Goal: Use online tool/utility: Use online tool/utility

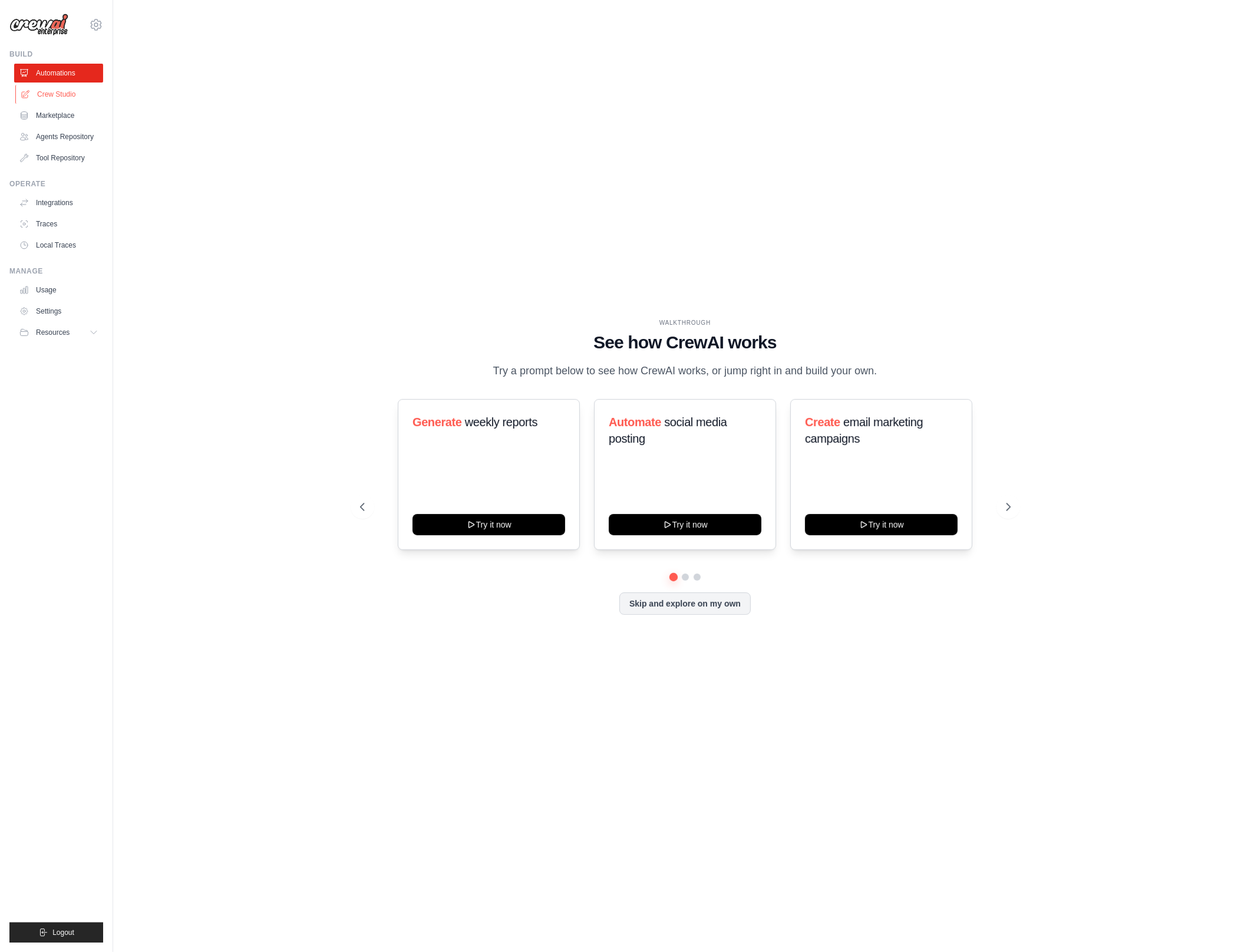
click at [69, 94] on link "Crew Studio" at bounding box center [59, 94] width 89 height 19
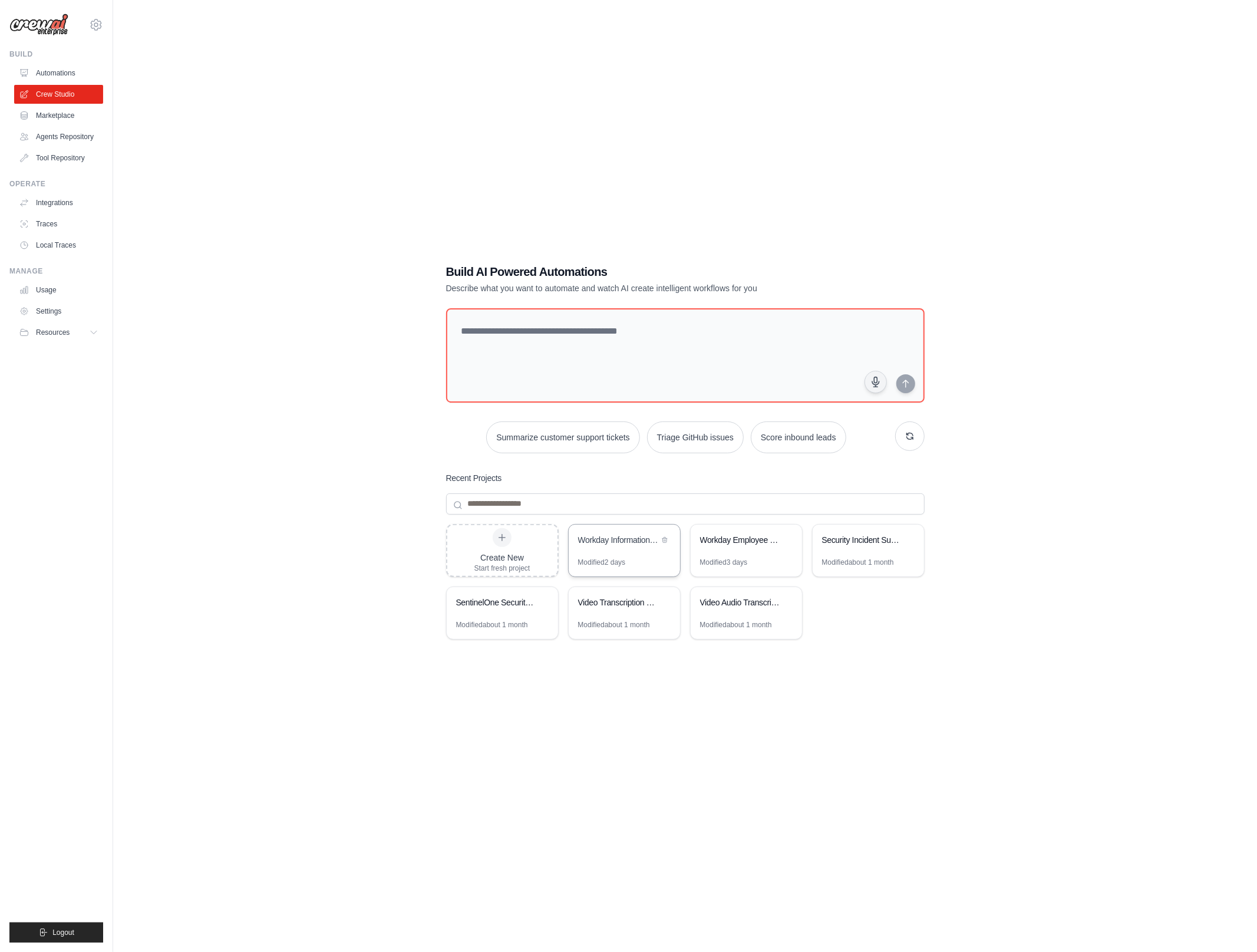
click at [616, 541] on div "Workday Information Crew" at bounding box center [618, 540] width 81 height 12
click at [97, 25] on icon at bounding box center [96, 25] width 3 height 3
click at [154, 89] on link "AB InBev - GHQ" at bounding box center [147, 97] width 112 height 24
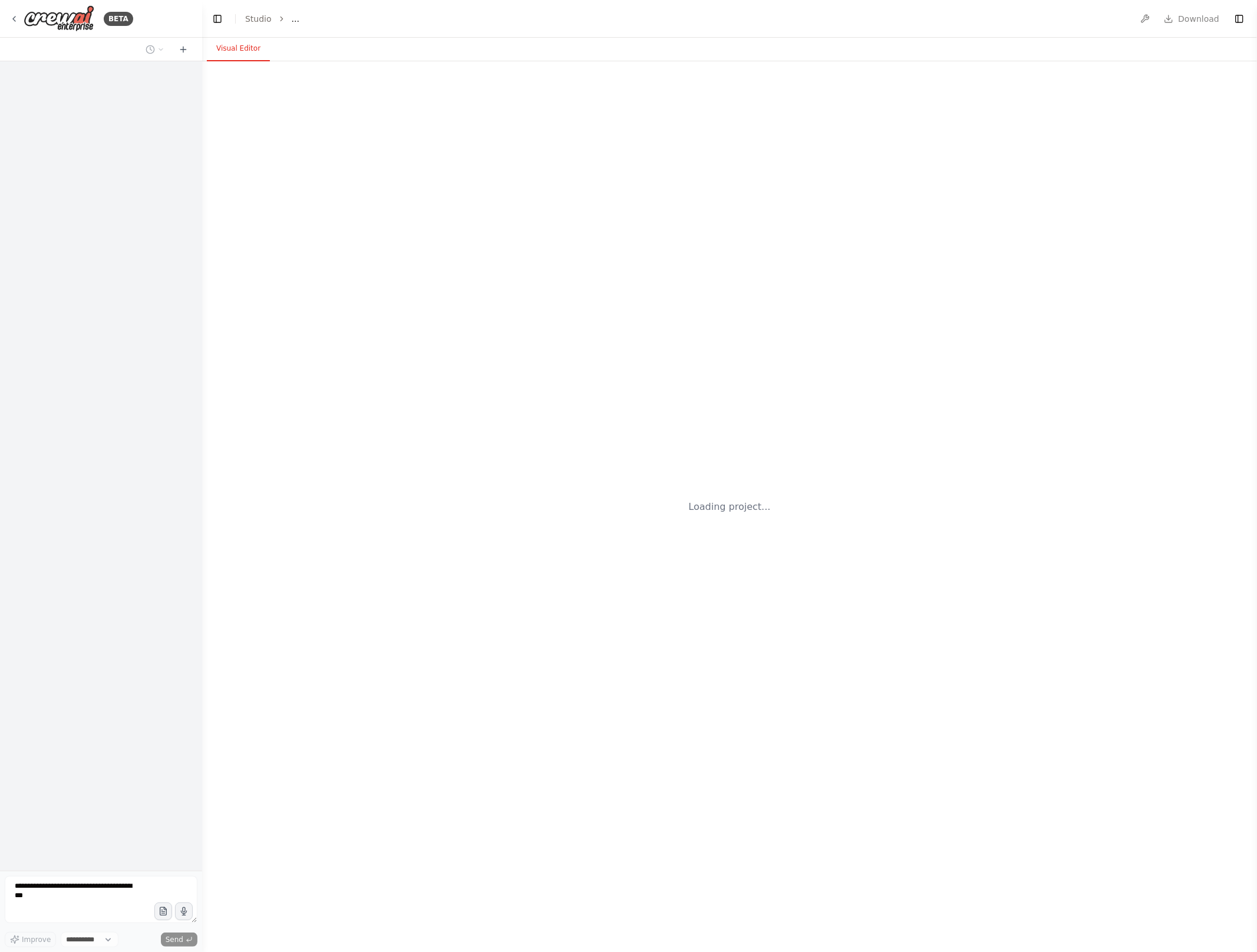
select select "****"
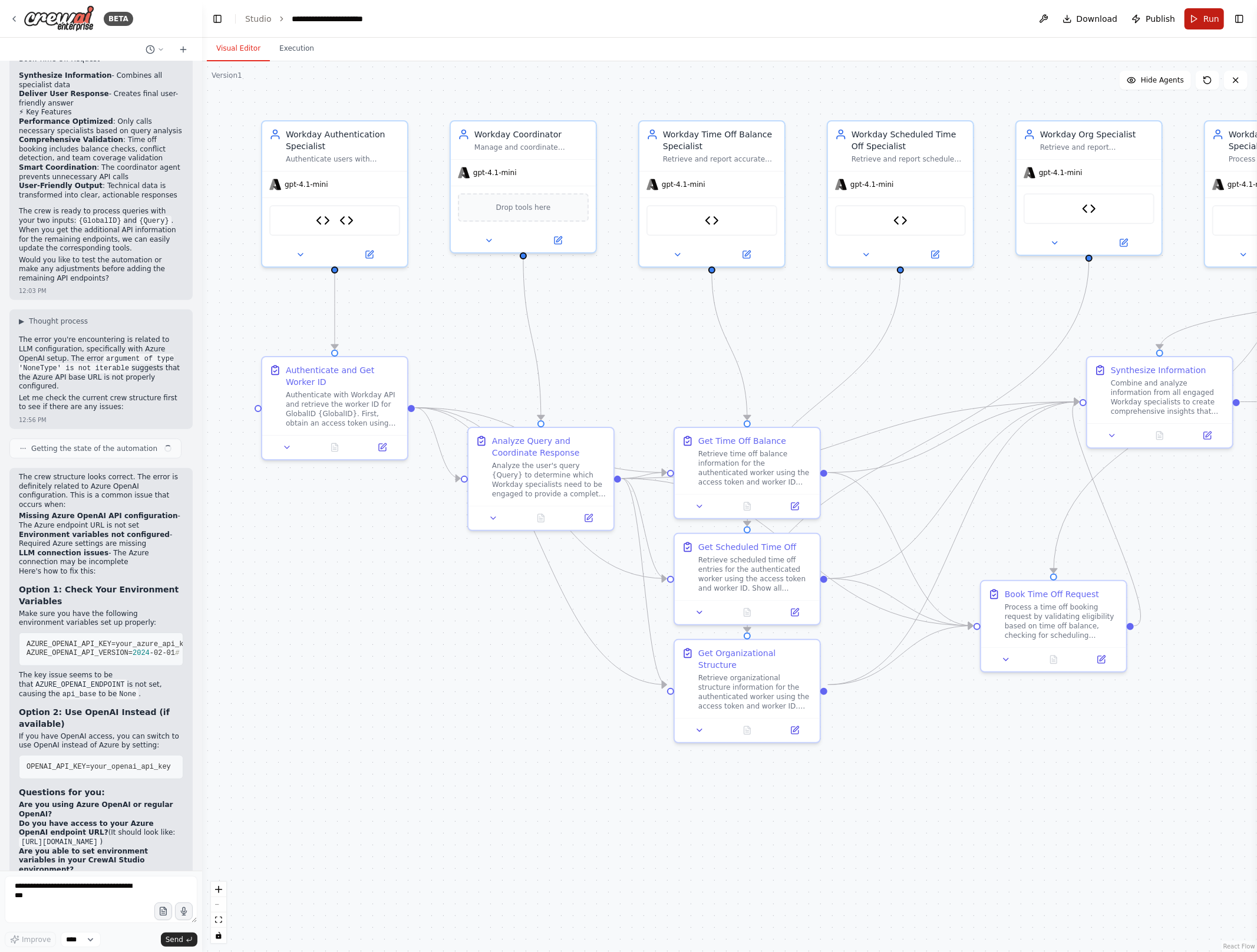
scroll to position [4553, 0]
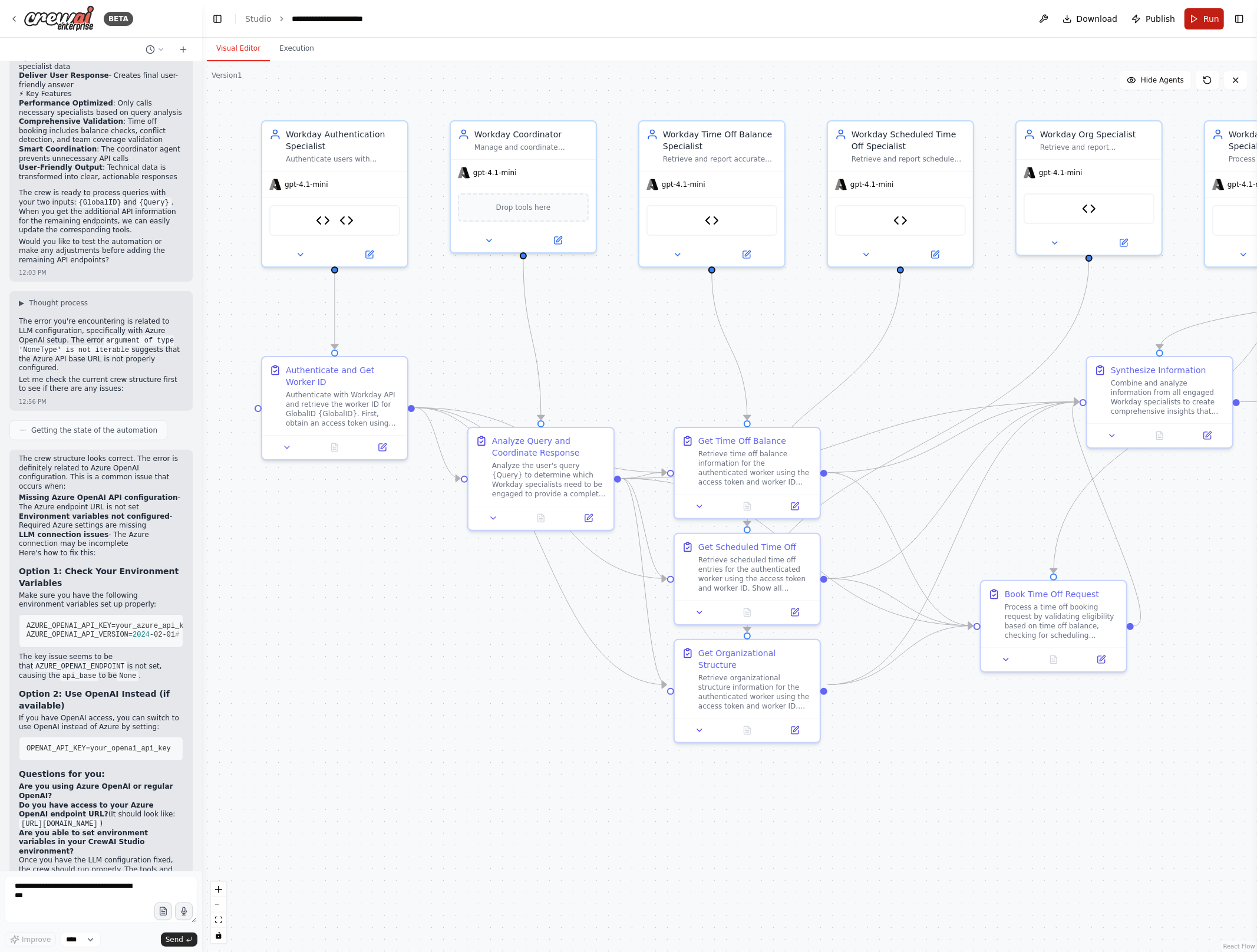
click at [1211, 14] on span "Run" at bounding box center [1211, 18] width 16 height 12
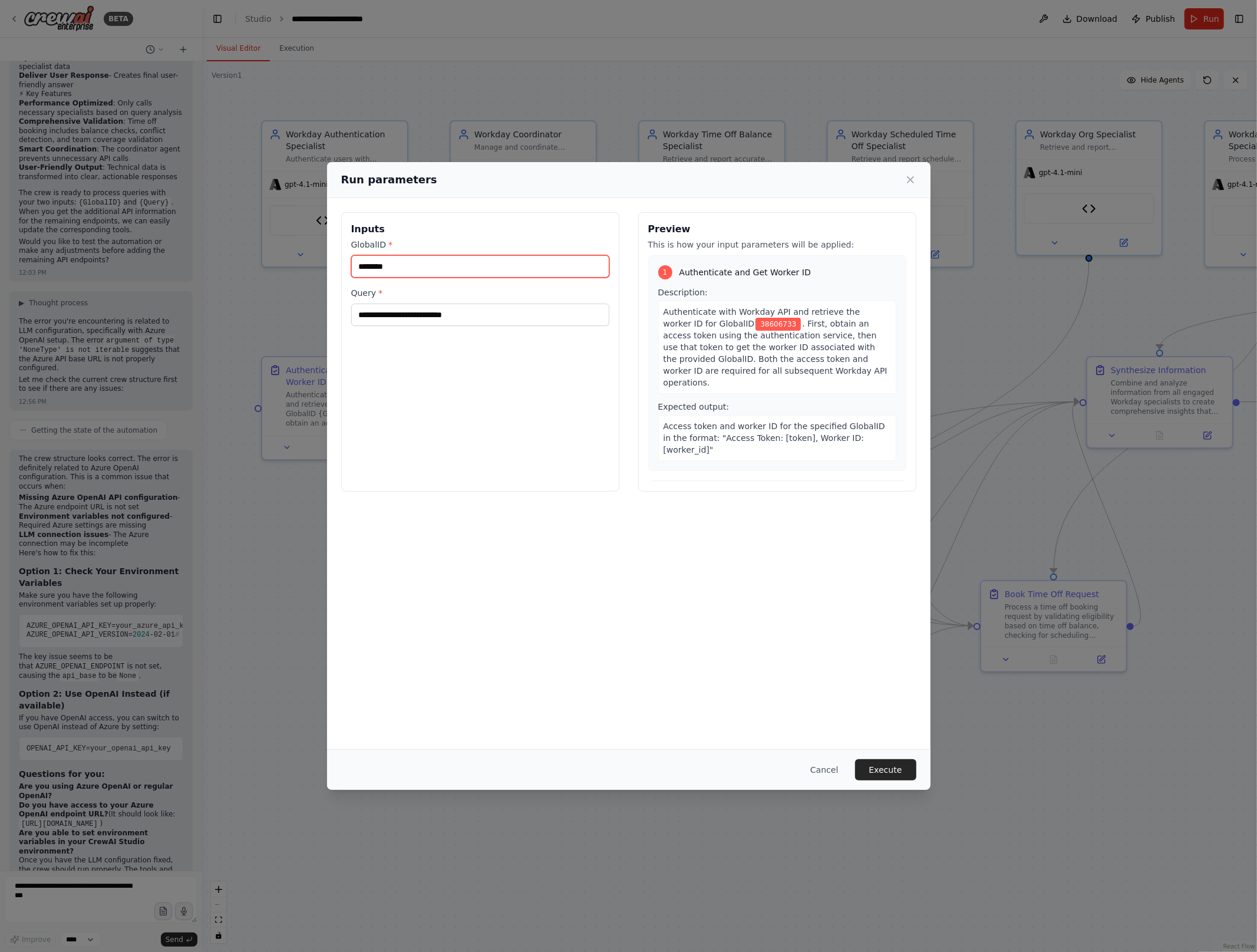
click at [437, 264] on input "********" at bounding box center [480, 267] width 258 height 22
click at [490, 312] on input "**********" at bounding box center [480, 315] width 258 height 22
click at [874, 759] on button "Execute" at bounding box center [886, 769] width 61 height 22
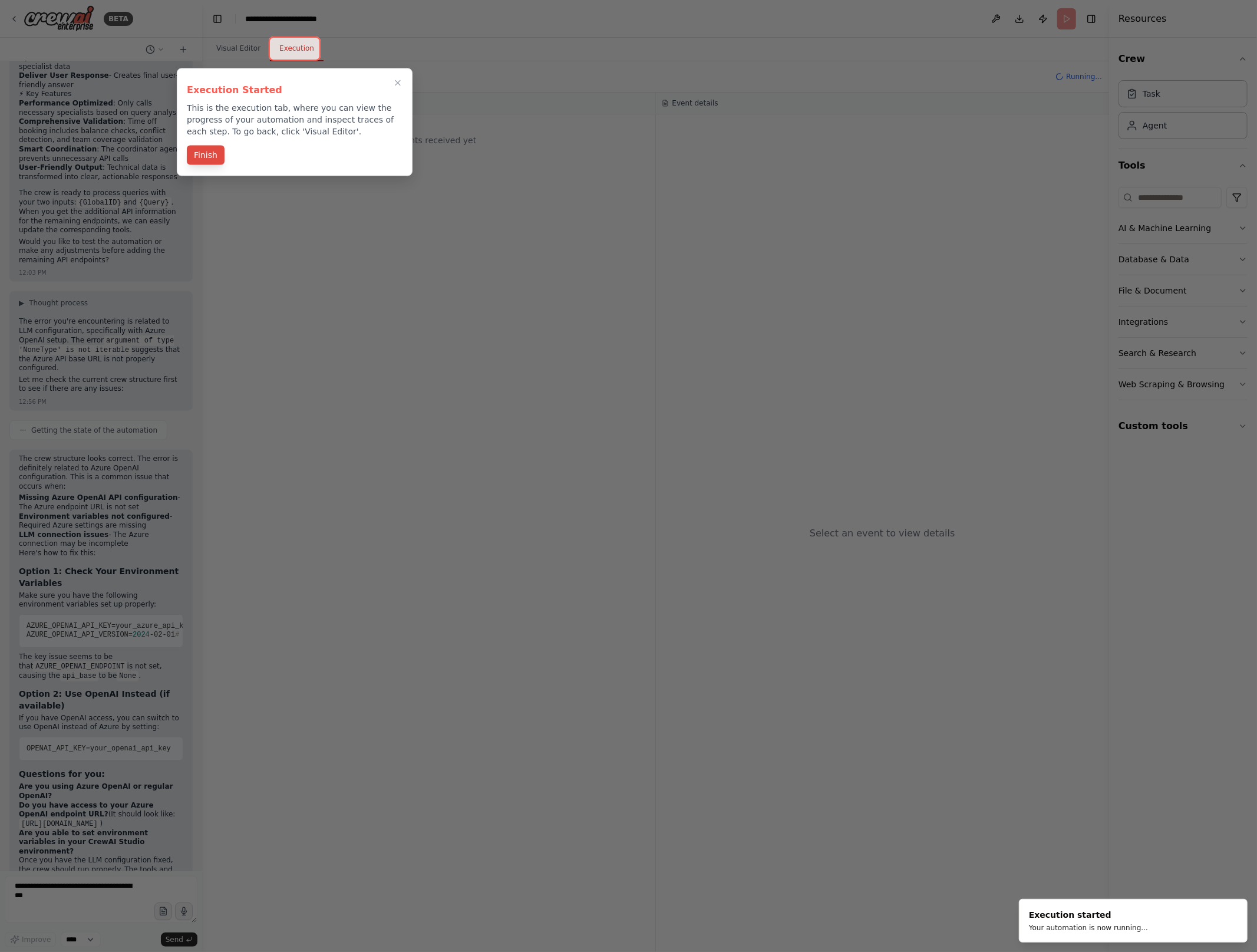
click at [204, 161] on button "Finish" at bounding box center [205, 155] width 38 height 19
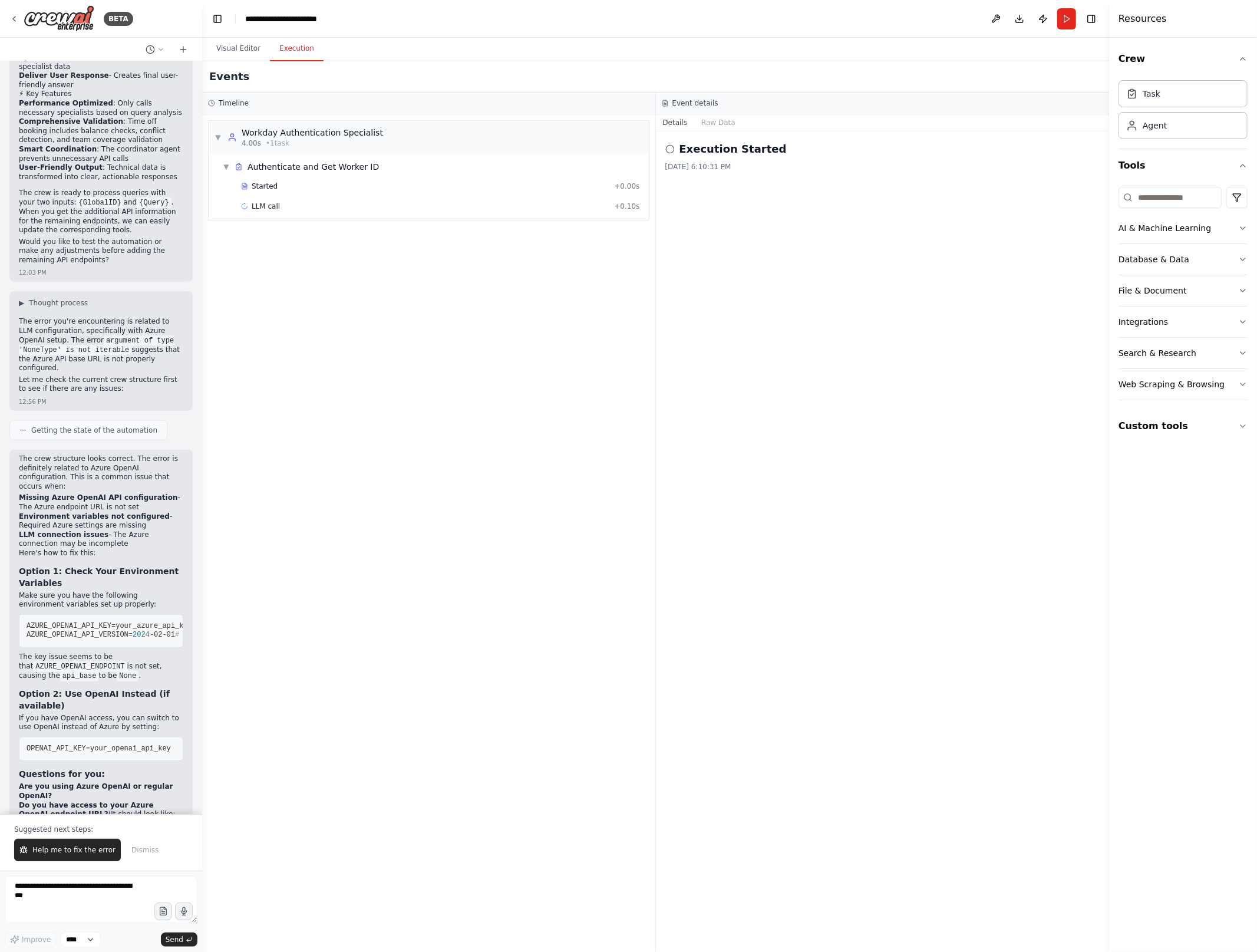
click at [426, 300] on div "▼ Workday Authentication Specialist 4.00s • 1 task ▼ Authenticate and Get Worke…" at bounding box center [428, 533] width 453 height 838
click at [298, 188] on div "Started" at bounding box center [425, 186] width 368 height 10
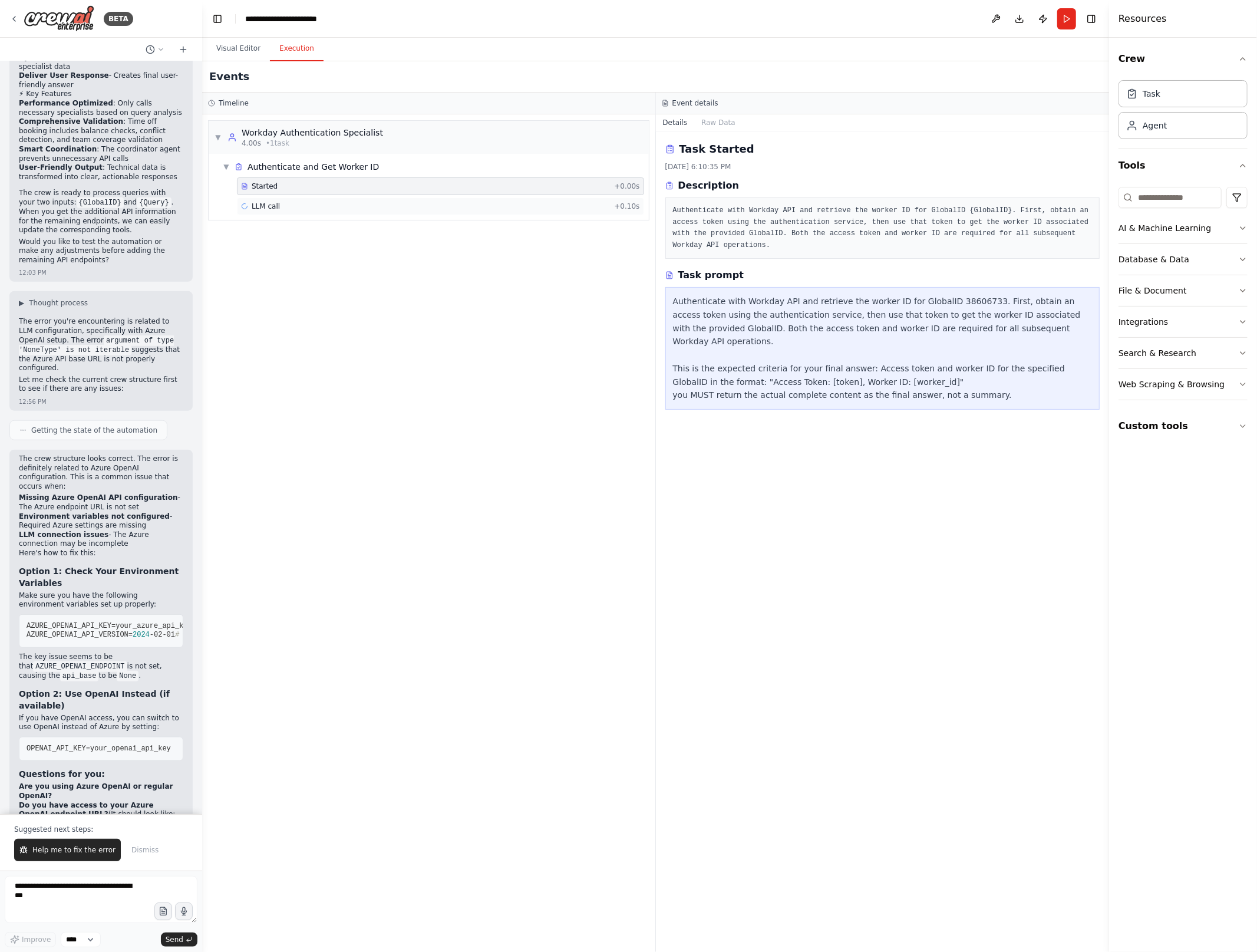
click at [299, 208] on div "LLM call + 0.10s" at bounding box center [441, 206] width 399 height 10
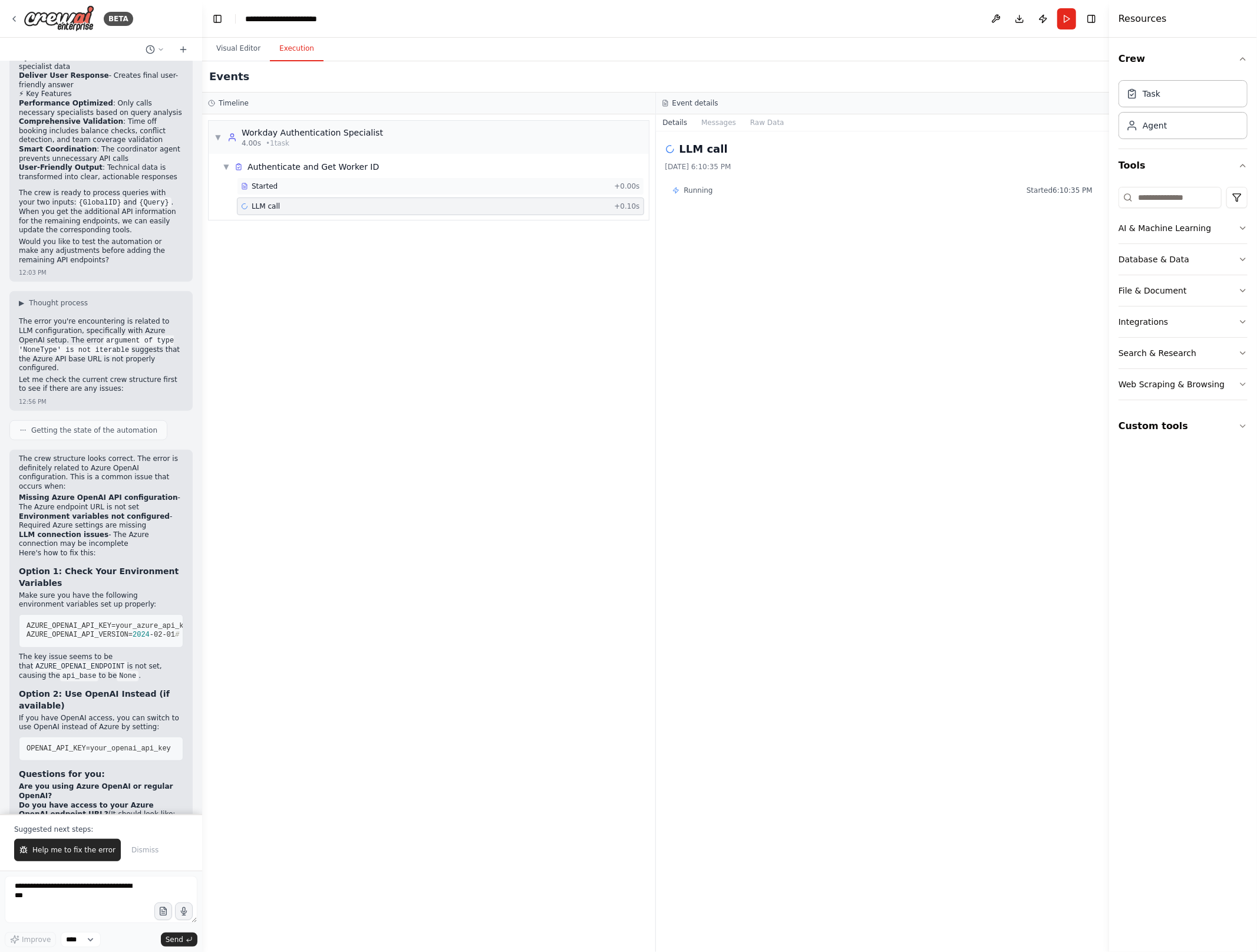
click at [316, 191] on div "Started + 0.00s" at bounding box center [441, 186] width 407 height 18
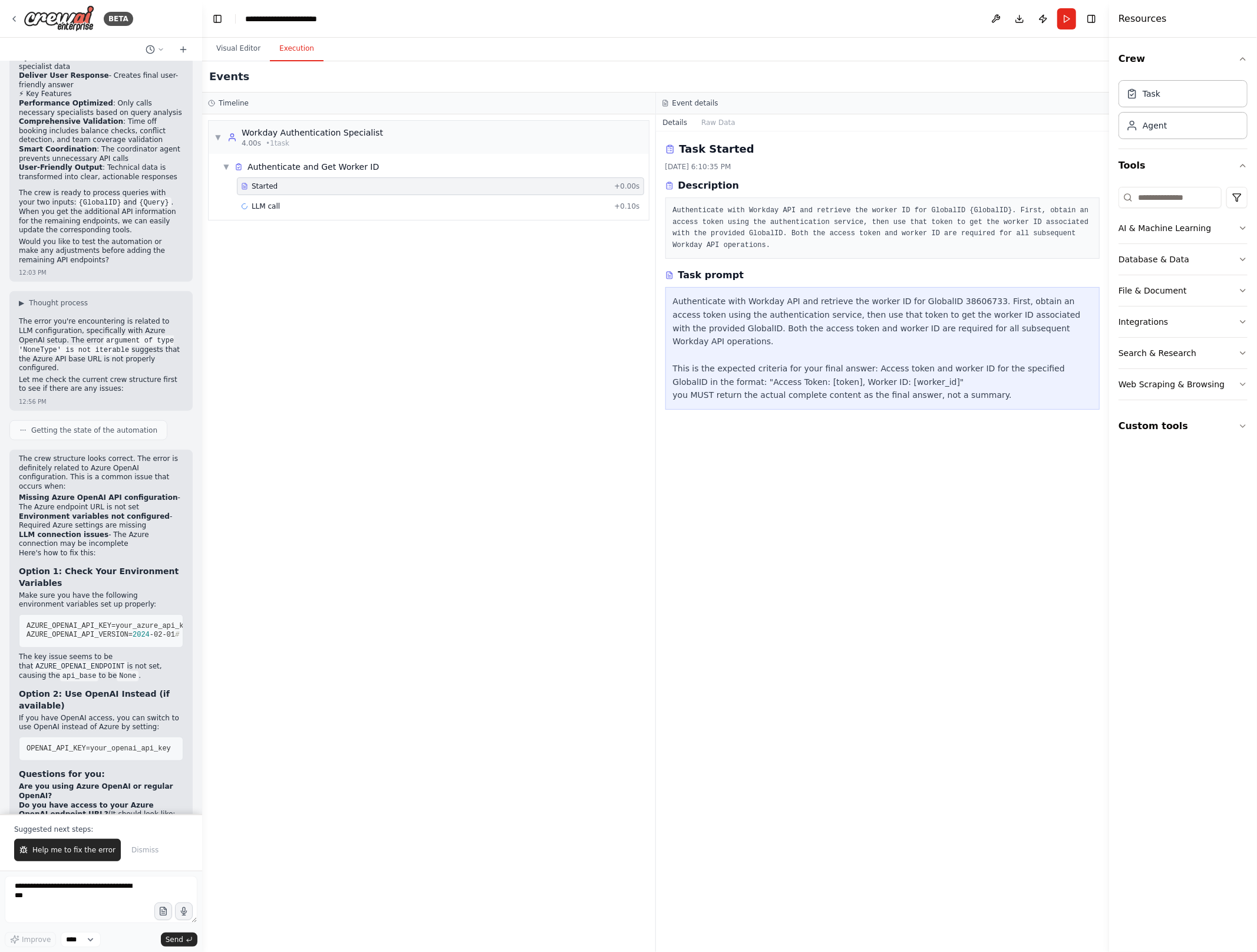
click at [346, 339] on div "▼ Workday Authentication Specialist 4.00s • 1 task ▼ Authenticate and Get Worke…" at bounding box center [428, 533] width 453 height 838
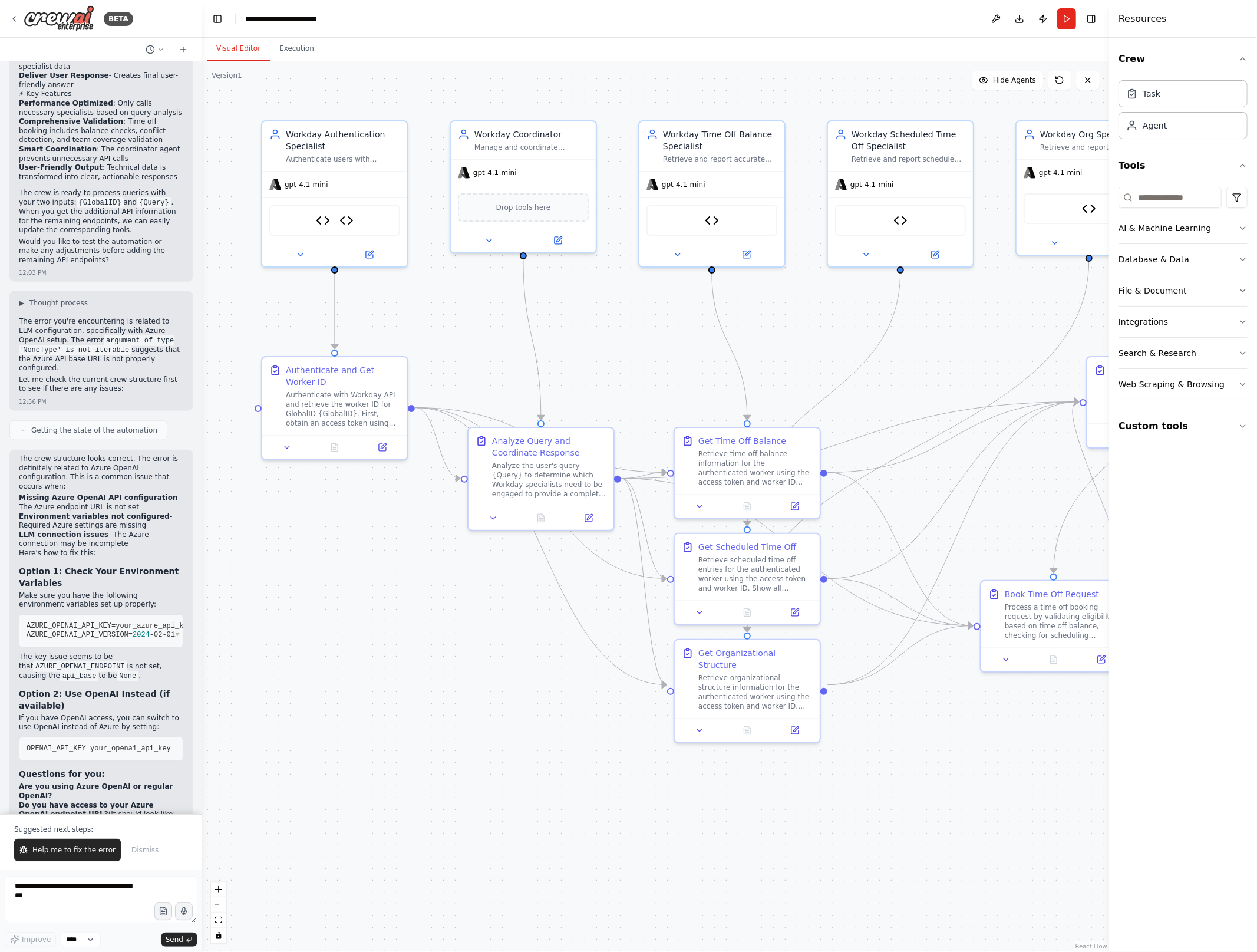
click at [229, 40] on button "Visual Editor" at bounding box center [238, 49] width 63 height 25
click at [383, 450] on button at bounding box center [382, 445] width 41 height 14
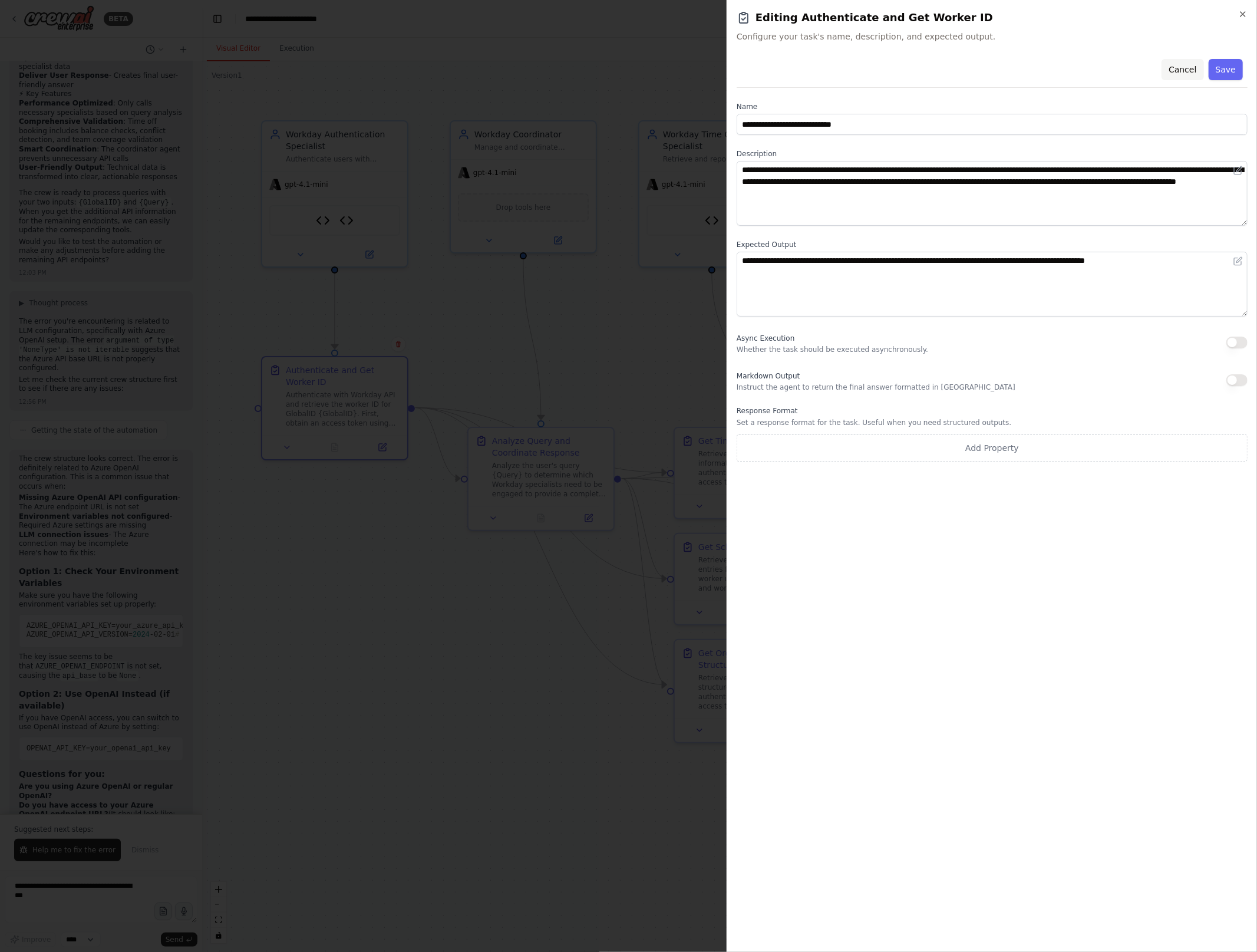
click at [1184, 64] on button "Cancel" at bounding box center [1182, 69] width 42 height 22
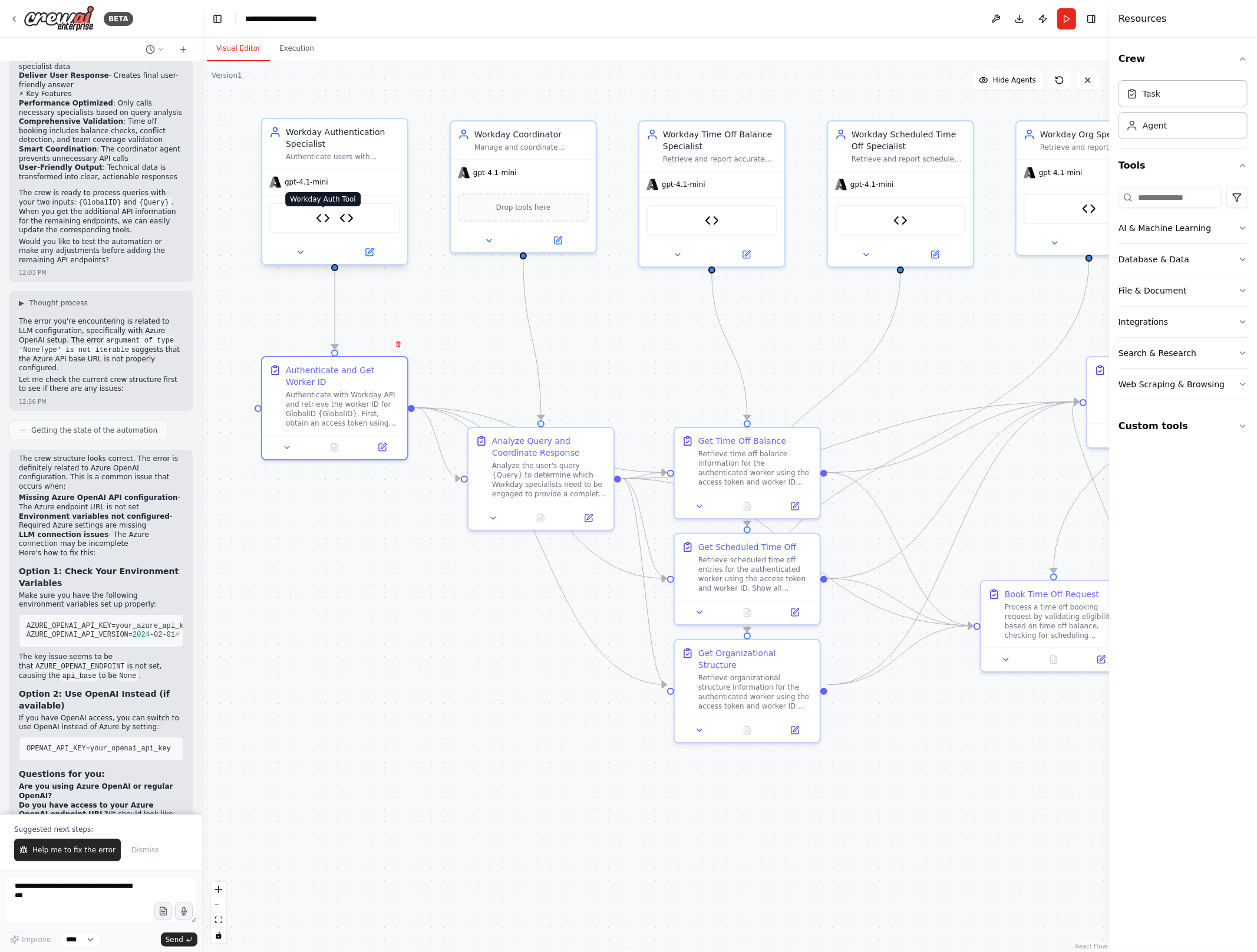
click at [327, 214] on img at bounding box center [323, 218] width 14 height 14
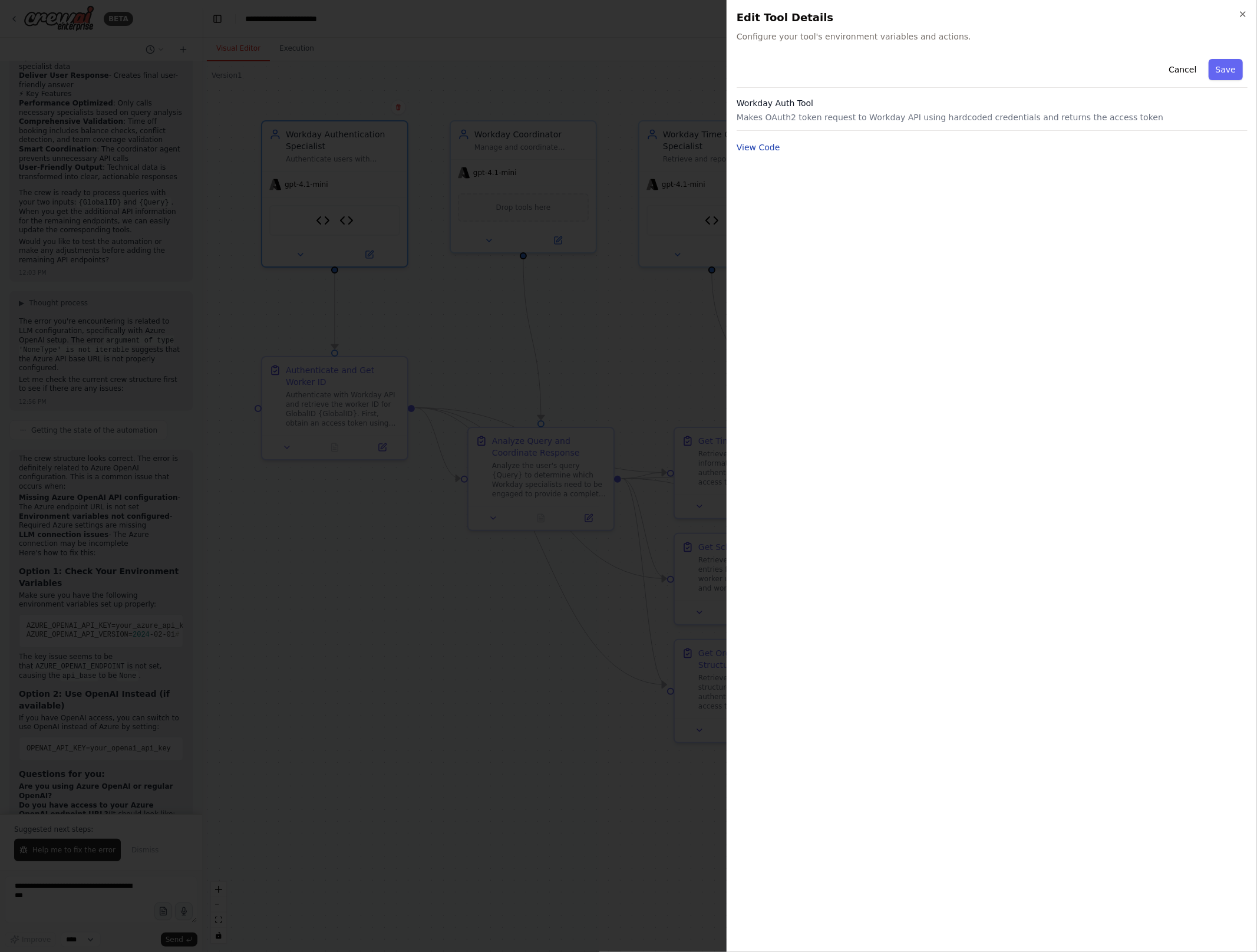
click at [770, 153] on button "View Code" at bounding box center [758, 147] width 44 height 12
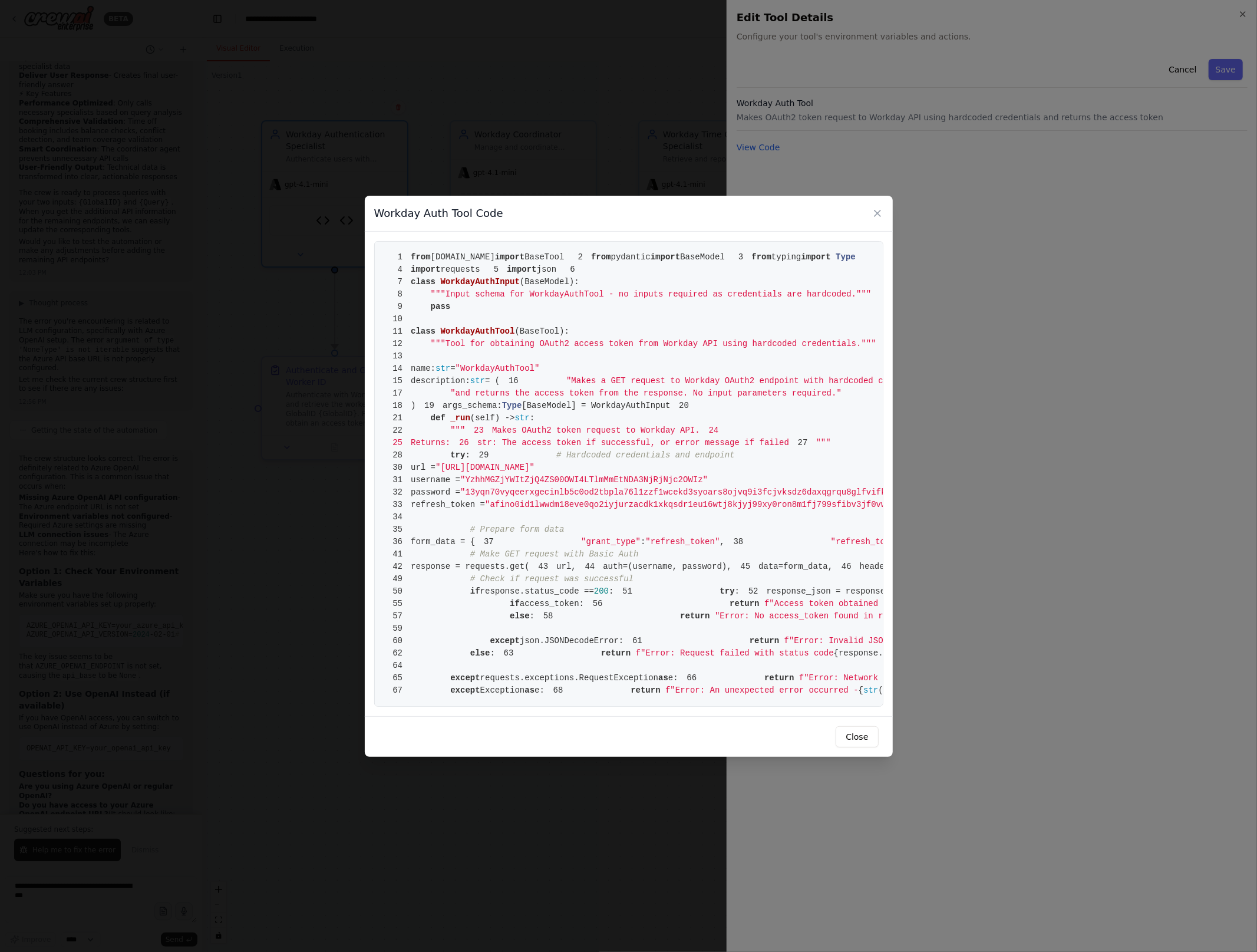
click at [731, 576] on pre "1 from crewai.tools import BaseTool 2 from pydantic import BaseModel 3 from typ…" at bounding box center [629, 474] width 510 height 466
click at [684, 510] on pre "1 from crewai.tools import BaseTool 2 from pydantic import BaseModel 3 from typ…" at bounding box center [629, 474] width 510 height 466
click at [689, 506] on span ""afino0id1lwwdm18eve0qo2iyjurzacdk1xkqsdr1eu16wtj8kjyj99xy0ron8m1fj799sfibv3jf0…" at bounding box center [735, 505] width 500 height 10
click at [878, 208] on icon at bounding box center [877, 213] width 12 height 12
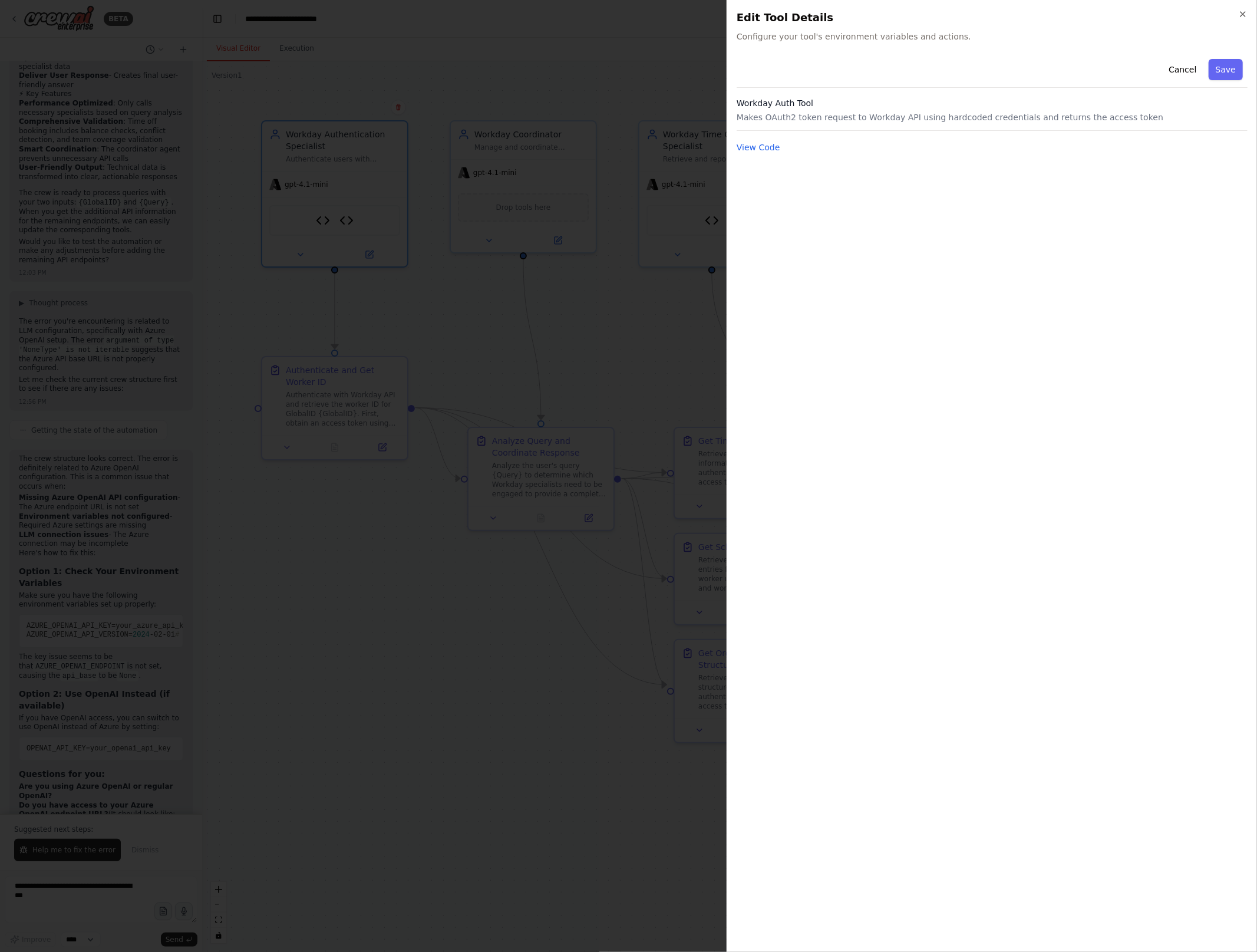
click at [1055, 289] on div "Cancel Save Workday Auth Tool Makes OAuth2 token request to Workday API using h…" at bounding box center [992, 498] width 511 height 888
click at [770, 148] on button "View Code" at bounding box center [758, 147] width 44 height 12
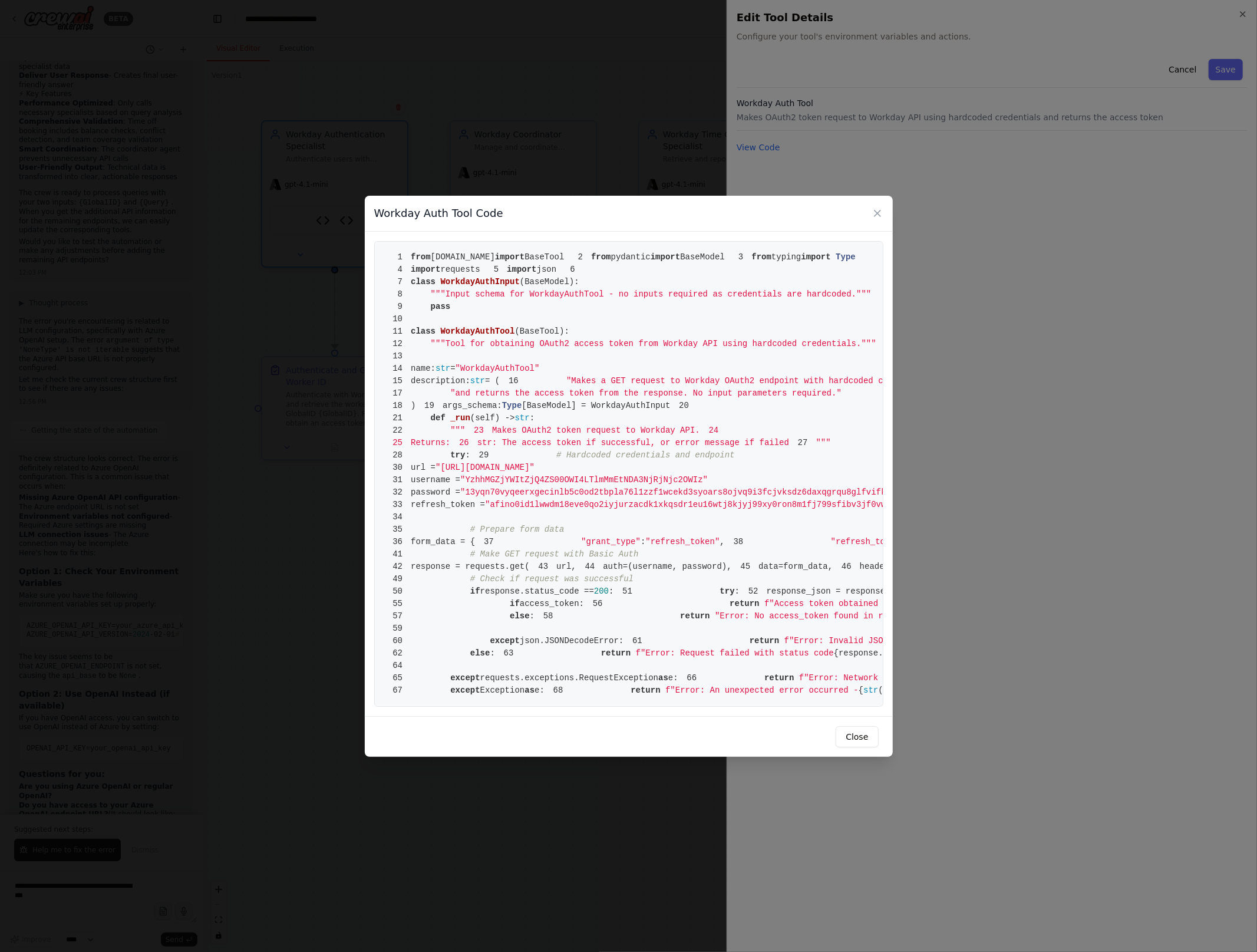
scroll to position [100, 0]
click at [534, 487] on span ""13yqn70vyqeerxgecinlb5c0od2tbpla76l1zzf1wcekd3syoars8ojvq9i3fcjvksdz6daxqgrqu8…" at bounding box center [712, 492] width 505 height 10
click at [485, 500] on span "refresh_token =" at bounding box center [447, 505] width 74 height 10
click at [555, 500] on span ""afino0id1lwwdm18eve0qo2iyjurzacdk1xkqsdr1eu16wtj8kjyj99xy0ron8m1fj799sfibv3jf0…" at bounding box center [735, 505] width 500 height 10
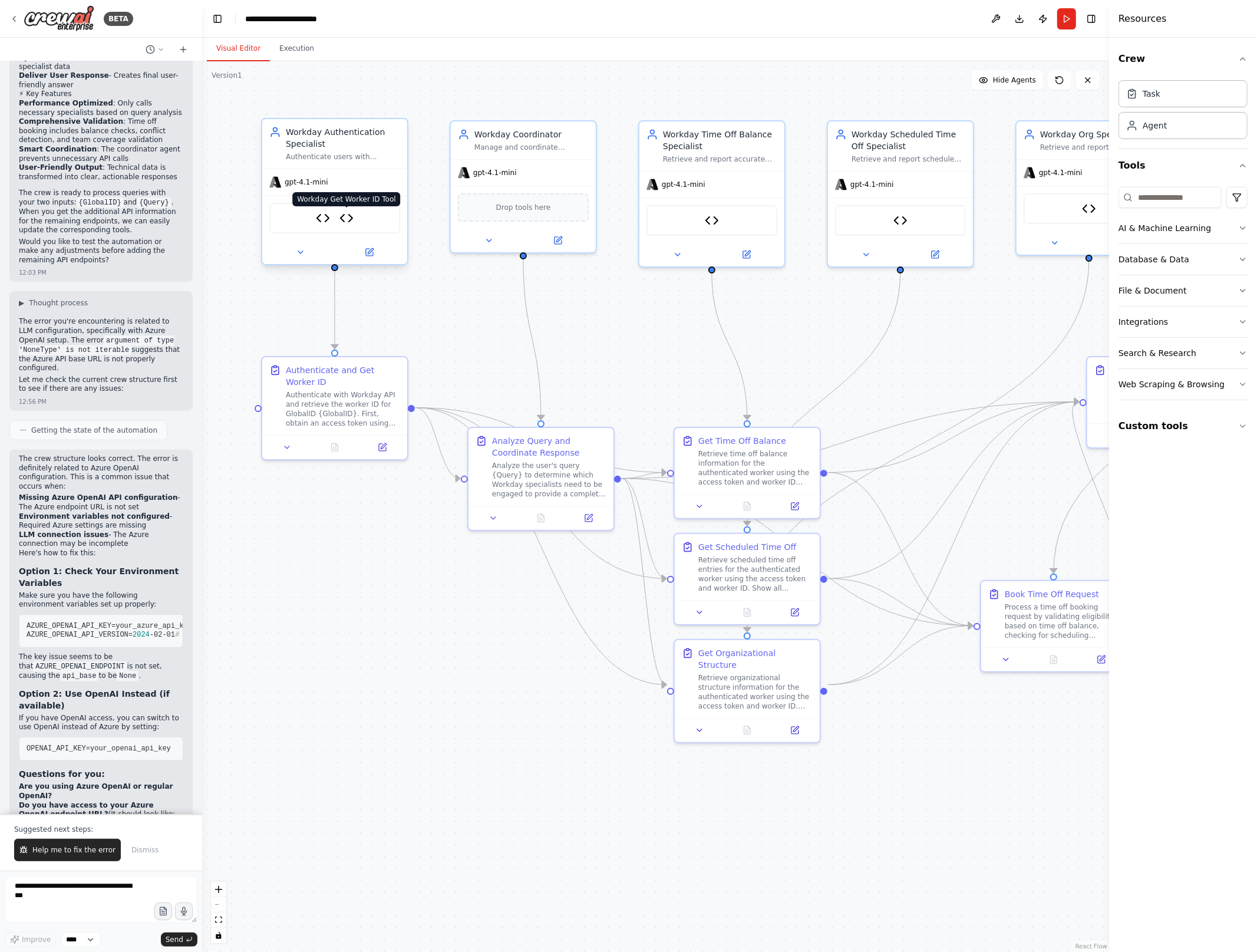
click at [349, 217] on img at bounding box center [347, 218] width 14 height 14
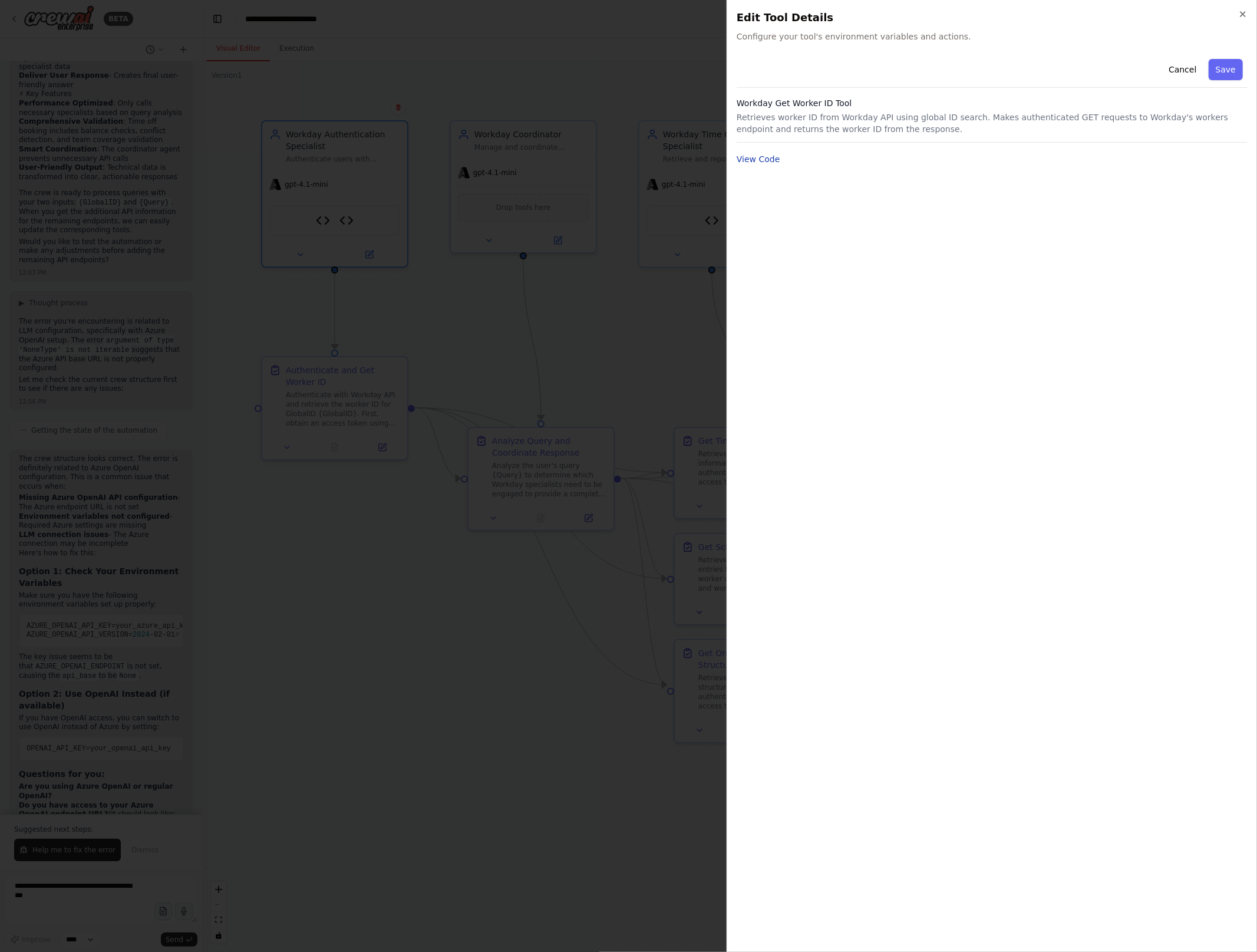
click at [765, 161] on button "View Code" at bounding box center [758, 159] width 44 height 12
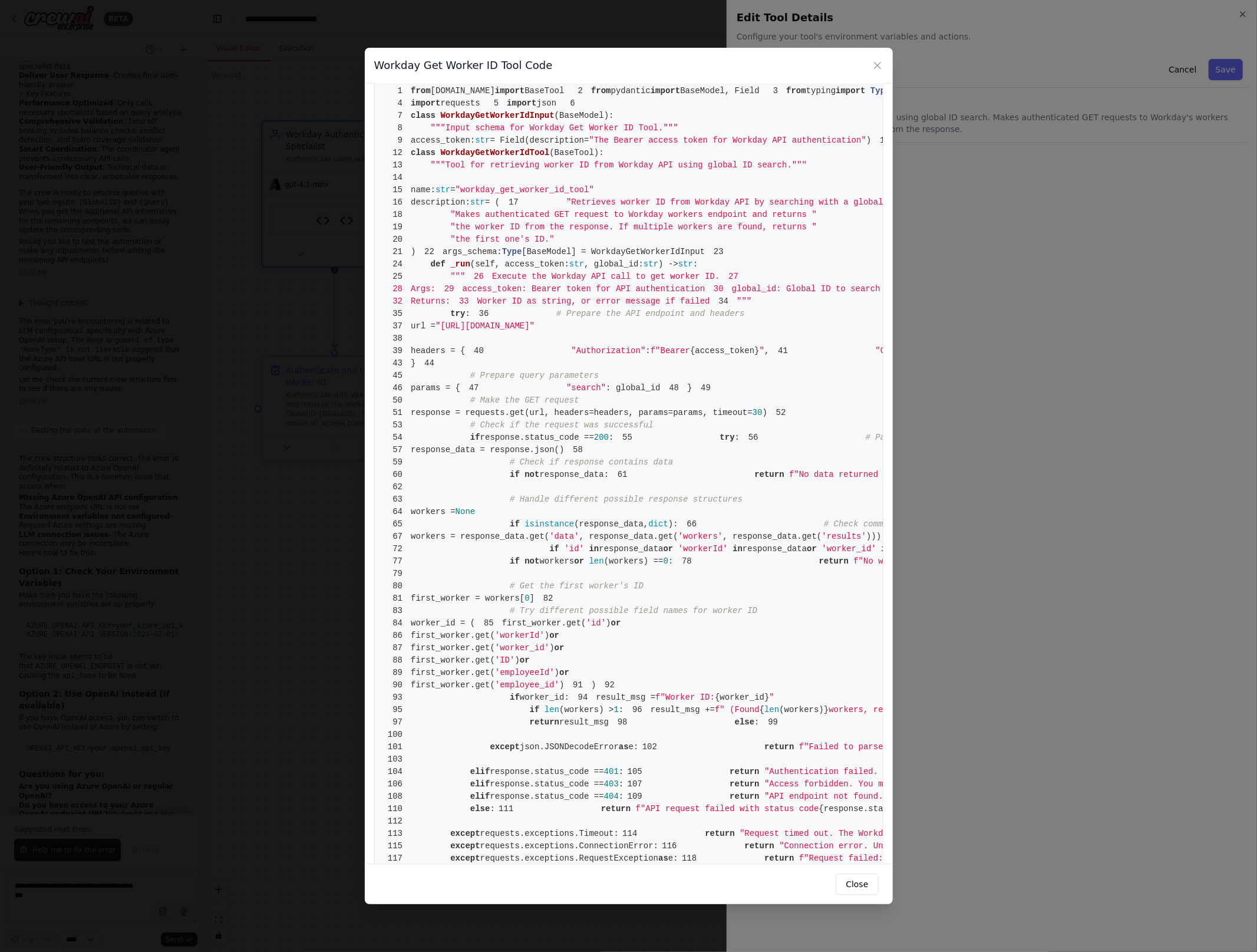
scroll to position [19, 0]
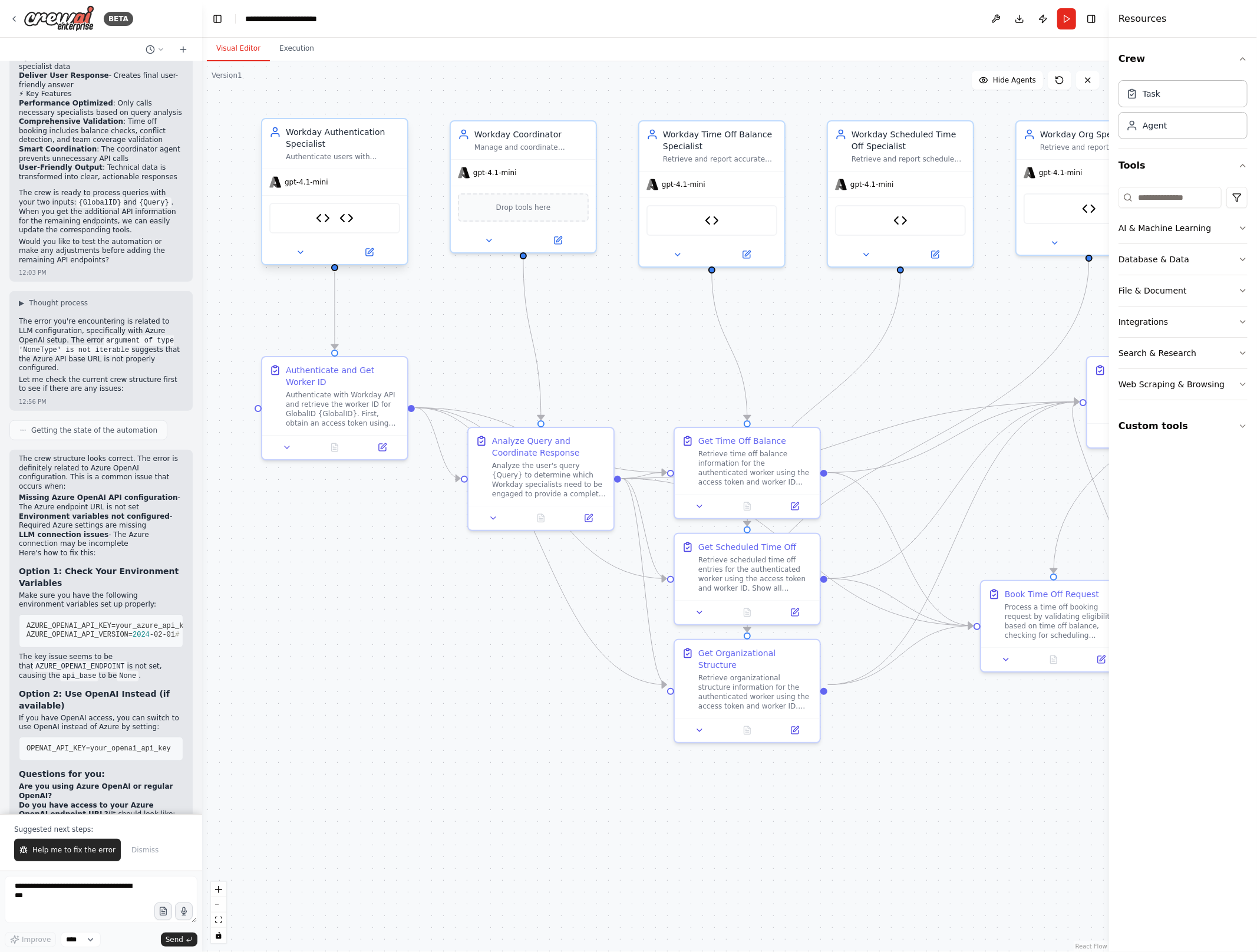
click at [359, 220] on div "Workday Auth Tool Workday Get Worker ID Tool" at bounding box center [335, 218] width 131 height 30
click at [327, 223] on img at bounding box center [323, 218] width 14 height 14
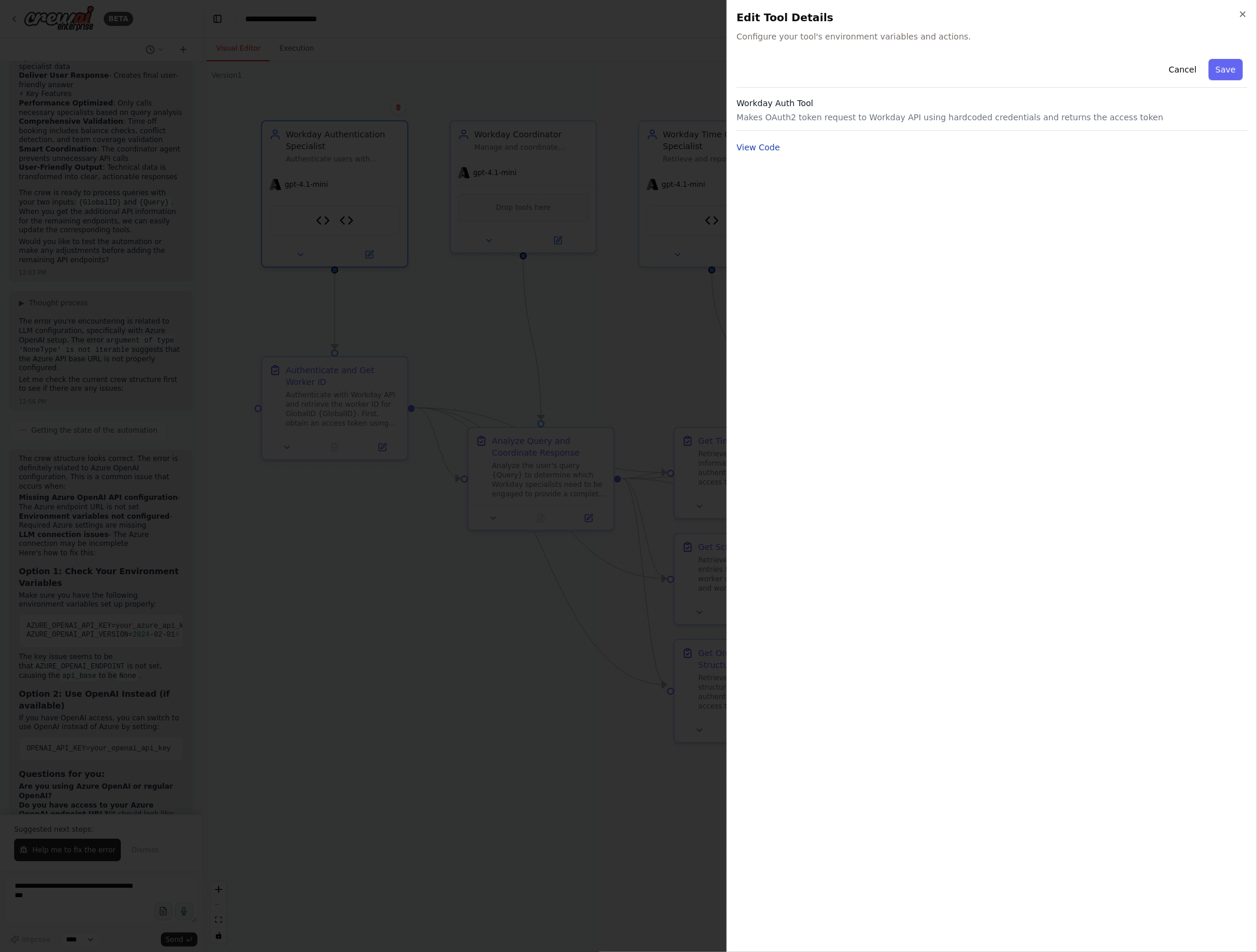
click at [759, 149] on button "View Code" at bounding box center [758, 147] width 44 height 12
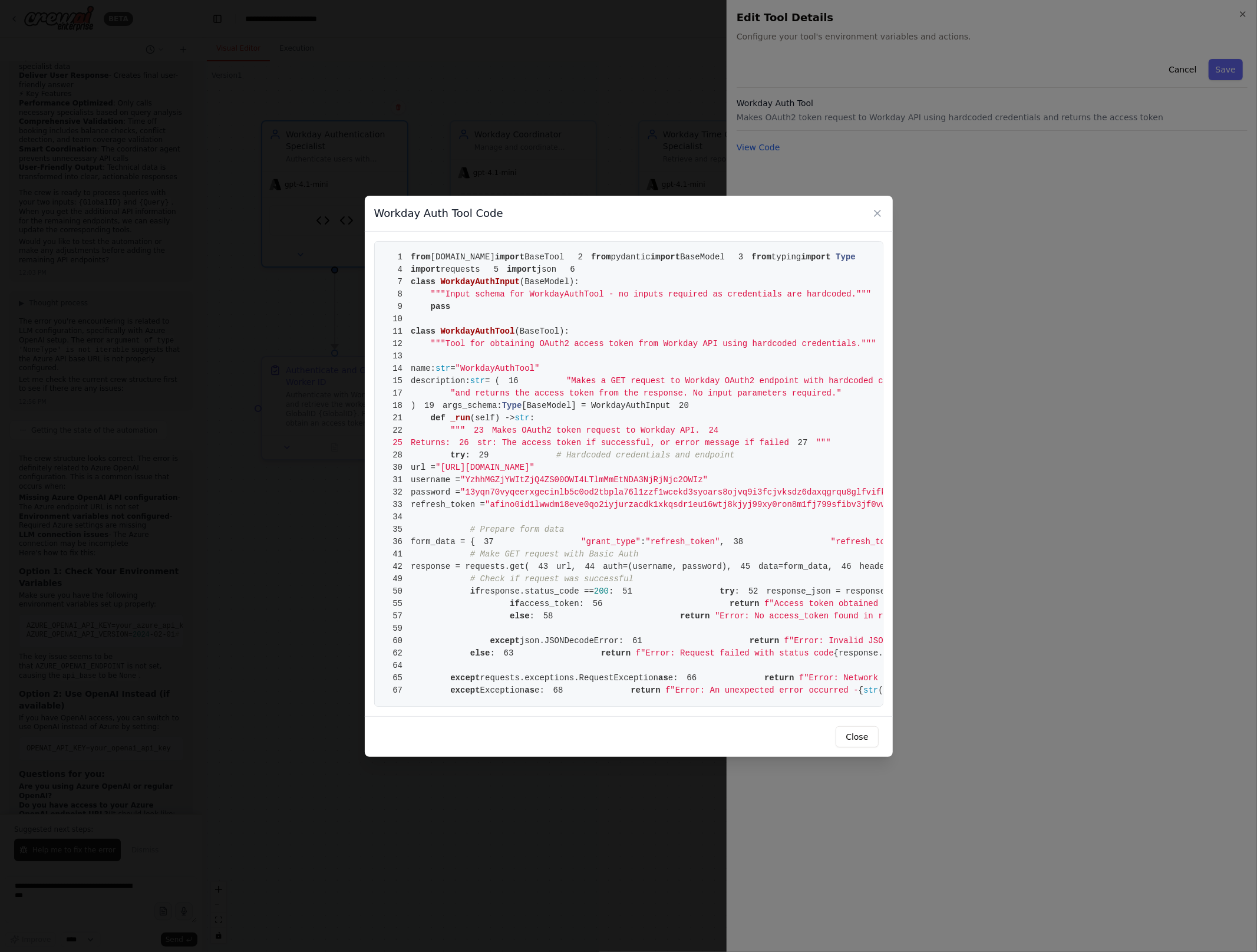
click at [581, 501] on span ""afino0id1lwwdm18eve0qo2iyjurzacdk1xkqsdr1eu16wtj8kjyj99xy0ron8m1fj799sfibv3jf0…" at bounding box center [735, 505] width 500 height 10
copy code "refresh_token = "afino0id1lwwdm18eve0qo2iyjurzacdk1xkqsdr1eu16wtj8kjyj99xy0ron8…"
click at [859, 748] on button "Close" at bounding box center [856, 736] width 42 height 22
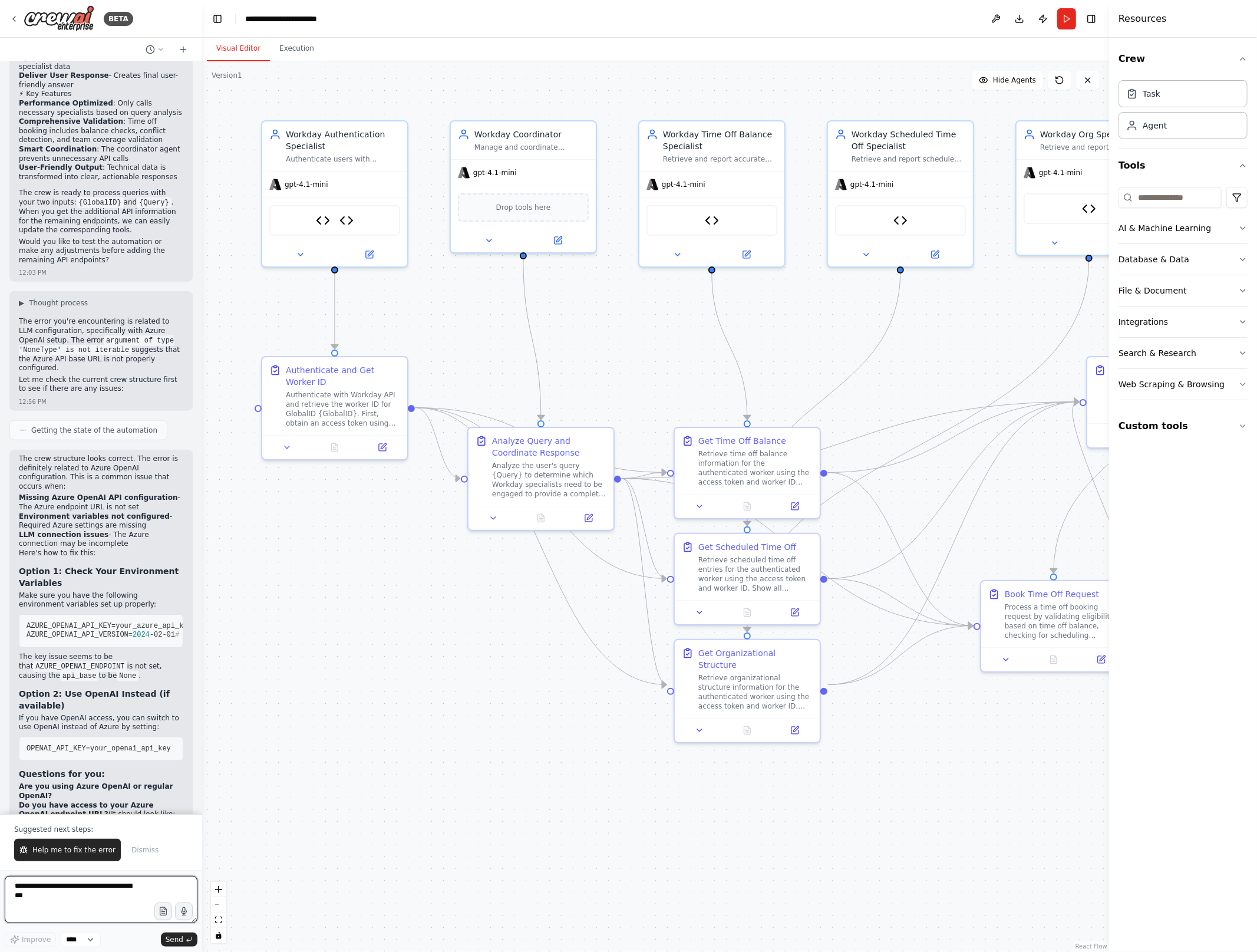
click at [120, 887] on textarea at bounding box center [101, 899] width 192 height 47
paste textarea "**********"
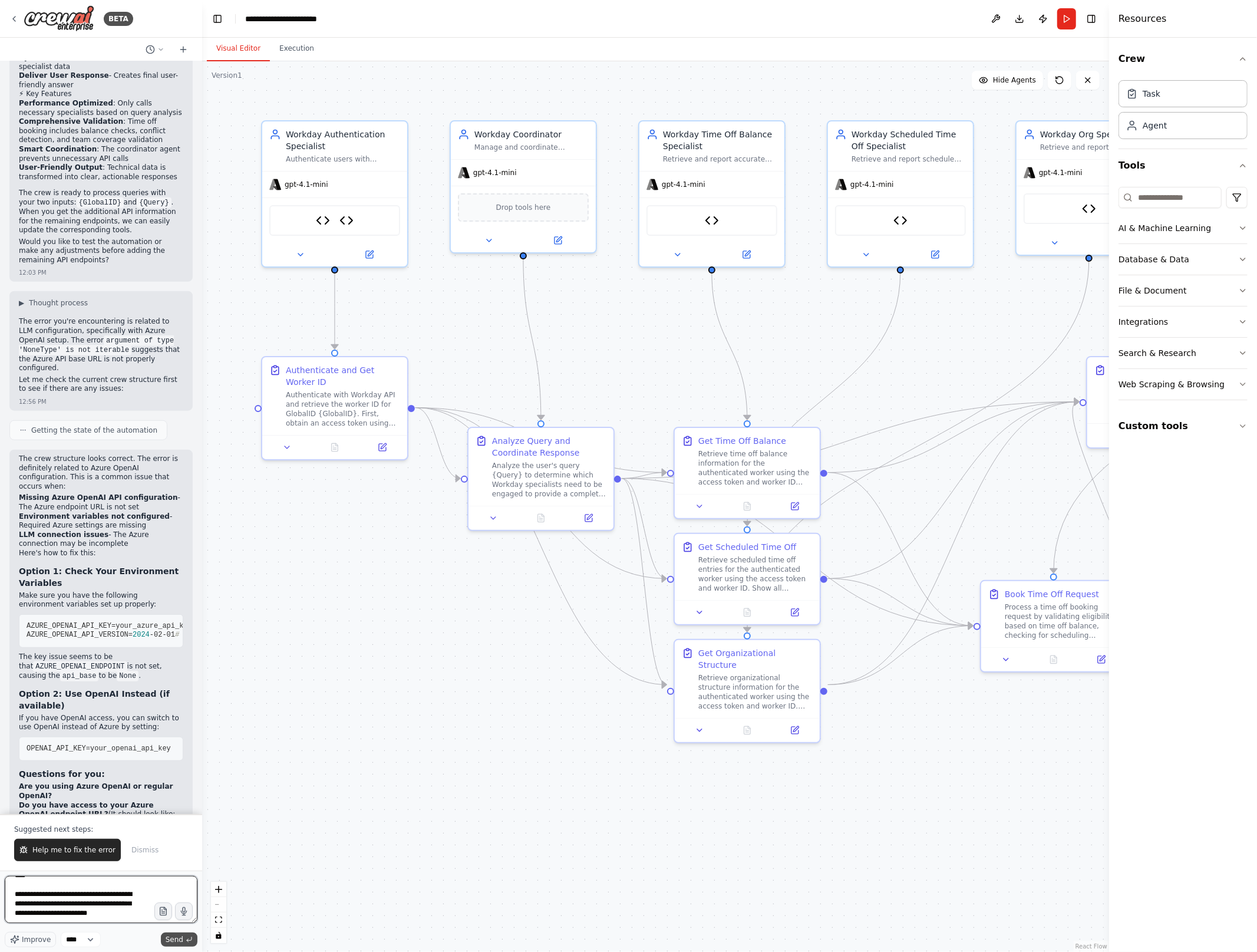
type textarea "**********"
click at [181, 939] on span "Send" at bounding box center [174, 939] width 18 height 10
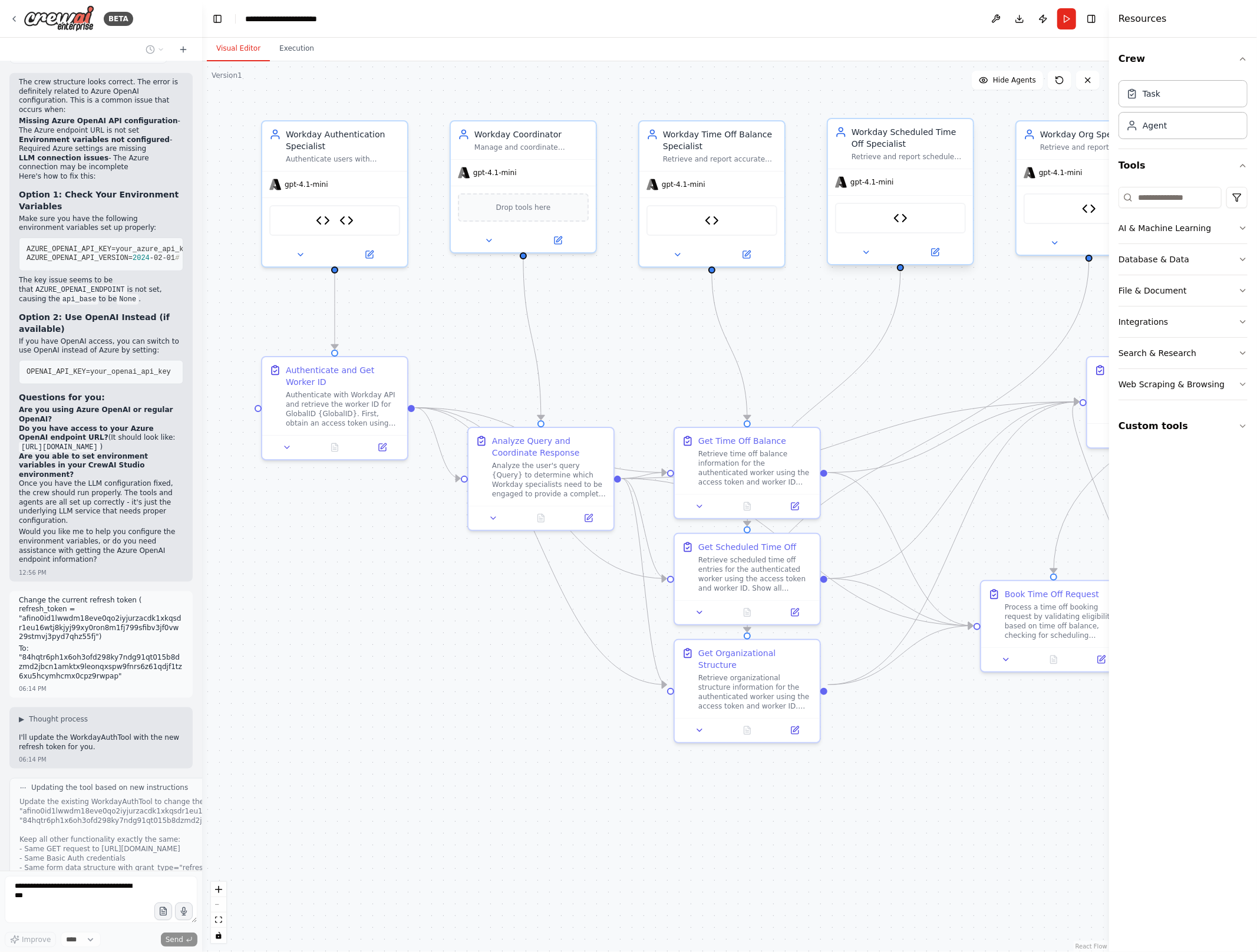
scroll to position [4978, 0]
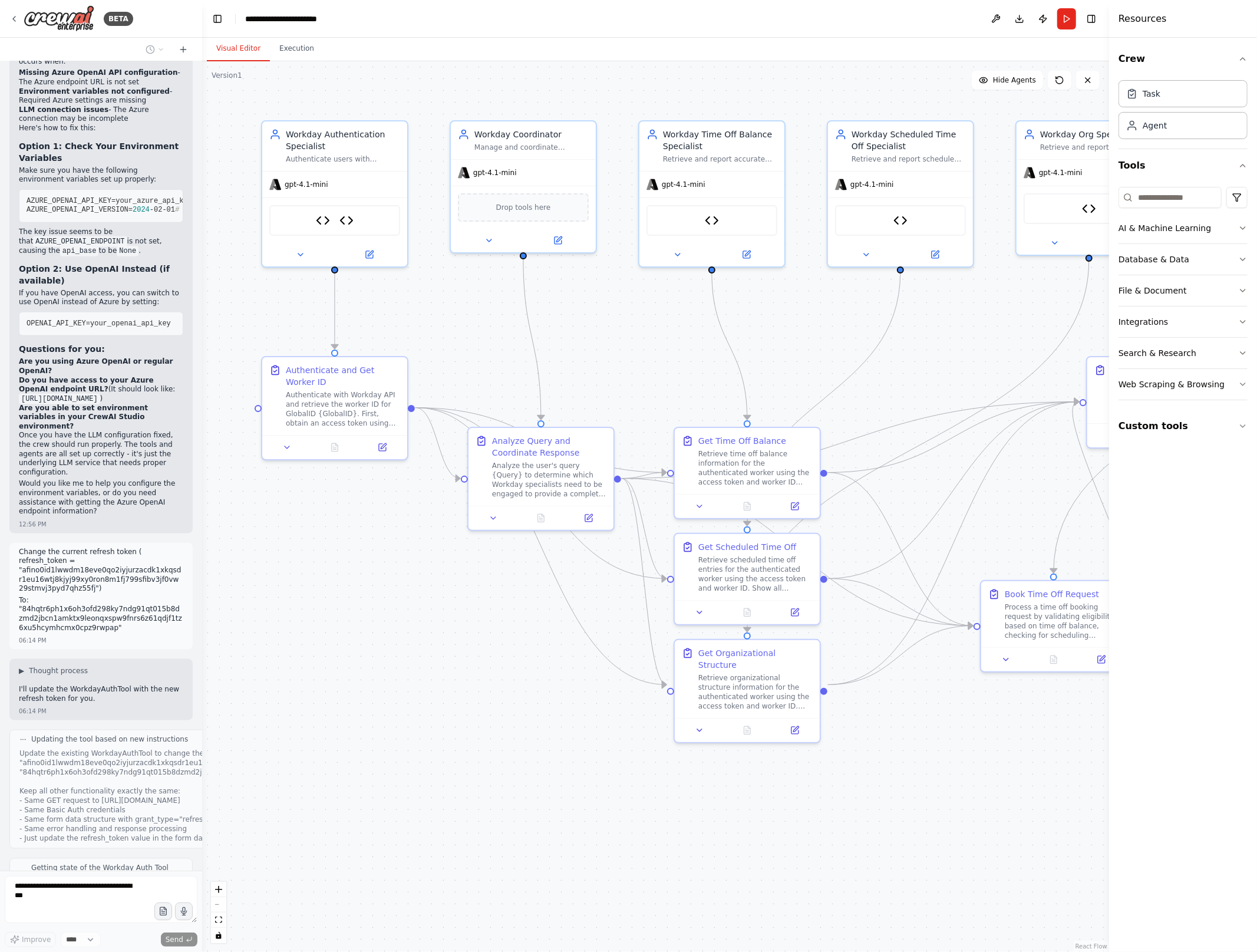
click at [136, 916] on button at bounding box center [142, 923] width 14 height 14
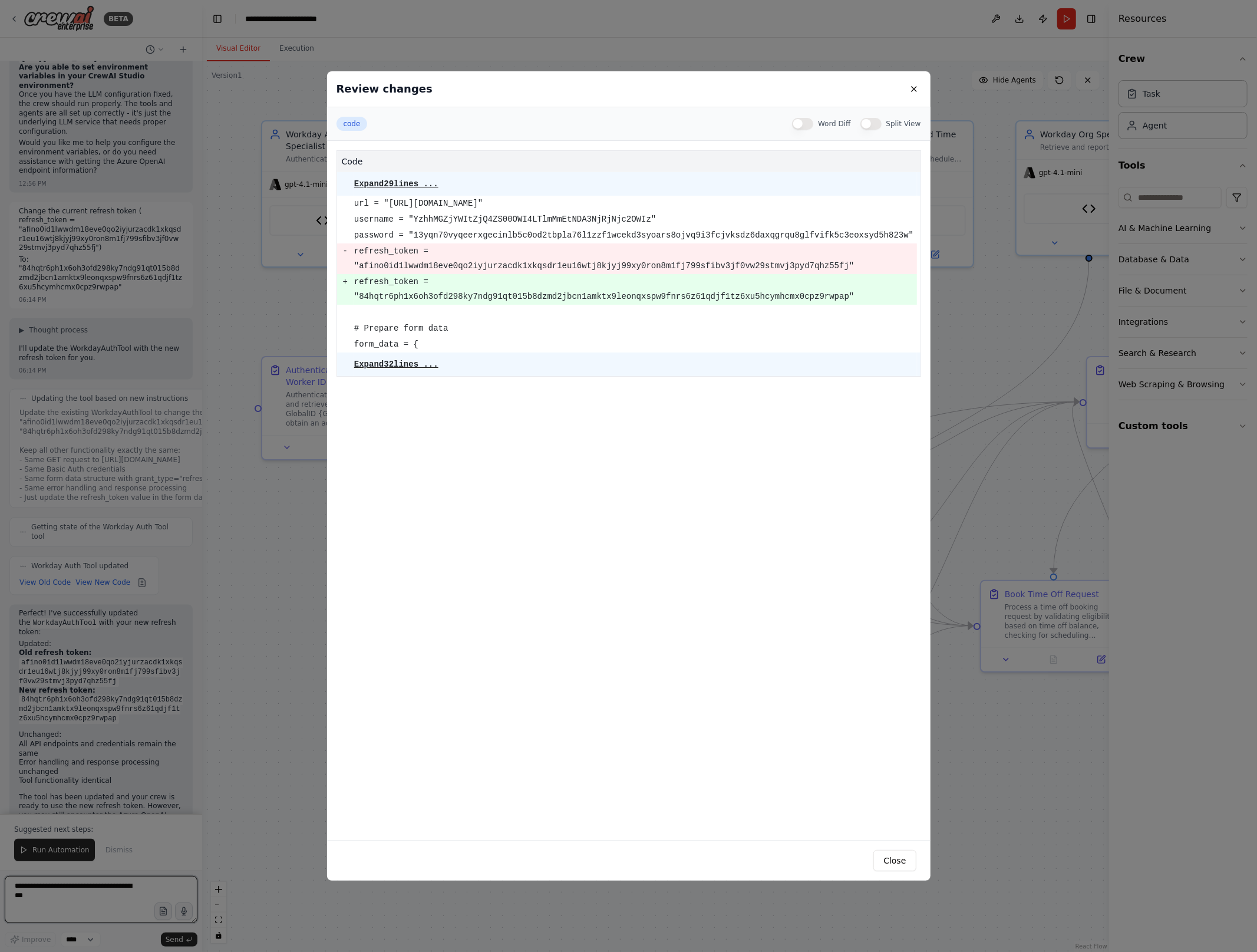
scroll to position [5328, 0]
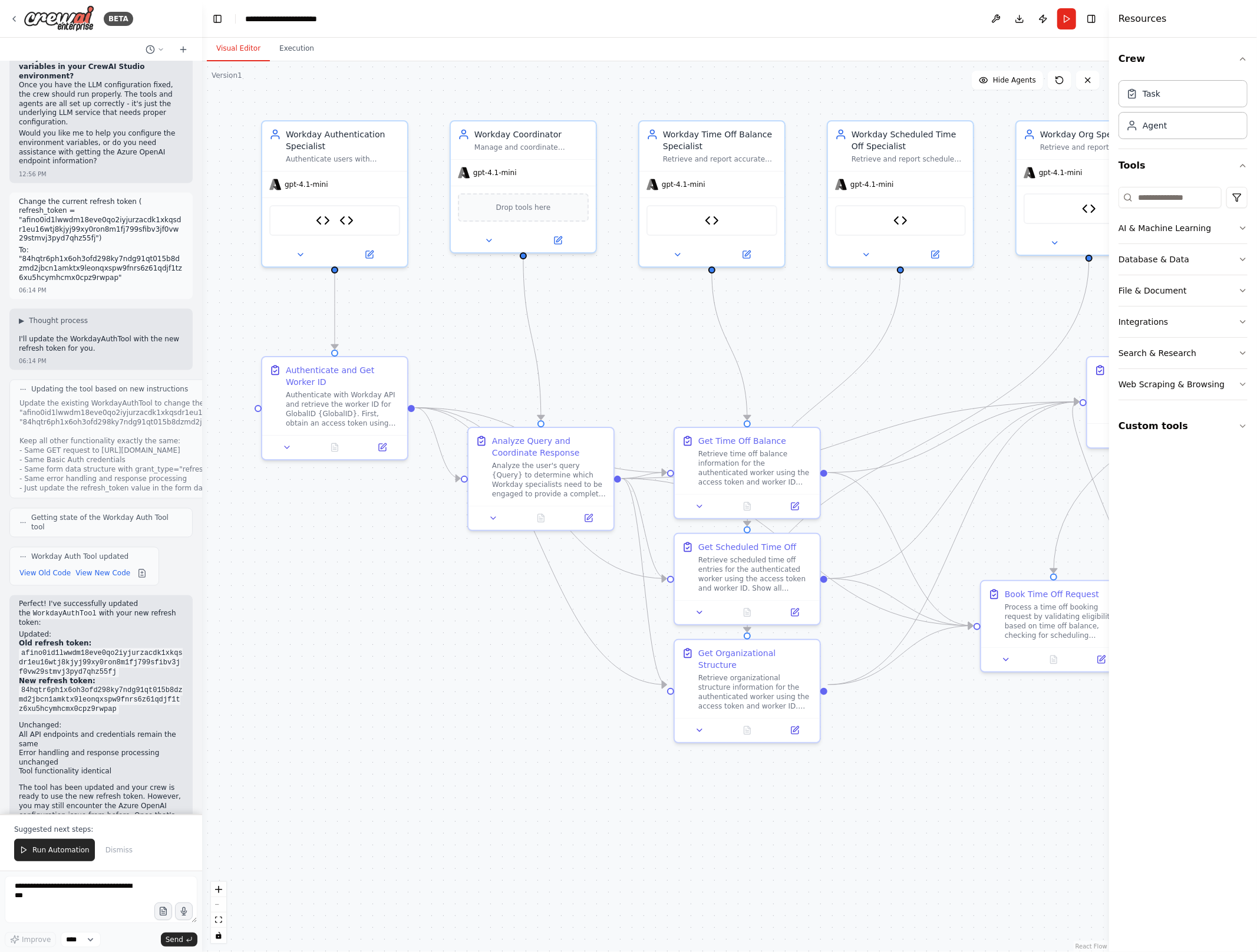
click at [105, 685] on code "84hqtr6ph1x6oh3ofd298ky7ndg91qt015b8dzmd2jbcn1amktx9leonqxspw9fnrs6z61qdjf1tz6x…" at bounding box center [101, 700] width 164 height 30
click at [64, 843] on button "Run Automation" at bounding box center [54, 850] width 81 height 22
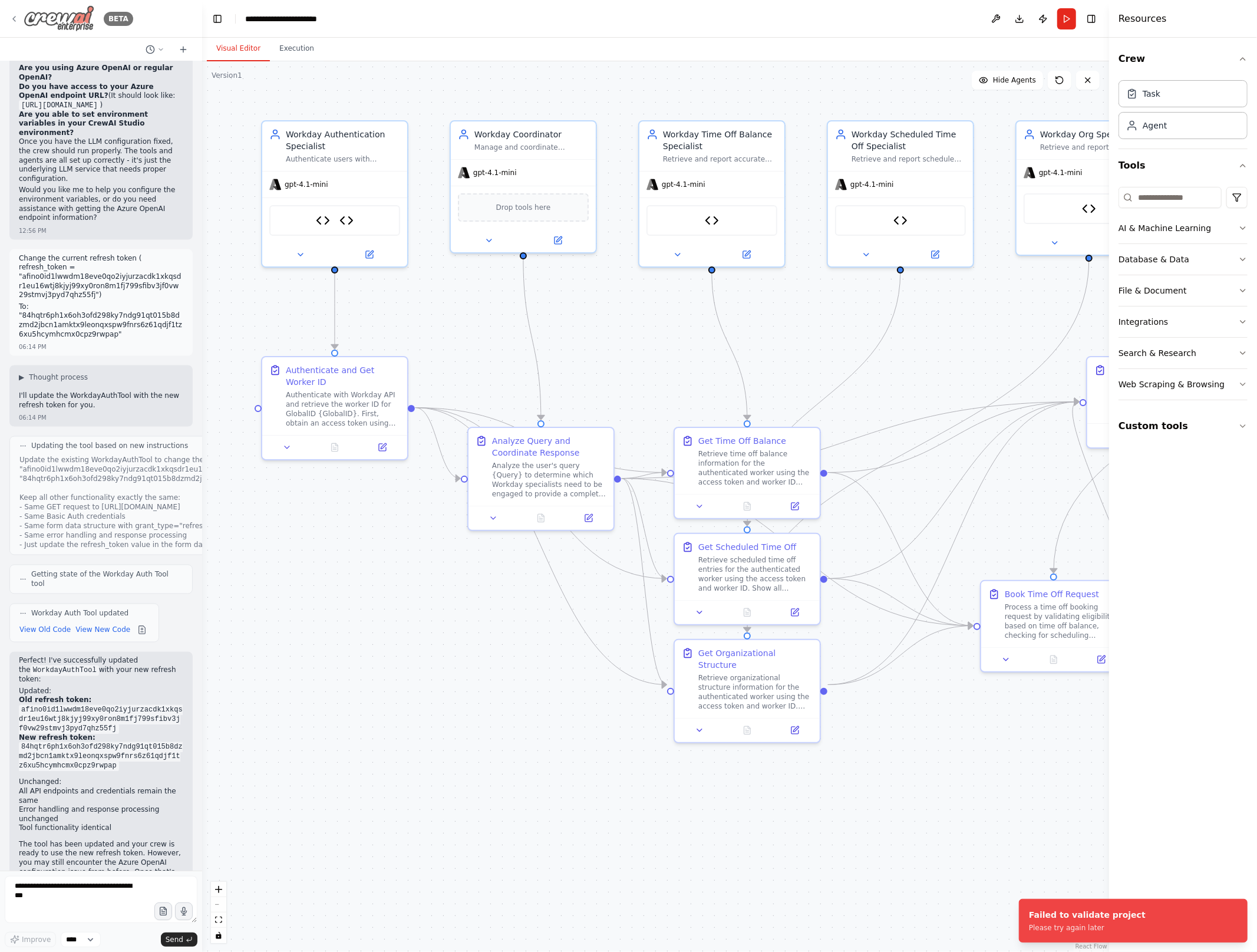
click at [11, 12] on div "BETA" at bounding box center [71, 18] width 124 height 26
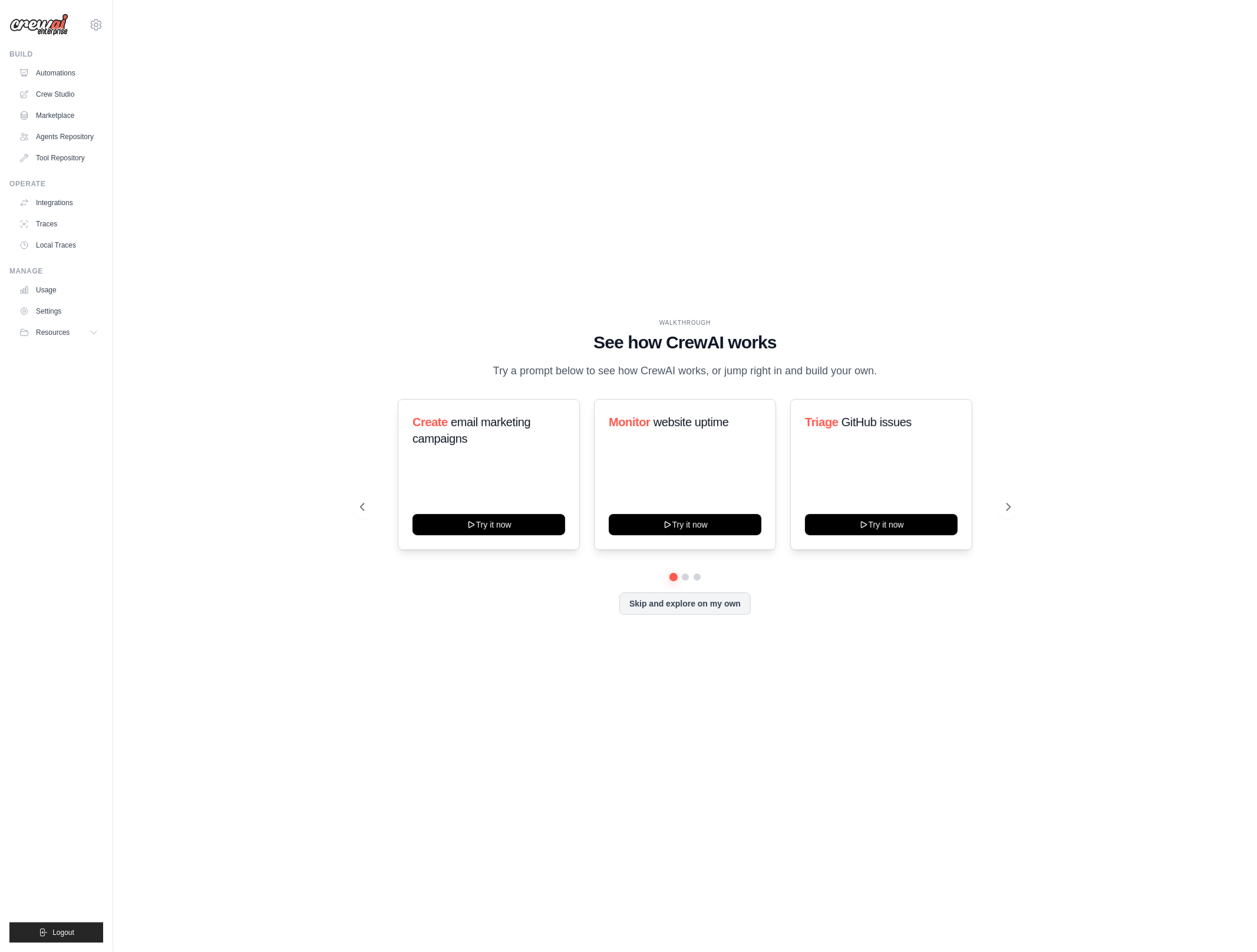
click at [109, 22] on div "bruno.raposo@ab-inbev.com AMBEV - DTC AB InBev - GHQ Settings Blog" at bounding box center [57, 476] width 113 height 952
click at [100, 22] on icon at bounding box center [96, 25] width 14 height 14
click at [141, 97] on span "AB InBev - GHQ" at bounding box center [147, 97] width 93 height 12
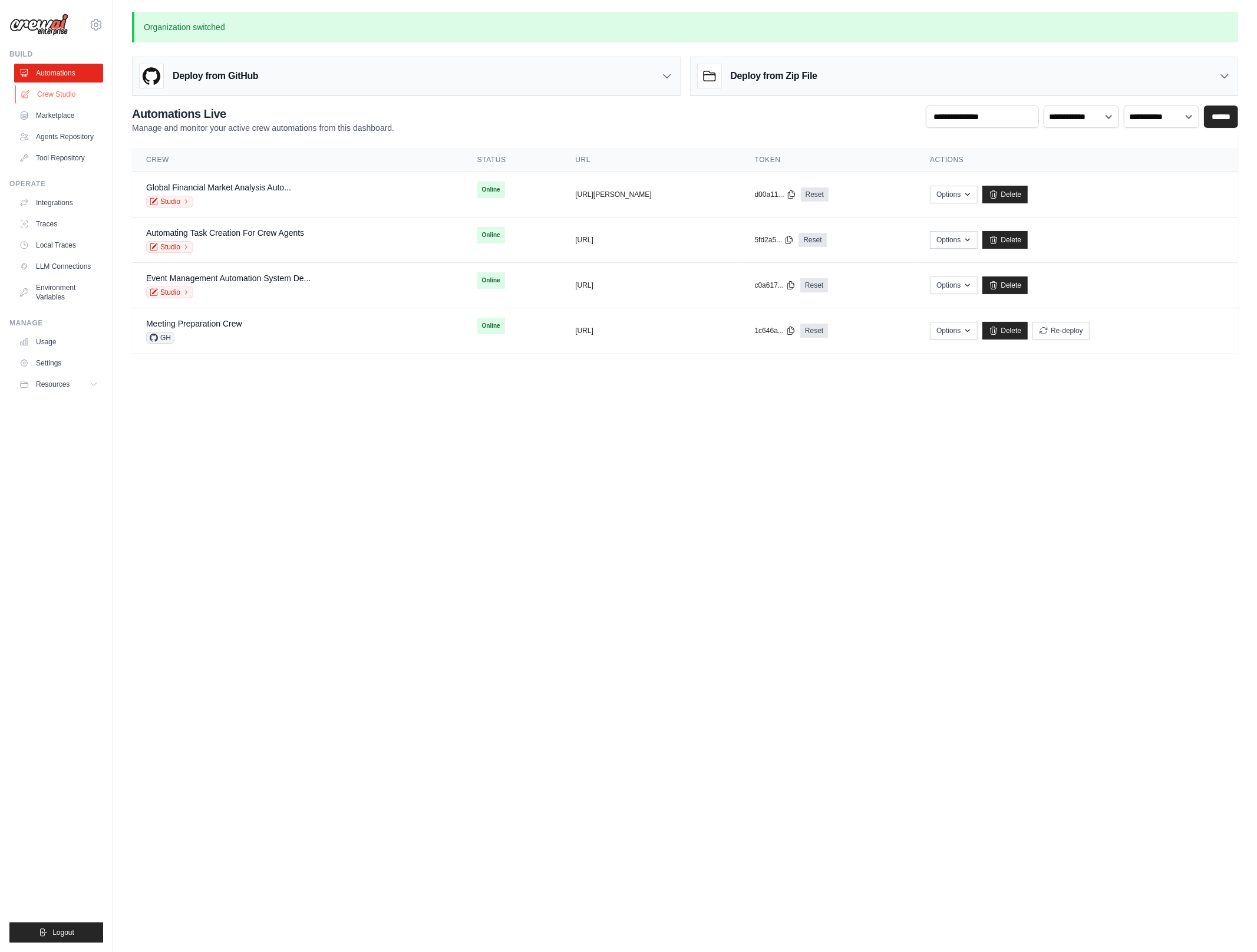
click at [53, 92] on link "Crew Studio" at bounding box center [59, 94] width 89 height 19
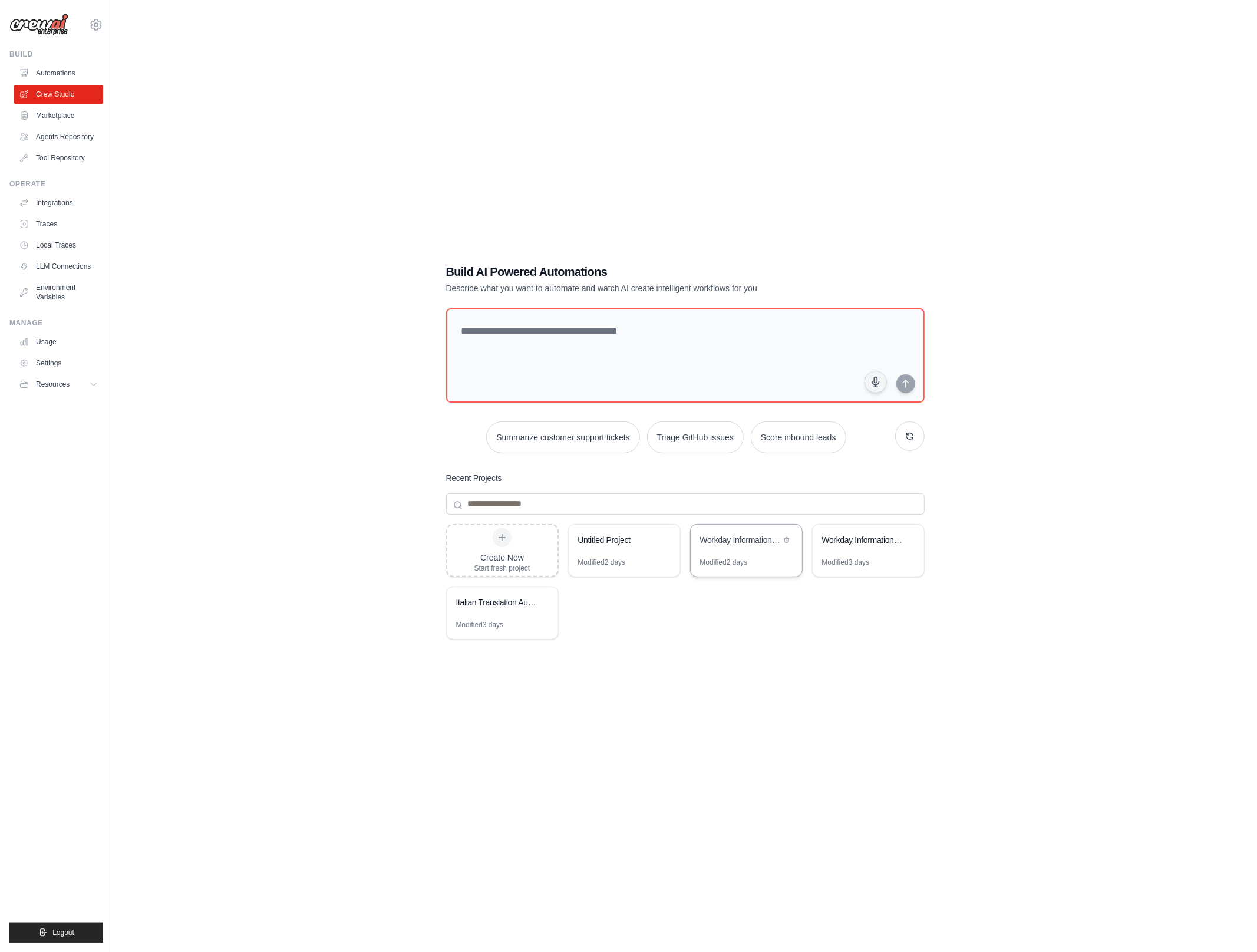
click at [740, 543] on div "Workday Information Crew" at bounding box center [740, 540] width 81 height 12
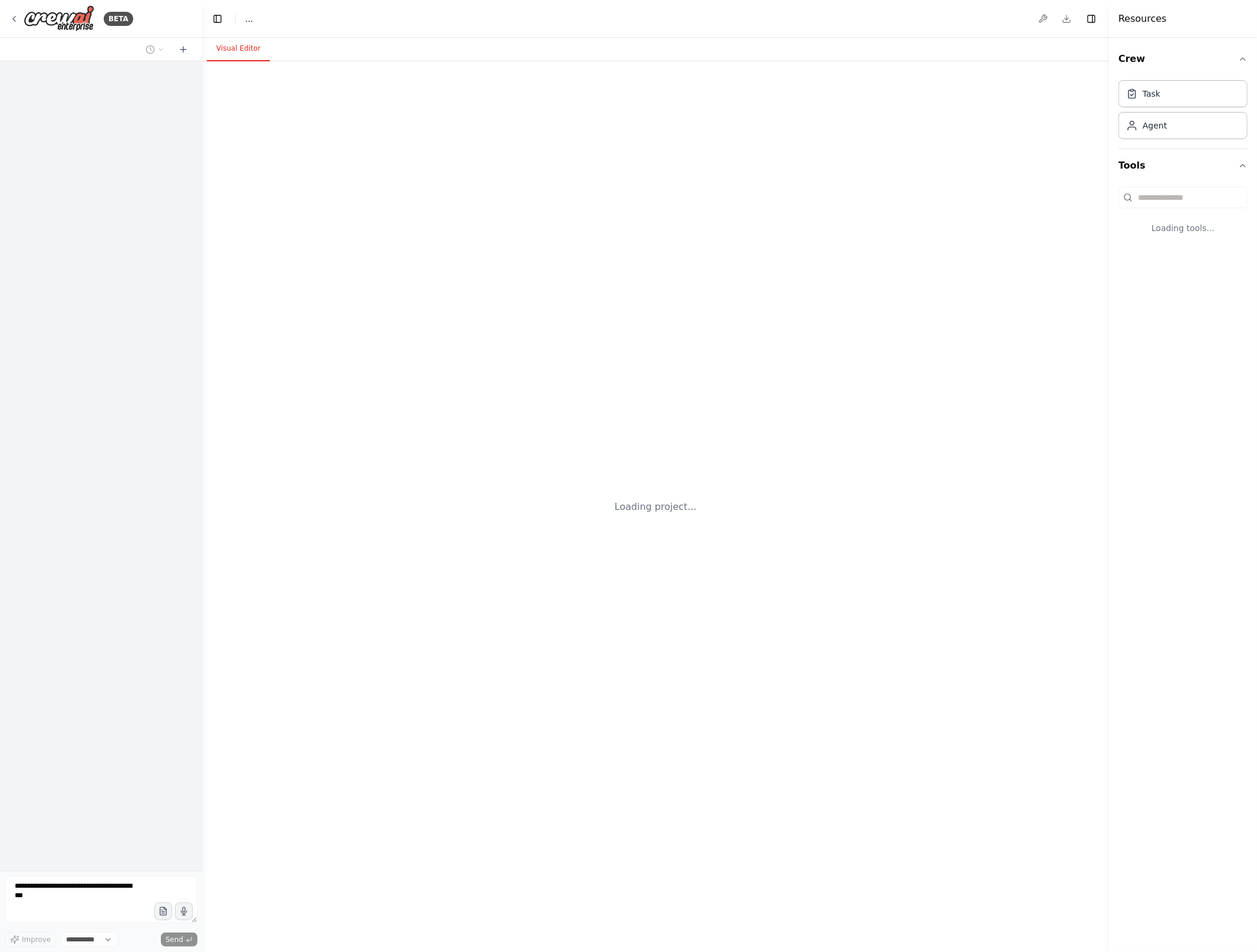
select select "****"
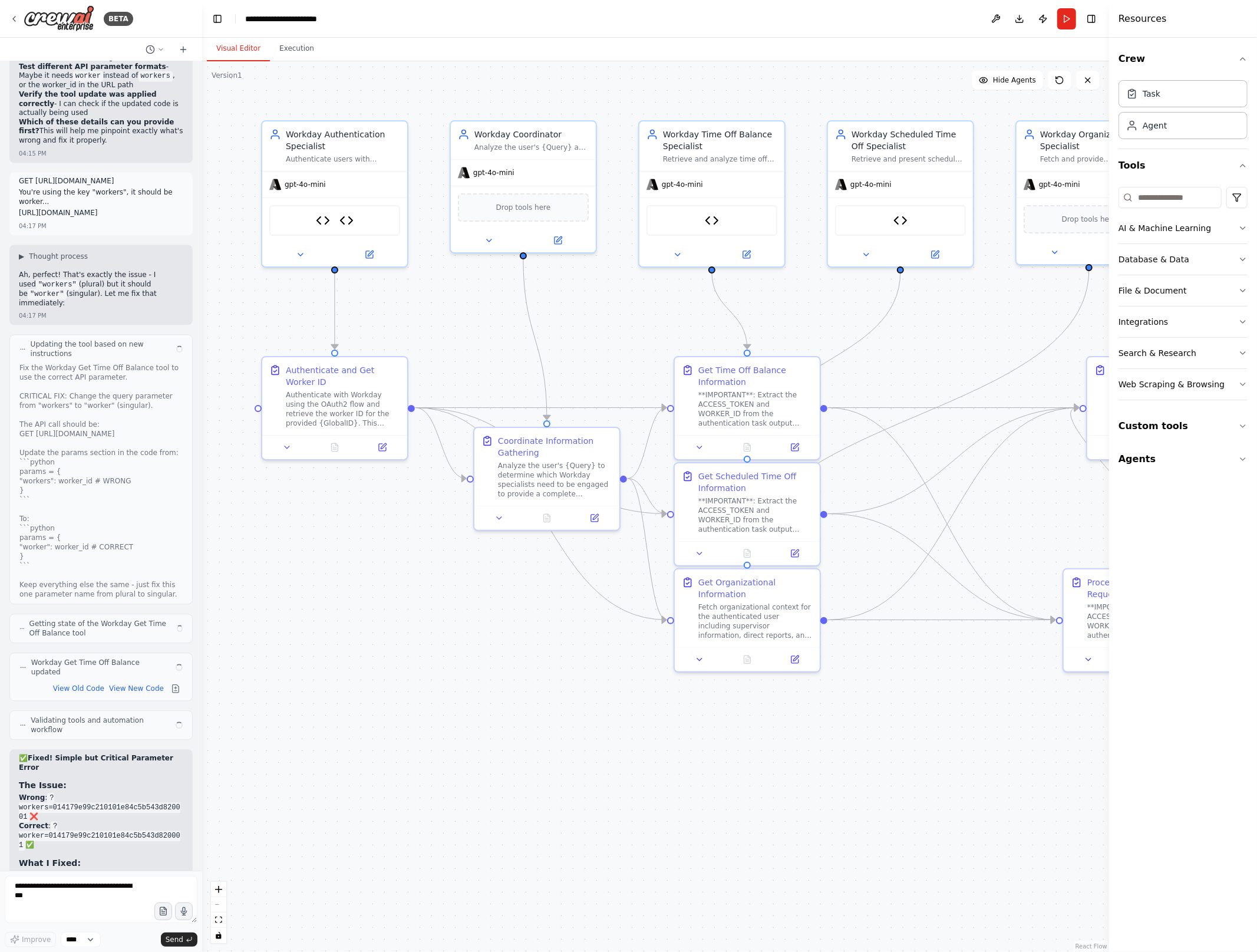
scroll to position [13426, 0]
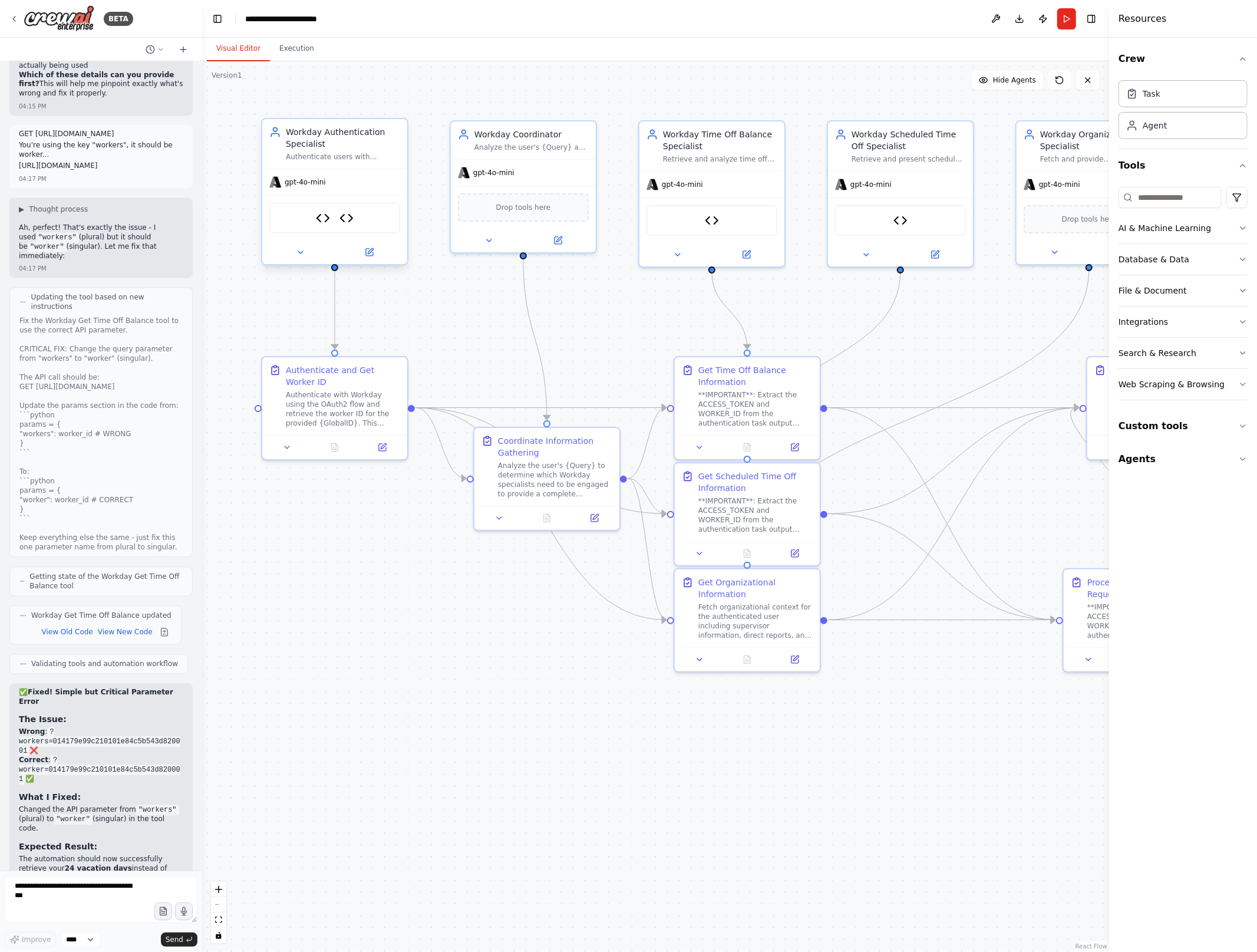
click at [323, 225] on div "WorkdayGetAccessToken Workday Get Worker ID" at bounding box center [335, 218] width 131 height 30
click at [323, 222] on img at bounding box center [323, 218] width 14 height 14
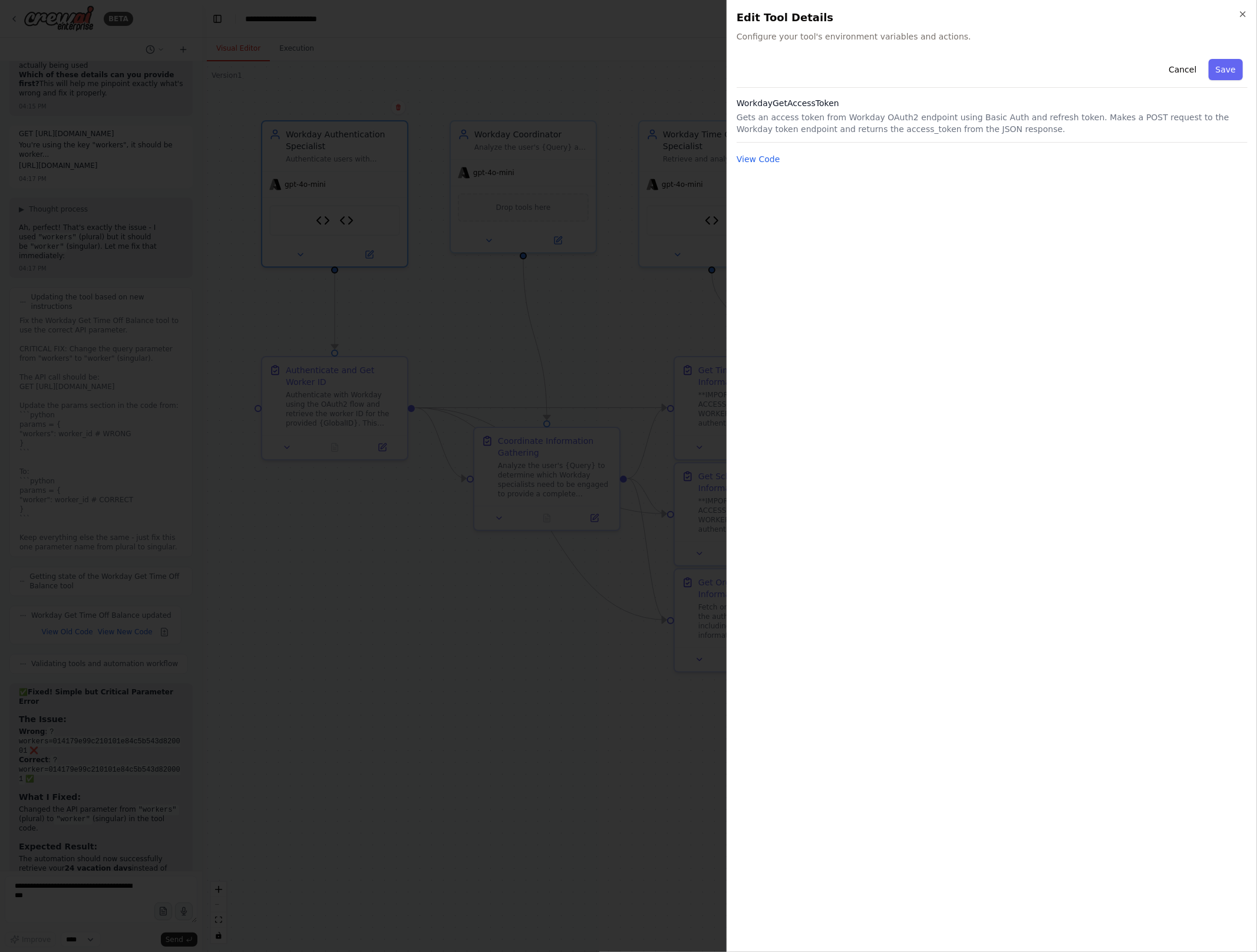
click at [766, 148] on div "Cancel Save WorkdayGetAccessToken Gets an access token from Workday OAuth2 endp…" at bounding box center [992, 110] width 511 height 112
click at [766, 158] on button "View Code" at bounding box center [758, 159] width 44 height 12
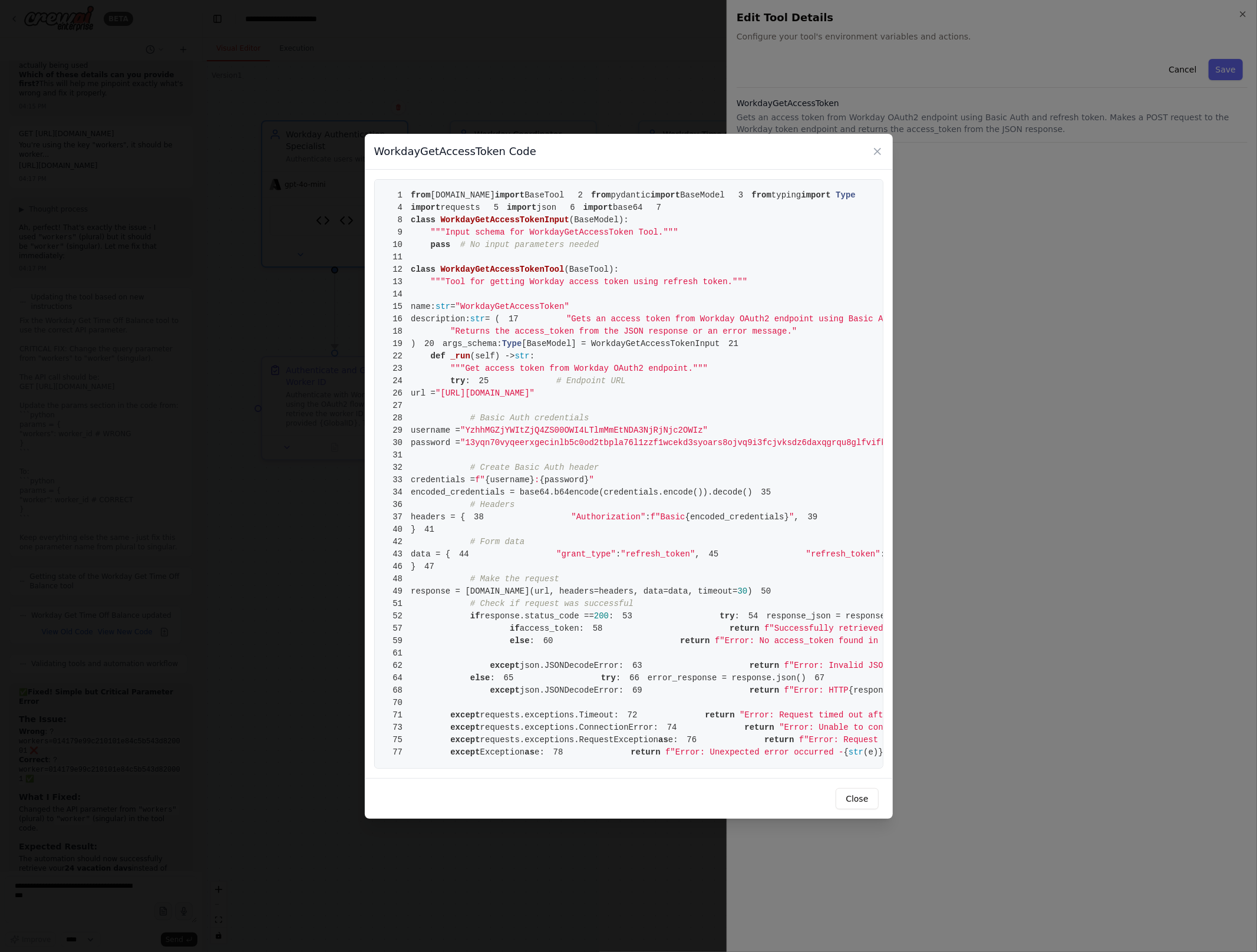
click at [592, 447] on span ""13yqn70vyqeerxgecinlb5c0od2tbpla76l1zzf1wcekd3syoars8ojvq9i3fcjvksdz6daxqgrqu8…" at bounding box center [712, 442] width 505 height 10
copy code "password = "13yqn70vyqeerxgecinlb5c0od2tbpla76l1zzf1wcekd3syoars8ojvq9i3fcjvksd…"
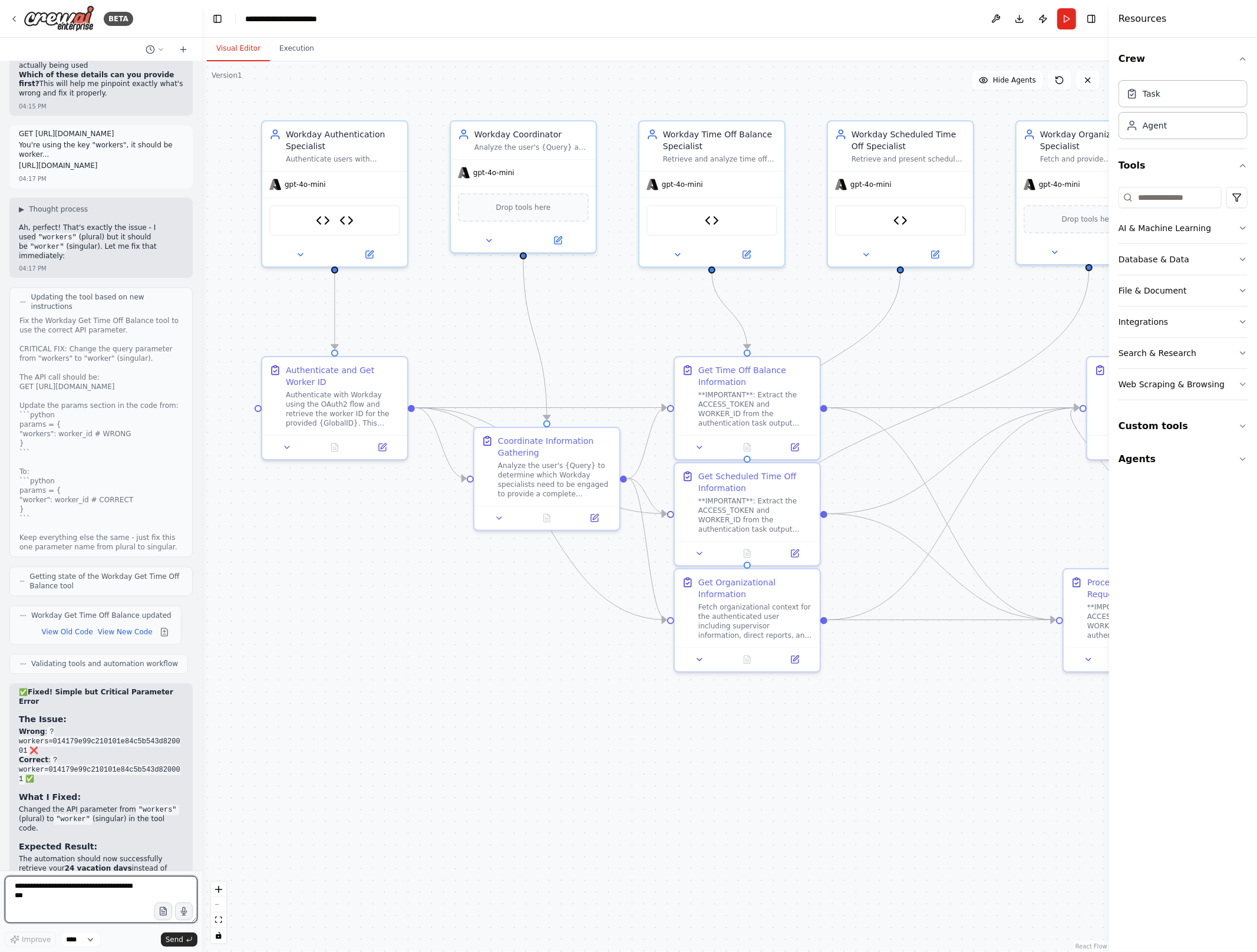
click at [100, 896] on textarea at bounding box center [101, 899] width 192 height 47
paste textarea "**********"
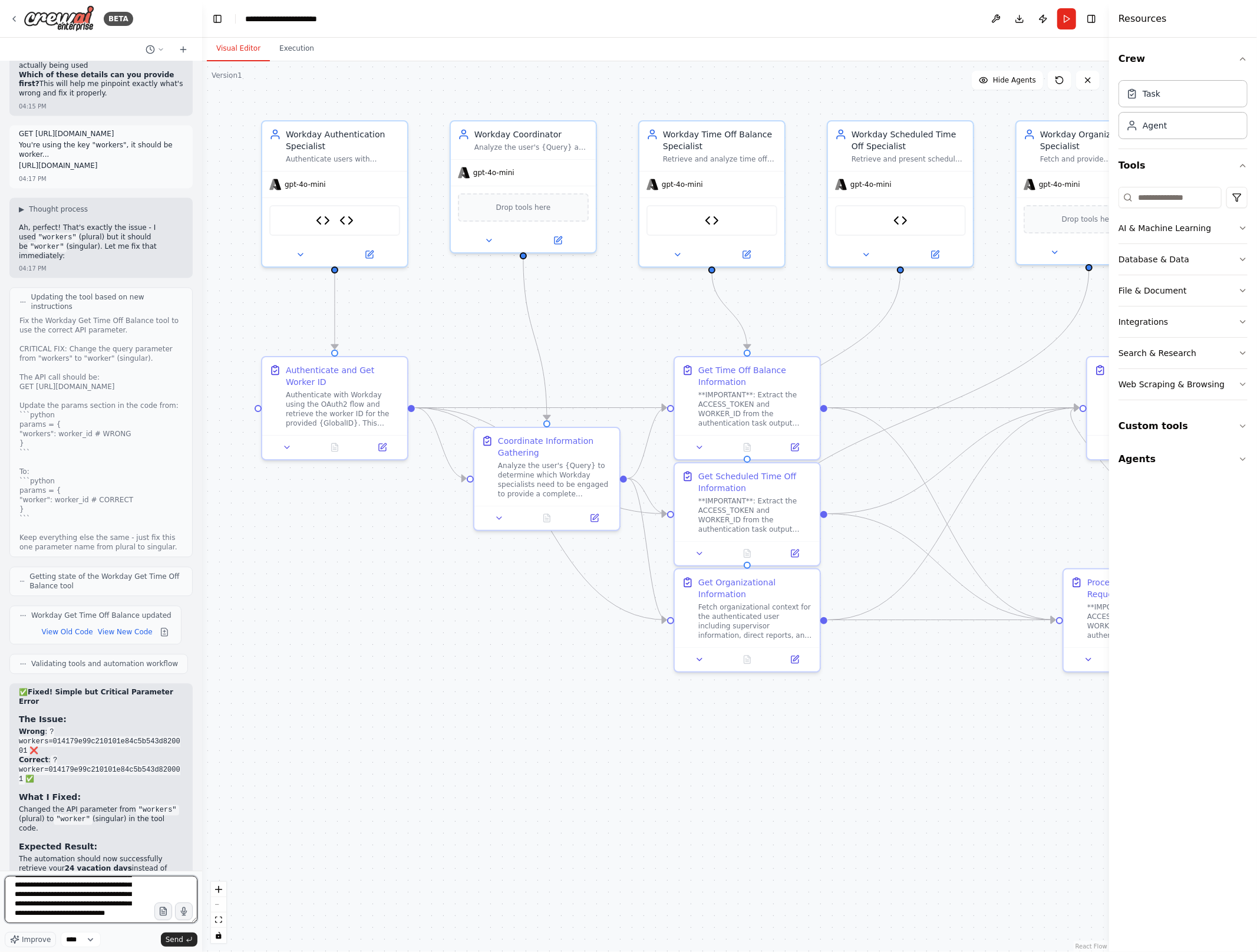
type textarea "*"
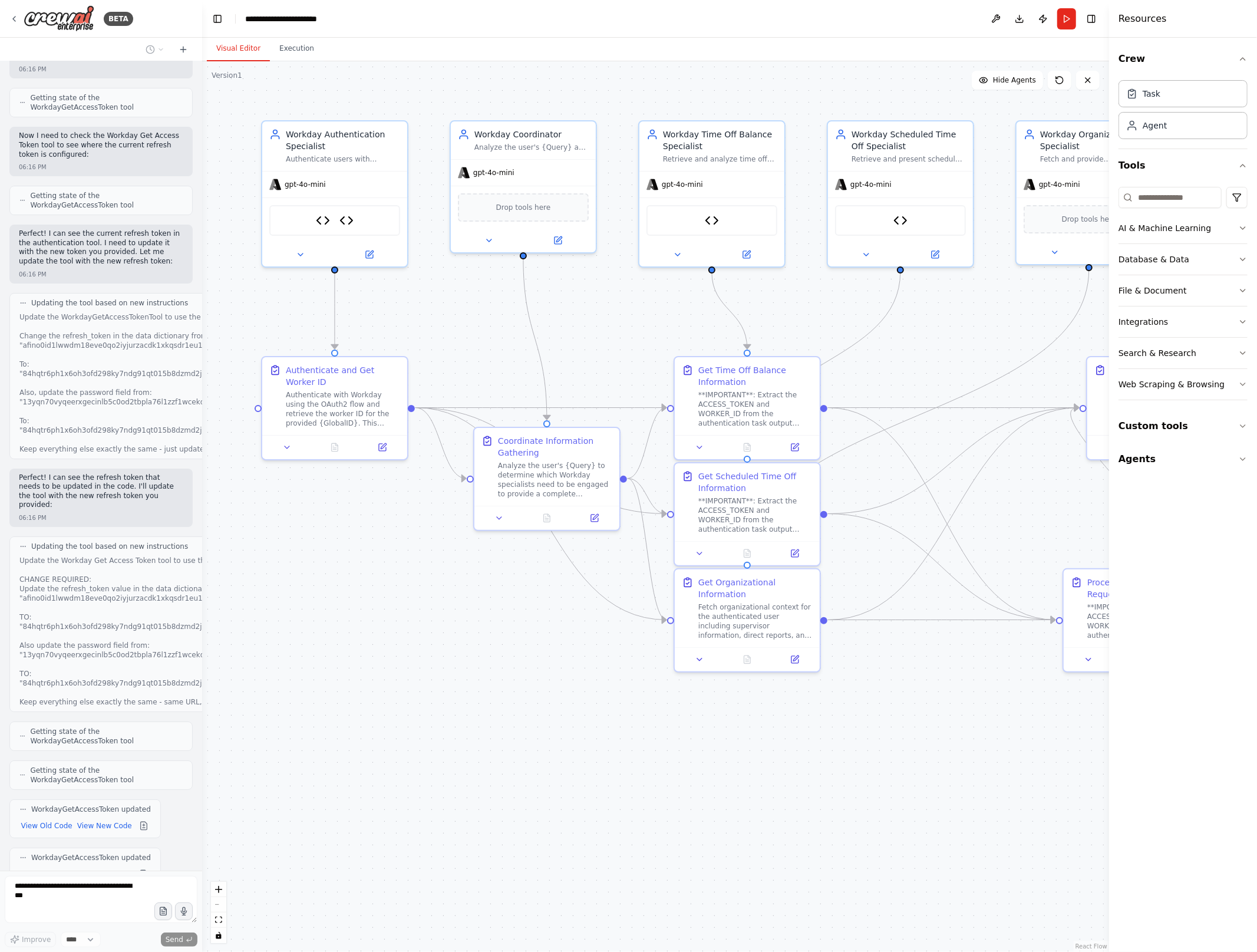
scroll to position [14747, 0]
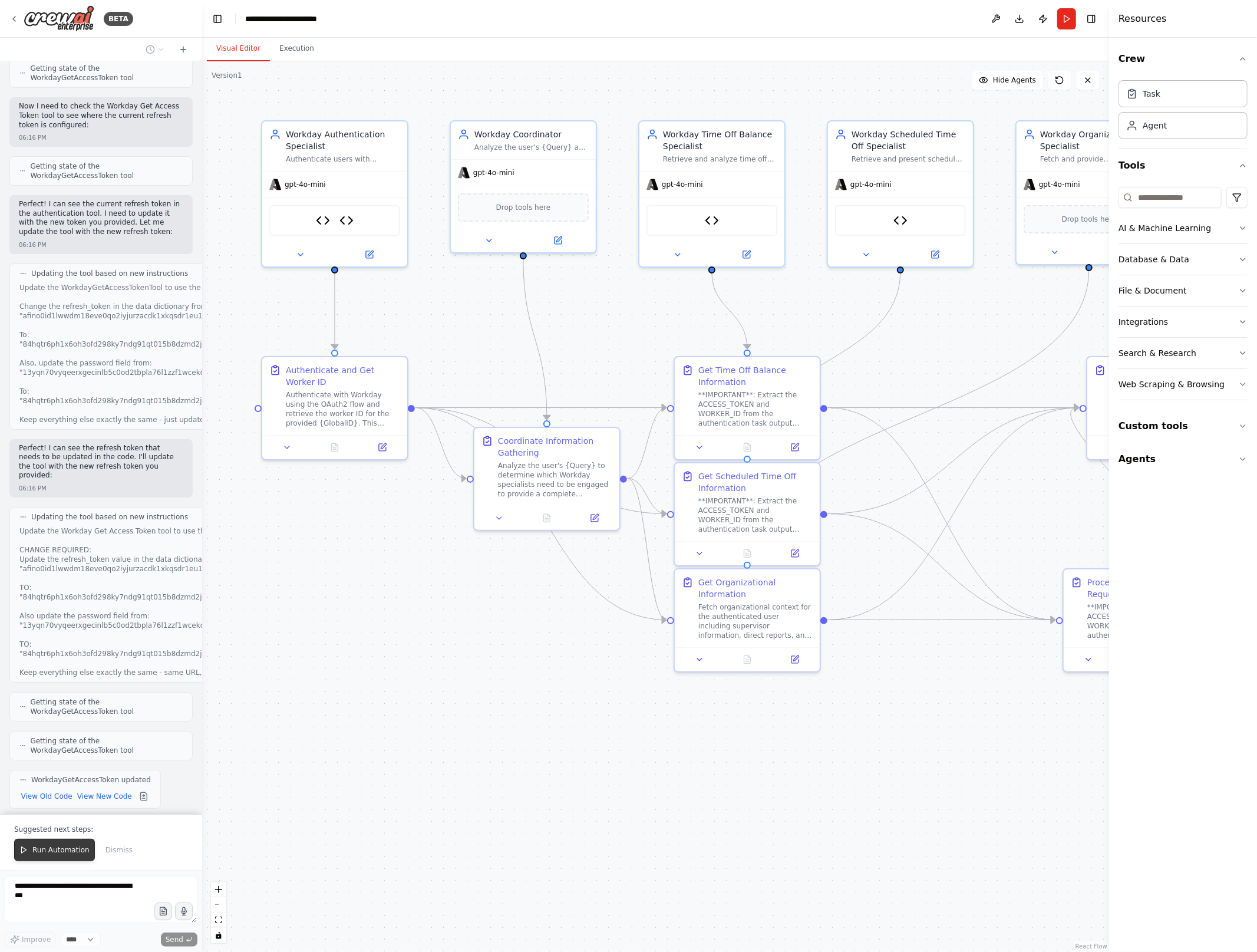
click at [71, 851] on span "Run Automation" at bounding box center [61, 850] width 57 height 10
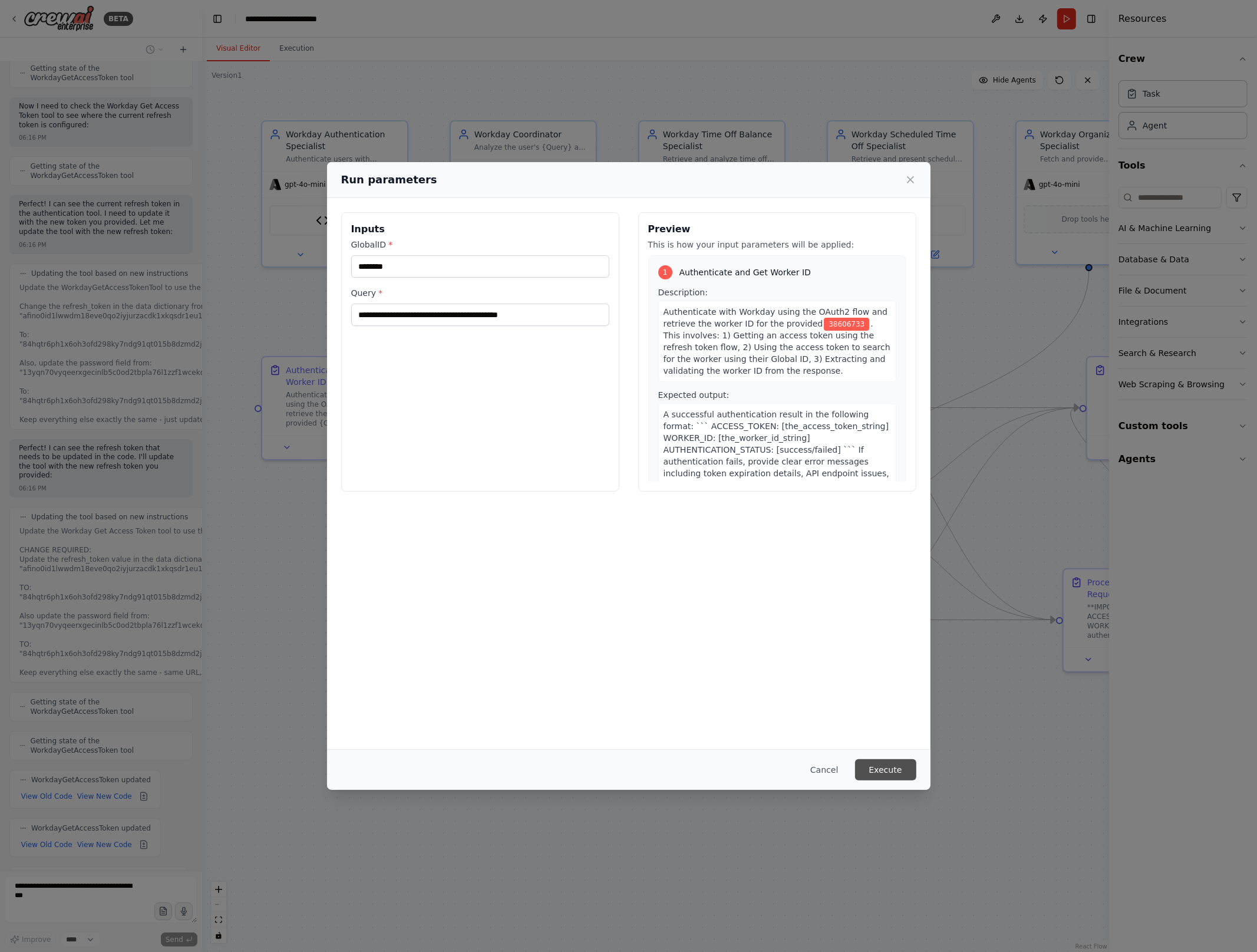
click at [885, 775] on button "Execute" at bounding box center [886, 769] width 61 height 22
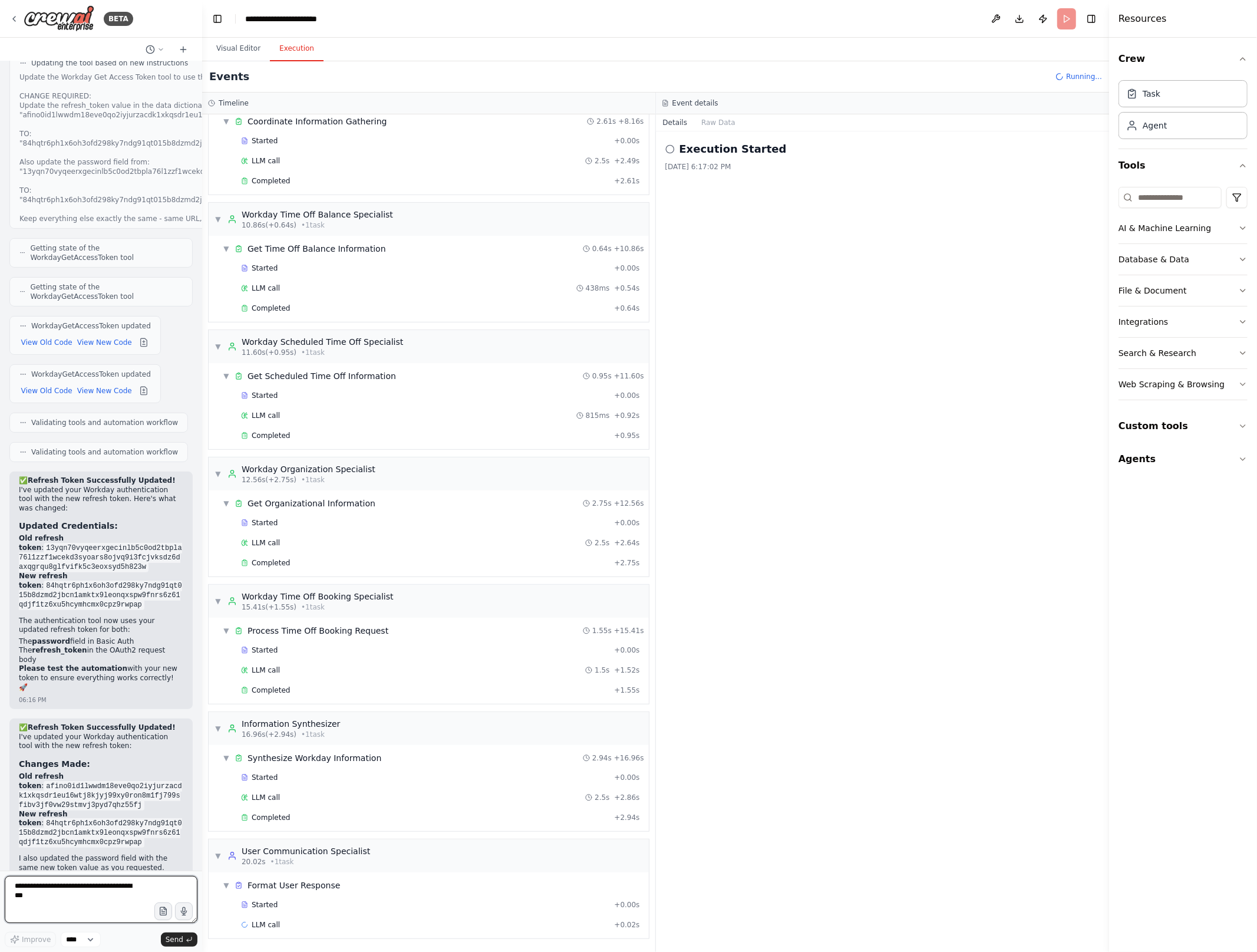
scroll to position [236, 0]
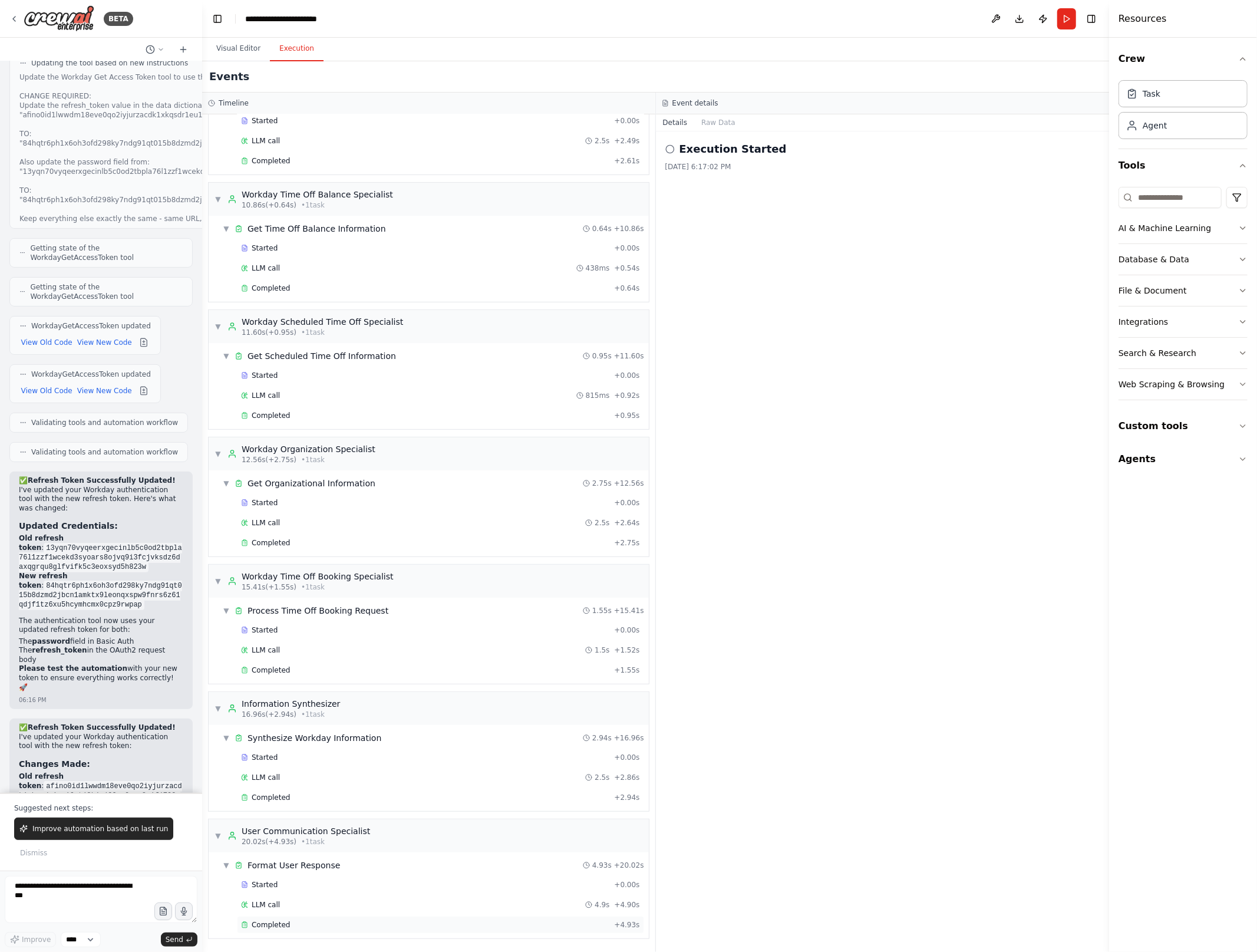
click at [336, 919] on div "Completed + 4.93s" at bounding box center [441, 925] width 407 height 18
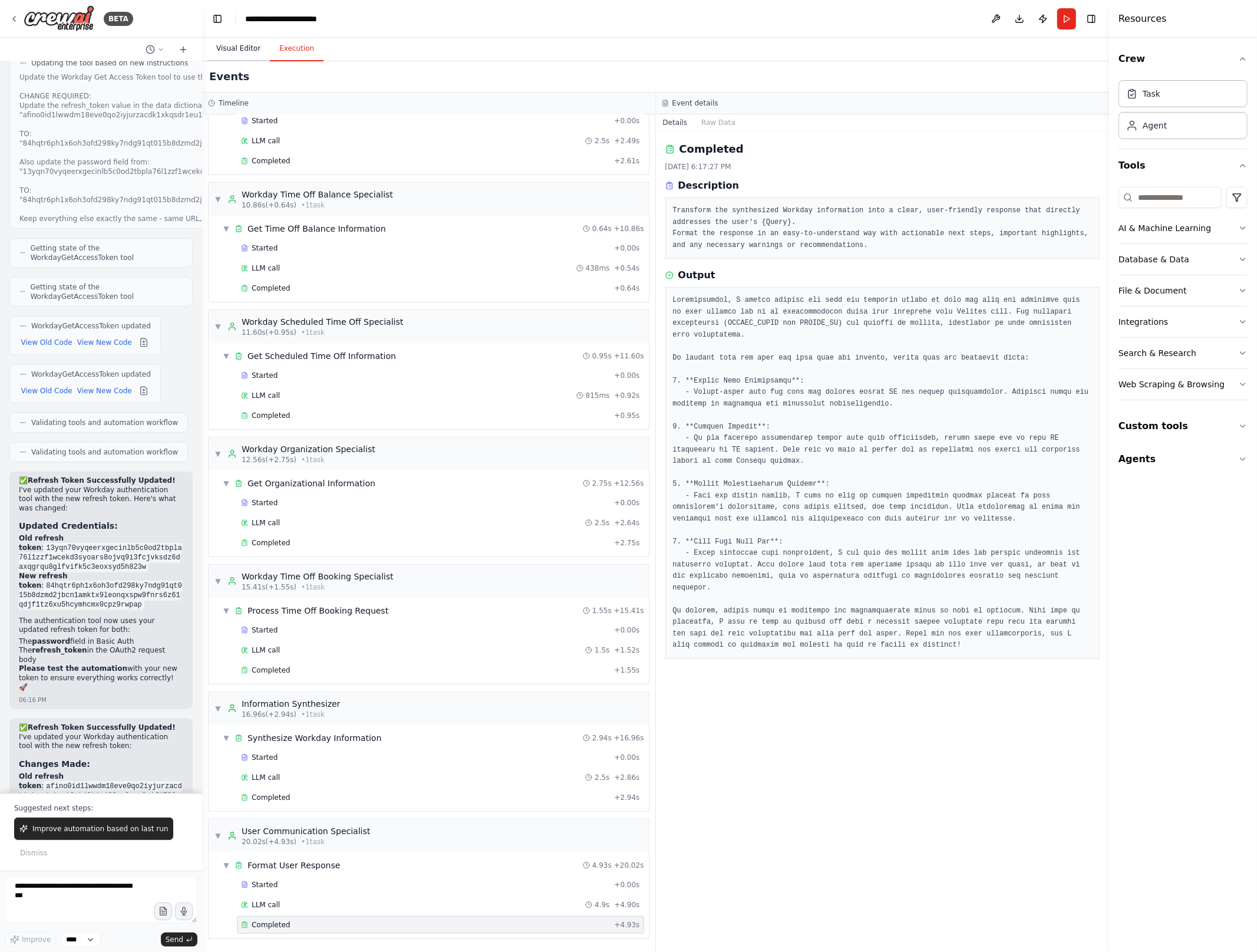
click at [234, 54] on button "Visual Editor" at bounding box center [238, 49] width 63 height 25
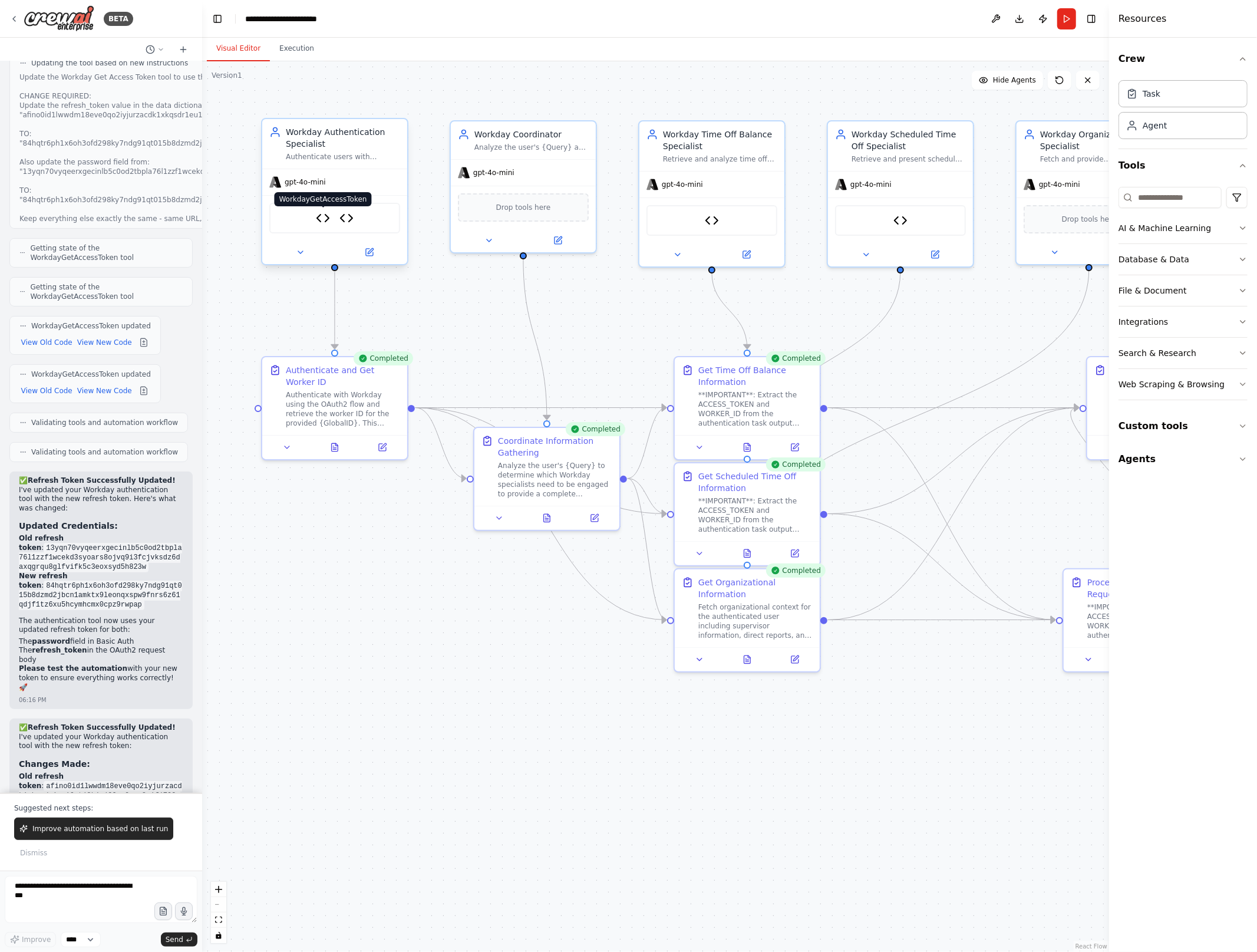
click at [325, 224] on img at bounding box center [323, 218] width 14 height 14
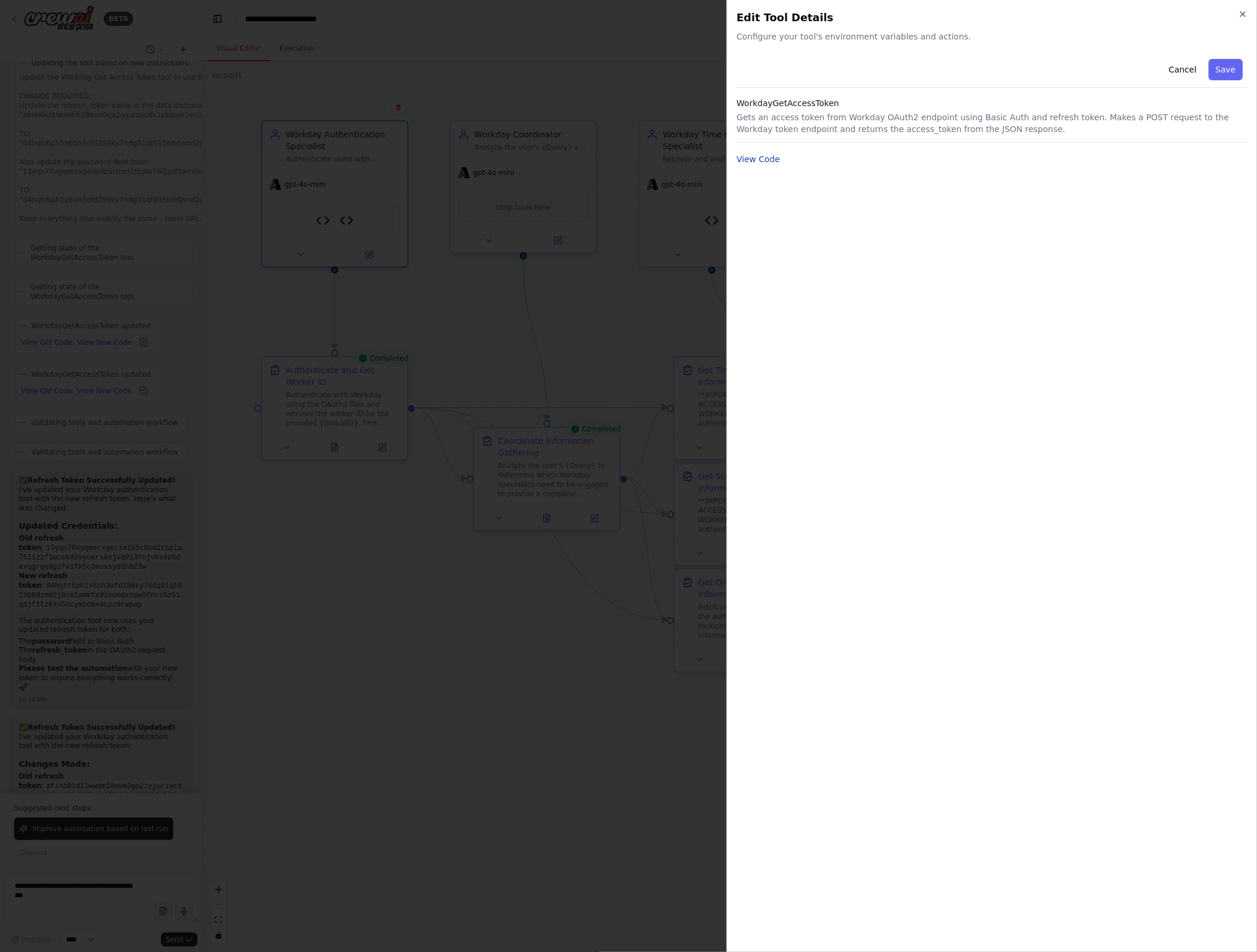
click at [766, 163] on button "View Code" at bounding box center [758, 159] width 44 height 12
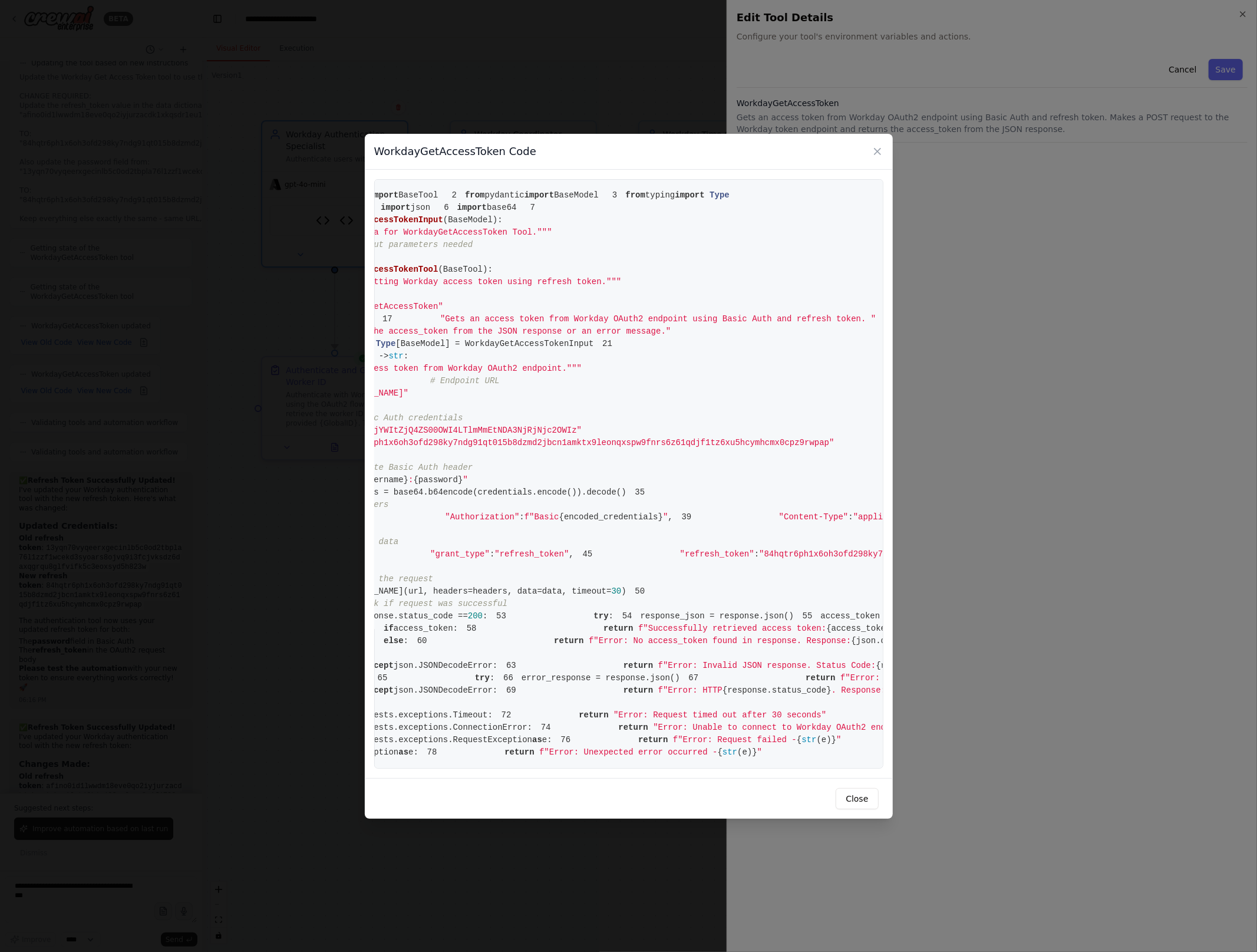
scroll to position [0, 0]
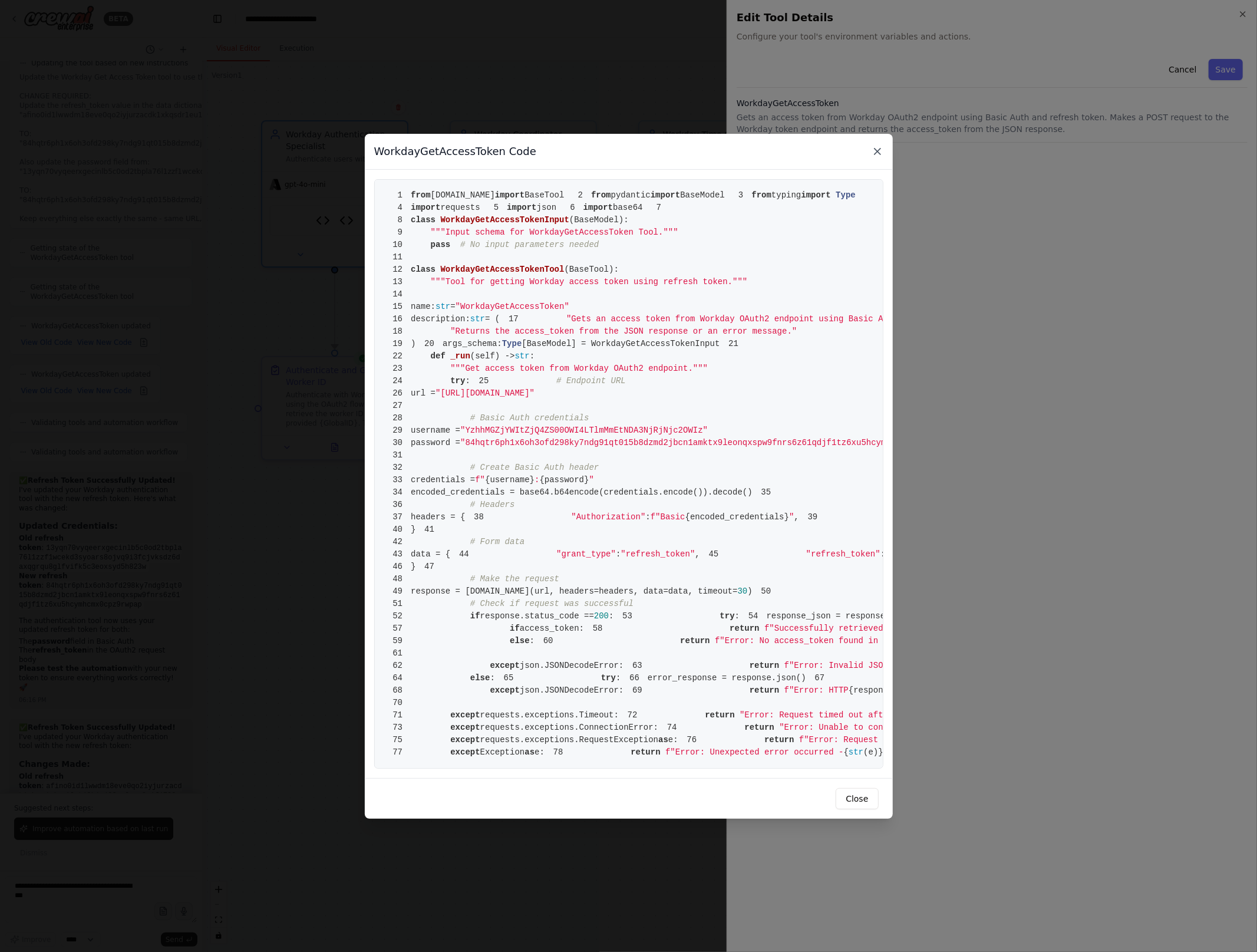
click at [877, 145] on icon at bounding box center [877, 151] width 12 height 12
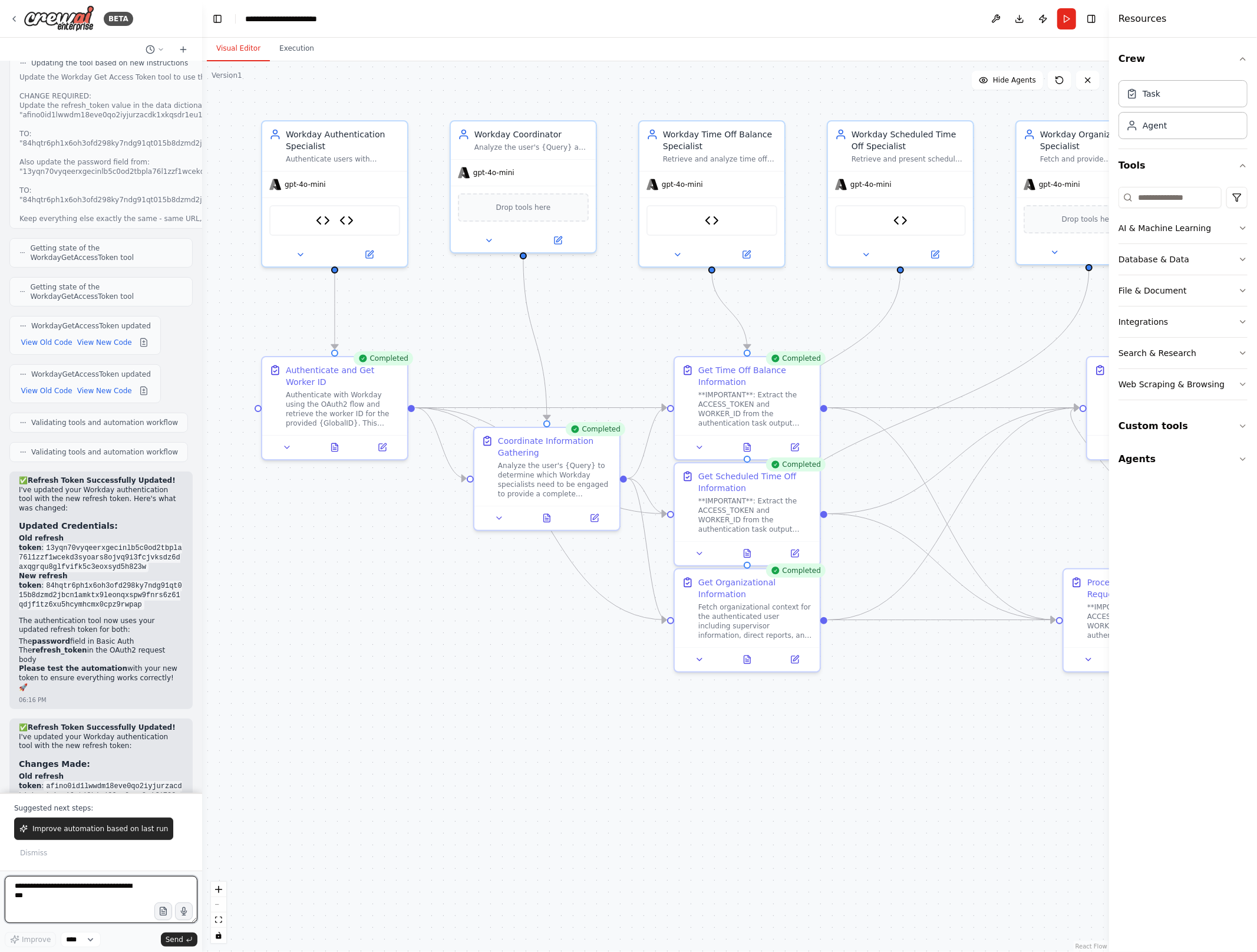
click at [76, 894] on textarea at bounding box center [101, 899] width 192 height 47
paste textarea "**********"
type textarea "**********"
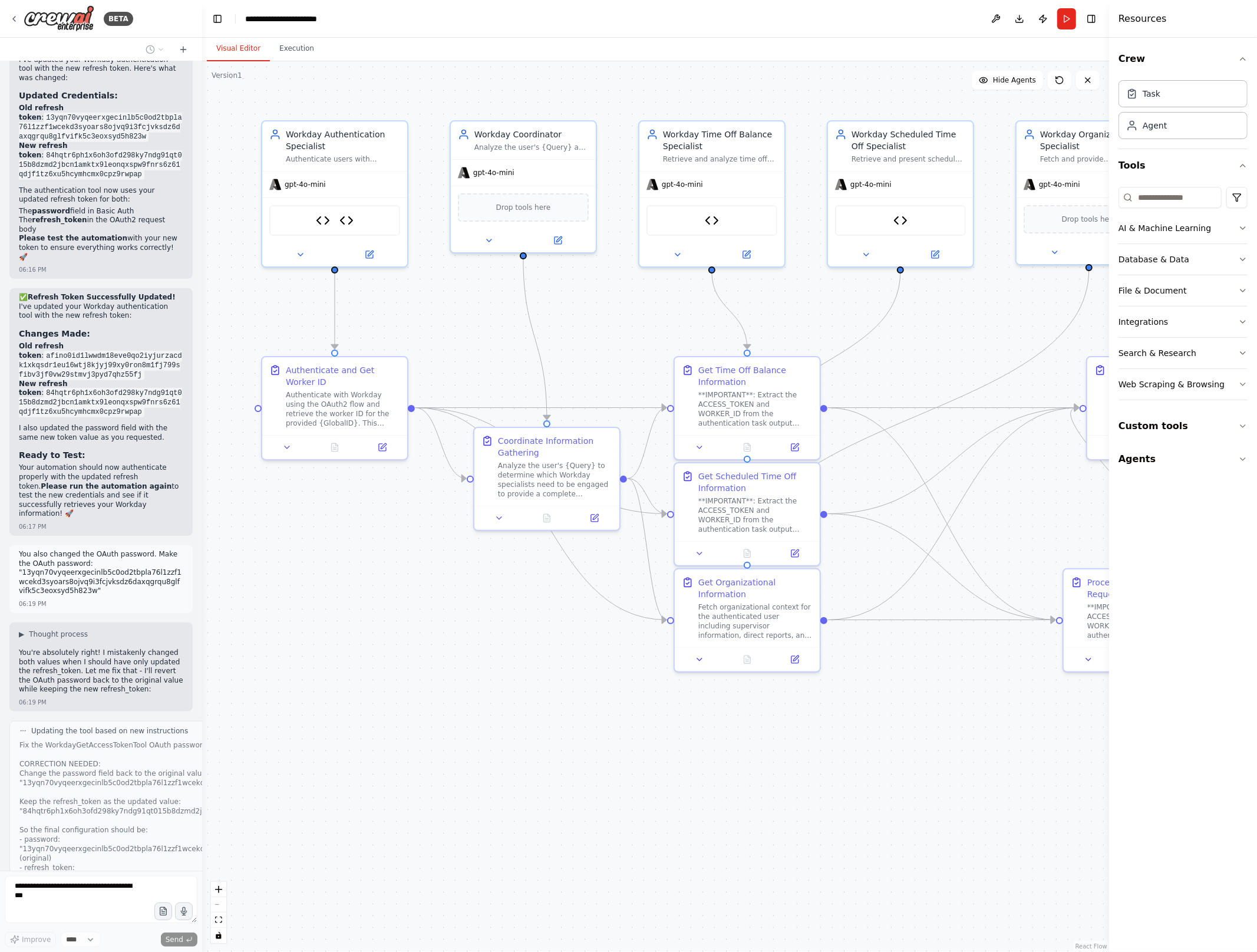
scroll to position [15679, 0]
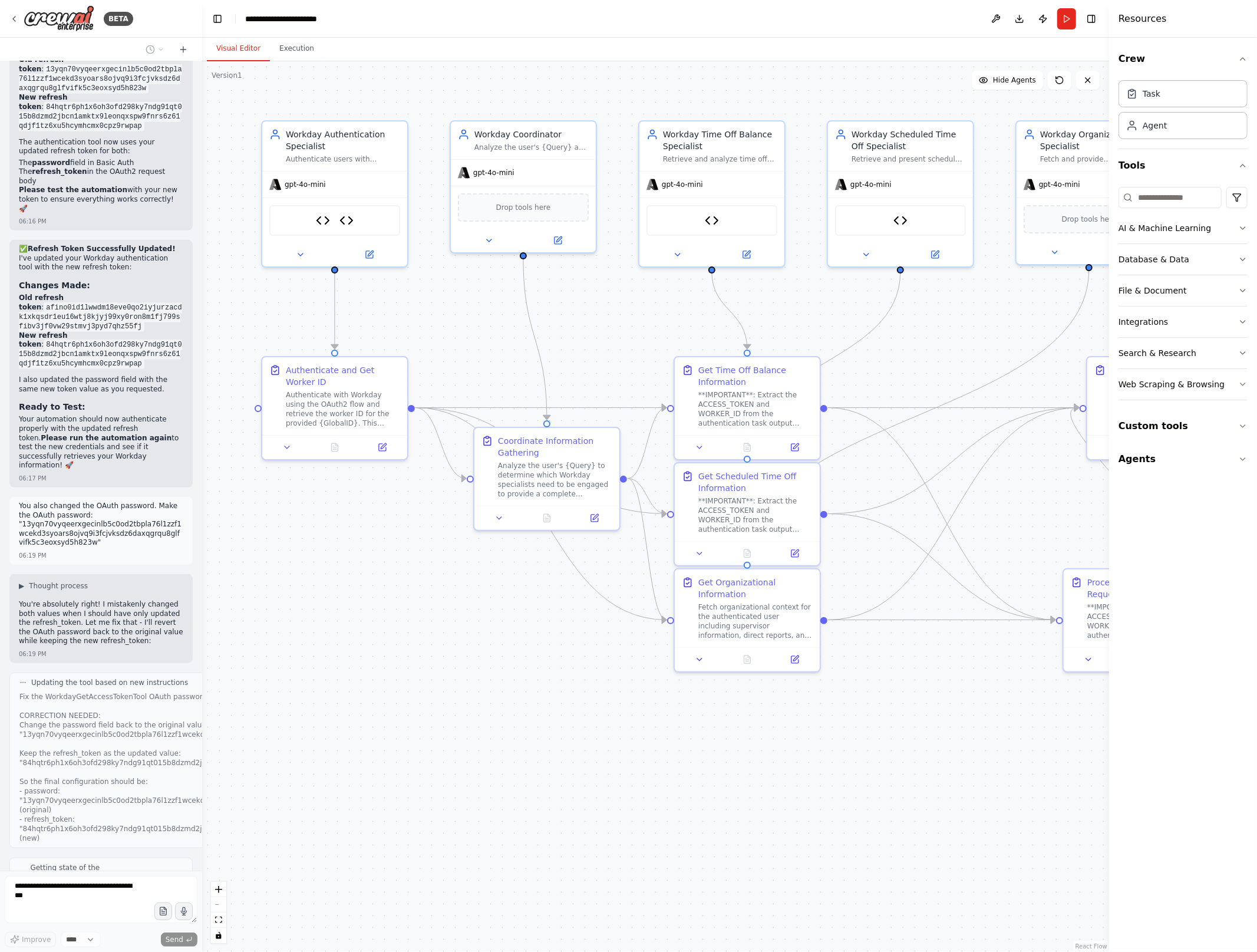
click at [134, 816] on div "BETA Workday Information Crew This crew will be responsible for fetching and wr…" at bounding box center [101, 476] width 202 height 952
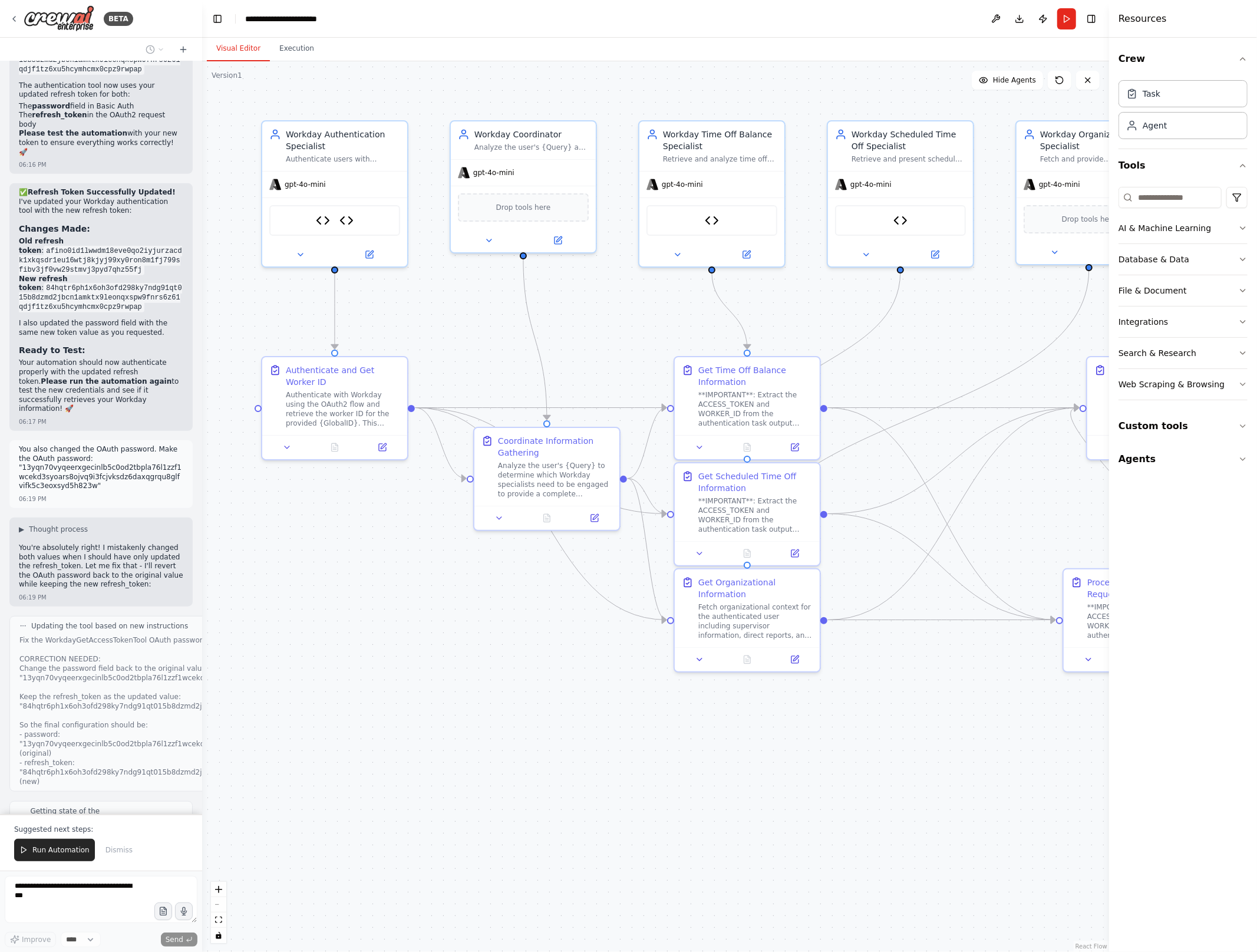
click at [143, 859] on button at bounding box center [144, 867] width 14 height 14
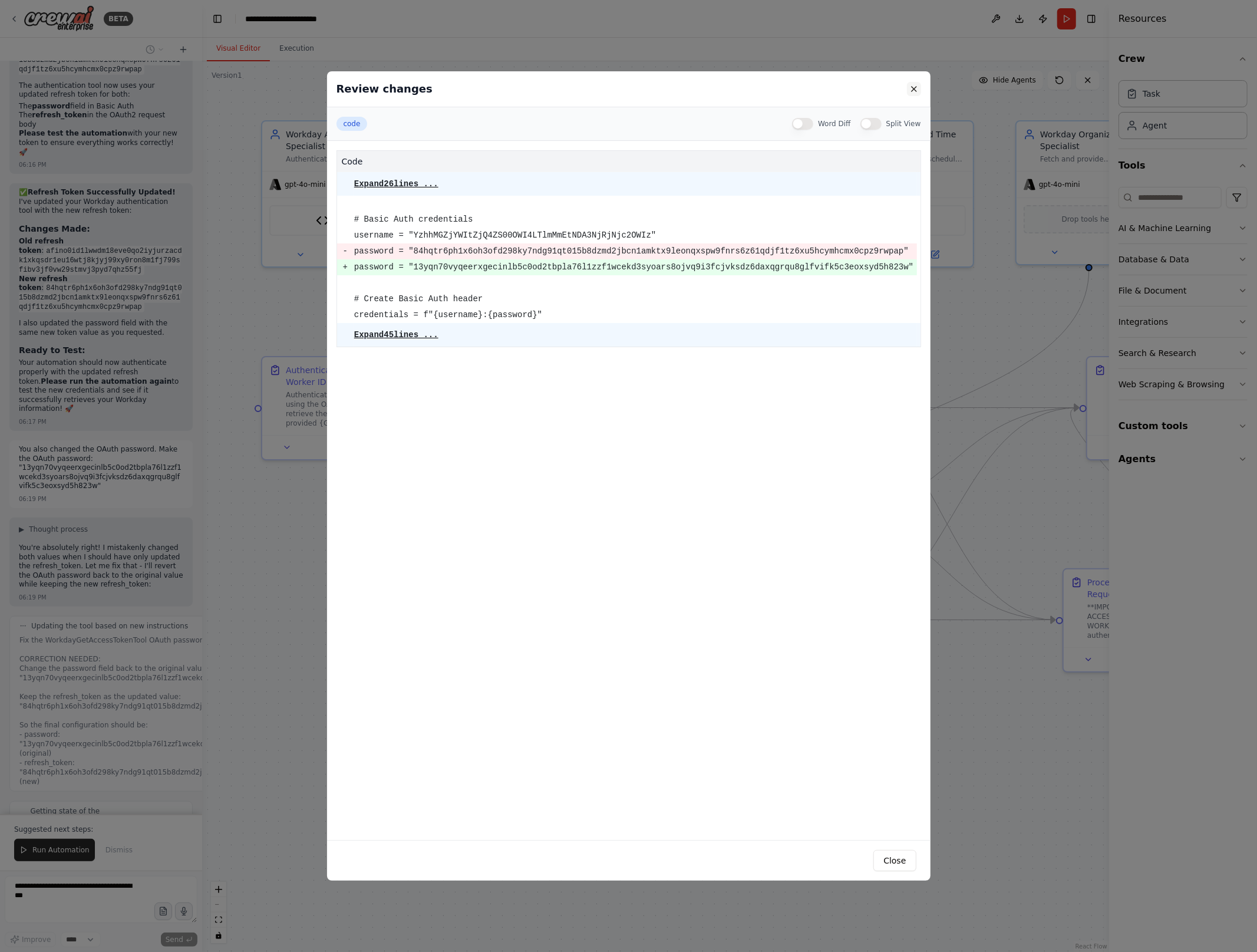
click at [911, 93] on button at bounding box center [914, 89] width 14 height 14
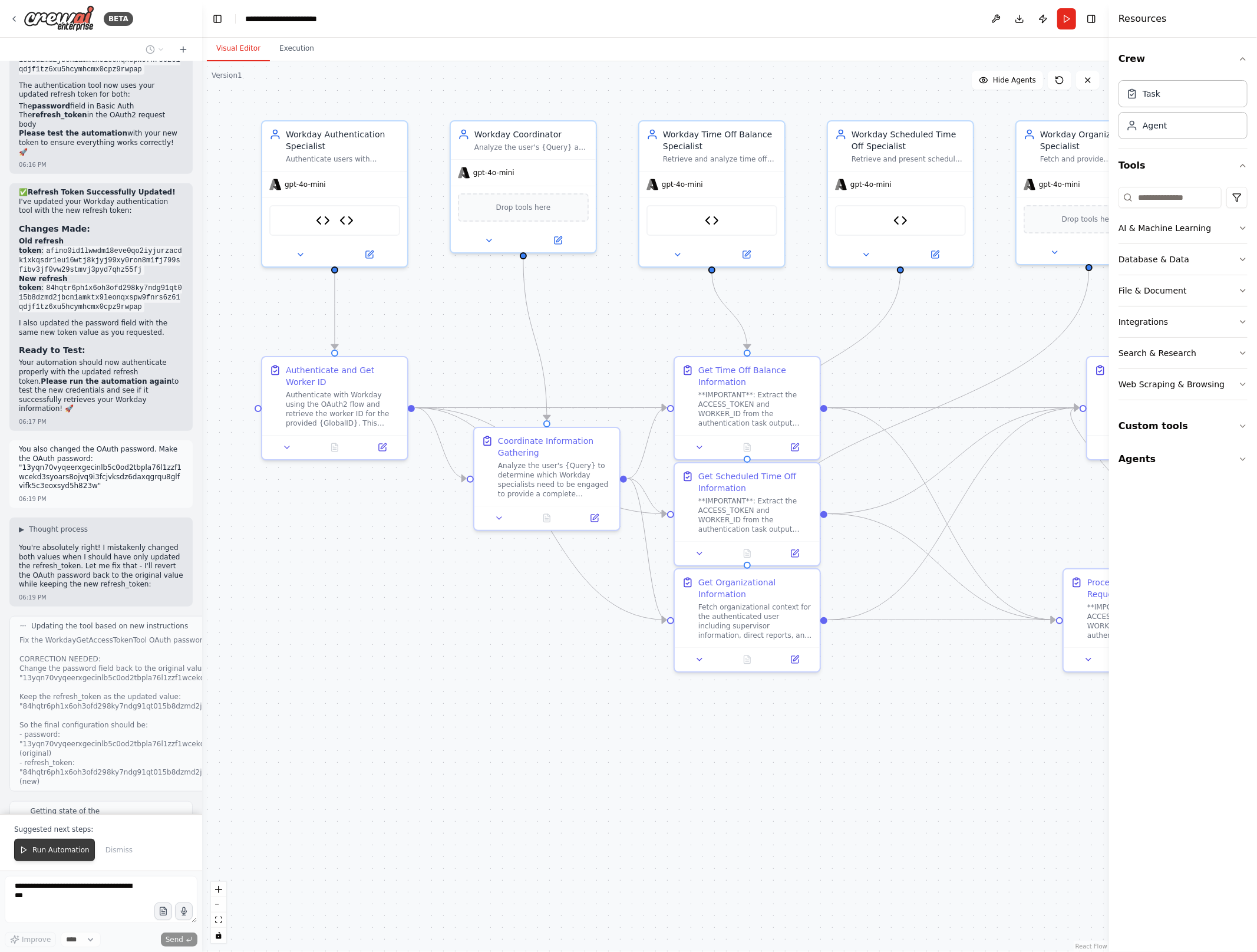
click at [89, 847] on button "Run Automation" at bounding box center [54, 850] width 81 height 22
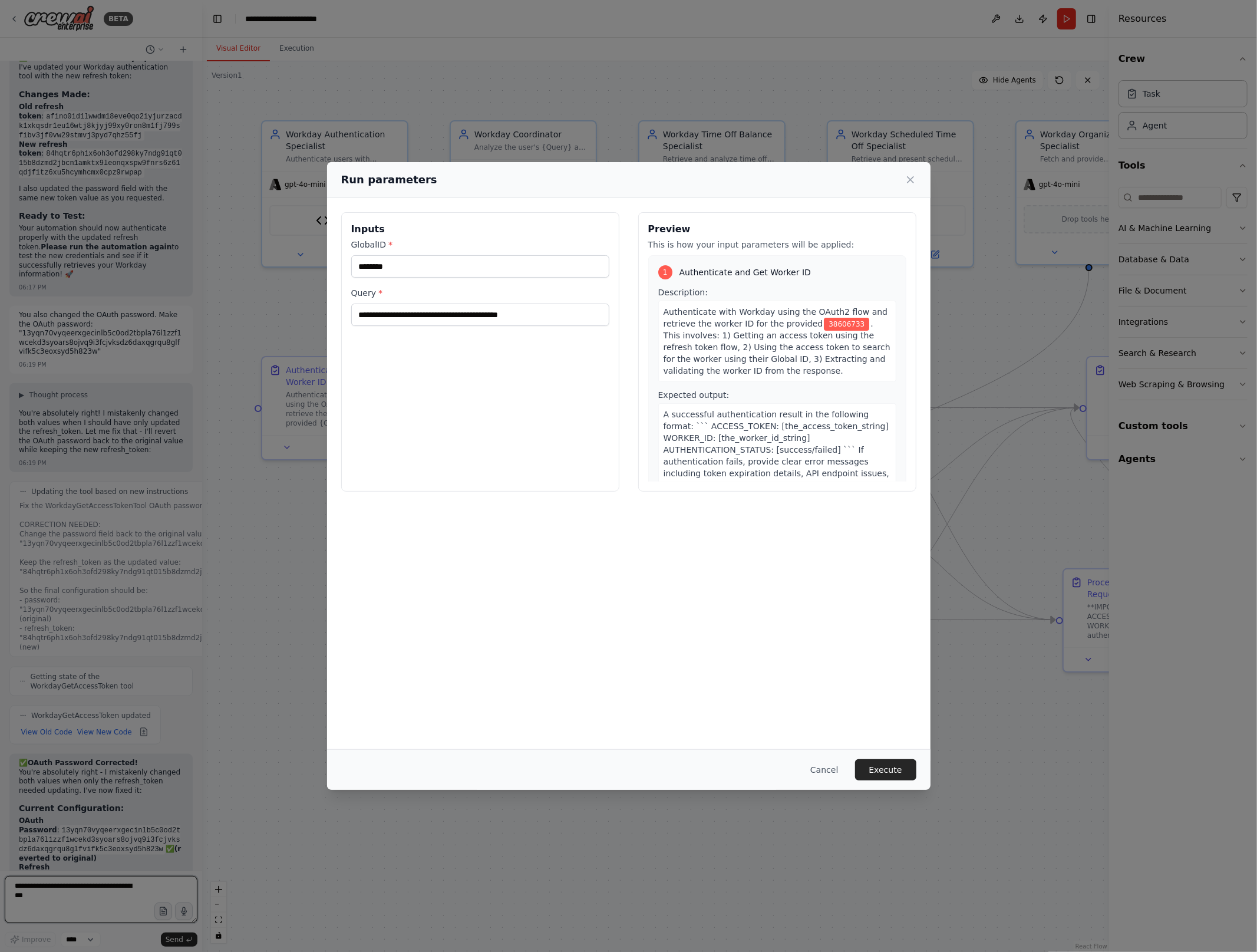
scroll to position [15880, 0]
click at [900, 772] on button "Execute" at bounding box center [886, 769] width 61 height 22
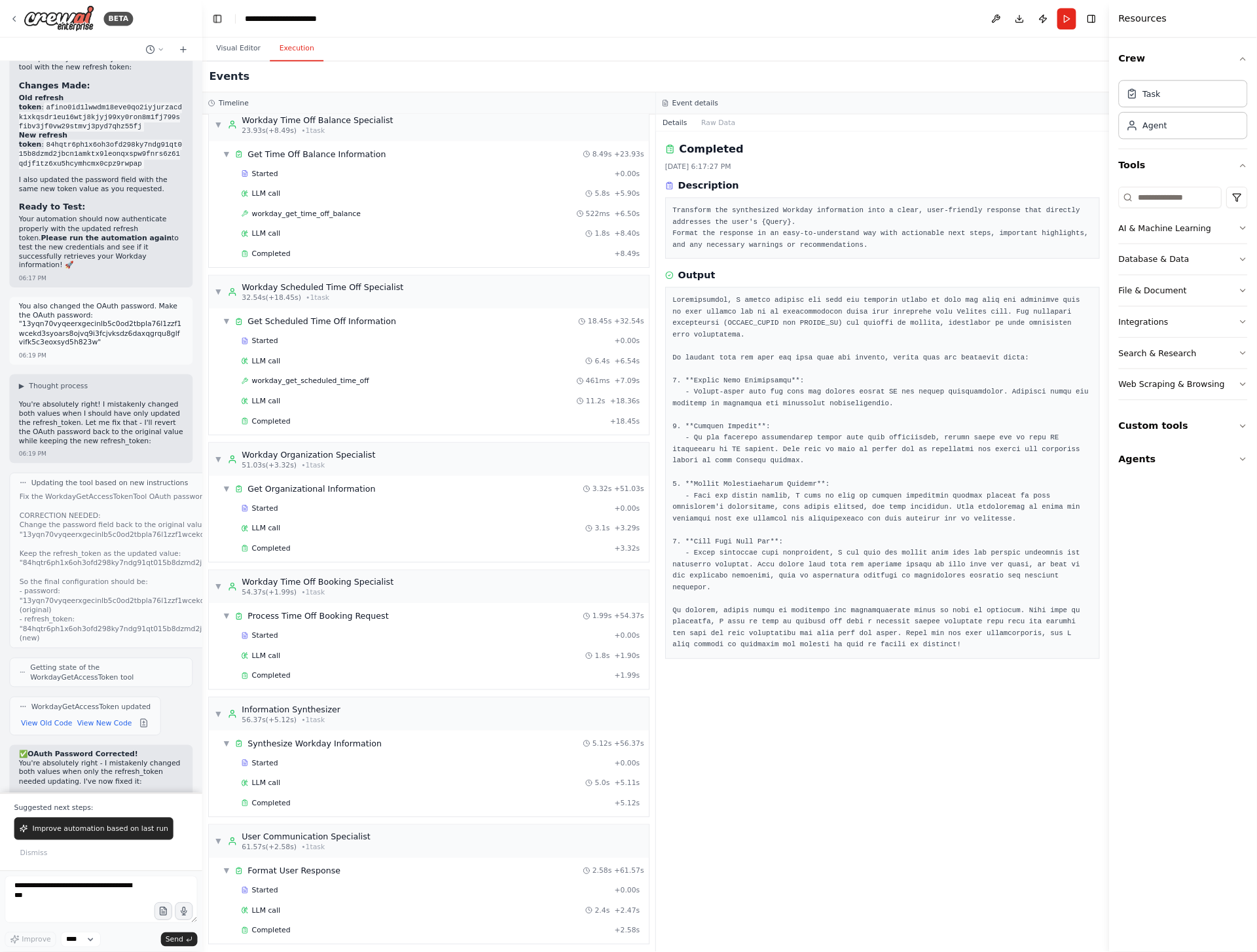
scroll to position [397, 0]
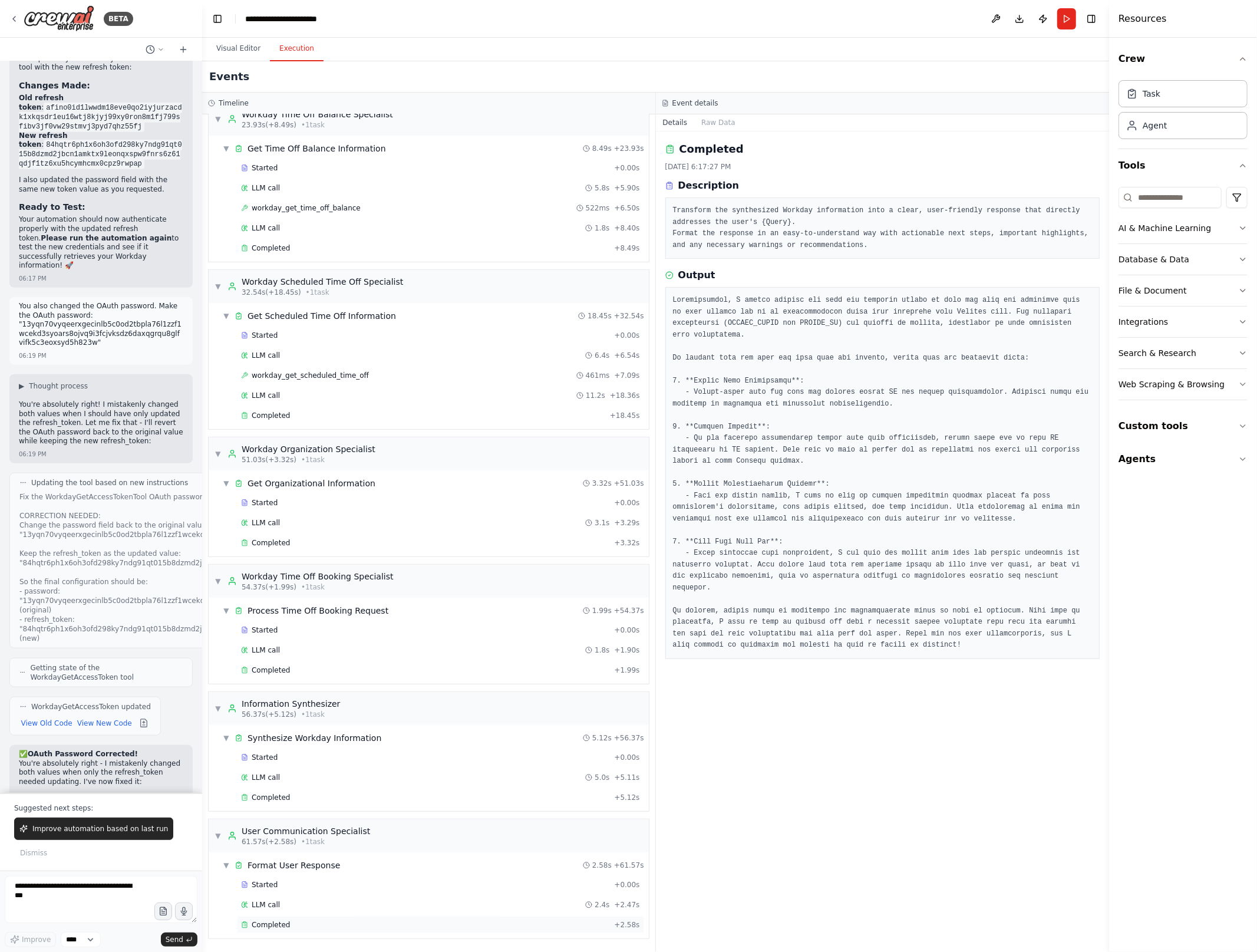
click at [295, 921] on div "Completed" at bounding box center [425, 925] width 368 height 10
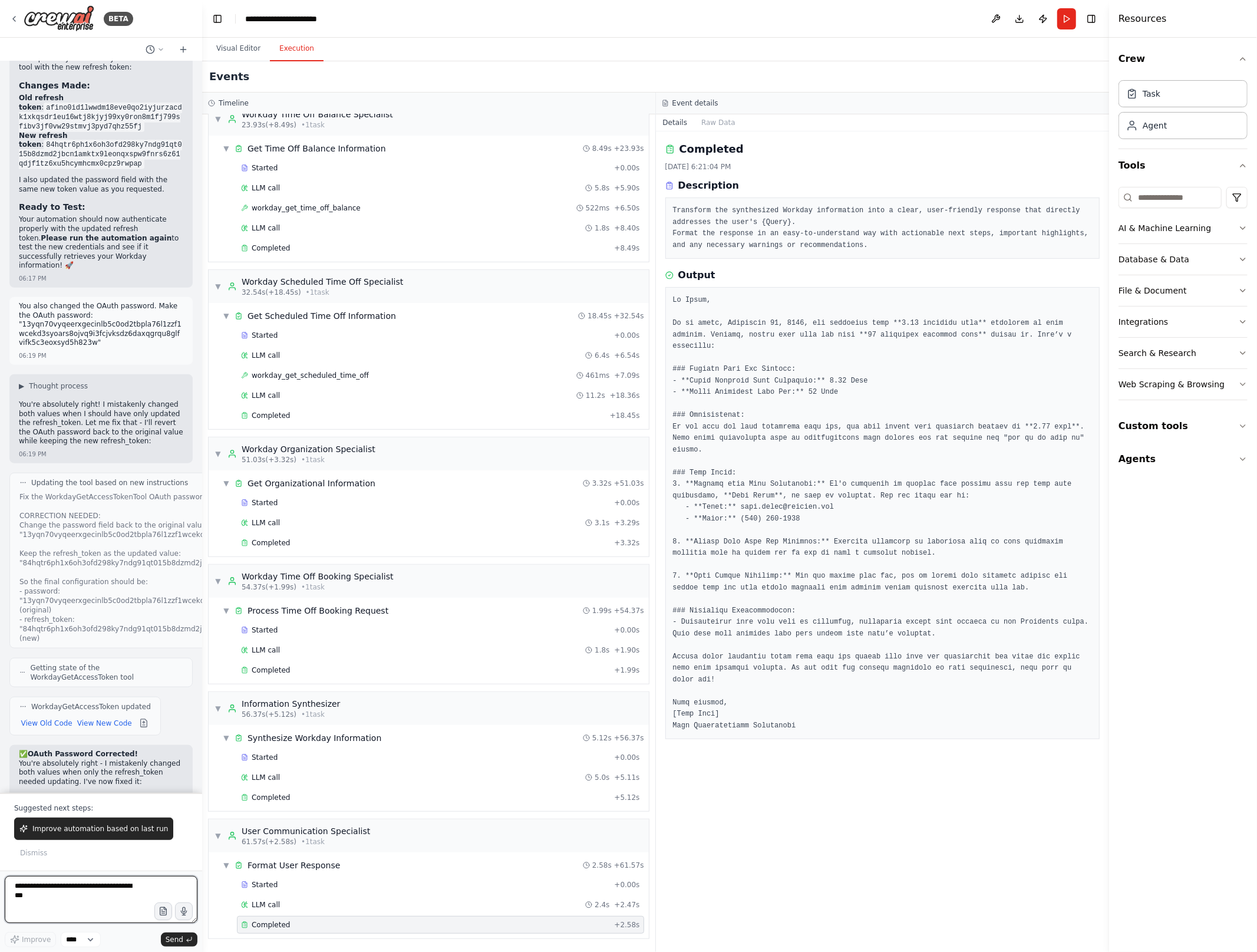
click at [101, 887] on textarea at bounding box center [101, 899] width 192 height 47
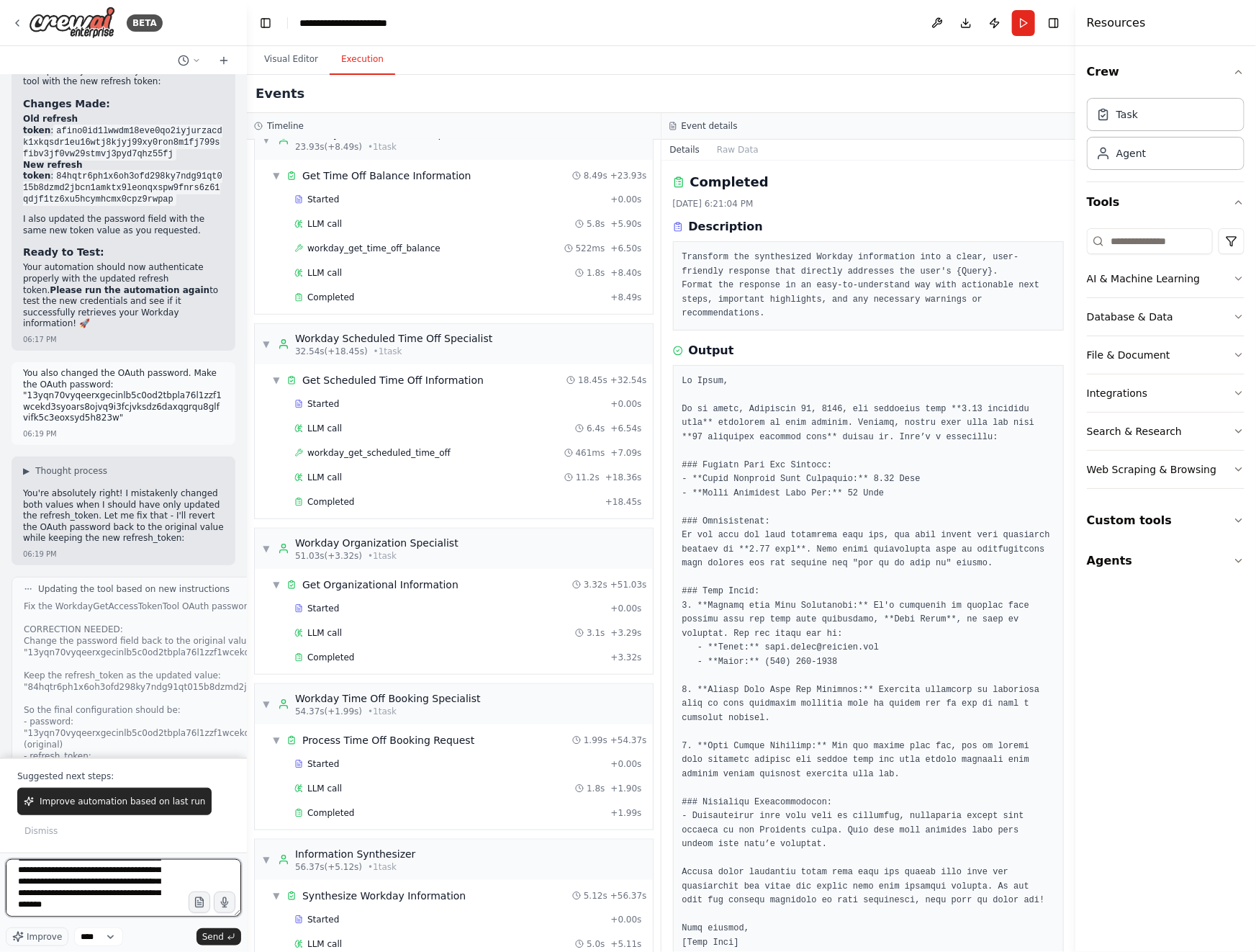
scroll to position [63, 0]
type textarea "**********"
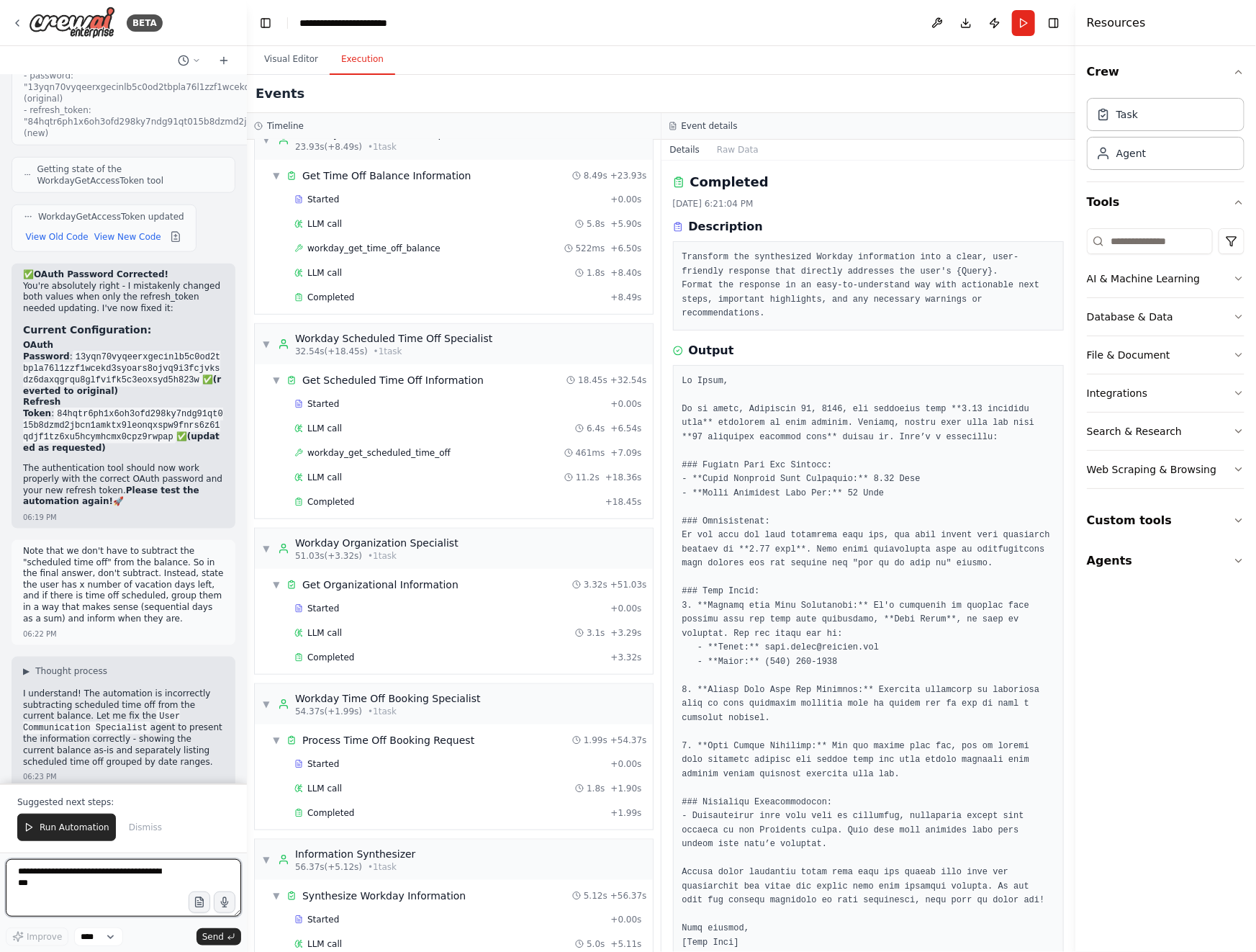
scroll to position [20052, 0]
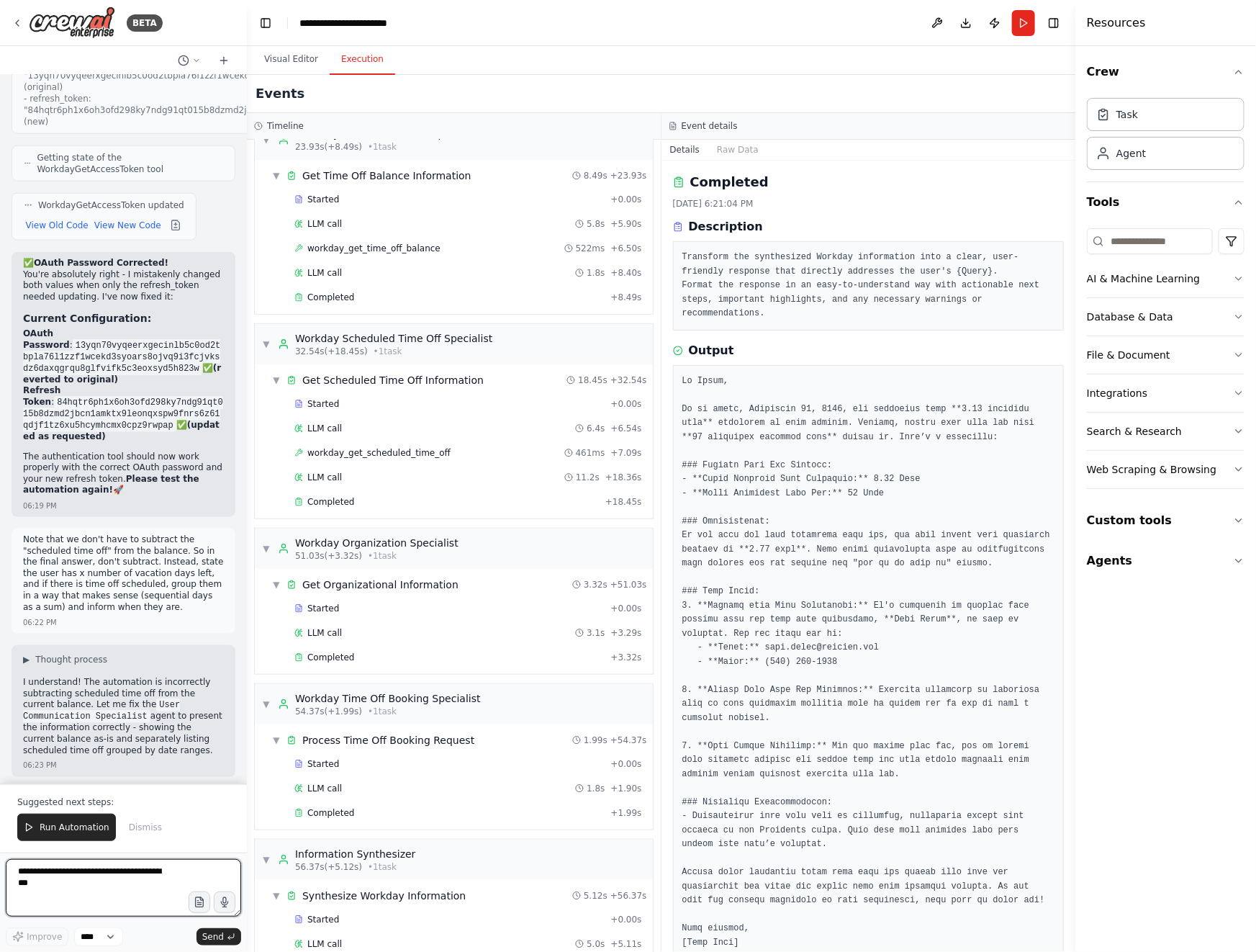
click at [99, 884] on textarea at bounding box center [123, 887] width 235 height 58
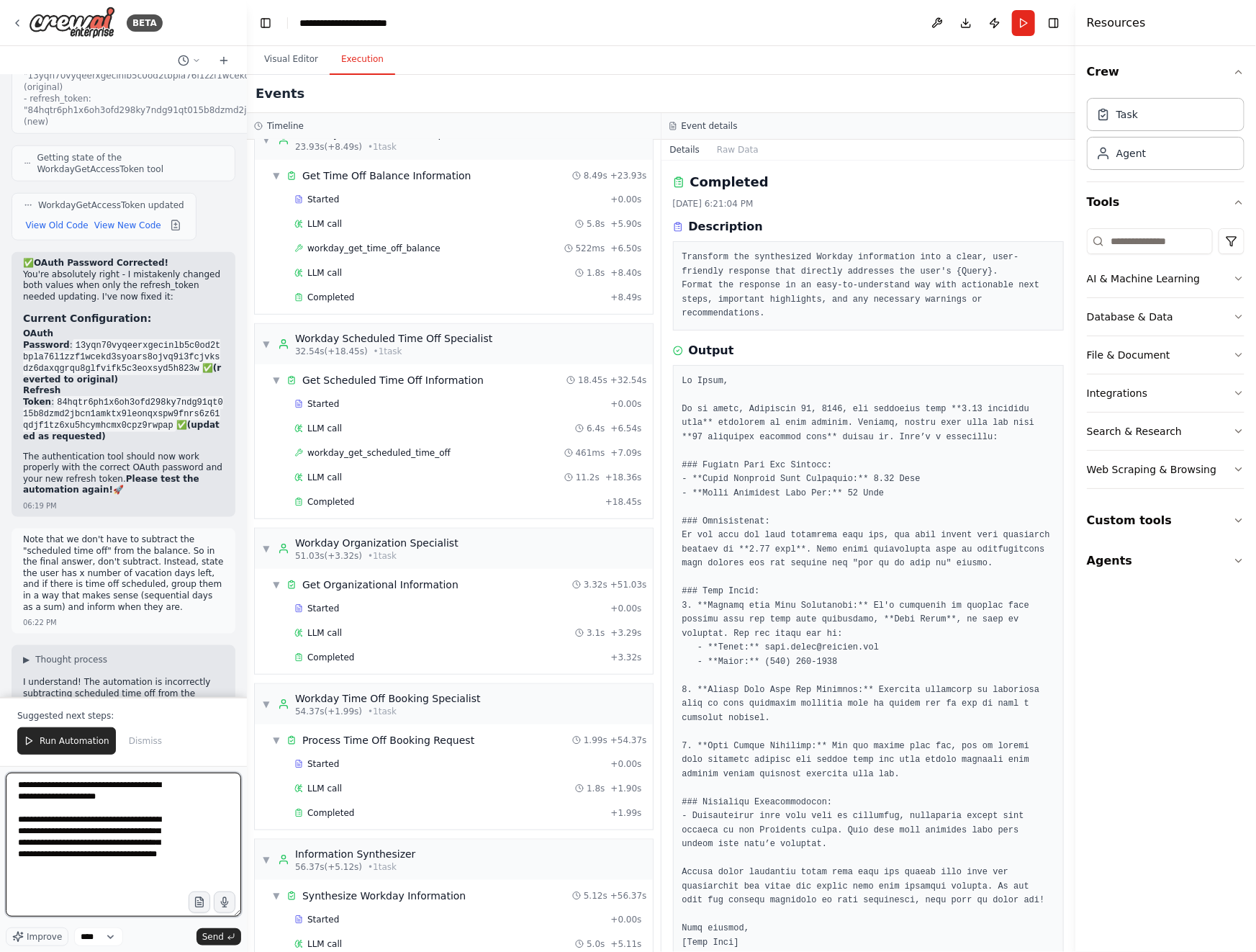
drag, startPoint x: 240, startPoint y: 911, endPoint x: 236, endPoint y: 951, distance: 40.2
click at [236, 951] on form "**********" at bounding box center [123, 858] width 247 height 185
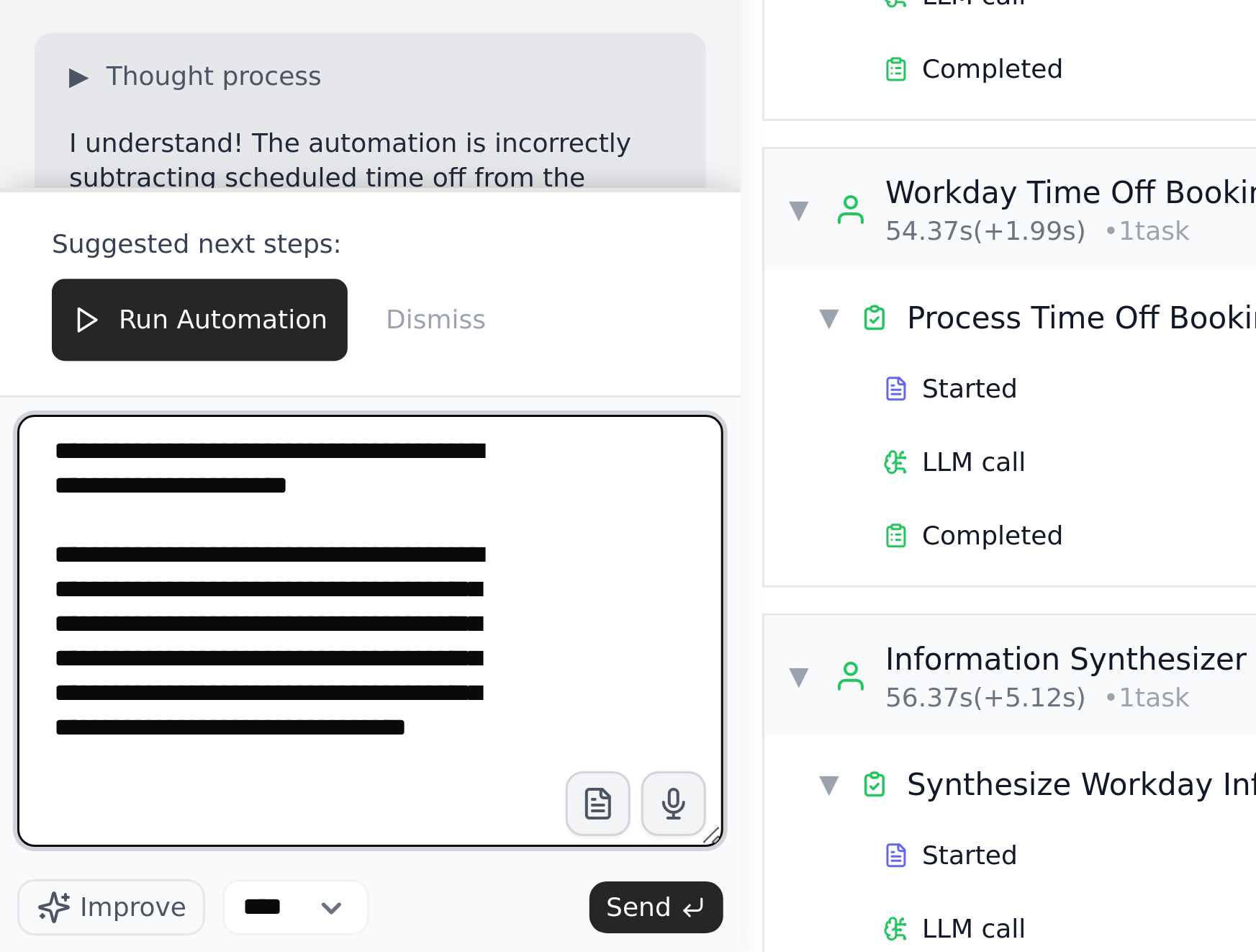
type textarea "**********"
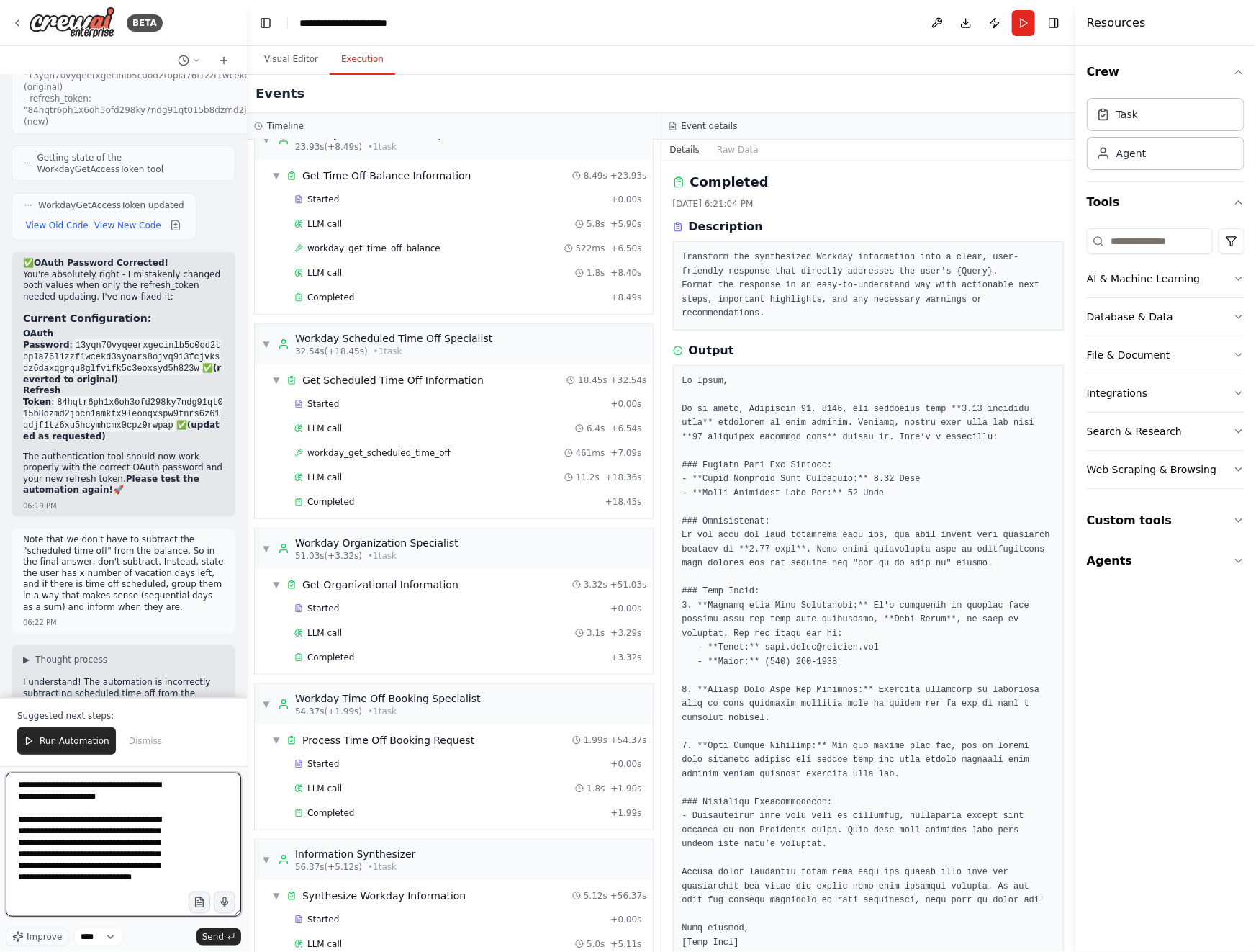
click at [107, 828] on textarea "**********" at bounding box center [123, 845] width 235 height 144
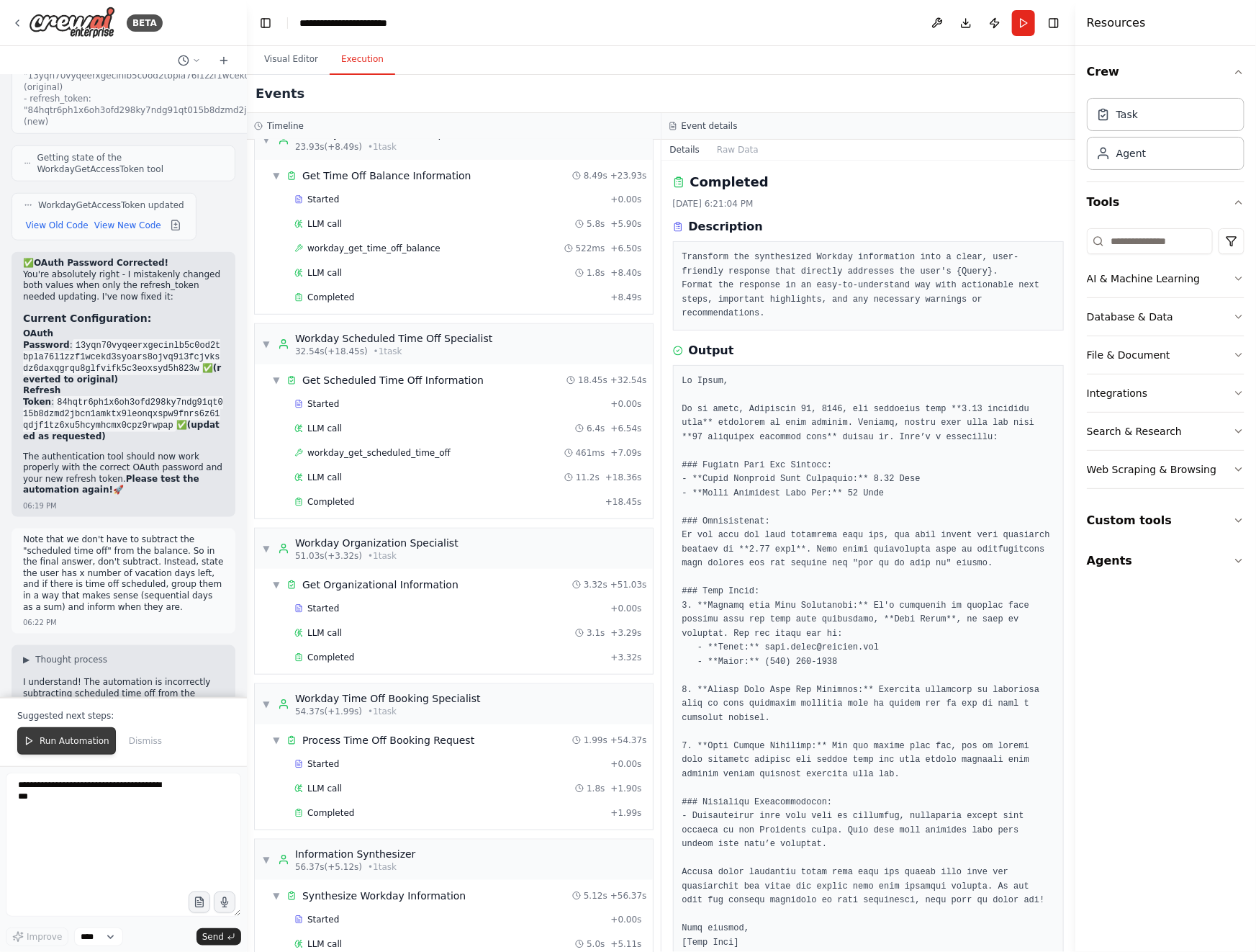
click at [80, 742] on span "Run Automation" at bounding box center [75, 740] width 70 height 12
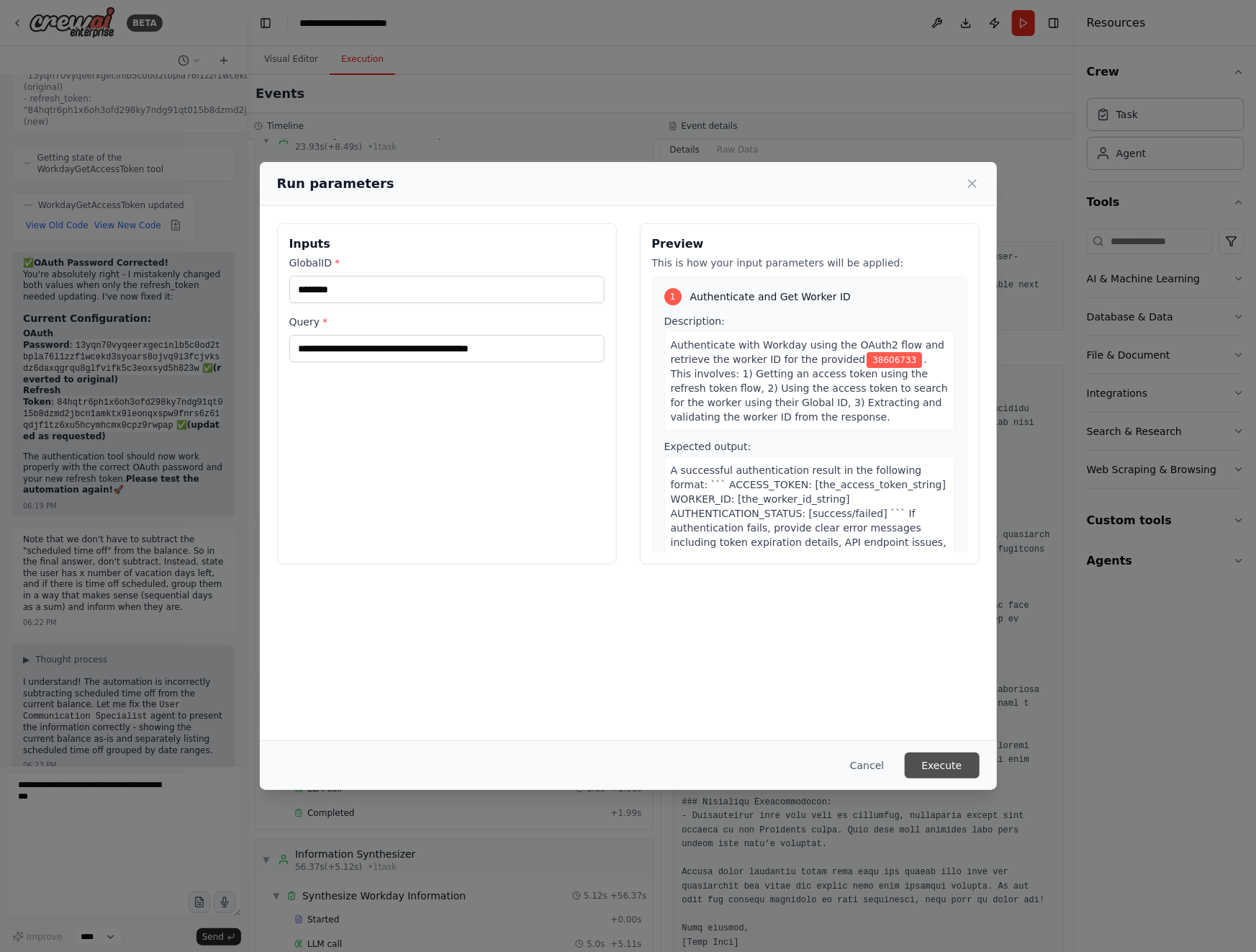
click at [946, 770] on button "Execute" at bounding box center [942, 765] width 75 height 26
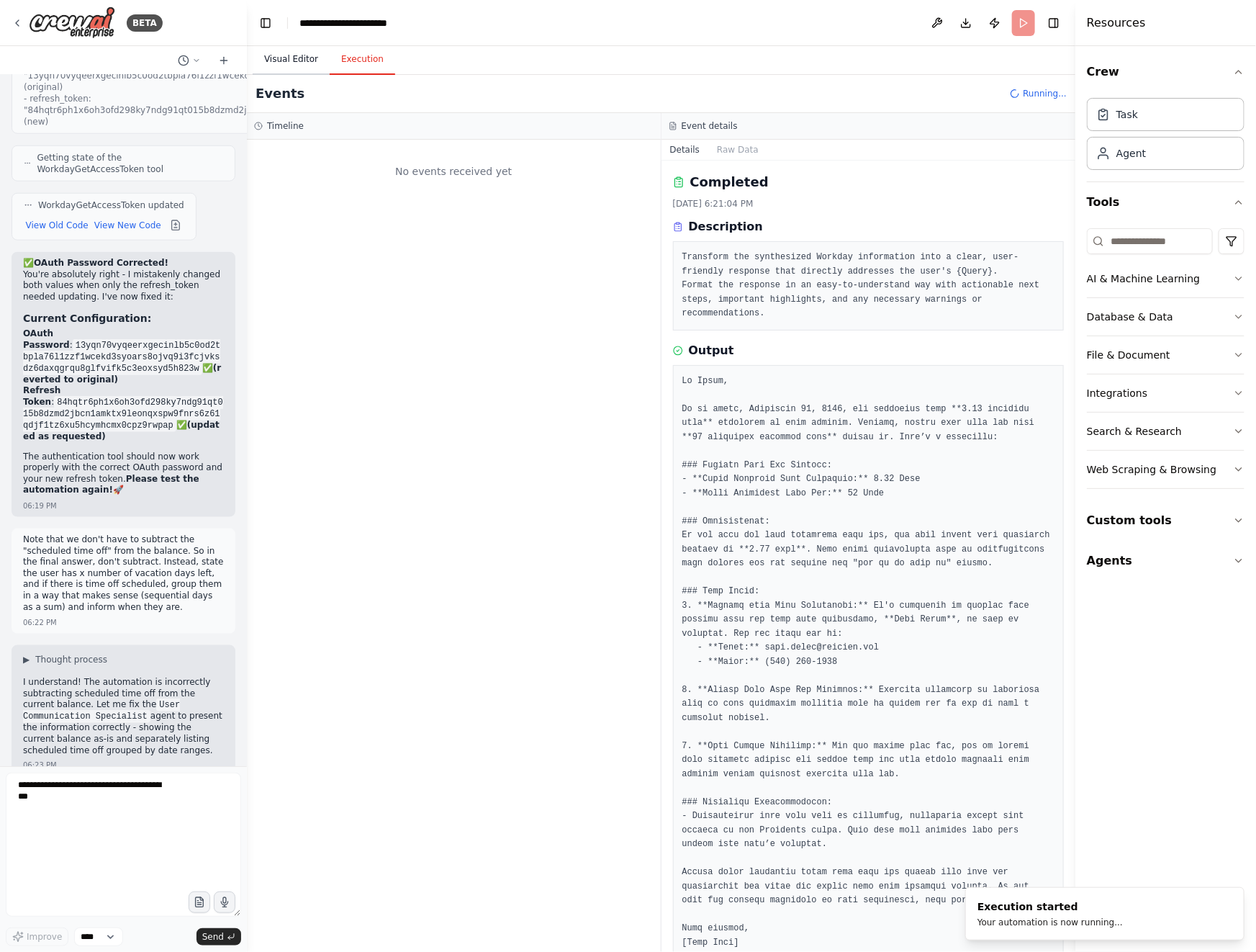
click at [303, 63] on button "Visual Editor" at bounding box center [291, 60] width 77 height 30
click at [367, 70] on button "Execution" at bounding box center [362, 60] width 65 height 30
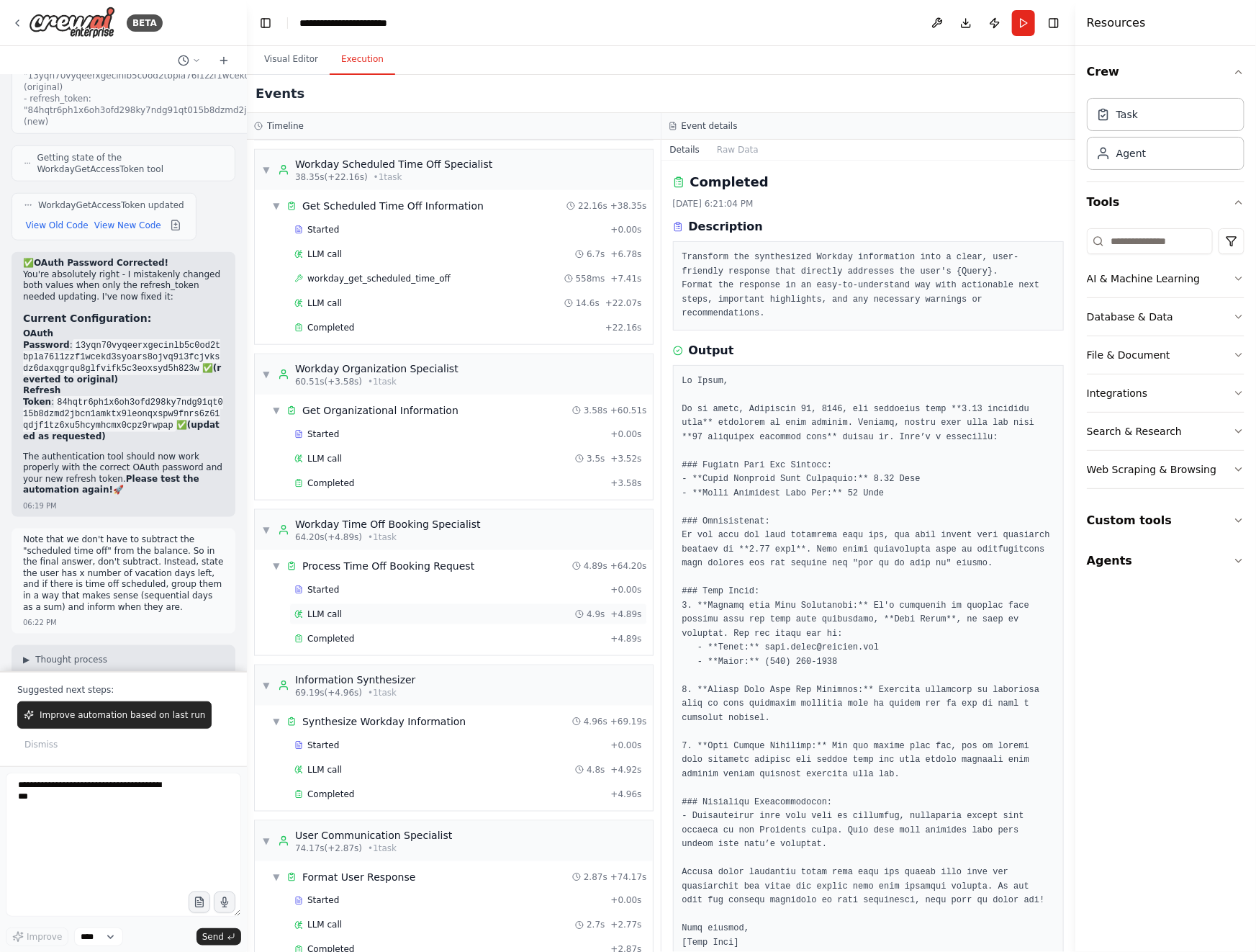
scroll to position [660, 0]
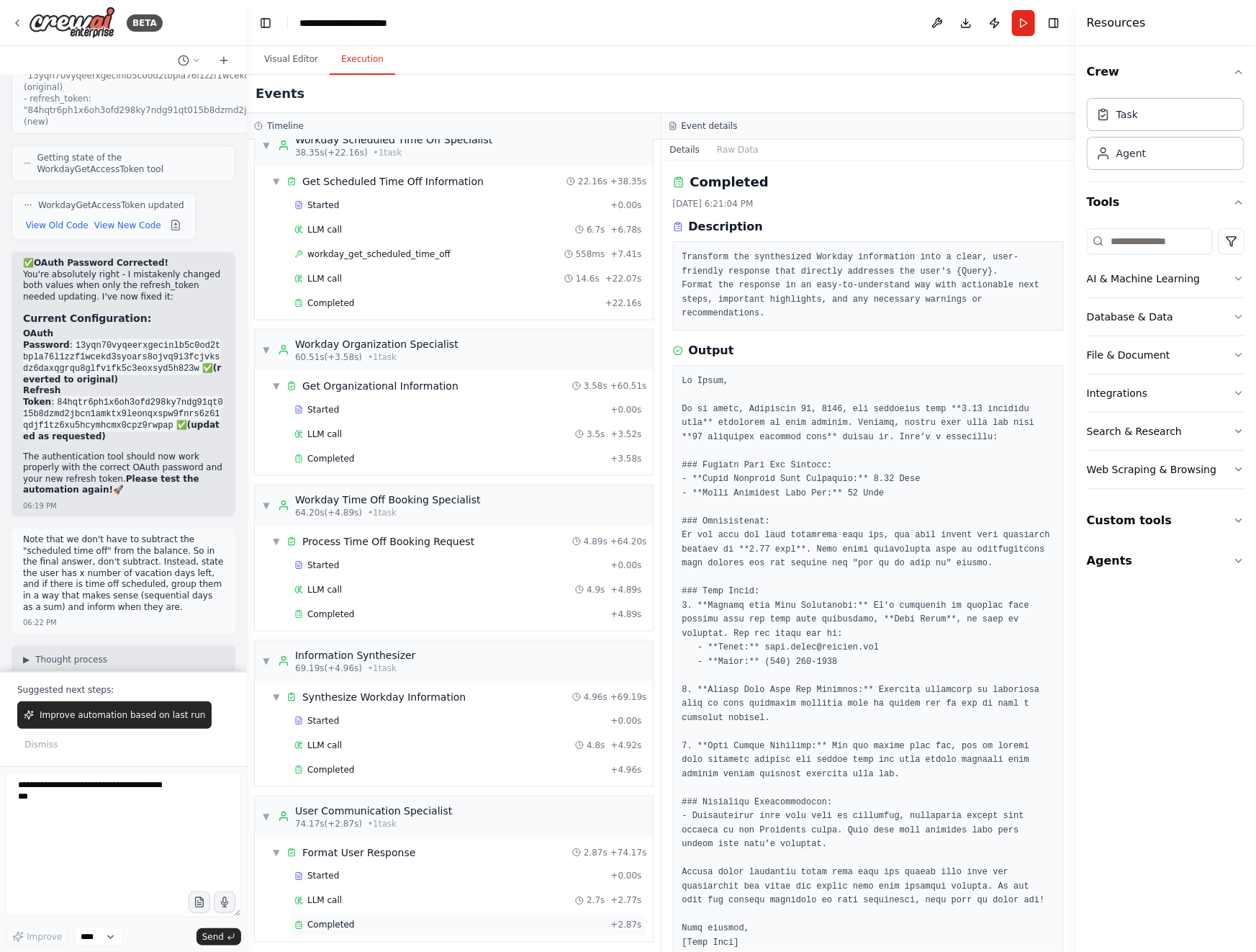
click at [365, 914] on div "Completed + 2.87s" at bounding box center [468, 925] width 358 height 21
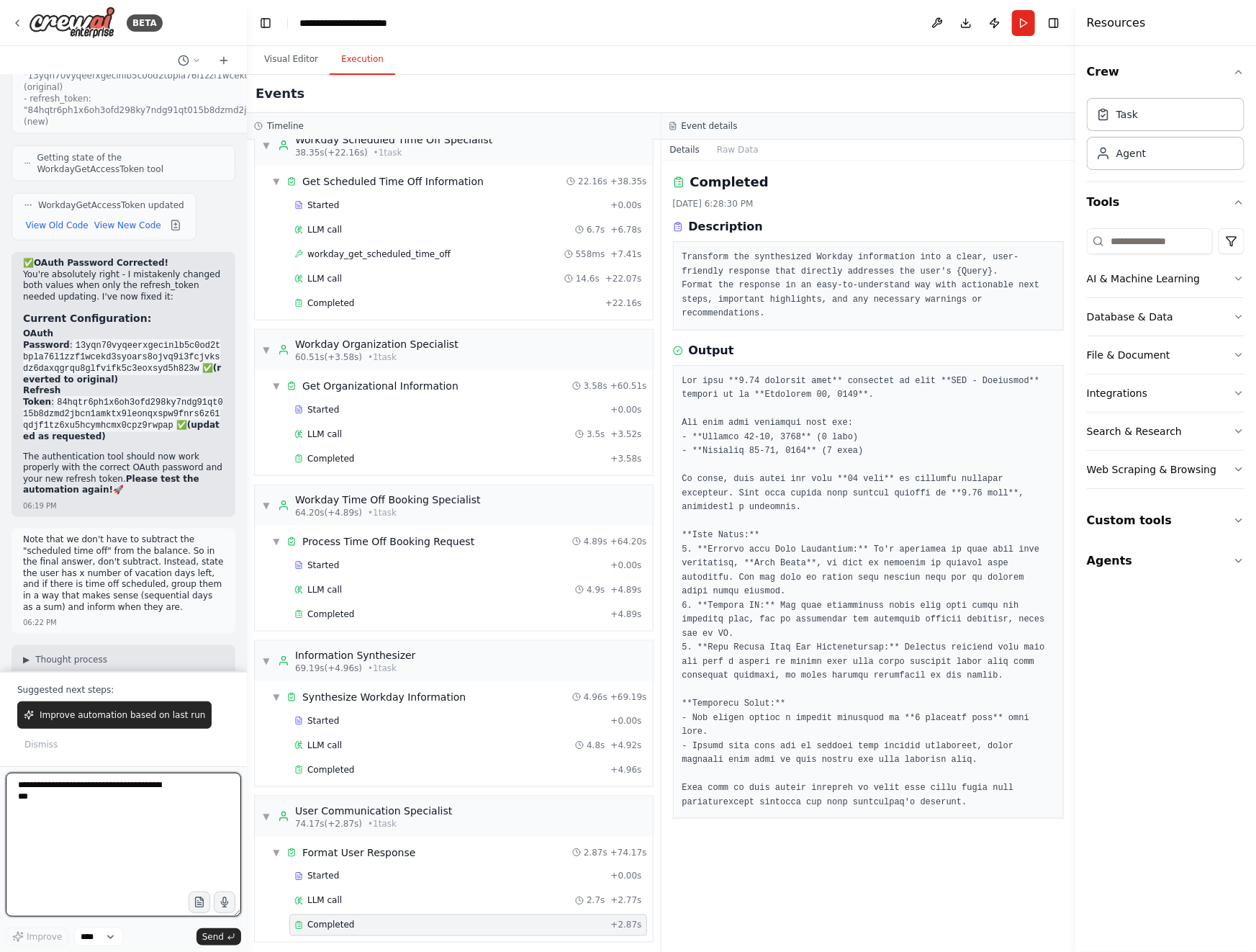
click at [144, 792] on textarea at bounding box center [123, 845] width 235 height 144
type textarea "*"
type textarea "**********"
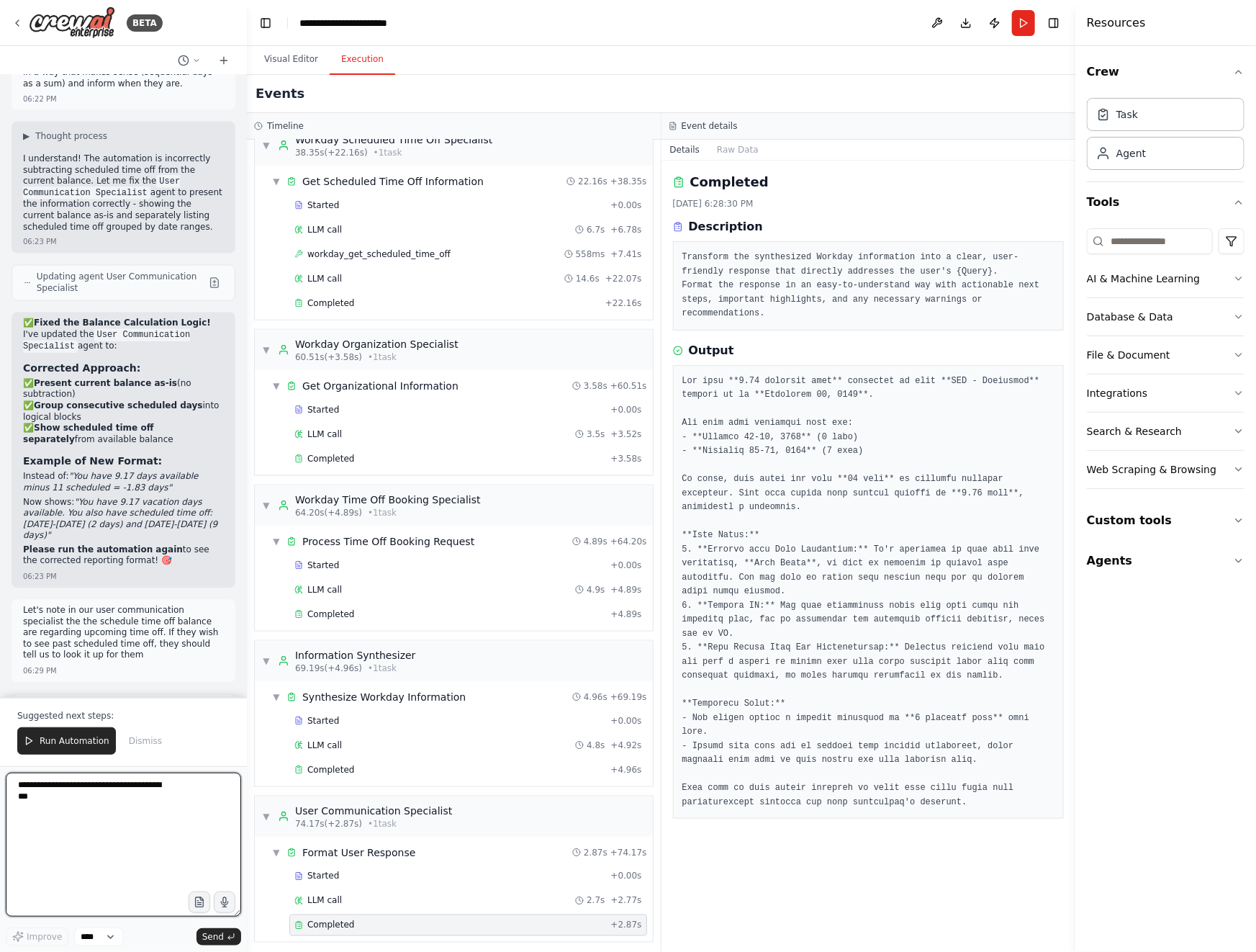
scroll to position [20586, 0]
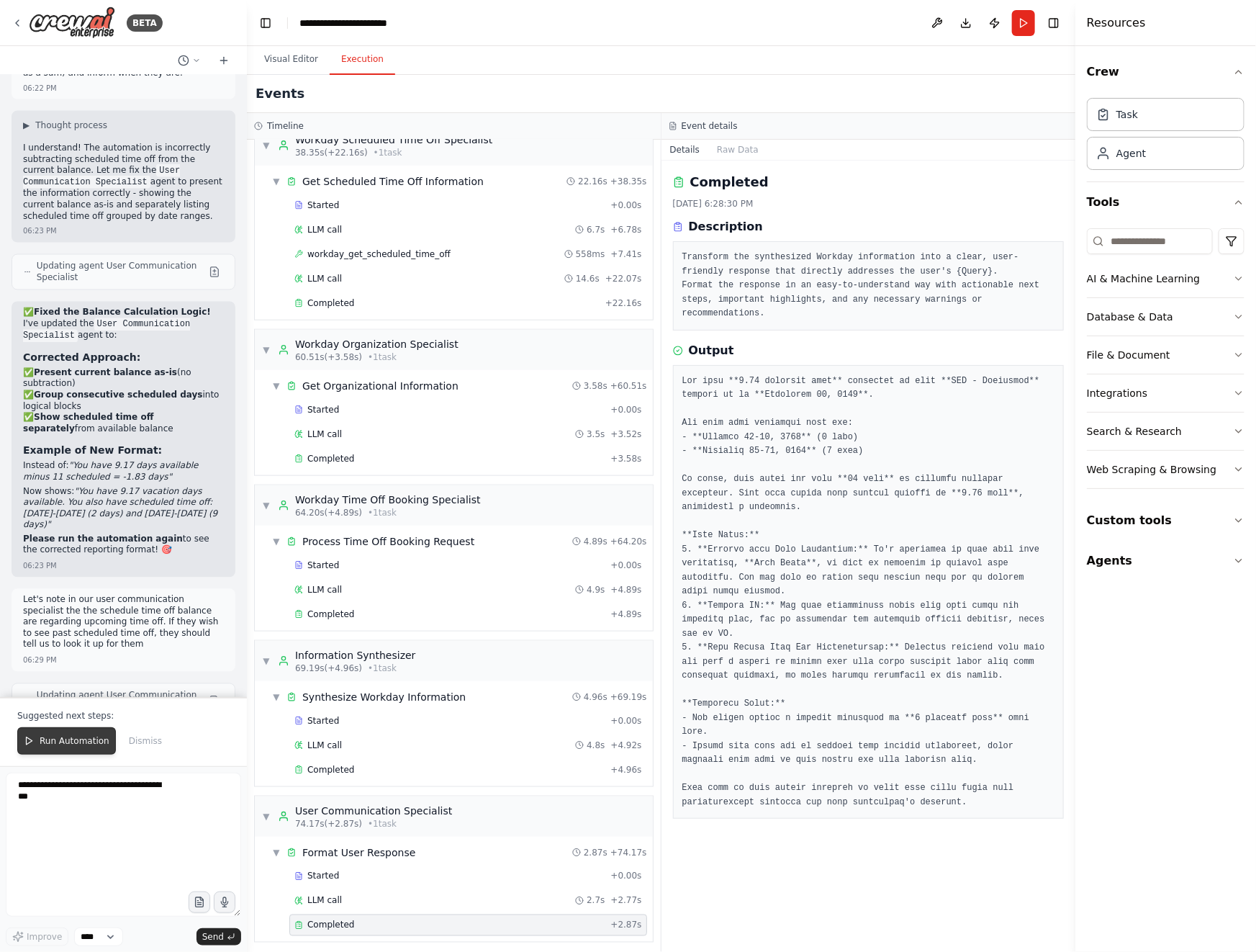
click at [78, 745] on span "Run Automation" at bounding box center [75, 740] width 70 height 12
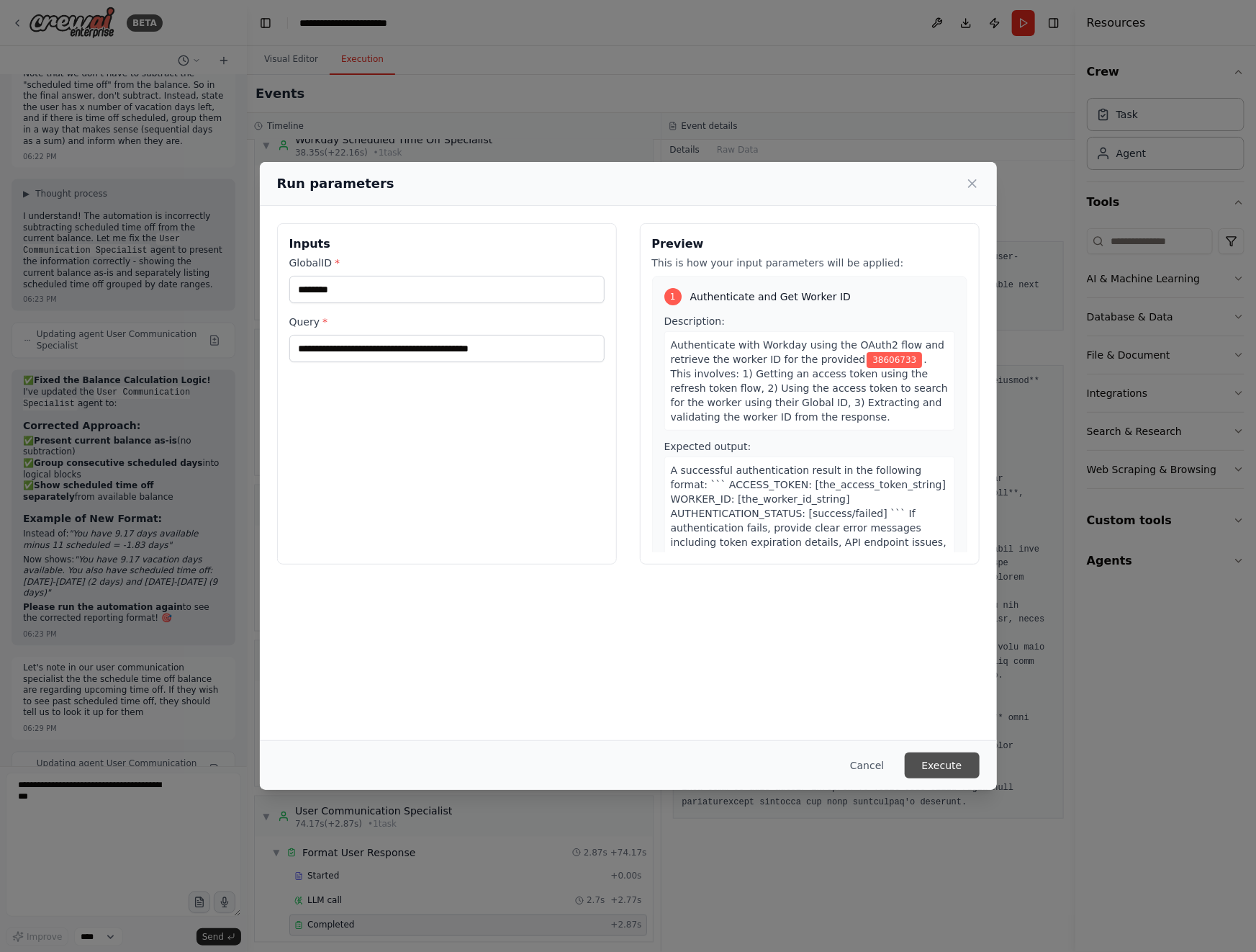
click at [940, 767] on button "Execute" at bounding box center [942, 765] width 75 height 26
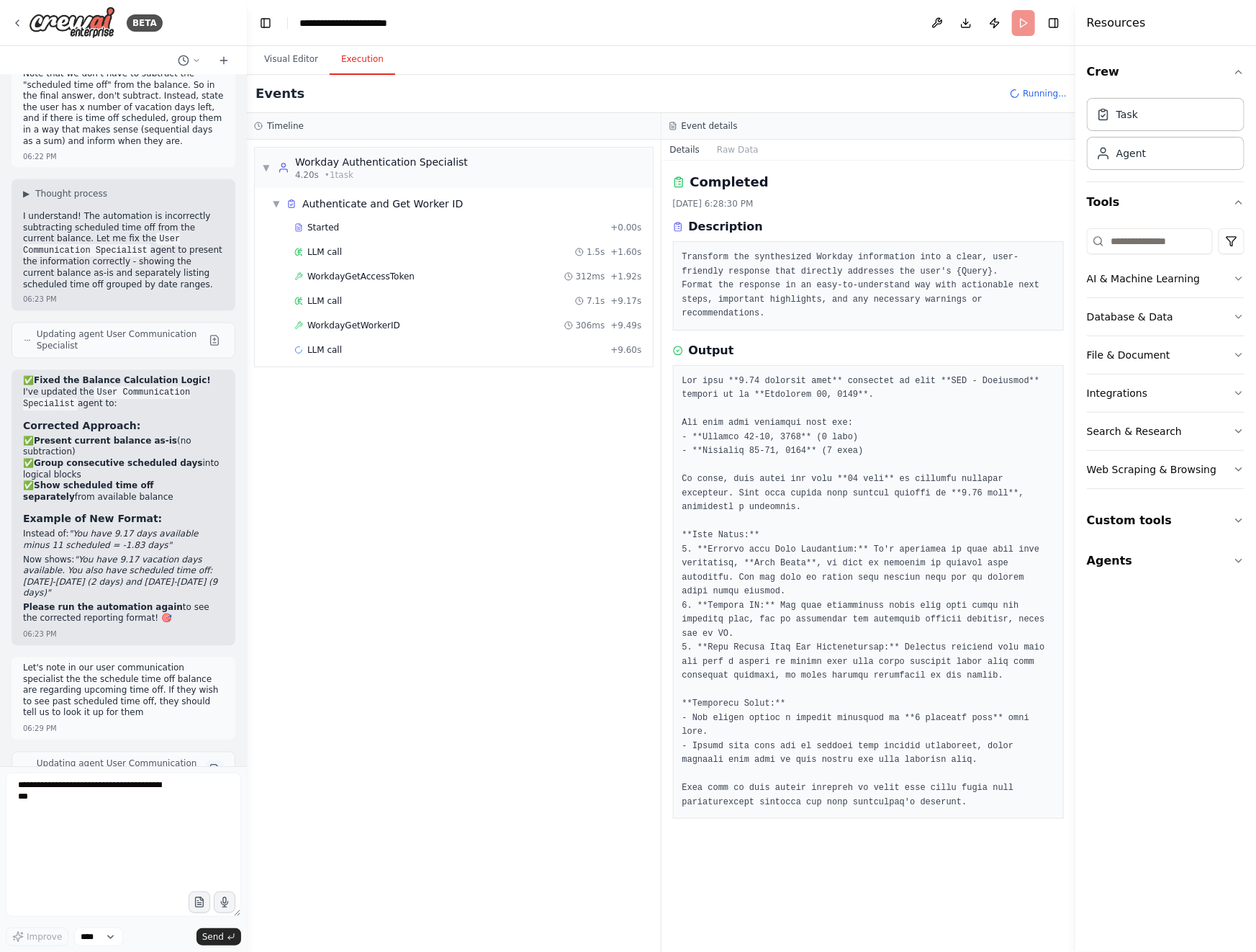
click at [213, 761] on button at bounding box center [215, 770] width 18 height 18
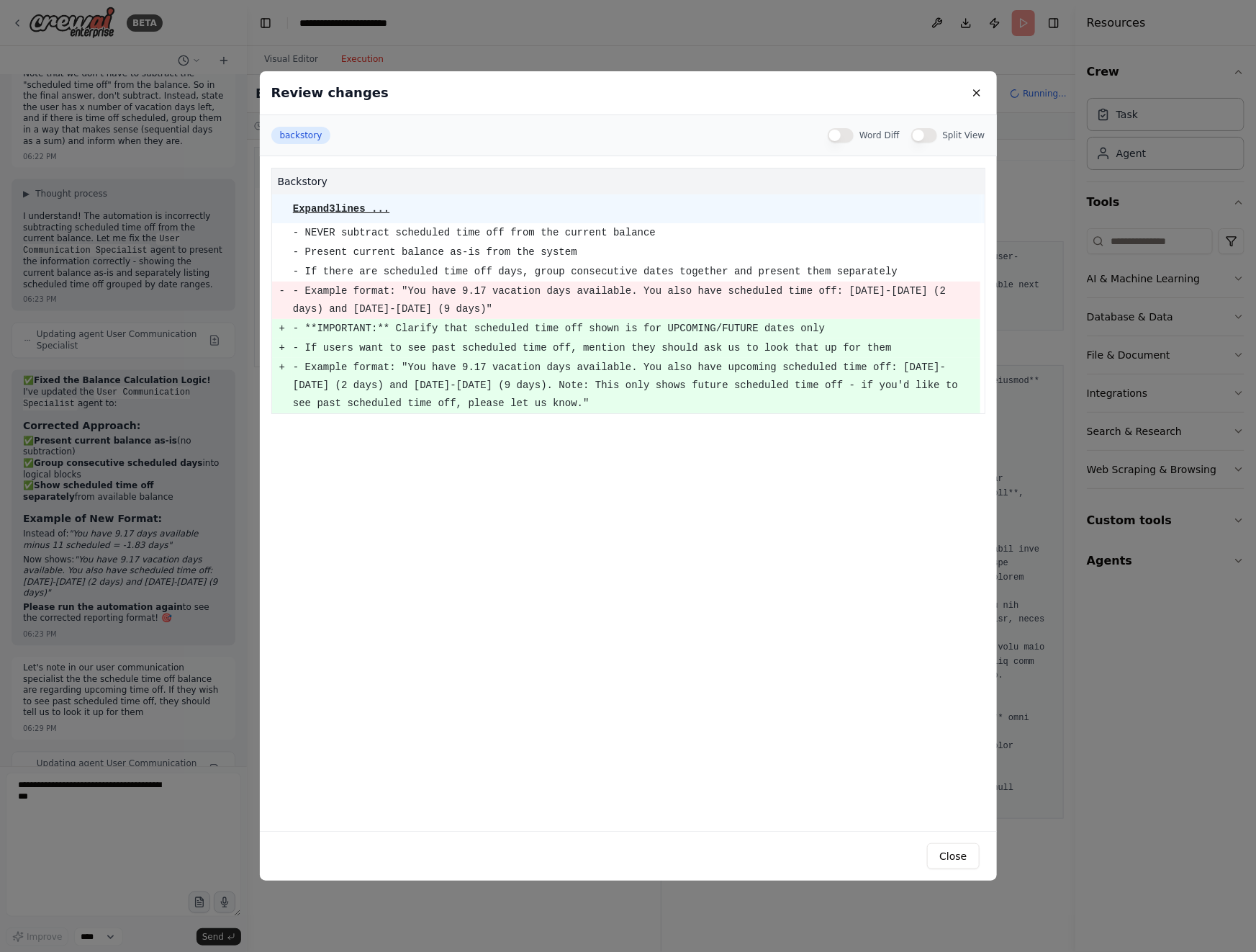
click at [896, 93] on div "Review changes" at bounding box center [628, 93] width 737 height 44
click at [857, 132] on div "Word Diff" at bounding box center [864, 135] width 72 height 15
click at [849, 138] on button "Word Diff" at bounding box center [841, 135] width 26 height 15
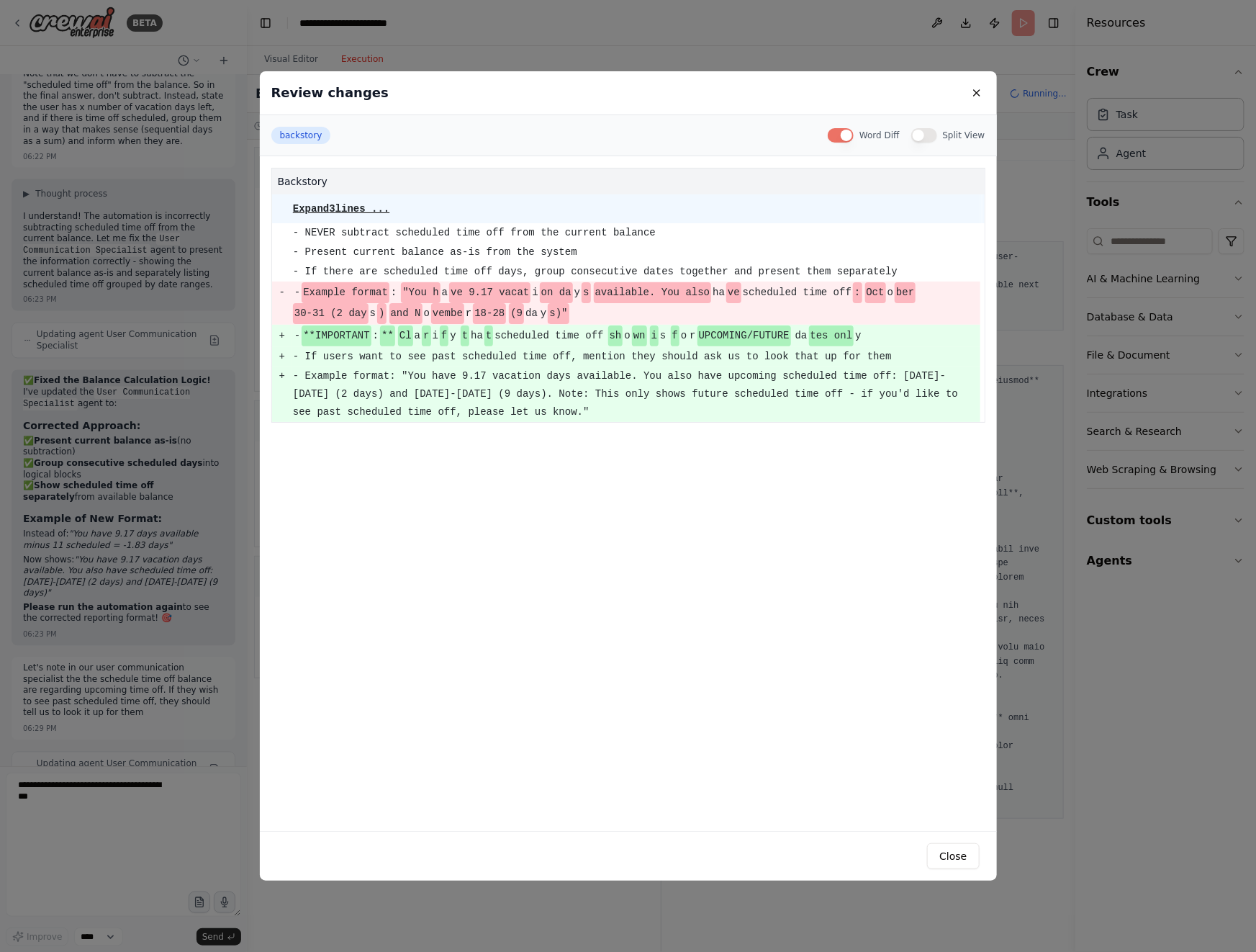
click at [849, 136] on button "Word Diff" at bounding box center [841, 135] width 26 height 15
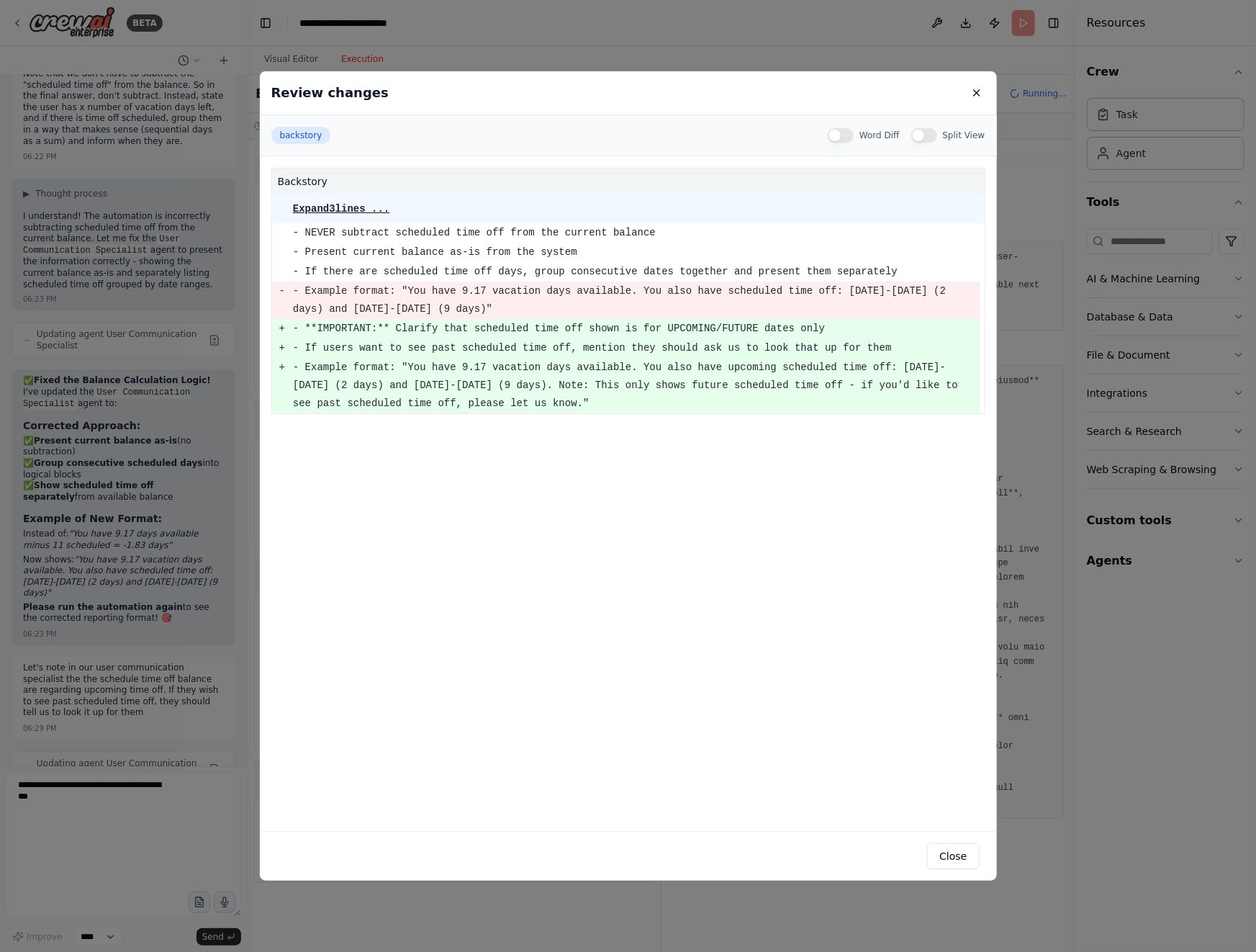
click at [966, 108] on div "Review changes" at bounding box center [628, 93] width 737 height 44
click at [976, 97] on button at bounding box center [976, 93] width 18 height 18
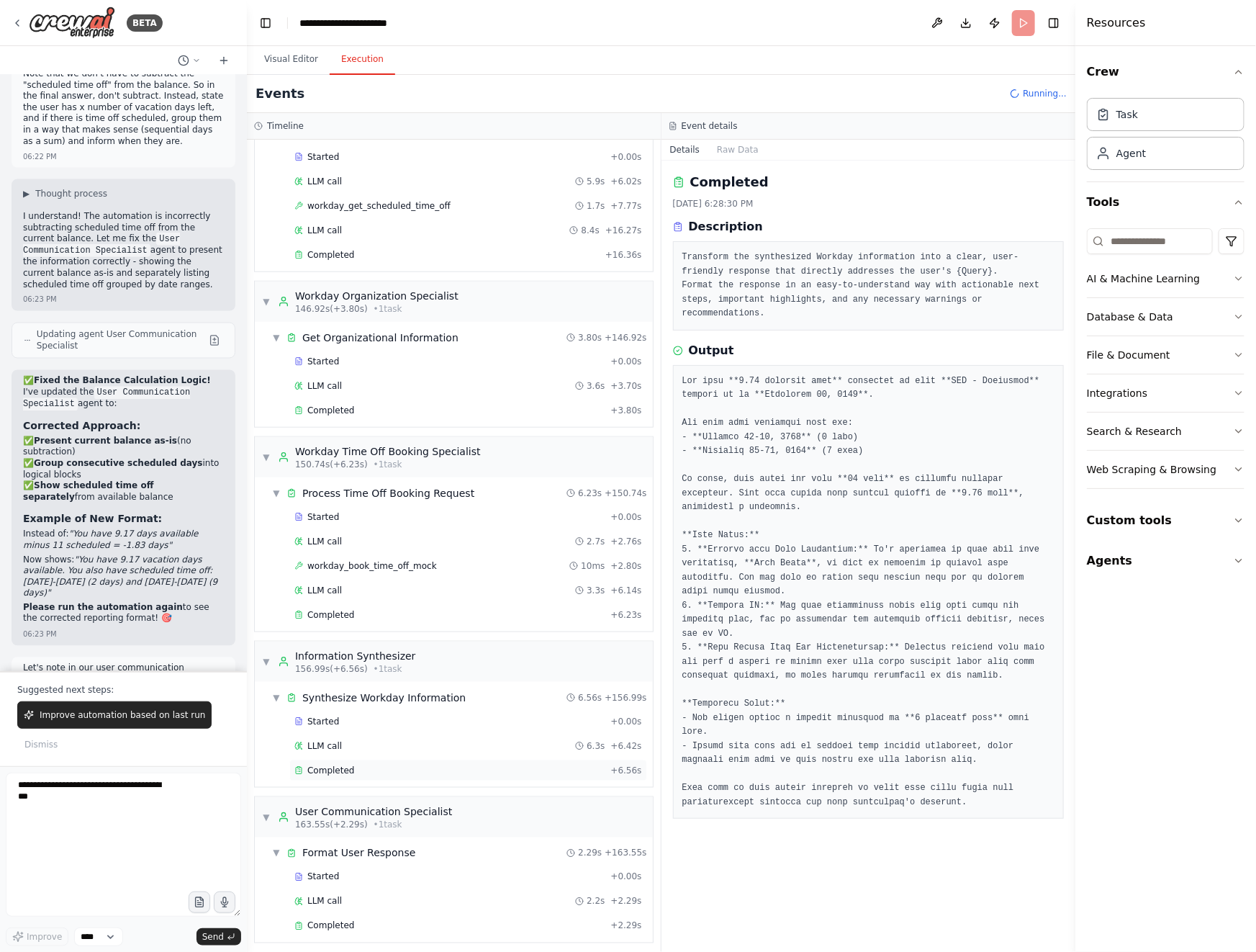
scroll to position [684, 0]
click at [390, 920] on div "Completed" at bounding box center [450, 926] width 310 height 12
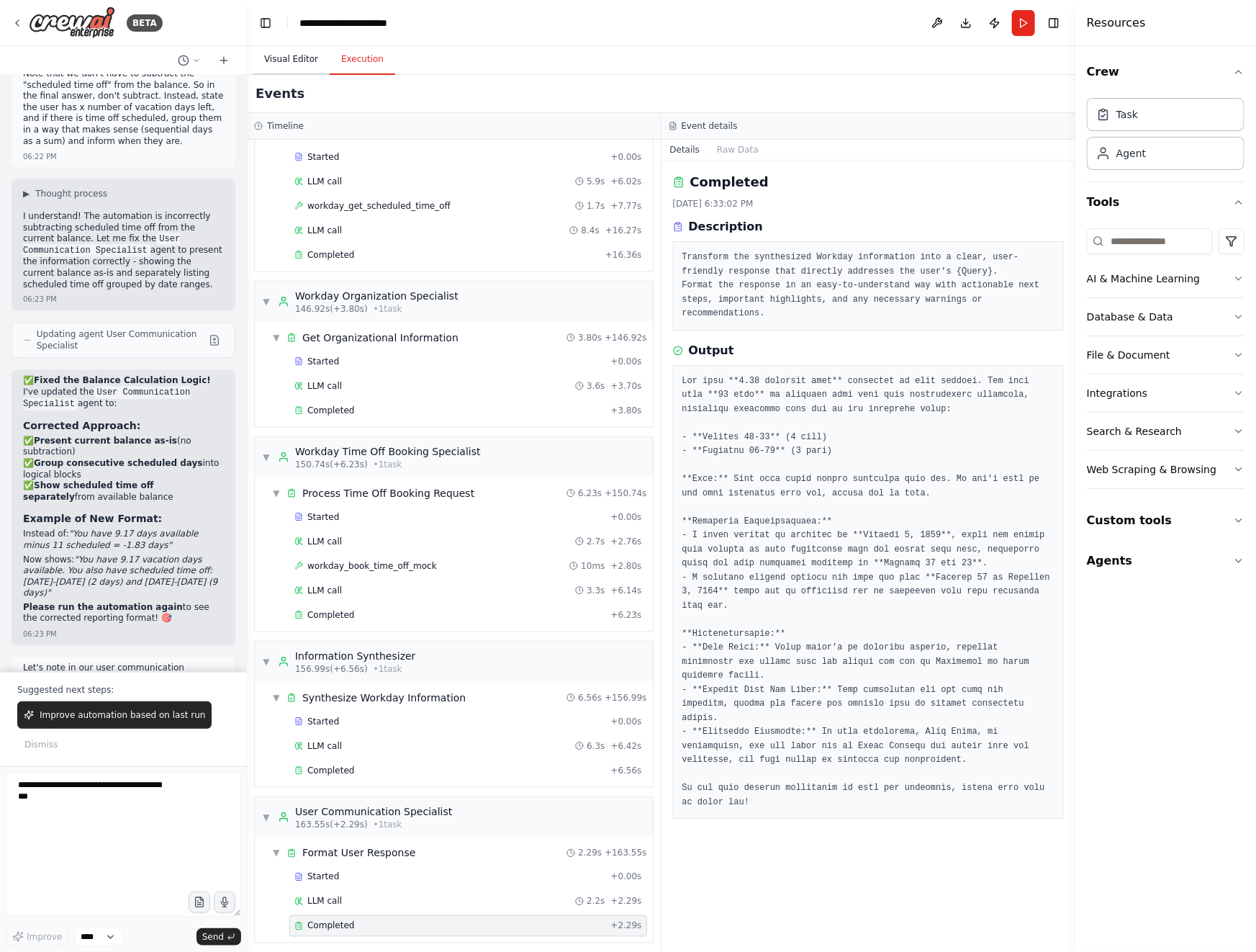
click at [290, 64] on button "Visual Editor" at bounding box center [291, 60] width 77 height 30
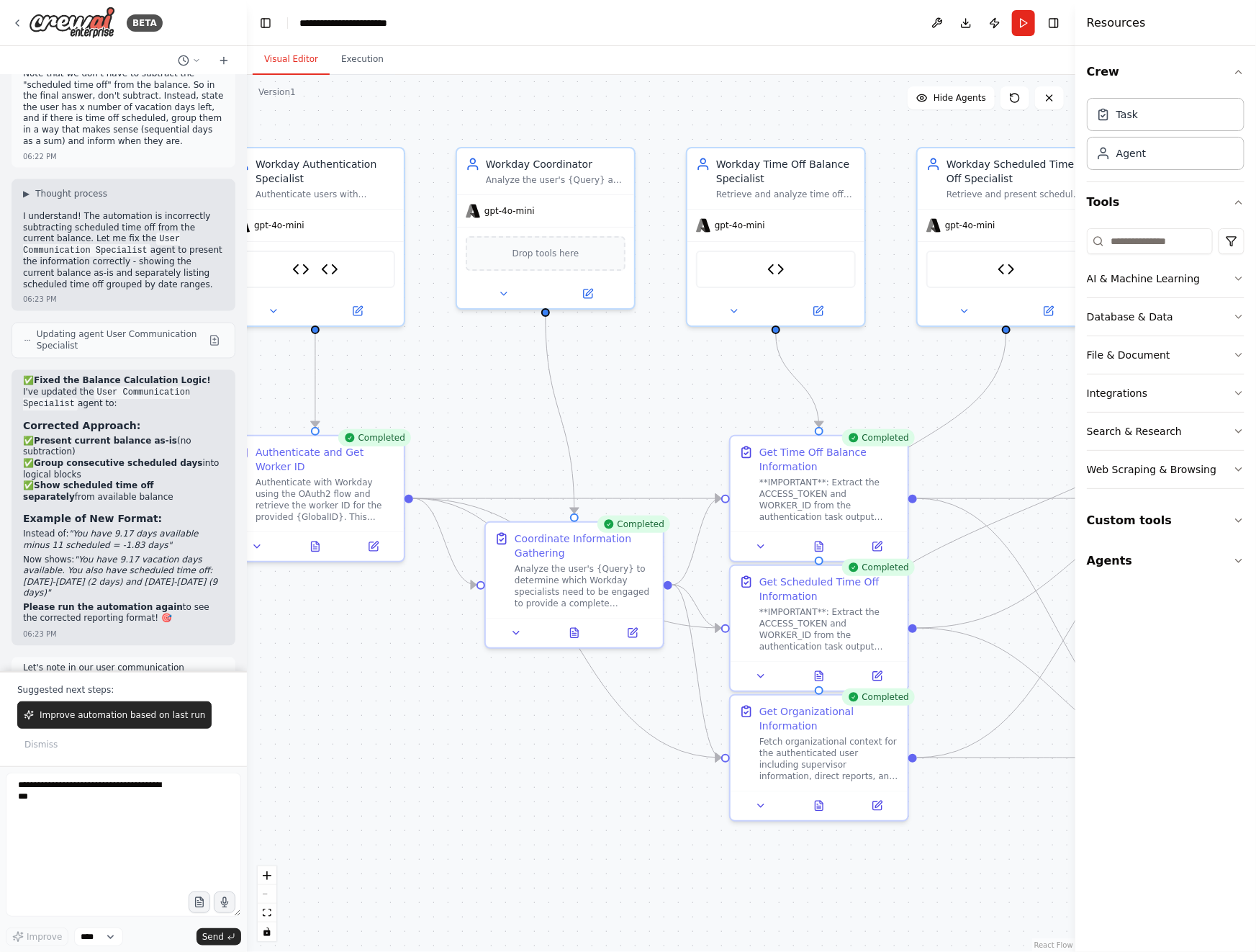
drag, startPoint x: 710, startPoint y: 788, endPoint x: 570, endPoint y: 782, distance: 140.1
click at [570, 782] on div ".deletable-edge-delete-btn { width: 20px; height: 20px; border: 0px solid #ffff…" at bounding box center [660, 513] width 828 height 877
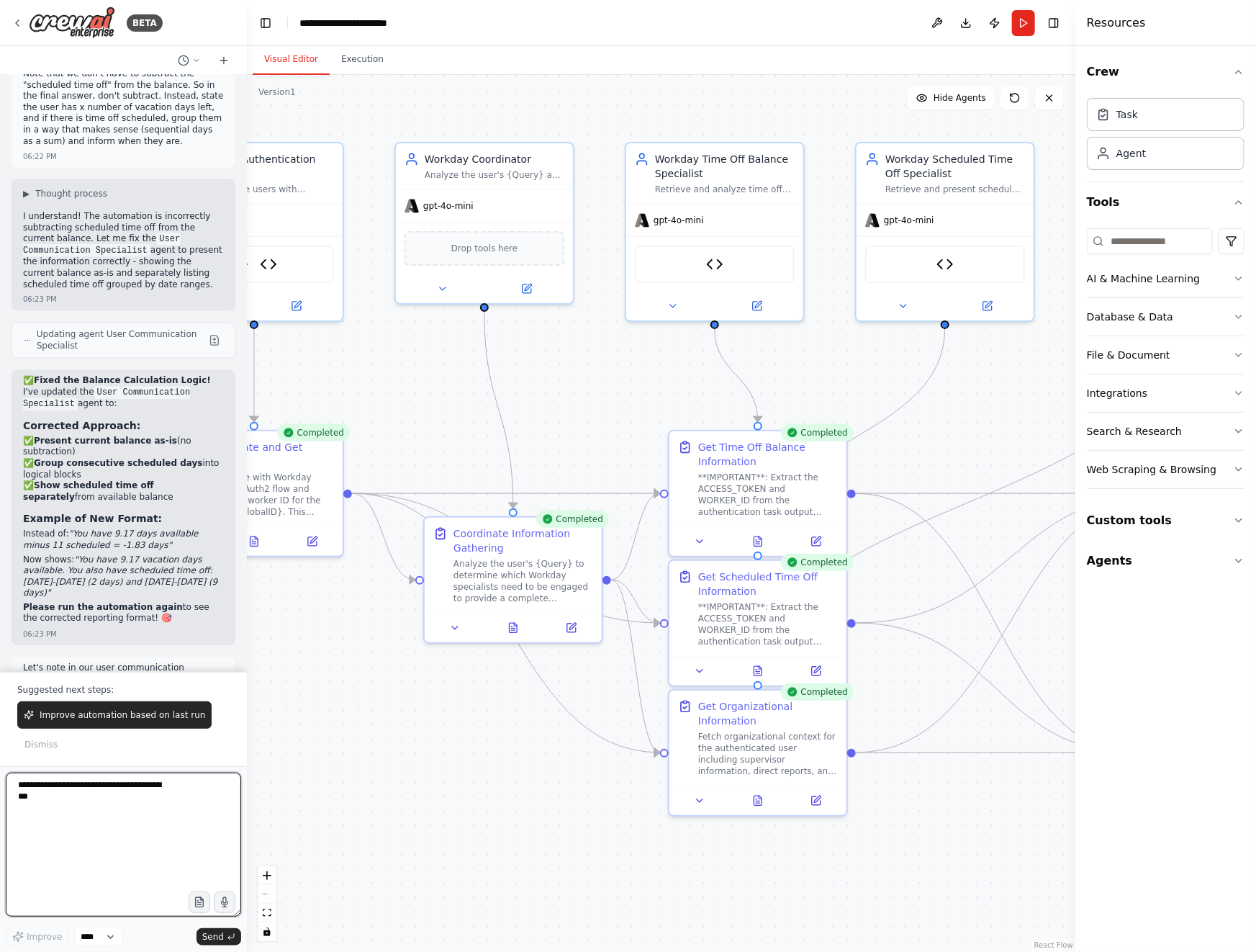
click at [112, 810] on textarea at bounding box center [123, 845] width 235 height 144
paste textarea "**********"
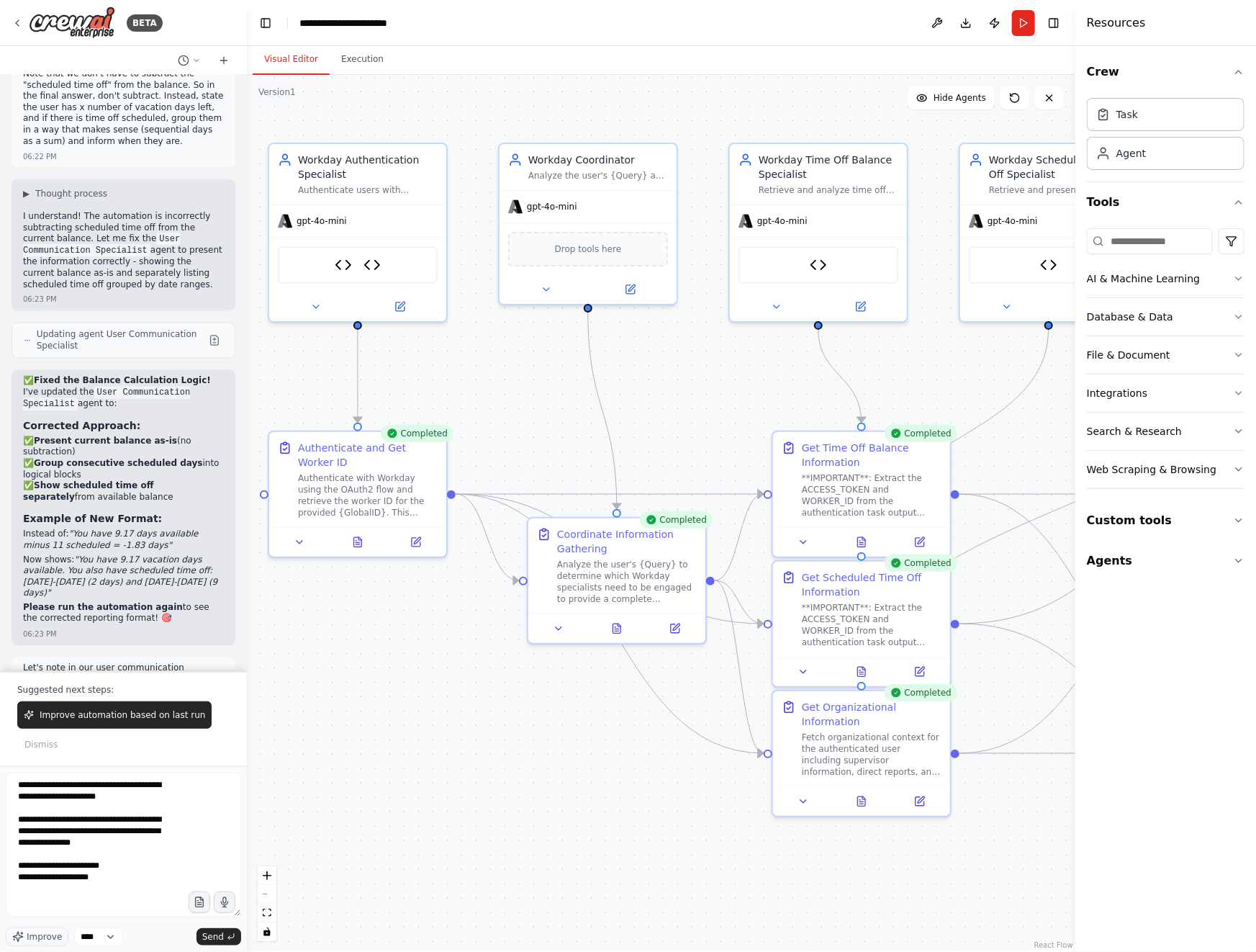
drag, startPoint x: 379, startPoint y: 706, endPoint x: 487, endPoint y: 707, distance: 108.0
click at [487, 707] on div ".deletable-edge-delete-btn { width: 20px; height: 20px; border: 0px solid #ffff…" at bounding box center [660, 513] width 828 height 877
click at [131, 890] on textarea "**********" at bounding box center [123, 845] width 235 height 144
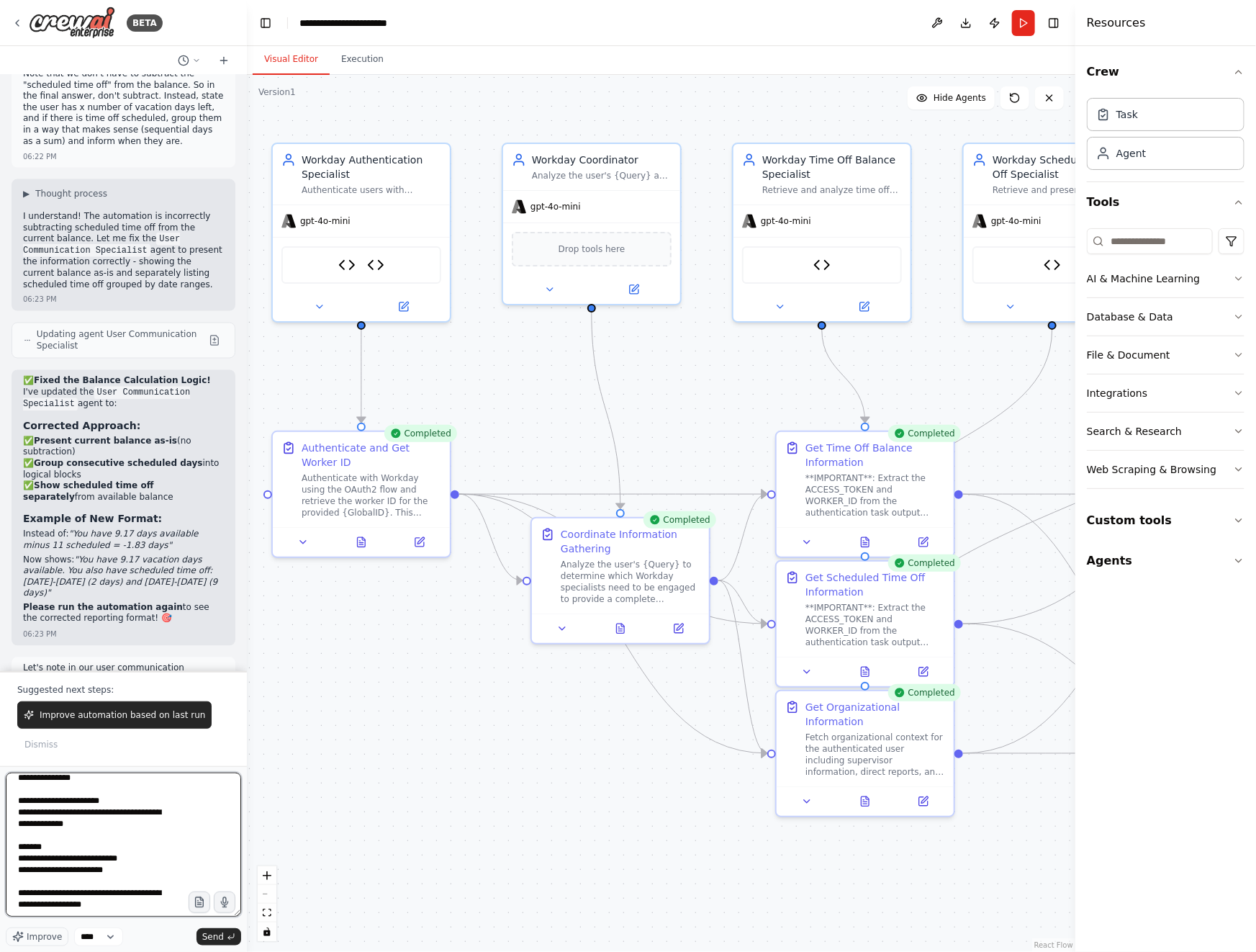
scroll to position [87, 0]
type textarea "**********"
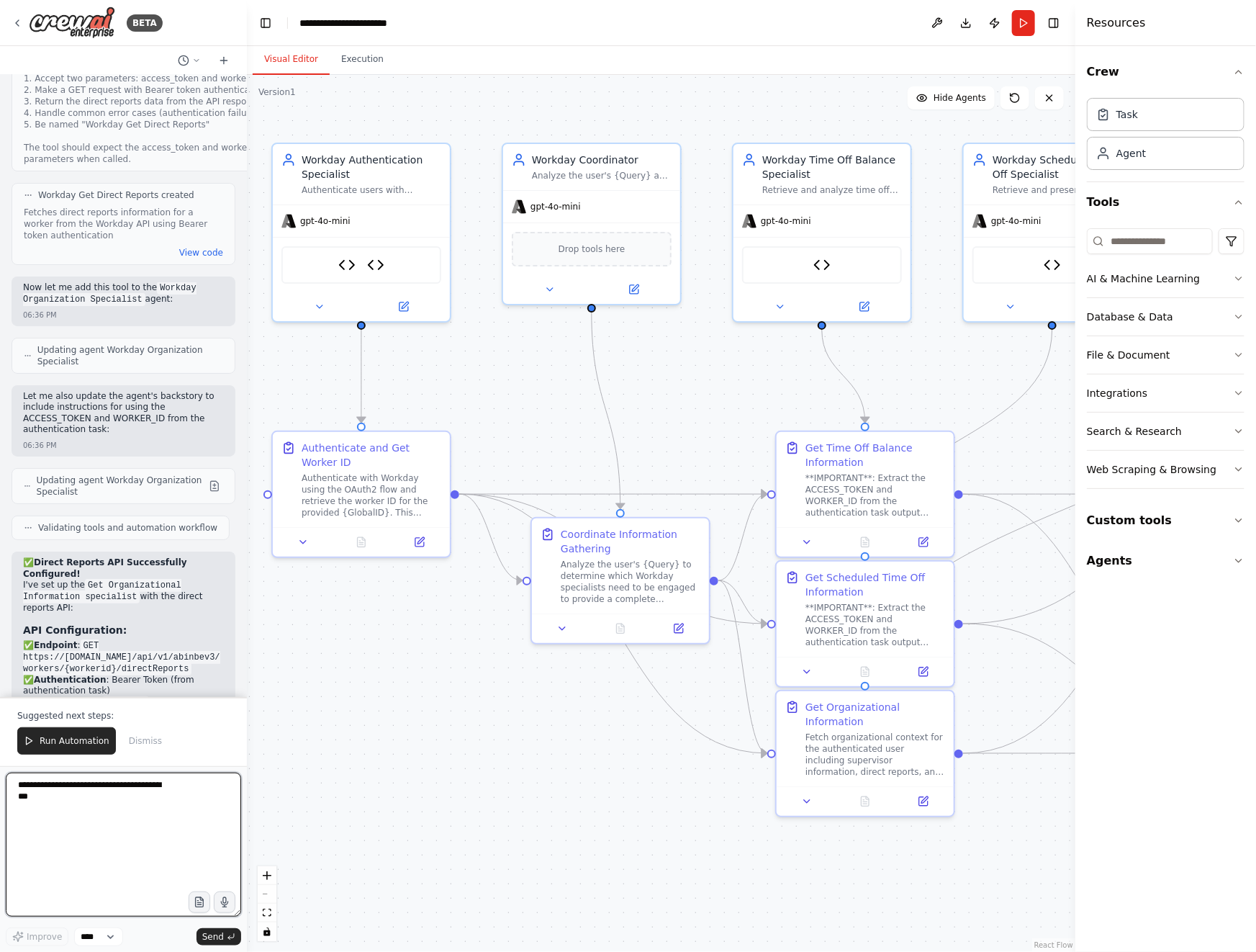
scroll to position [21970, 0]
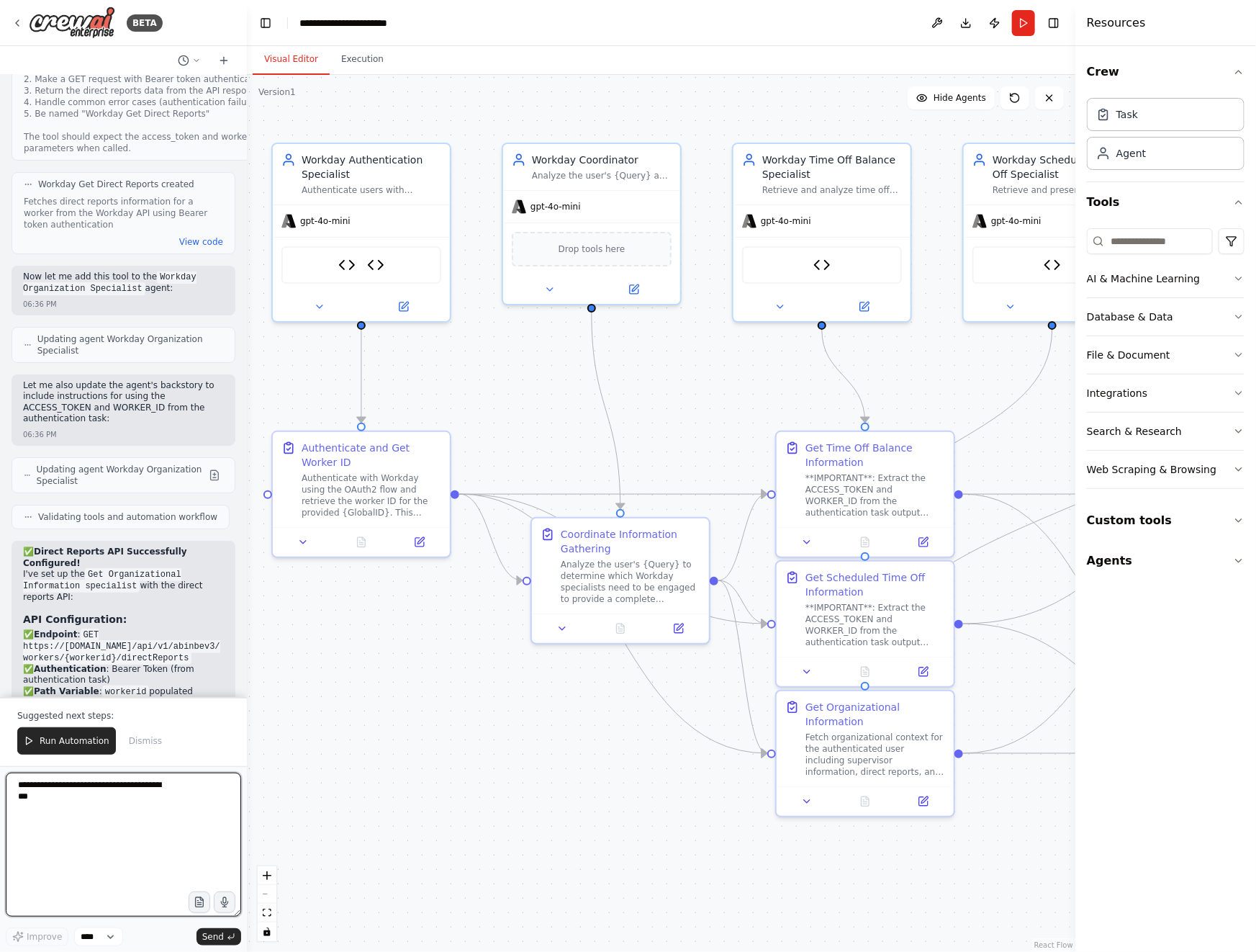
click at [90, 778] on textarea at bounding box center [123, 845] width 235 height 144
click at [87, 763] on div "Suggested next steps: Run Automation Dismiss" at bounding box center [123, 731] width 247 height 69
click at [81, 734] on span "Run Automation" at bounding box center [75, 740] width 70 height 12
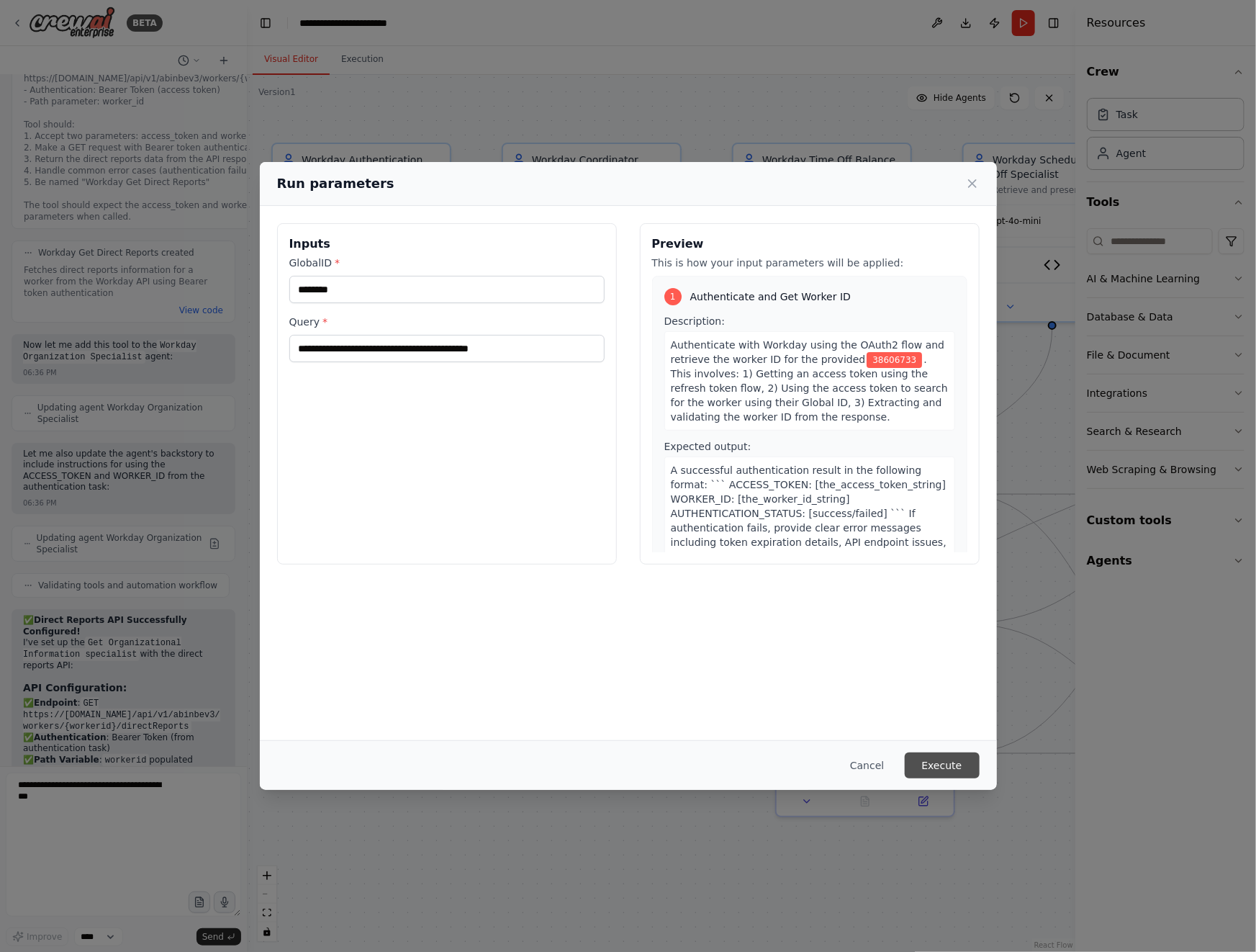
click at [946, 767] on button "Execute" at bounding box center [942, 765] width 75 height 26
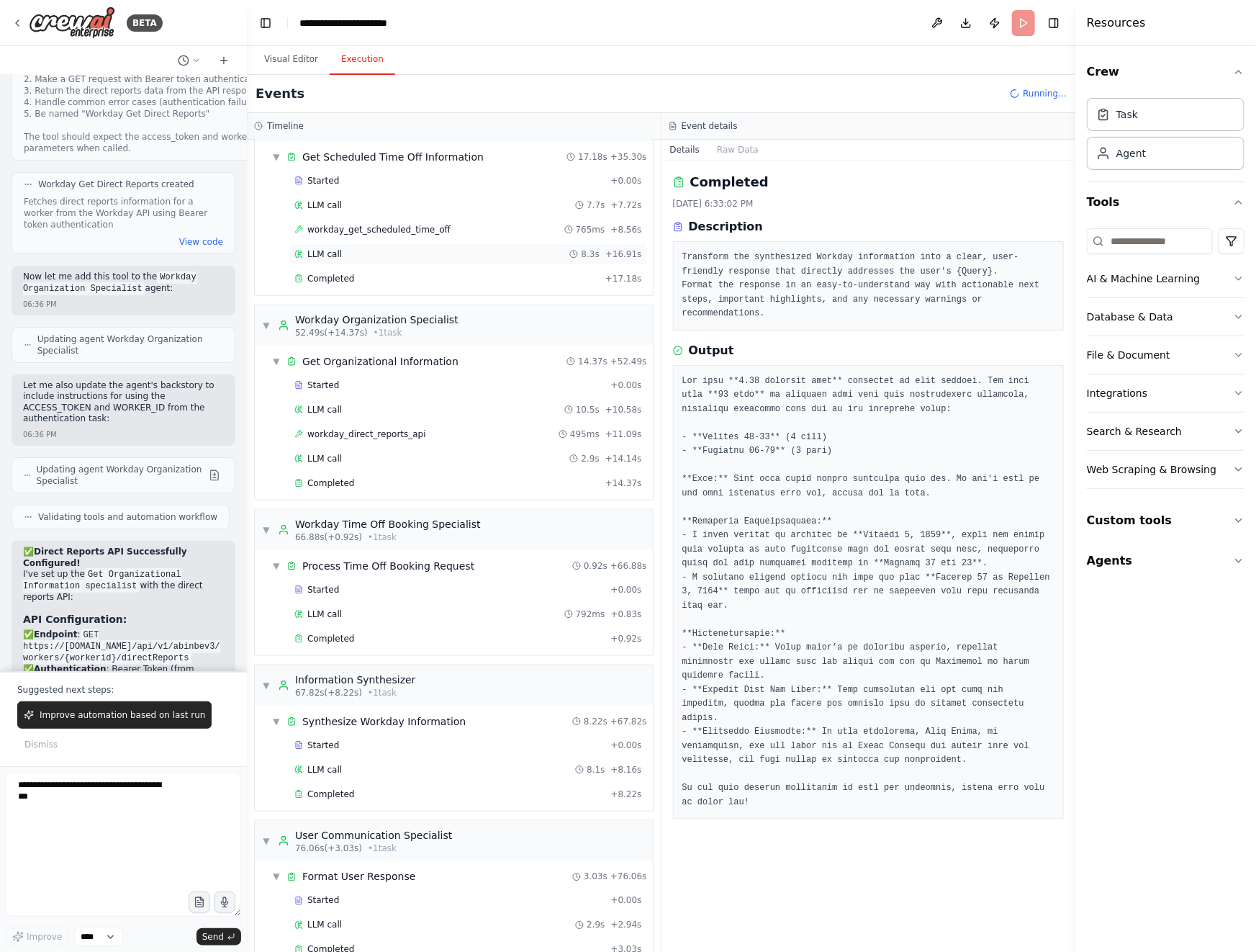
scroll to position [684, 0]
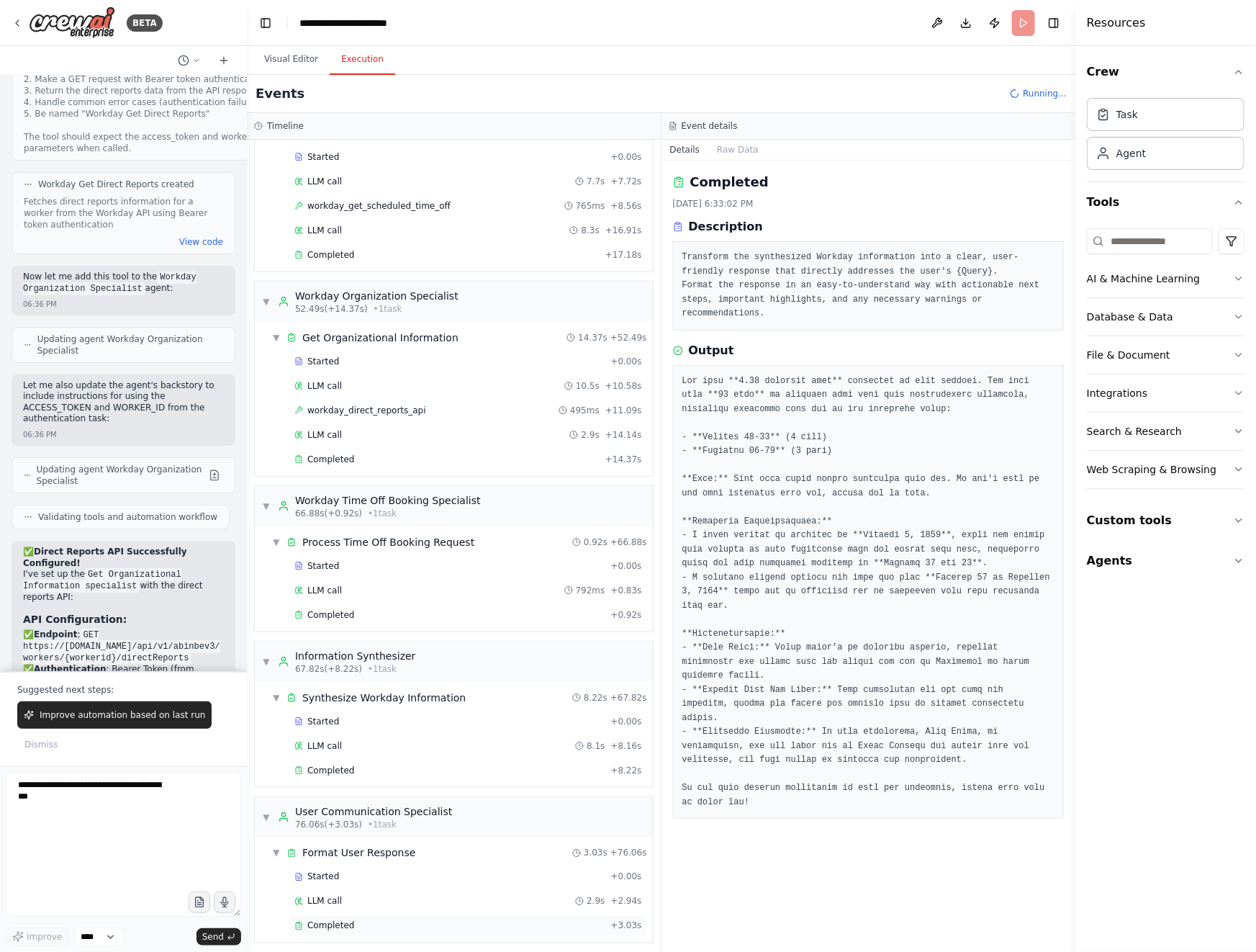
click at [373, 920] on div "Completed" at bounding box center [450, 926] width 310 height 12
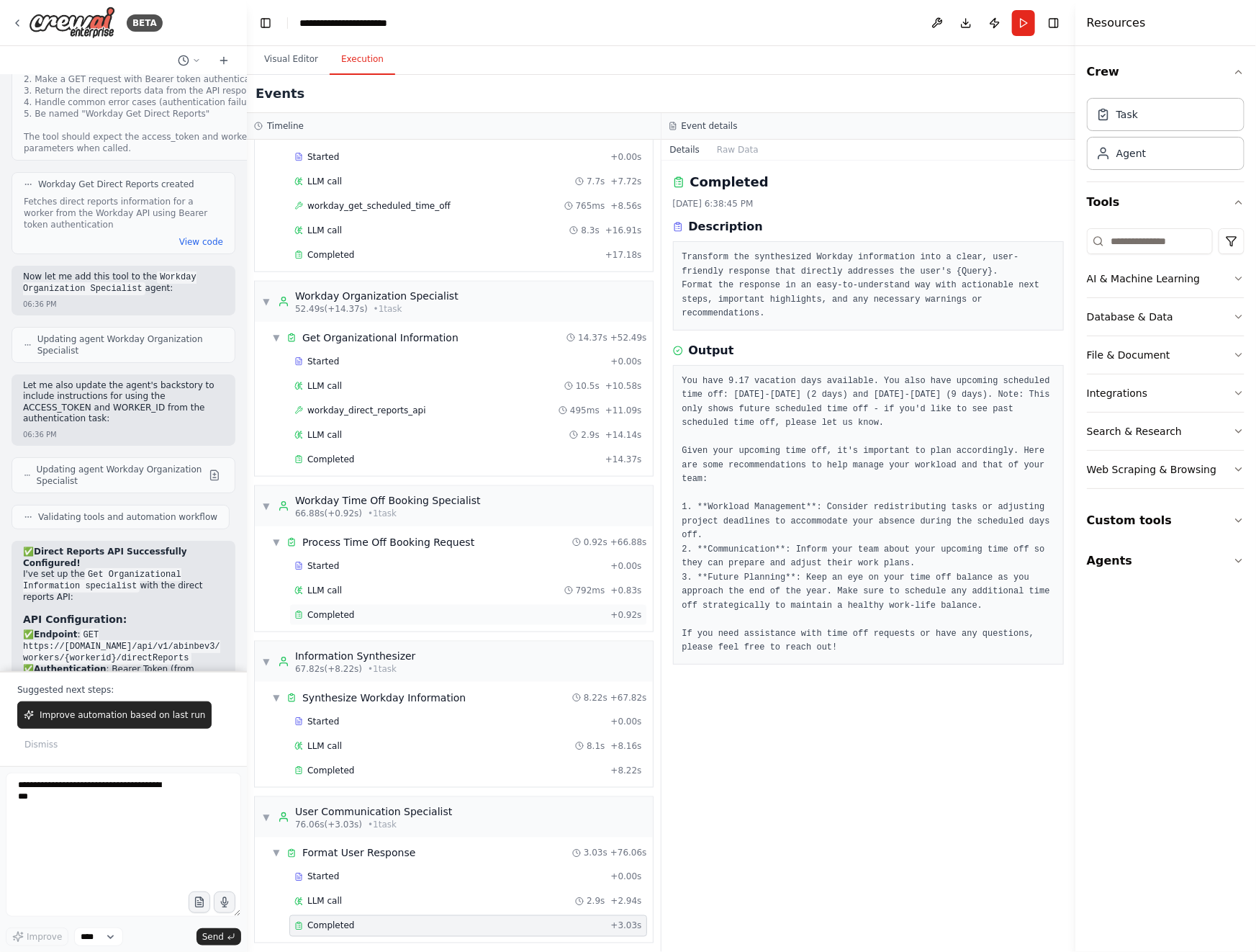
click at [383, 611] on div "Completed" at bounding box center [450, 615] width 310 height 12
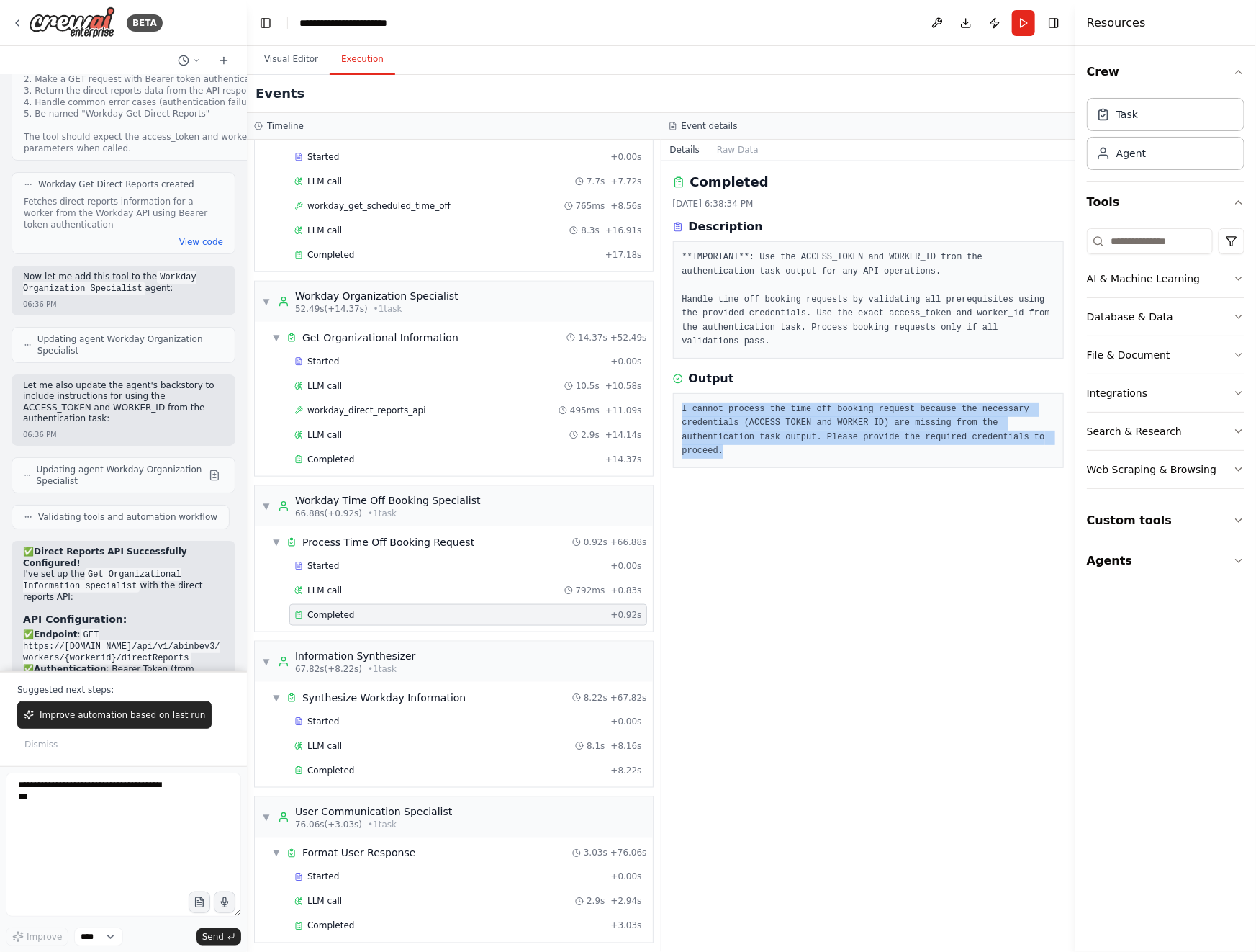
drag, startPoint x: 745, startPoint y: 455, endPoint x: 680, endPoint y: 408, distance: 80.2
click at [680, 408] on div "I cannot process the time off booking request because the necessary credentials…" at bounding box center [868, 430] width 391 height 75
copy pre "I cannot process the time off booking request because the necessary credentials…"
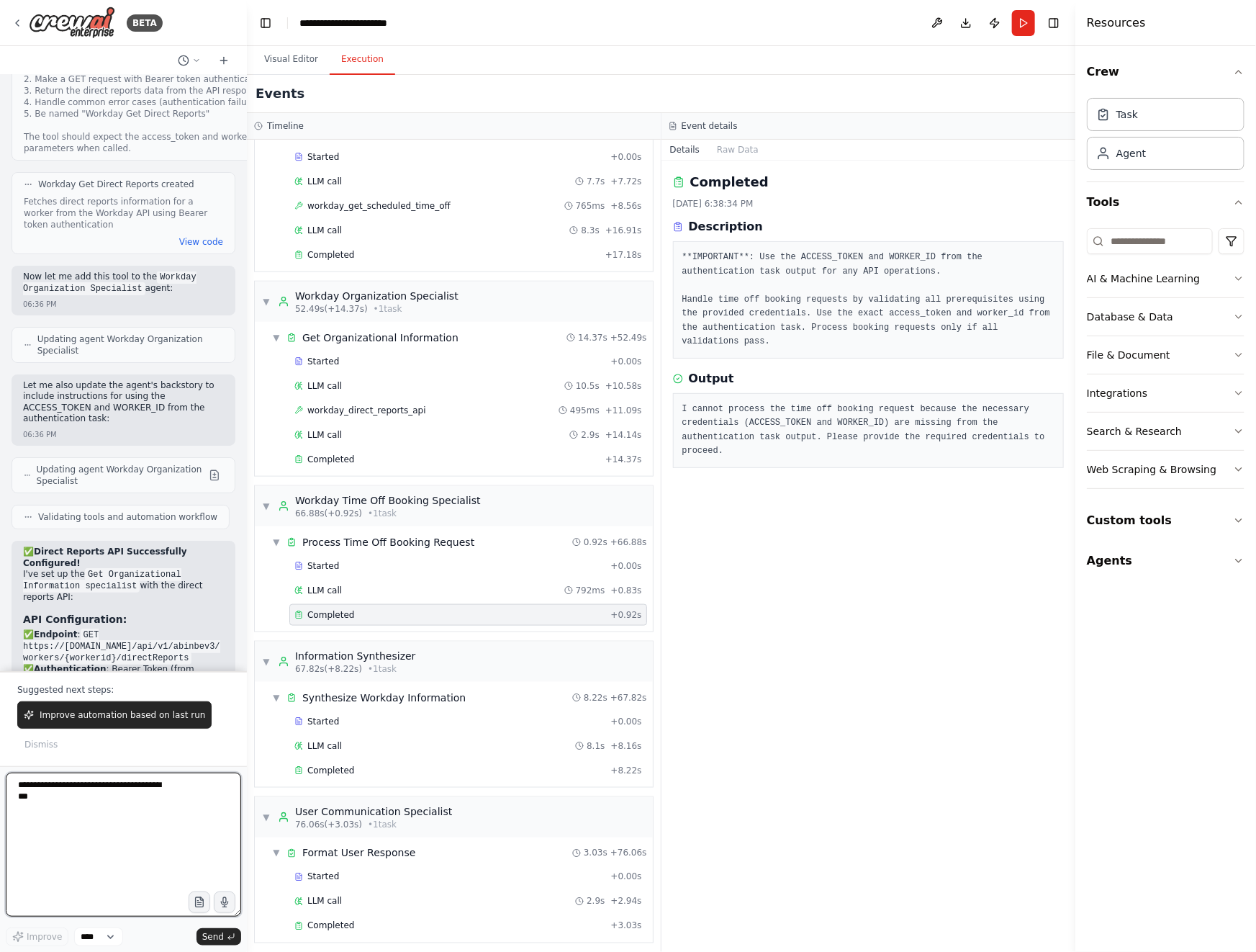
click at [72, 808] on textarea at bounding box center [123, 845] width 235 height 144
type textarea "**********"
click at [367, 457] on div "Completed" at bounding box center [447, 459] width 305 height 12
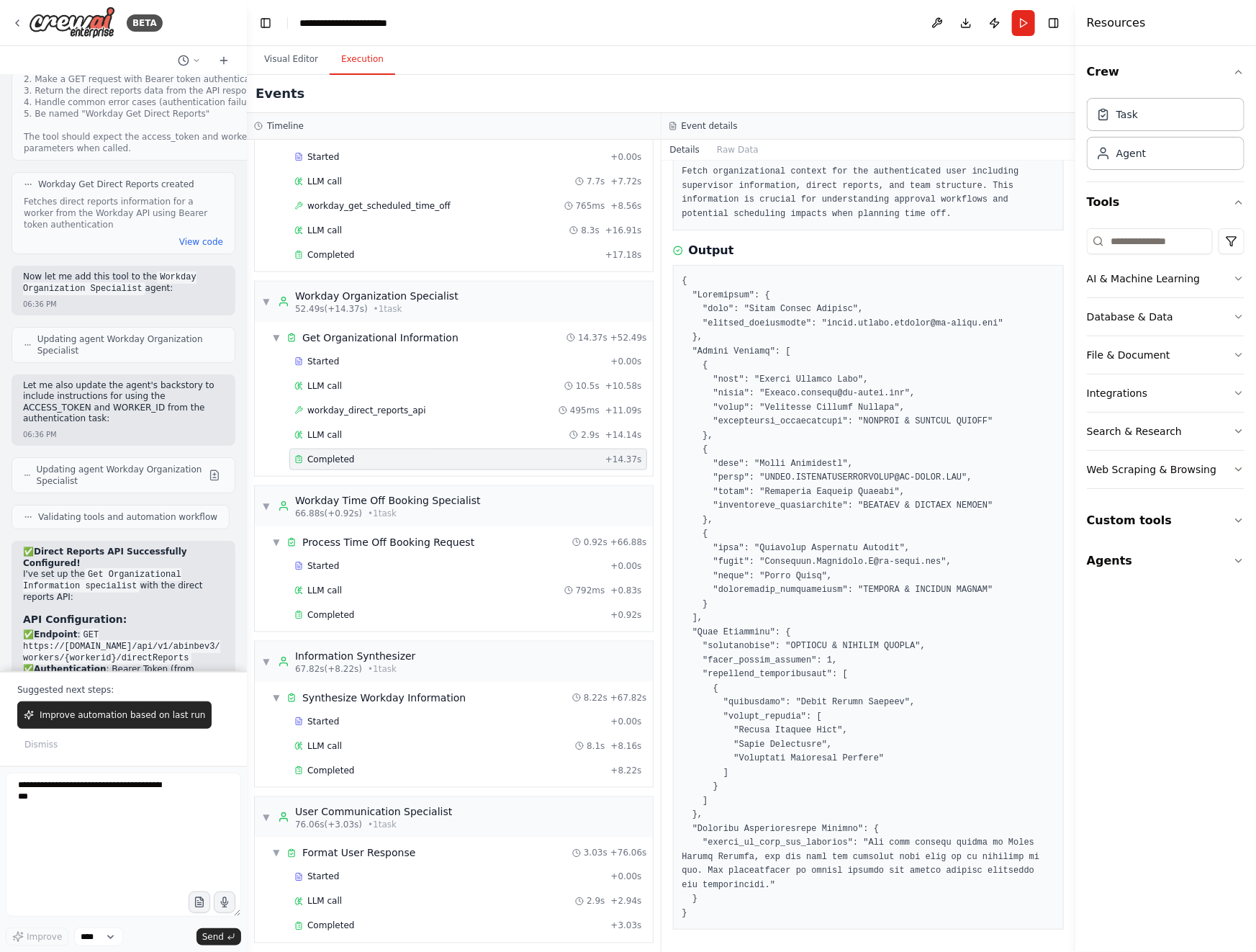
scroll to position [0, 0]
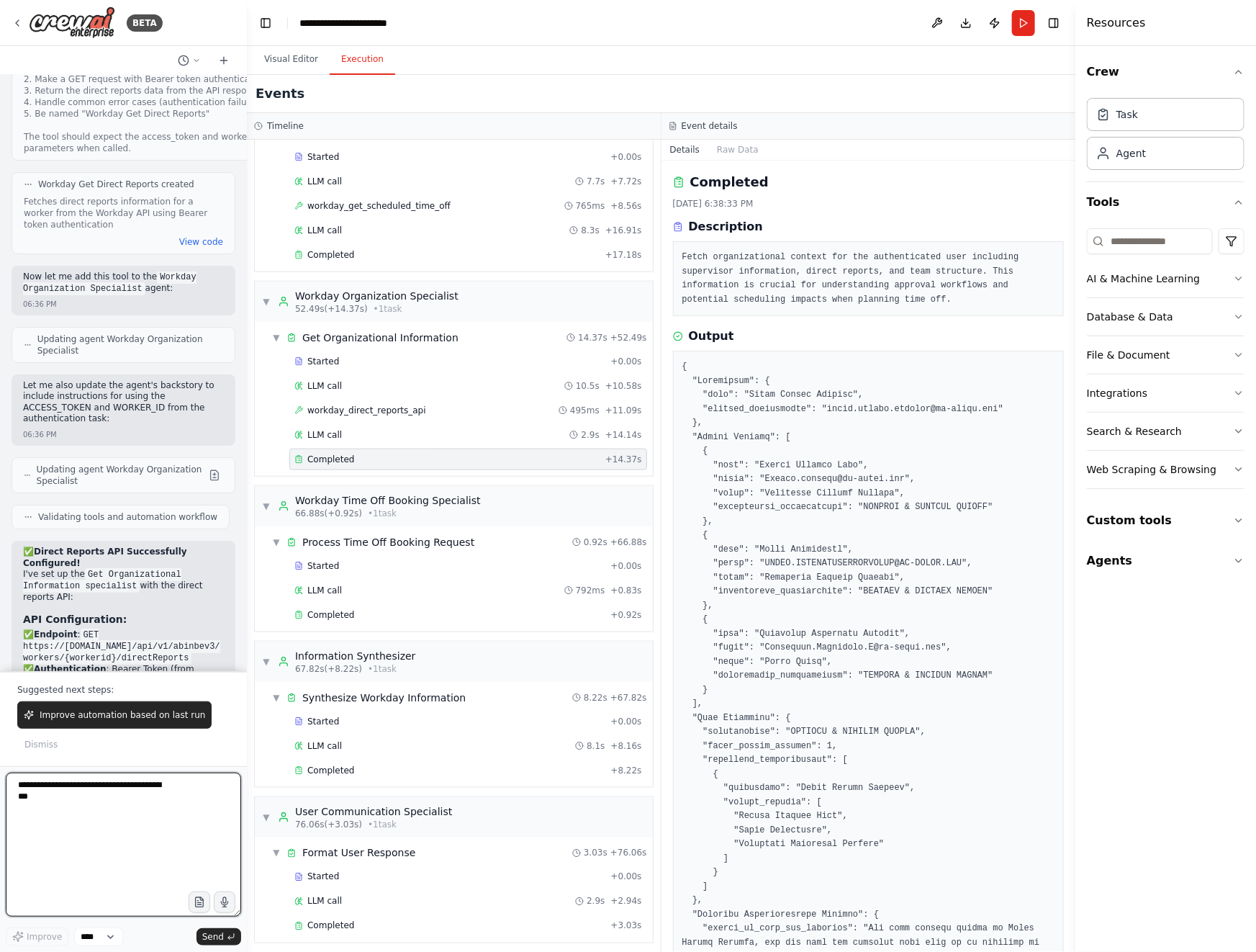
click at [121, 810] on textarea at bounding box center [123, 845] width 235 height 144
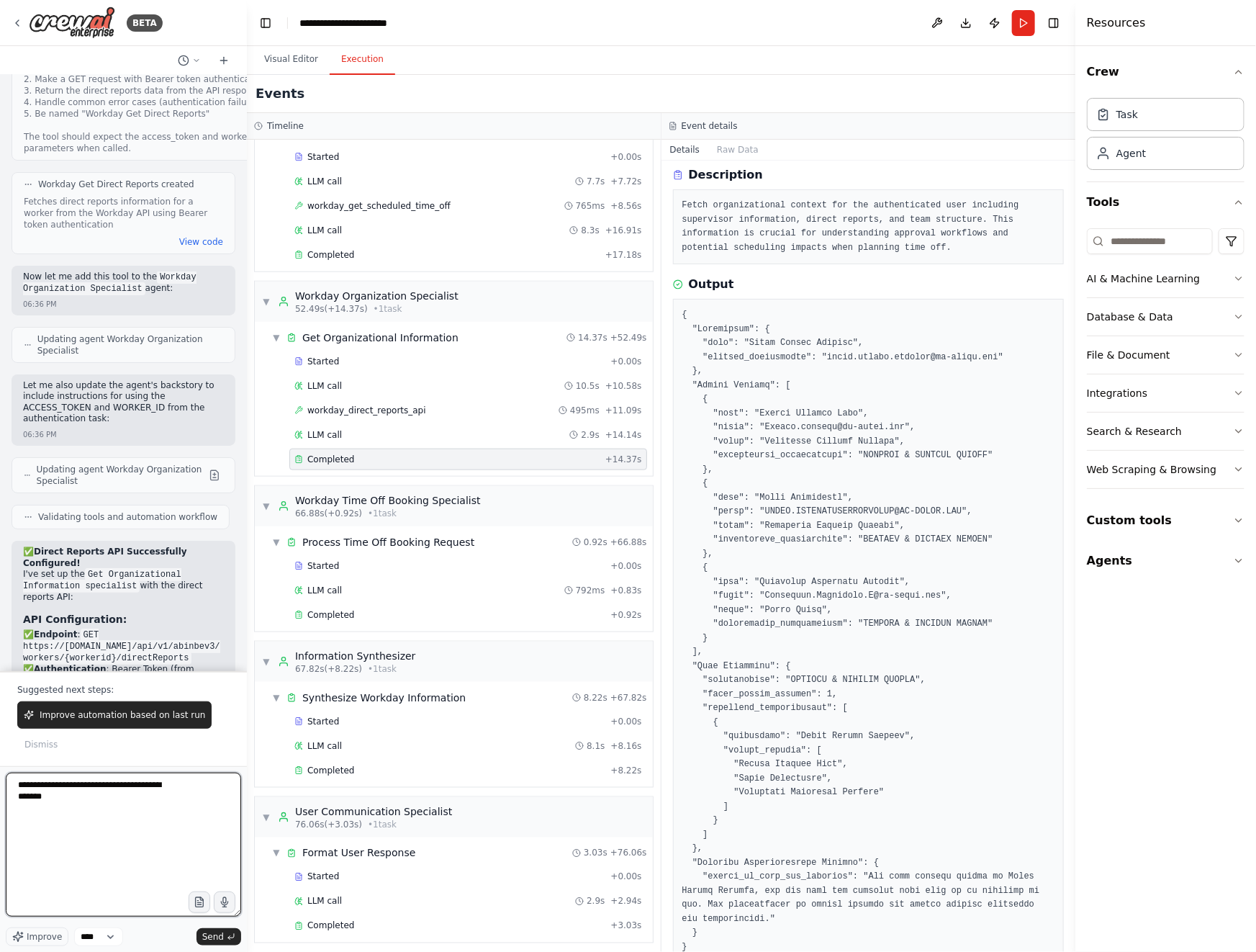
scroll to position [86, 0]
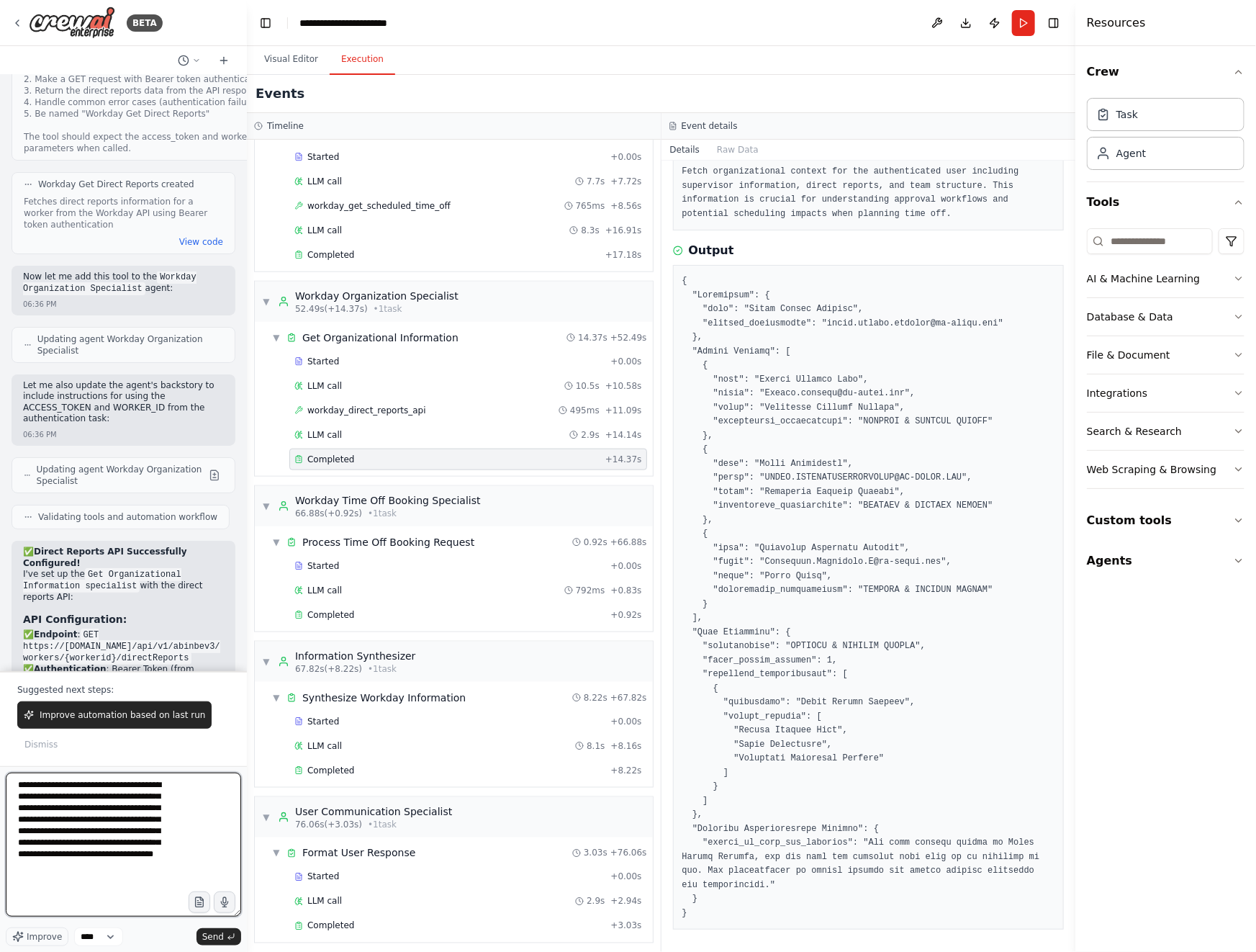
type textarea "**********"
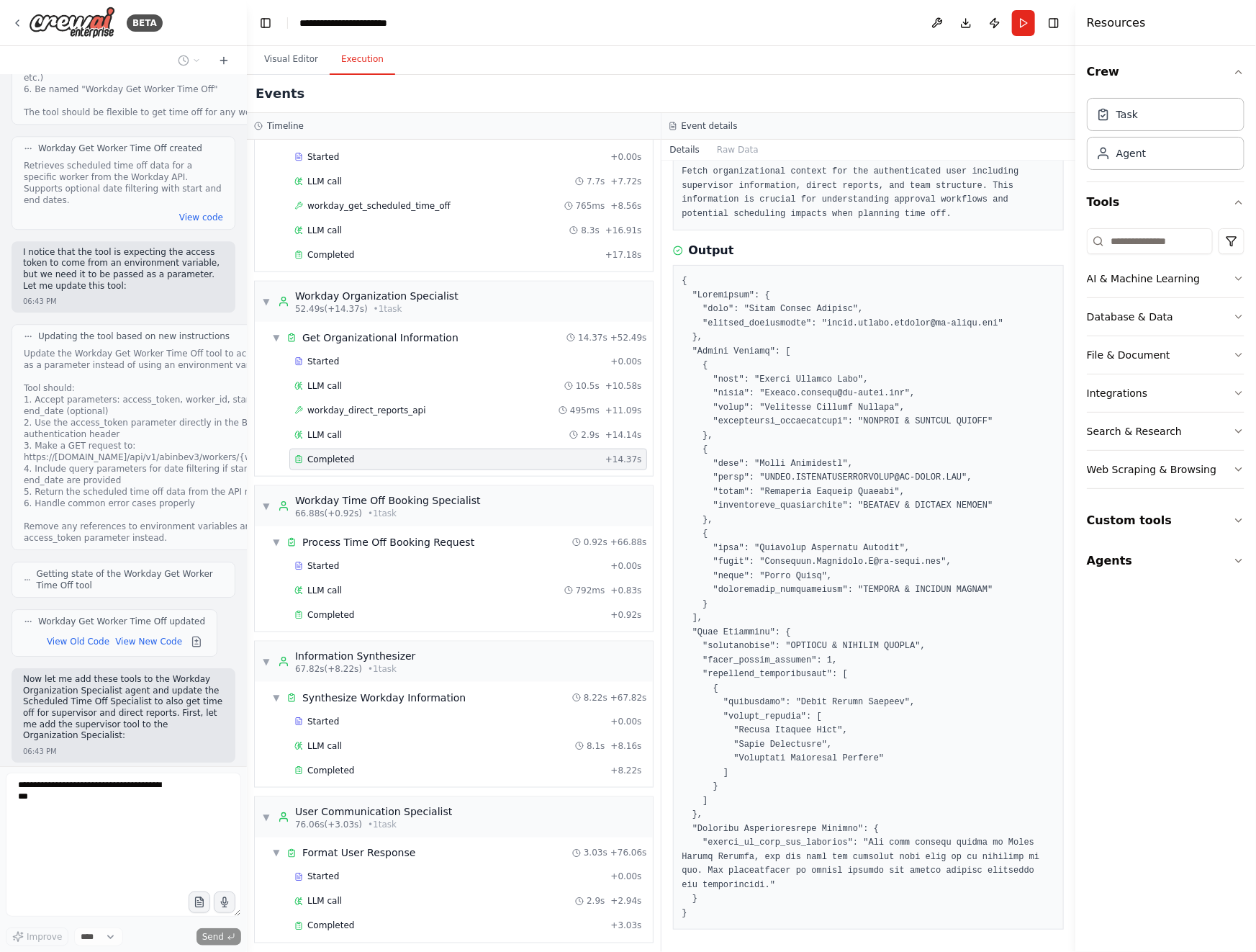
scroll to position [24057, 0]
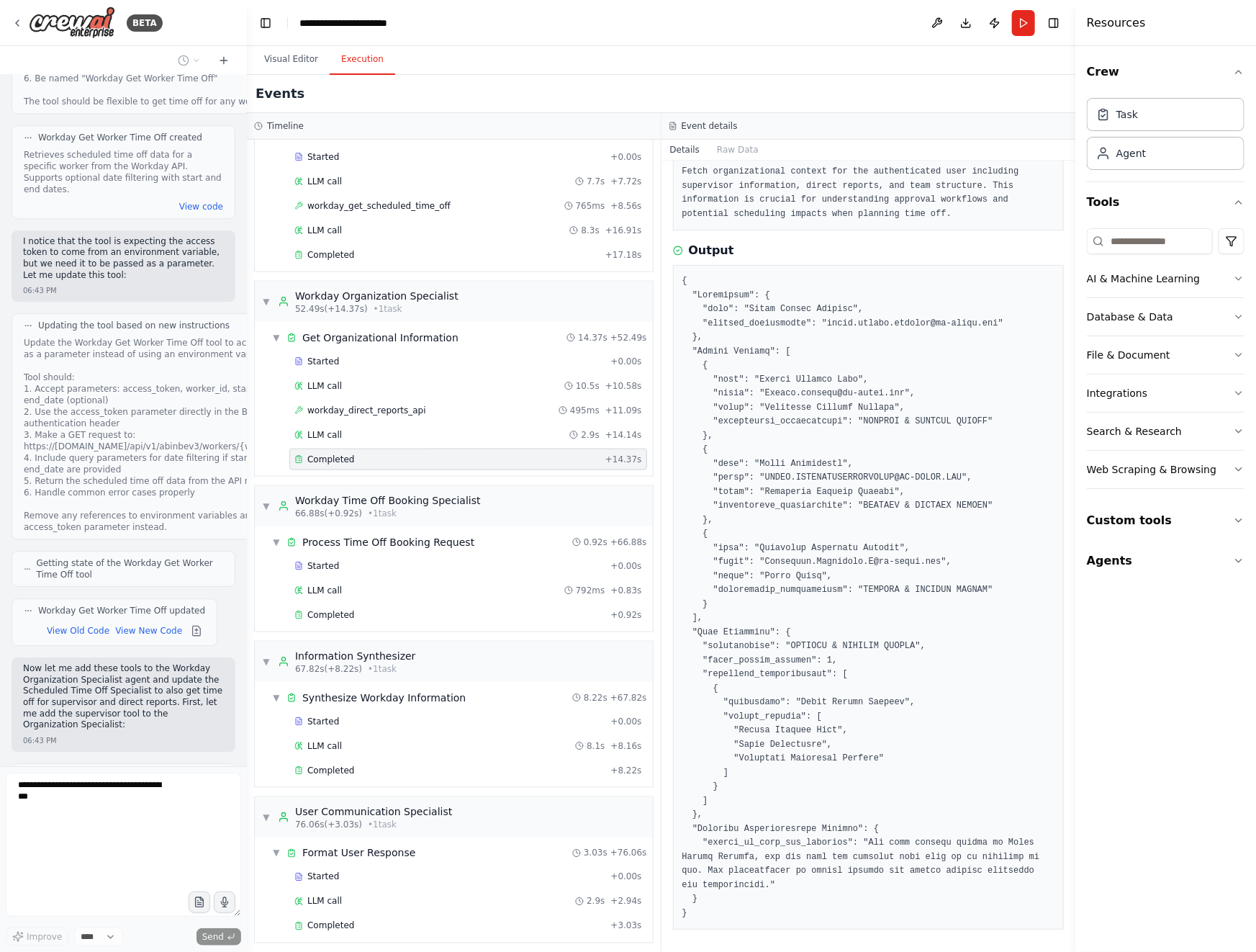
click at [1192, 633] on div "Crew Task Agent Tools AI & Machine Learning Database & Data File & Document Int…" at bounding box center [1164, 498] width 180 height 905
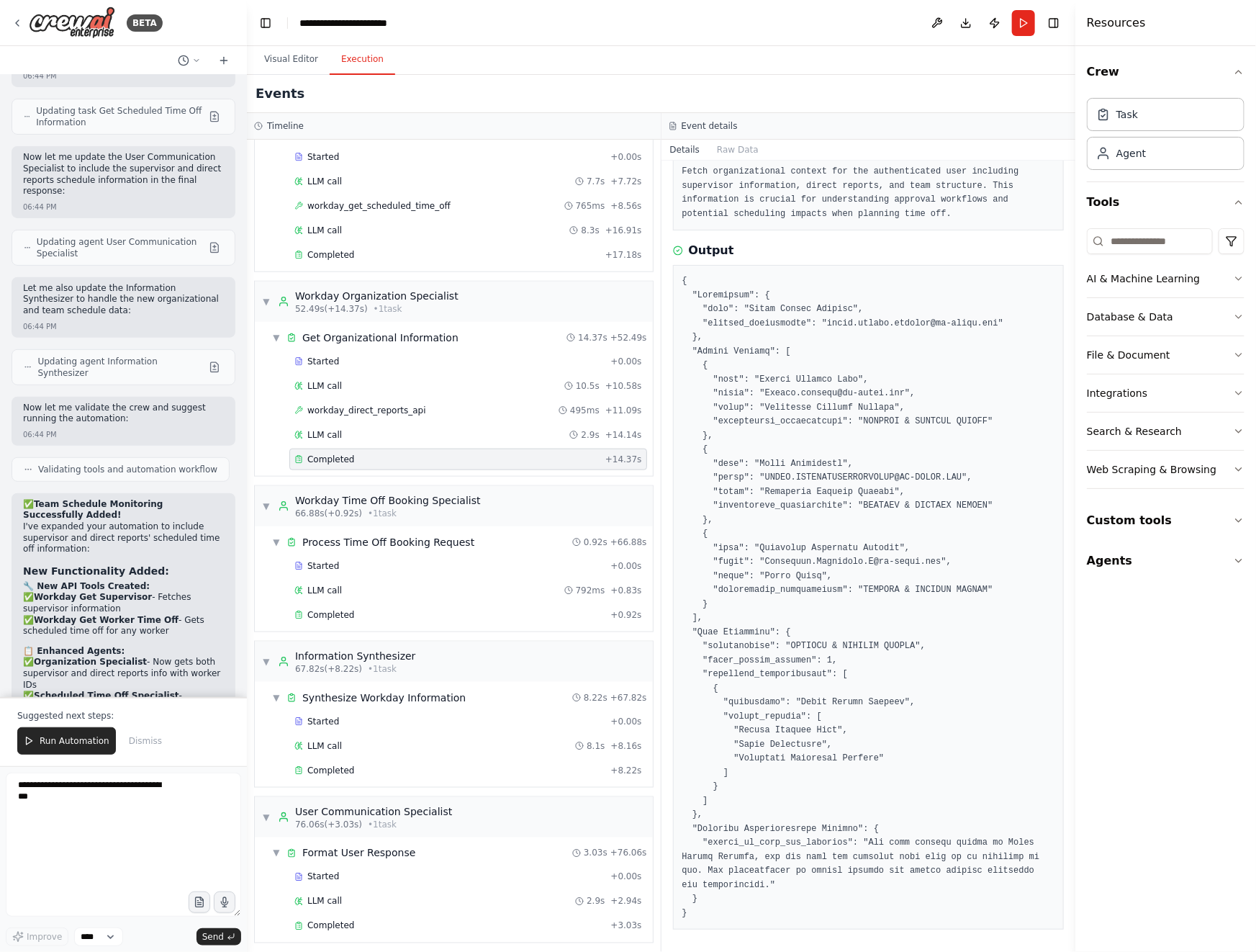
scroll to position [25079, 0]
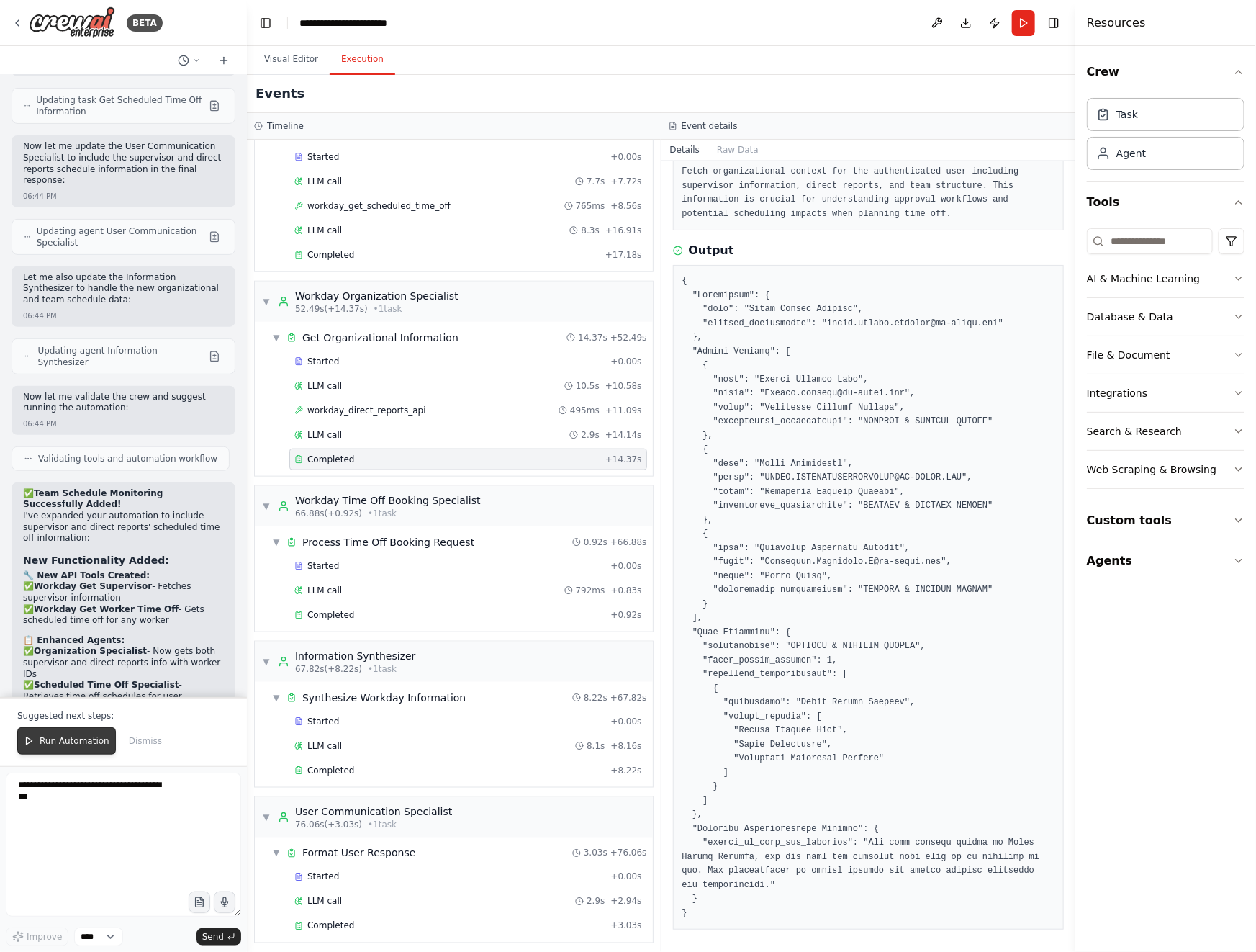
click at [68, 744] on span "Run Automation" at bounding box center [75, 740] width 70 height 12
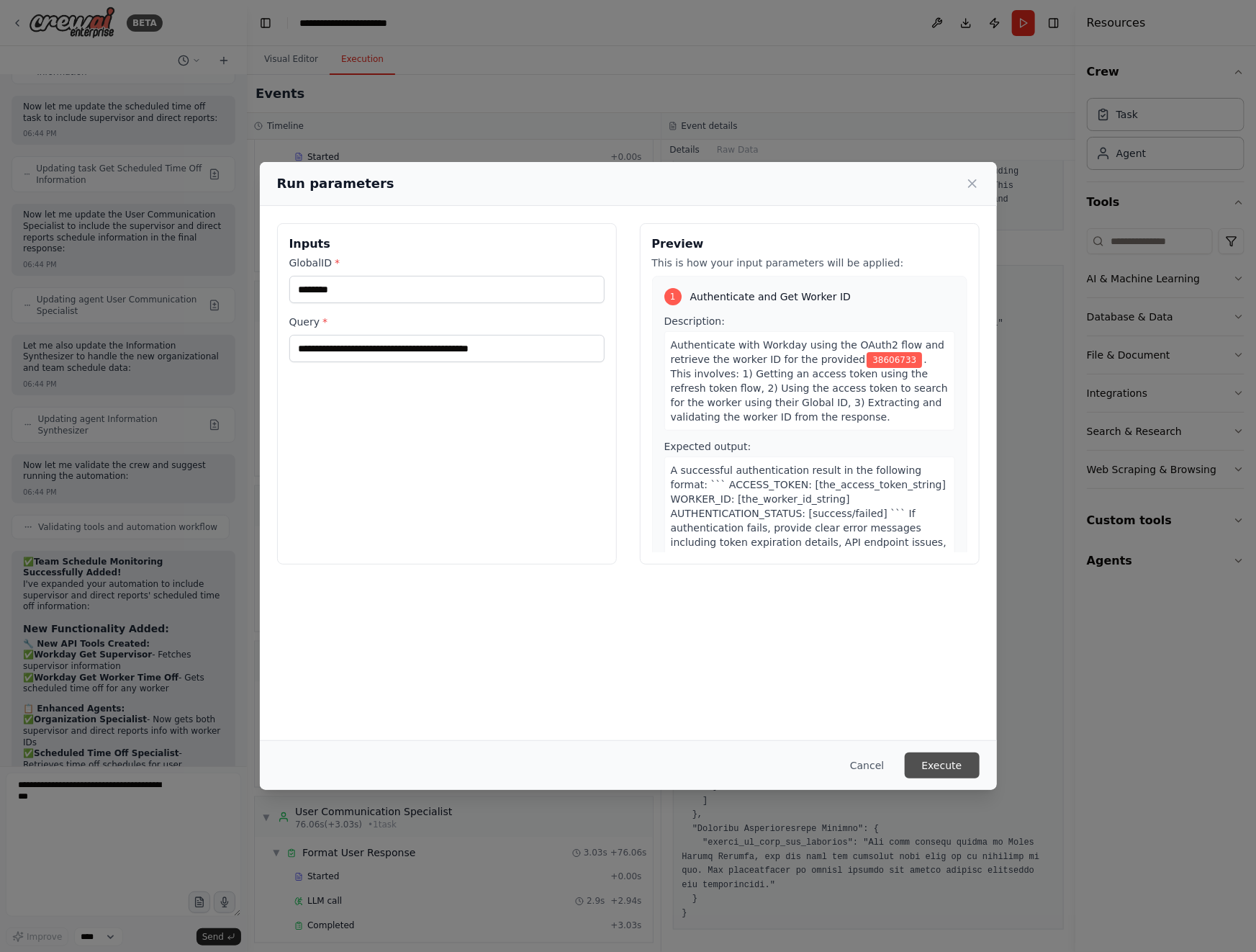
click at [973, 765] on button "Execute" at bounding box center [942, 765] width 75 height 26
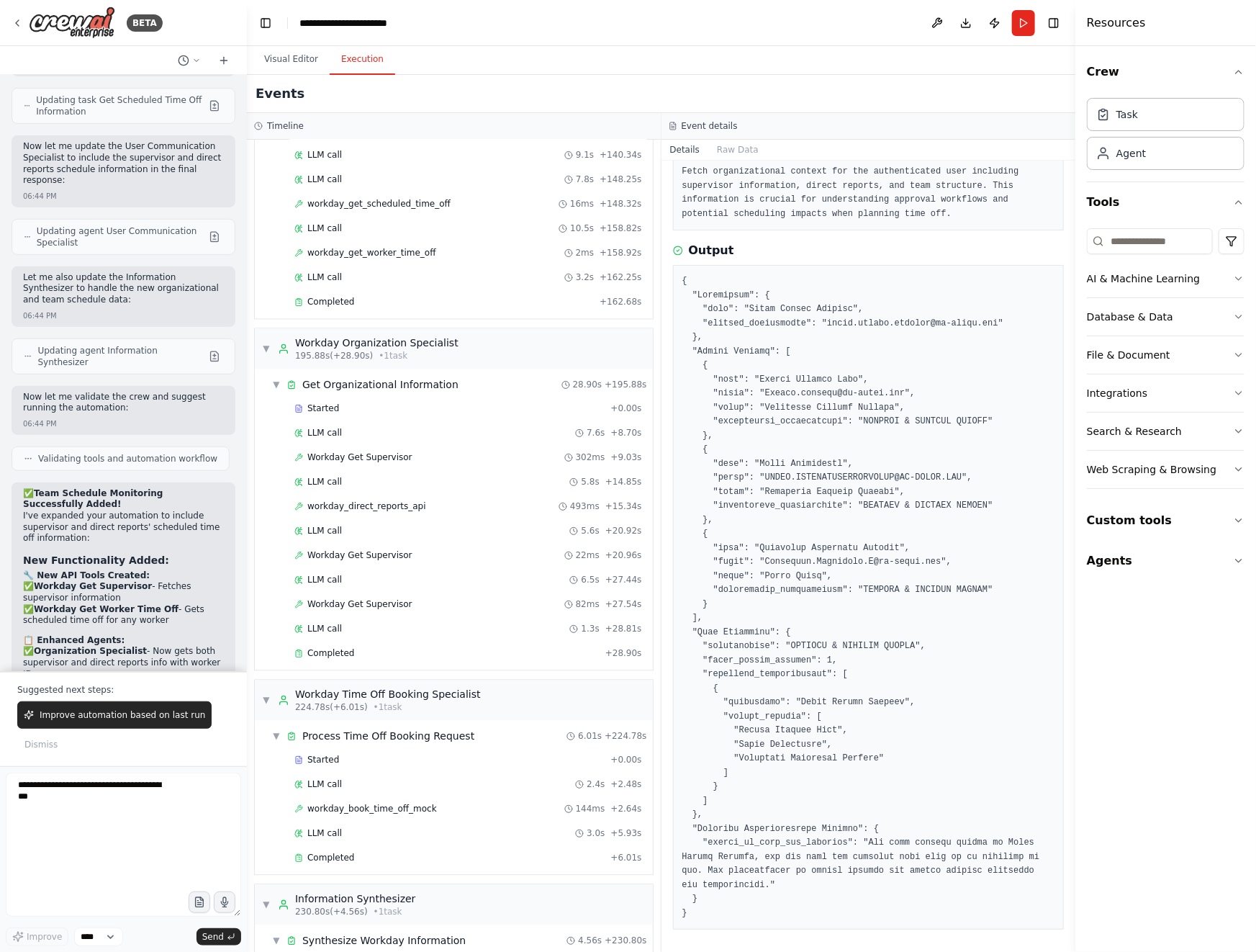
scroll to position [1633, 0]
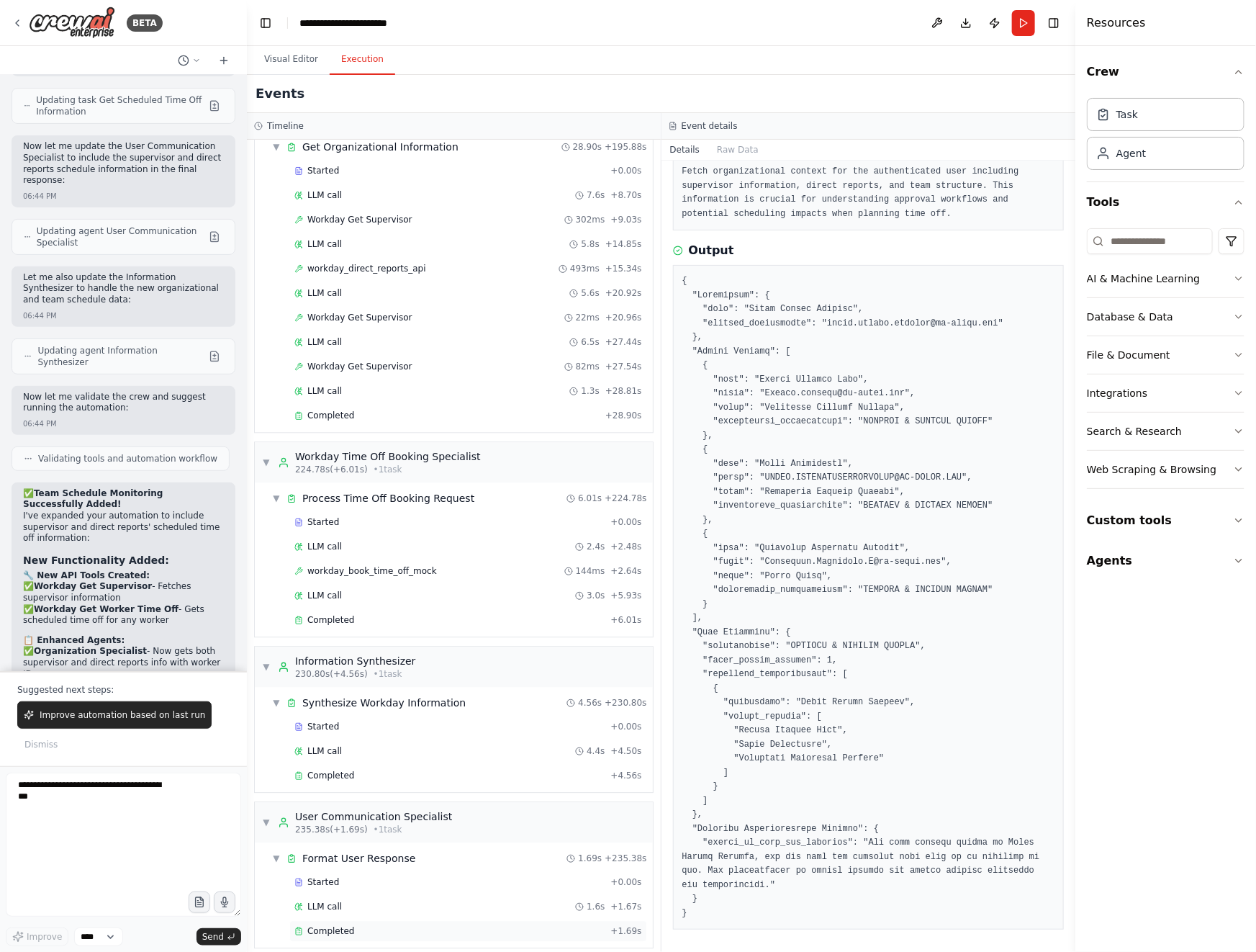
click at [354, 925] on div "Completed" at bounding box center [450, 931] width 310 height 12
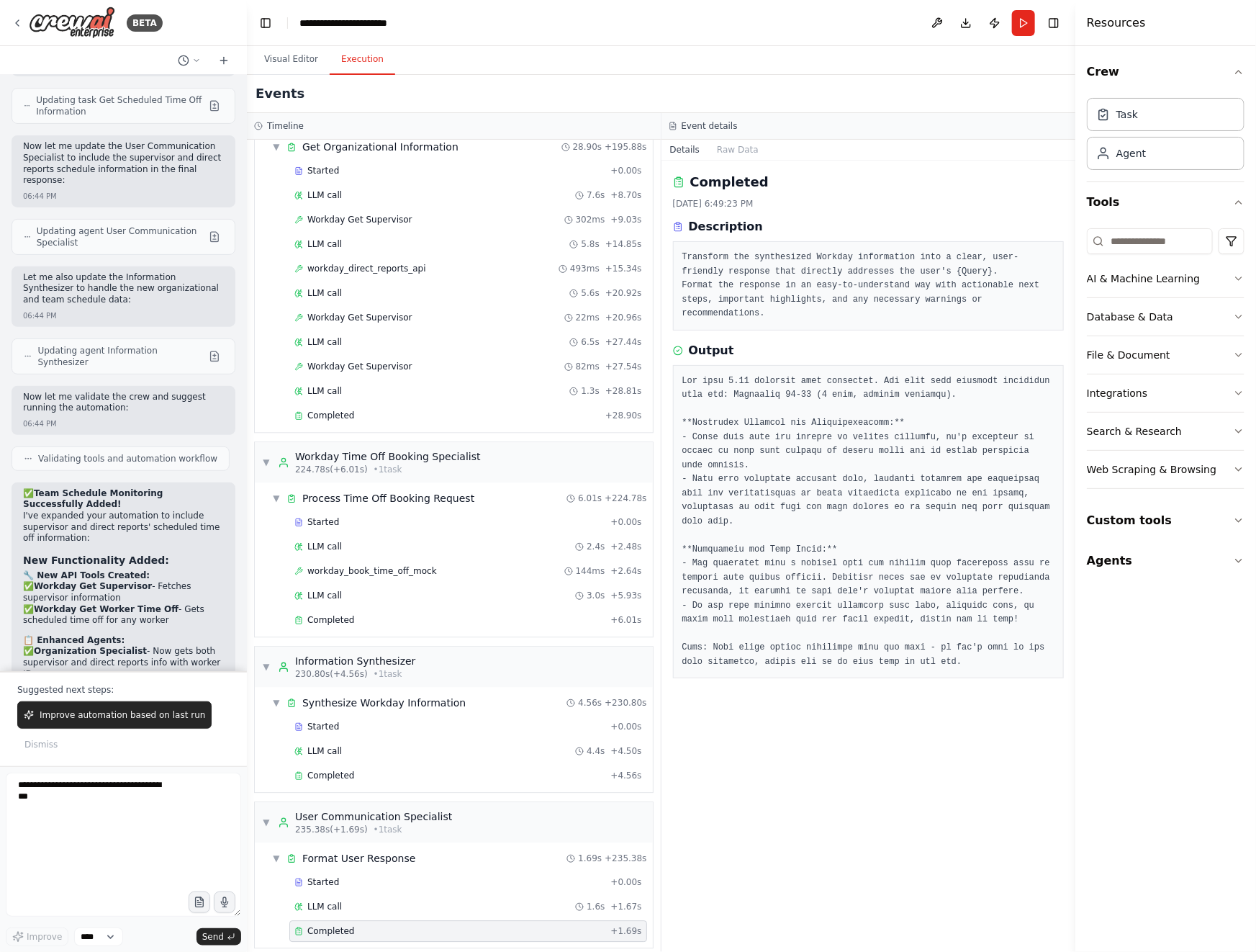
click at [1198, 654] on div "Crew Task Agent Tools AI & Machine Learning Database & Data File & Document Int…" at bounding box center [1164, 498] width 180 height 905
click at [1198, 653] on div "Crew Task Agent Tools AI & Machine Learning Database & Data File & Document Int…" at bounding box center [1164, 498] width 180 height 905
click at [379, 361] on span "Workday Get Supervisor" at bounding box center [360, 367] width 105 height 12
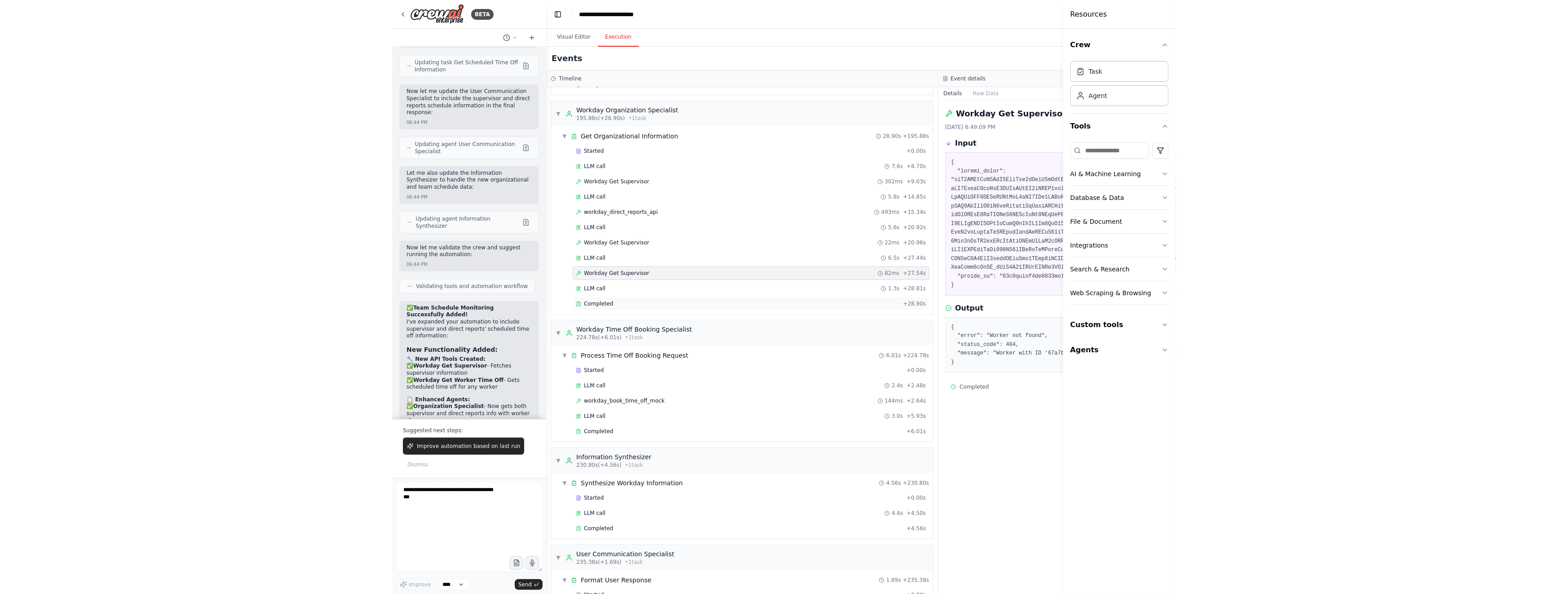
scroll to position [975, 0]
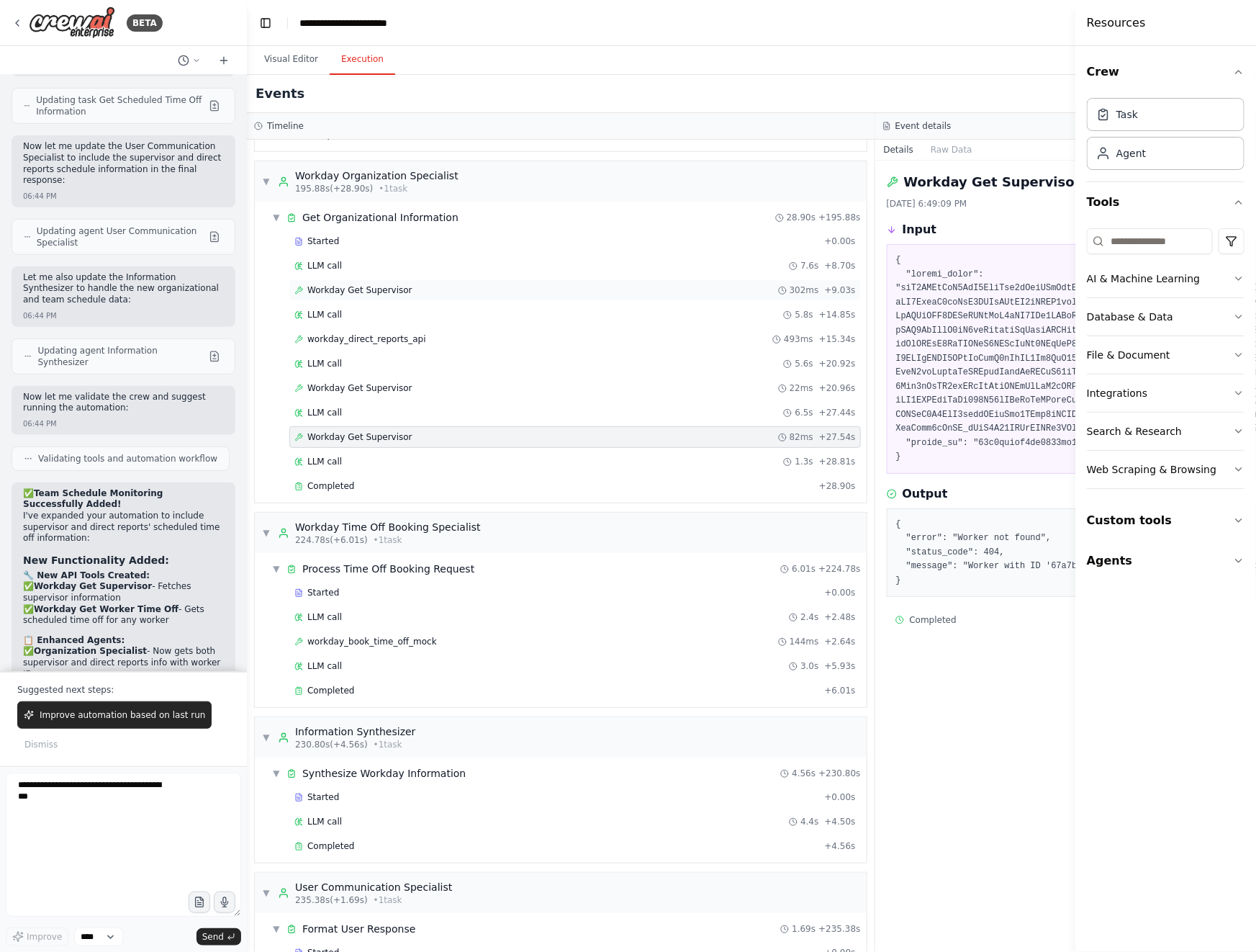
click at [462, 284] on div "Workday Get Supervisor 302ms + 9.03s" at bounding box center [575, 290] width 562 height 12
click at [468, 259] on div "LLM call 7.6s + 8.70s" at bounding box center [575, 265] width 562 height 12
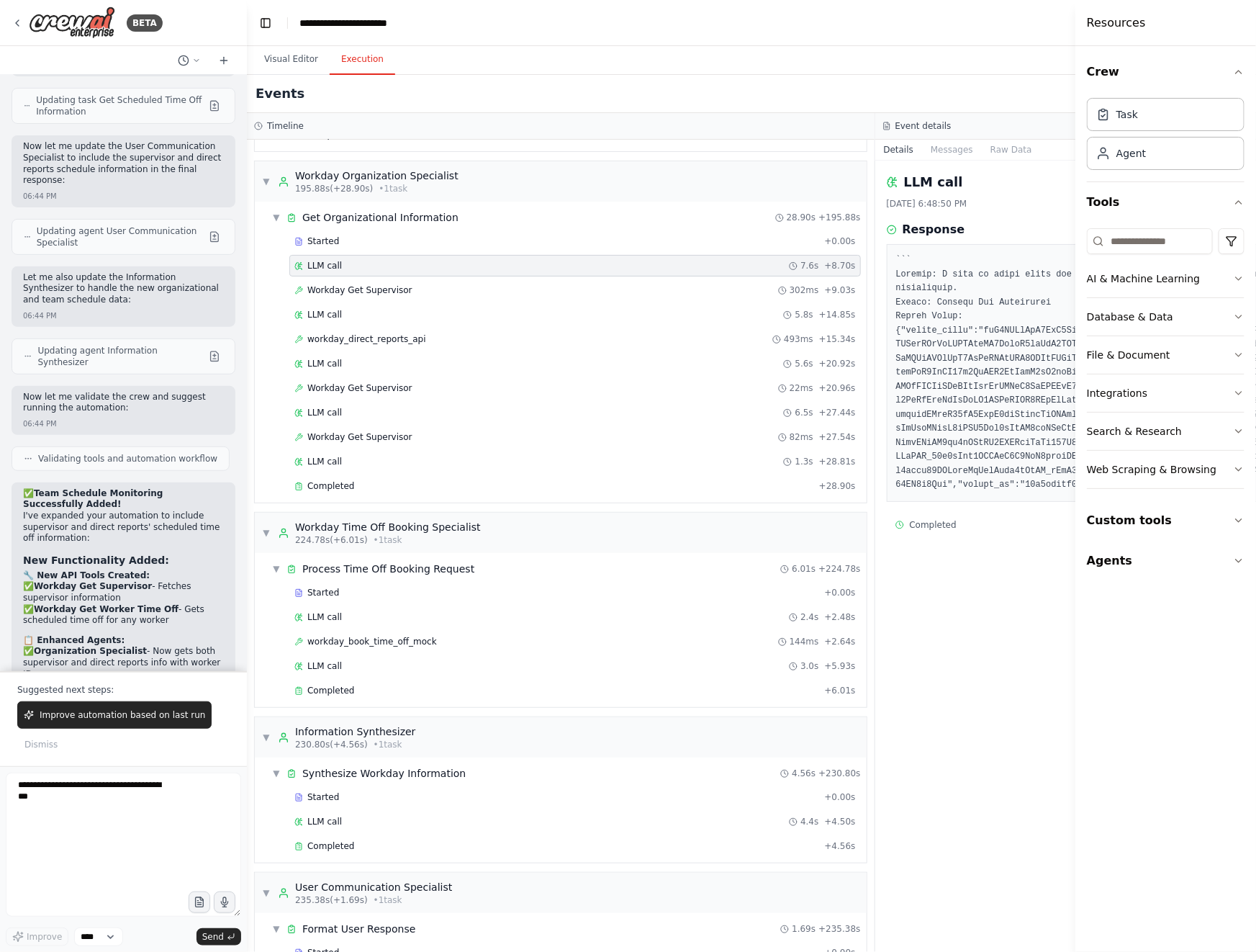
click at [1034, 26] on header "**********" at bounding box center [875, 22] width 1256 height 46
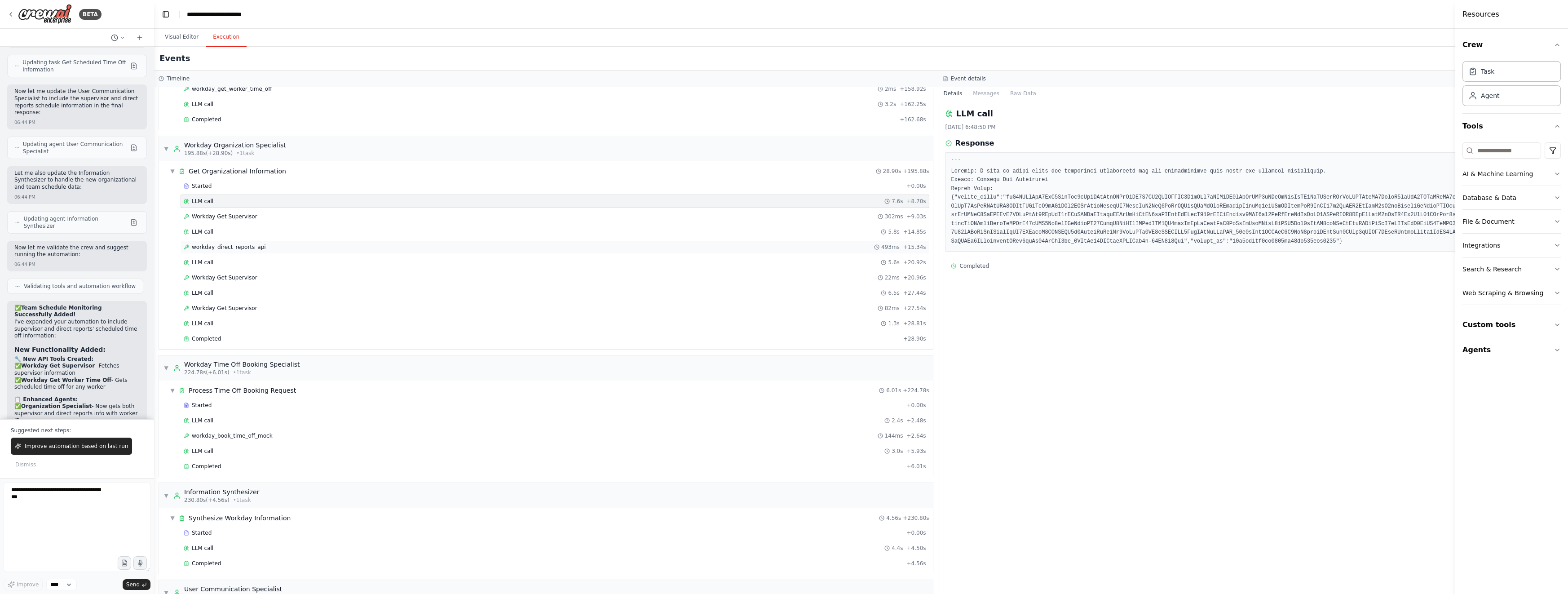
scroll to position [936, 0]
click at [387, 217] on div "Workday Get Supervisor 302ms + 9.03s" at bounding box center [555, 220] width 743 height 7
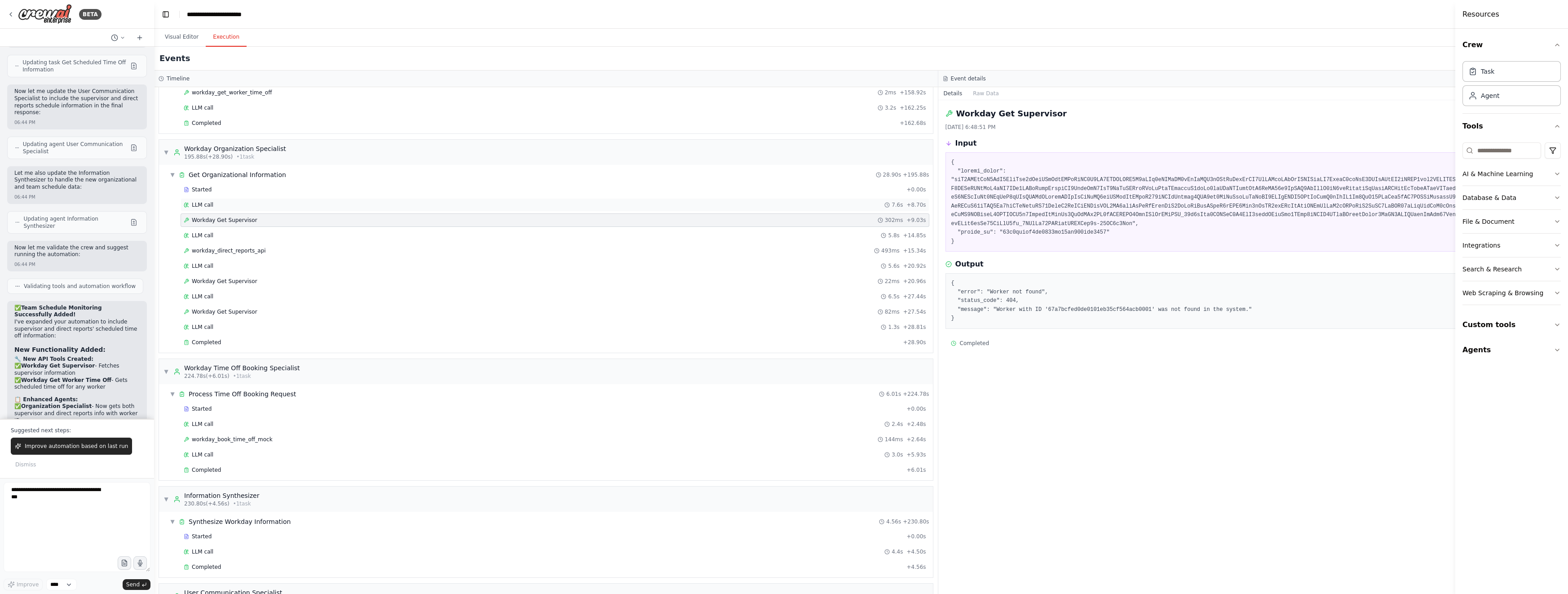
click at [383, 202] on div "LLM call 7.6s + 8.70s" at bounding box center [555, 205] width 743 height 7
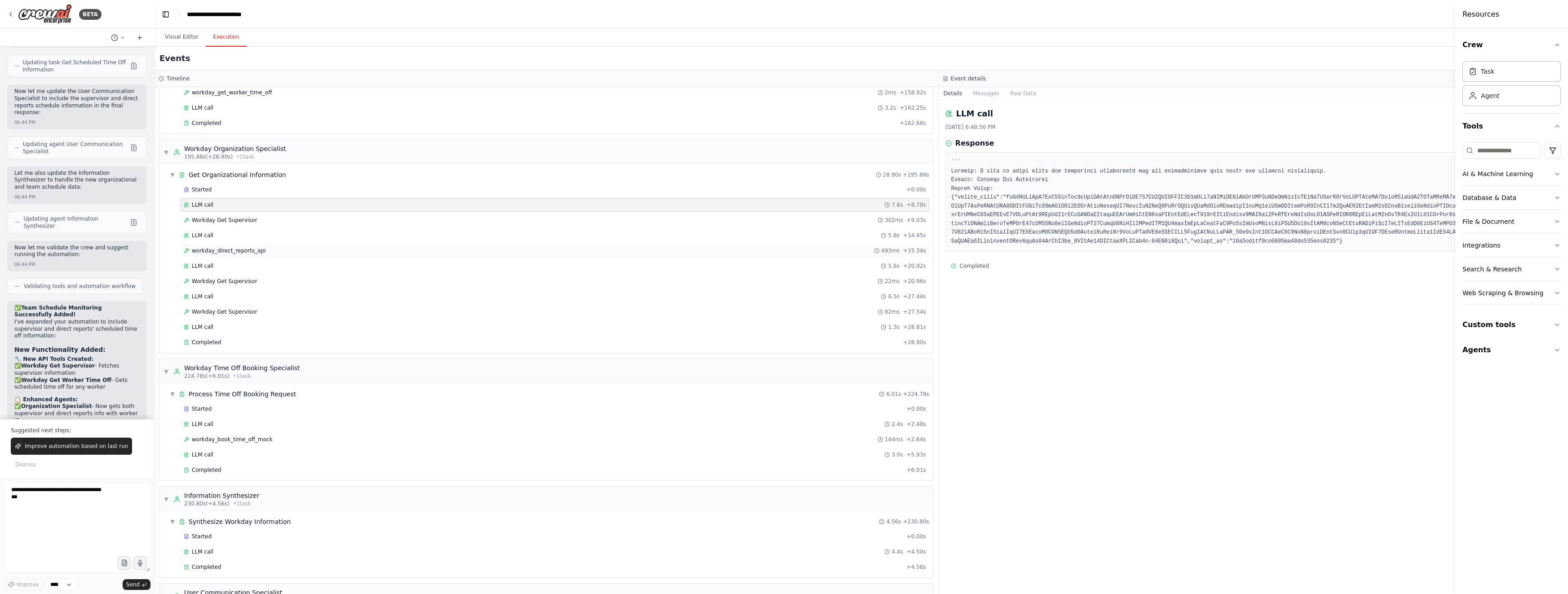
click at [384, 247] on div "workday_direct_reports_api 493ms + 15.34s" at bounding box center [555, 251] width 743 height 7
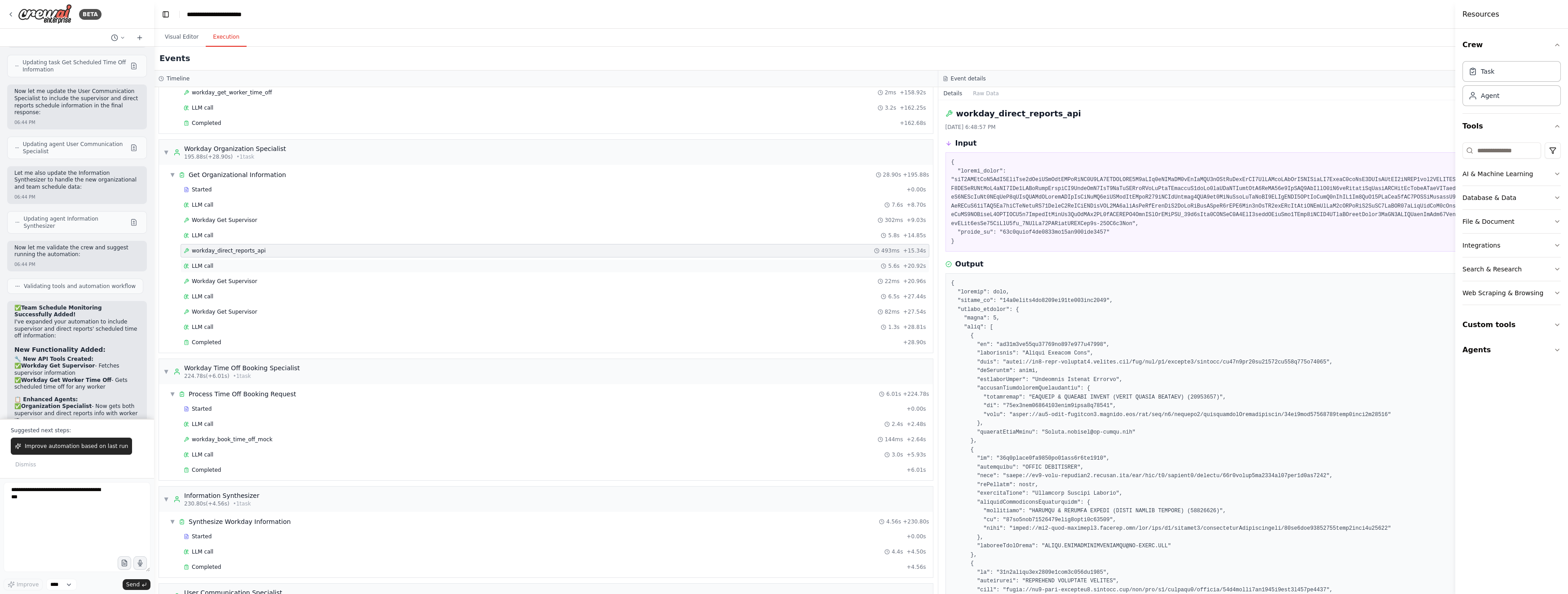
click at [383, 259] on div "LLM call 5.6s + 20.92s" at bounding box center [555, 266] width 749 height 13
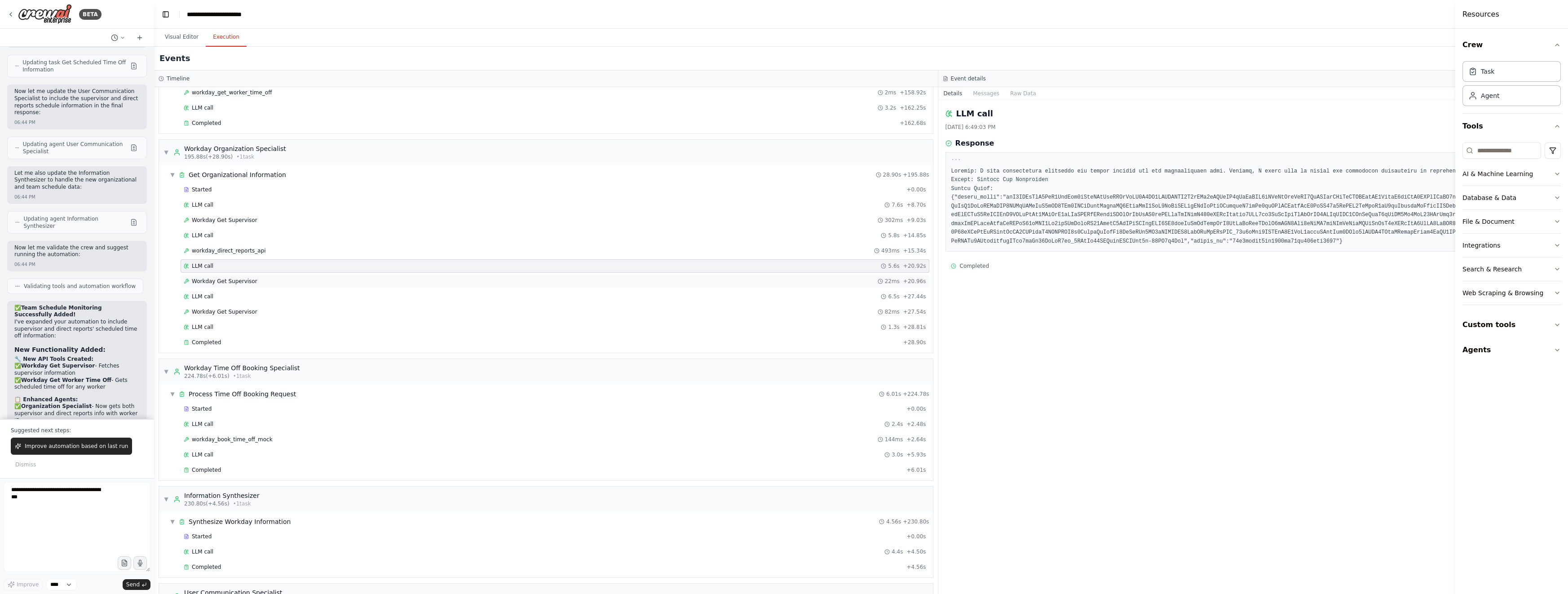
click at [383, 278] on div "Workday Get Supervisor 22ms + 20.96s" at bounding box center [555, 281] width 743 height 7
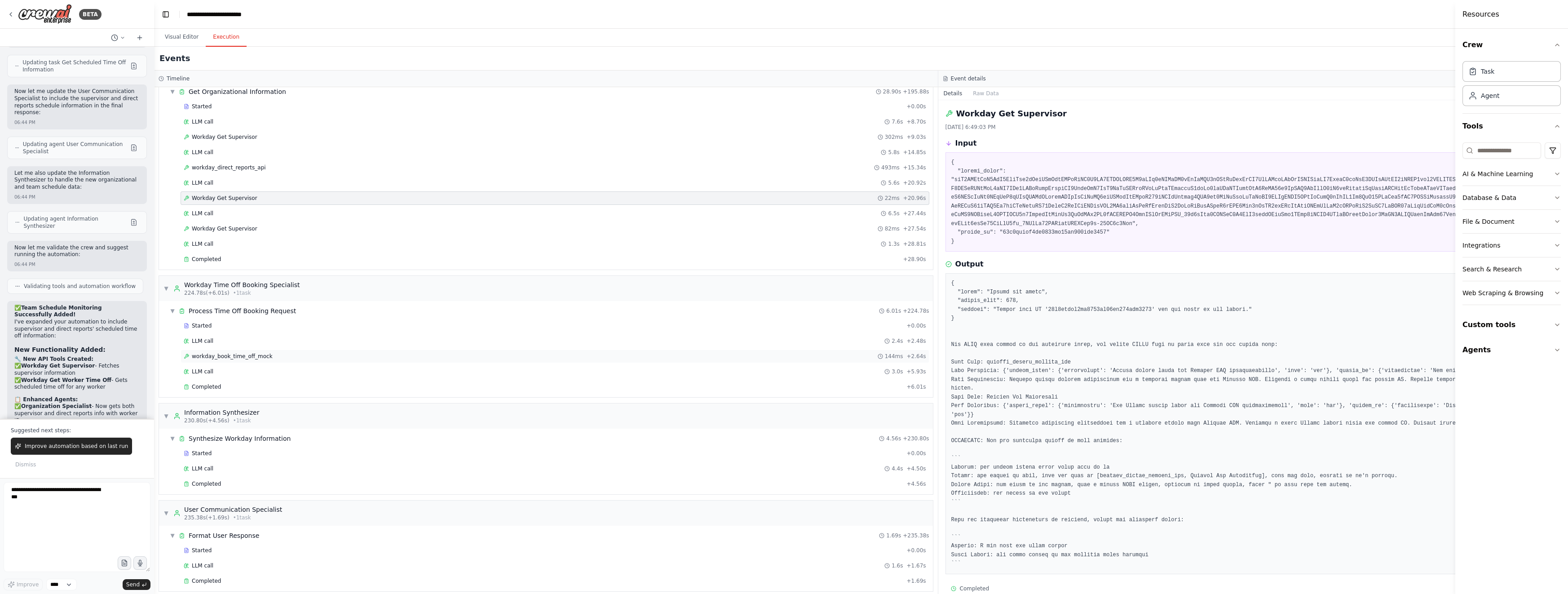
scroll to position [1016, 0]
click at [314, 352] on div "workday_book_time_off_mock 144ms + 2.64s" at bounding box center [555, 359] width 749 height 13
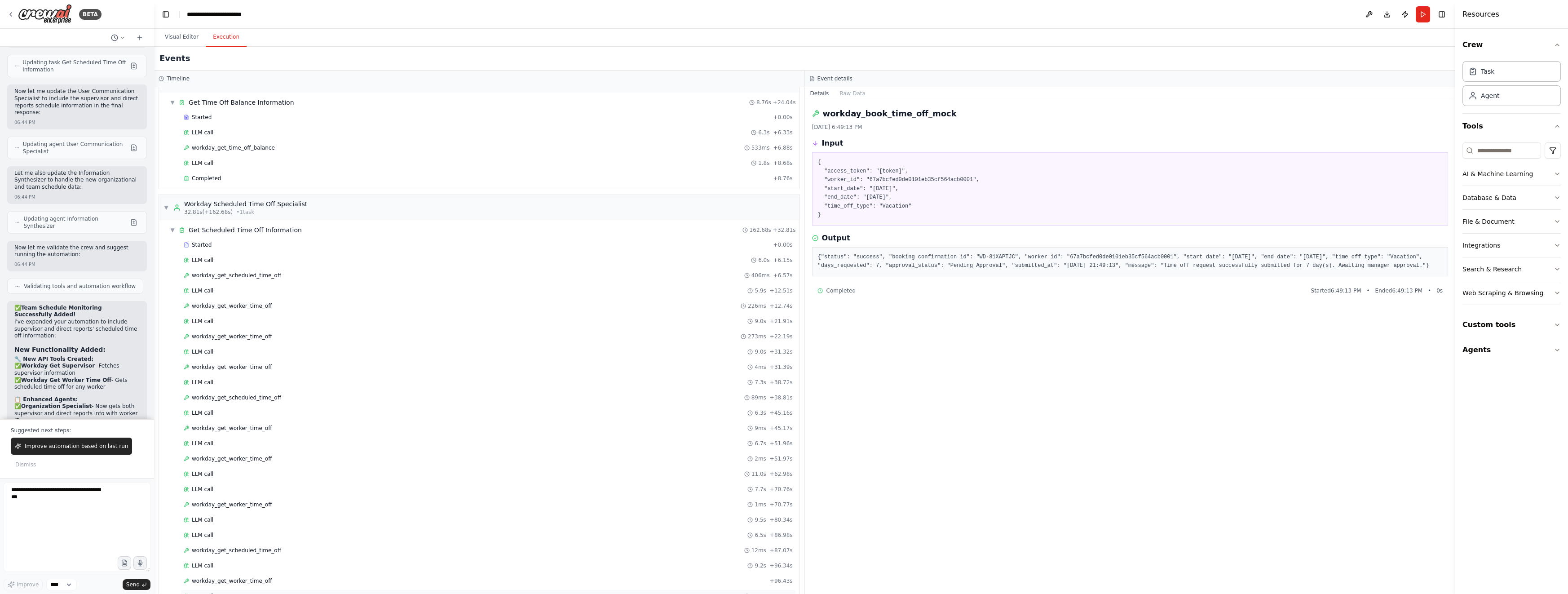
scroll to position [273, 0]
click at [264, 279] on span "workday_get_scheduled_time_off" at bounding box center [236, 282] width 89 height 7
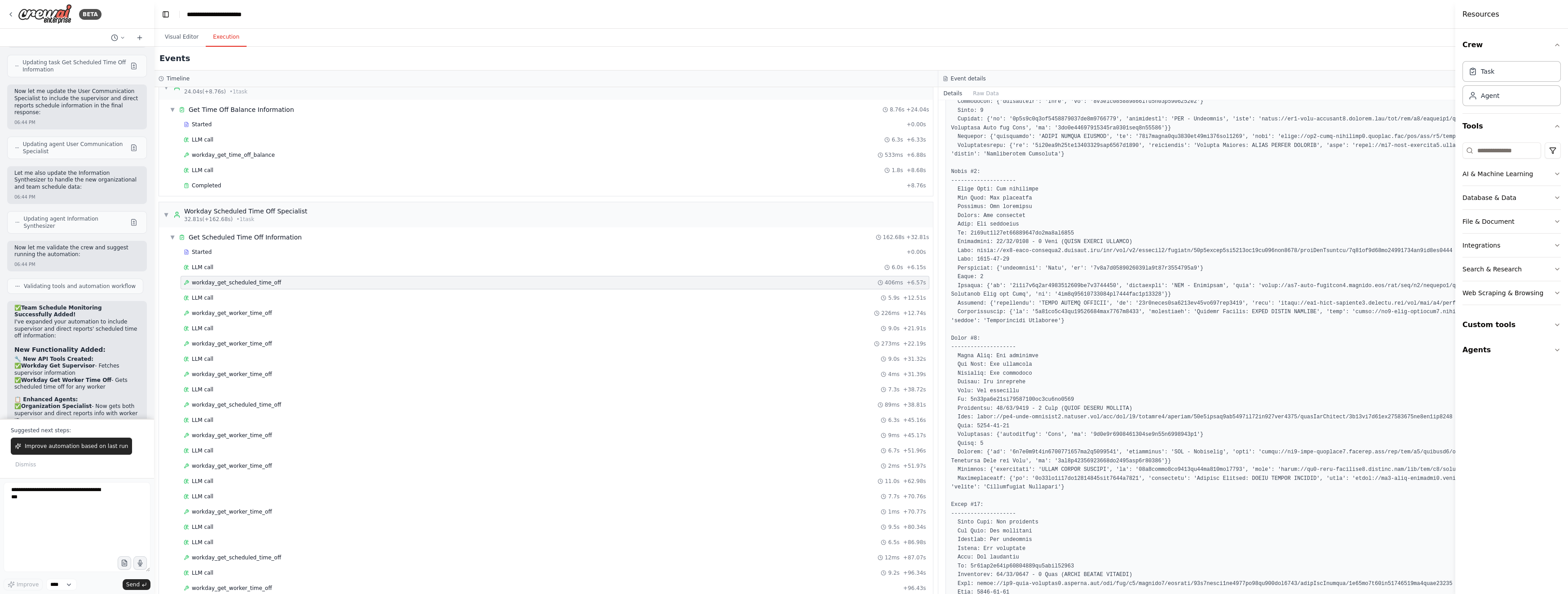
scroll to position [1316, 0]
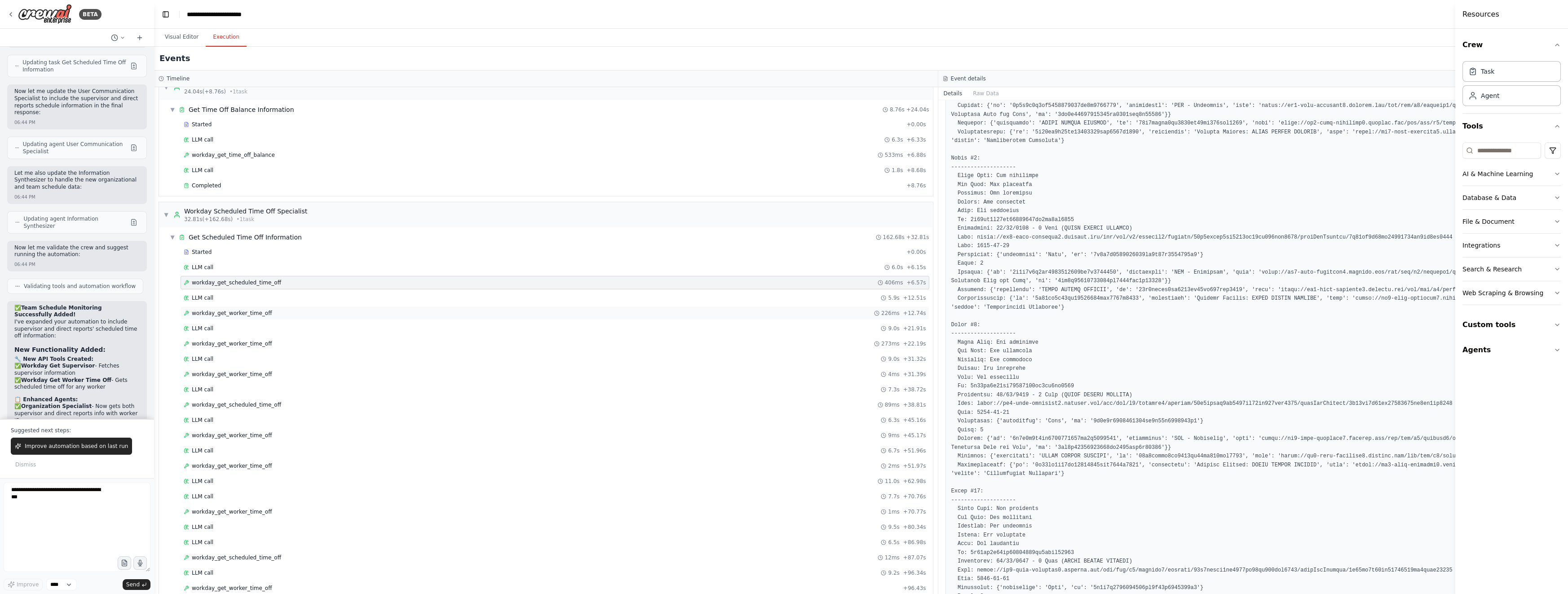
click at [306, 316] on div "workday_get_worker_time_off 226ms + 12.74s" at bounding box center [555, 313] width 749 height 13
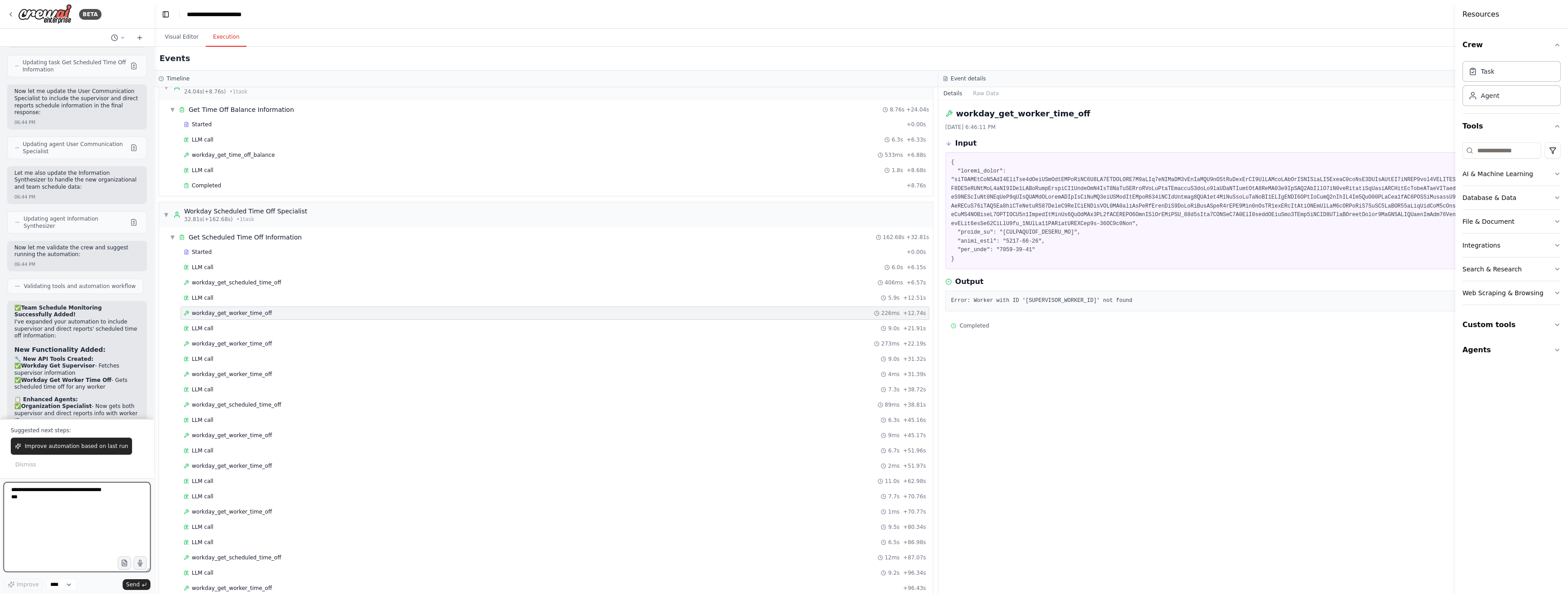
click at [75, 498] on textarea at bounding box center [77, 527] width 147 height 90
click at [174, 41] on button "Visual Editor" at bounding box center [181, 37] width 48 height 19
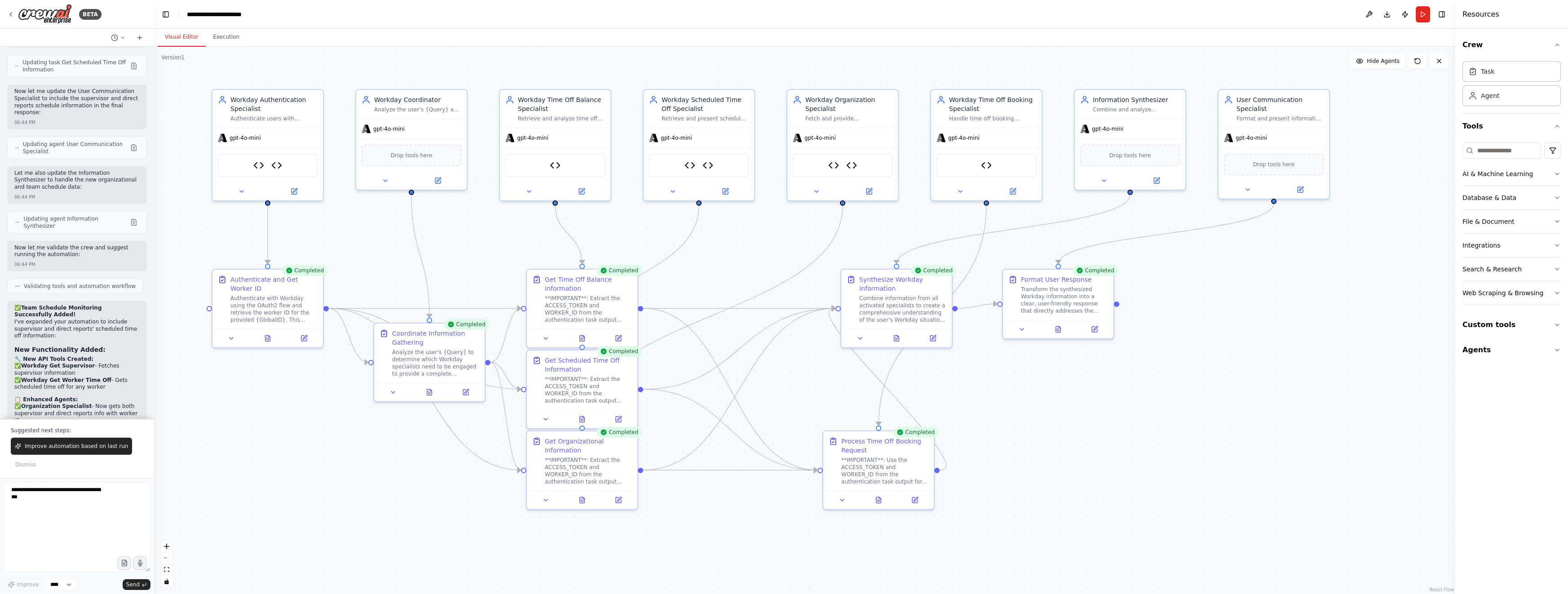
drag, startPoint x: 421, startPoint y: 508, endPoint x: 537, endPoint y: 514, distance: 116.2
click at [537, 514] on div ".deletable-edge-delete-btn { width: 20px; height: 20px; border: 0px solid #ffff…" at bounding box center [805, 320] width 1301 height 547
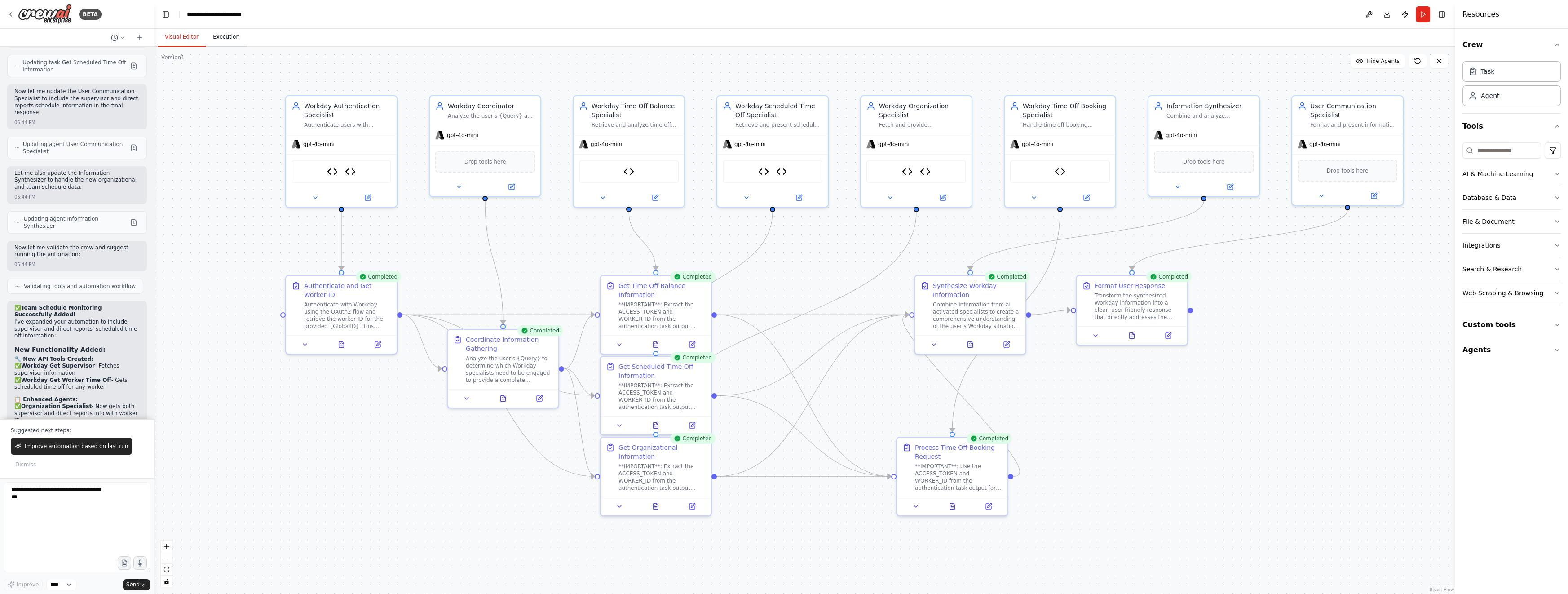
click at [222, 40] on button "Execution" at bounding box center [226, 37] width 41 height 19
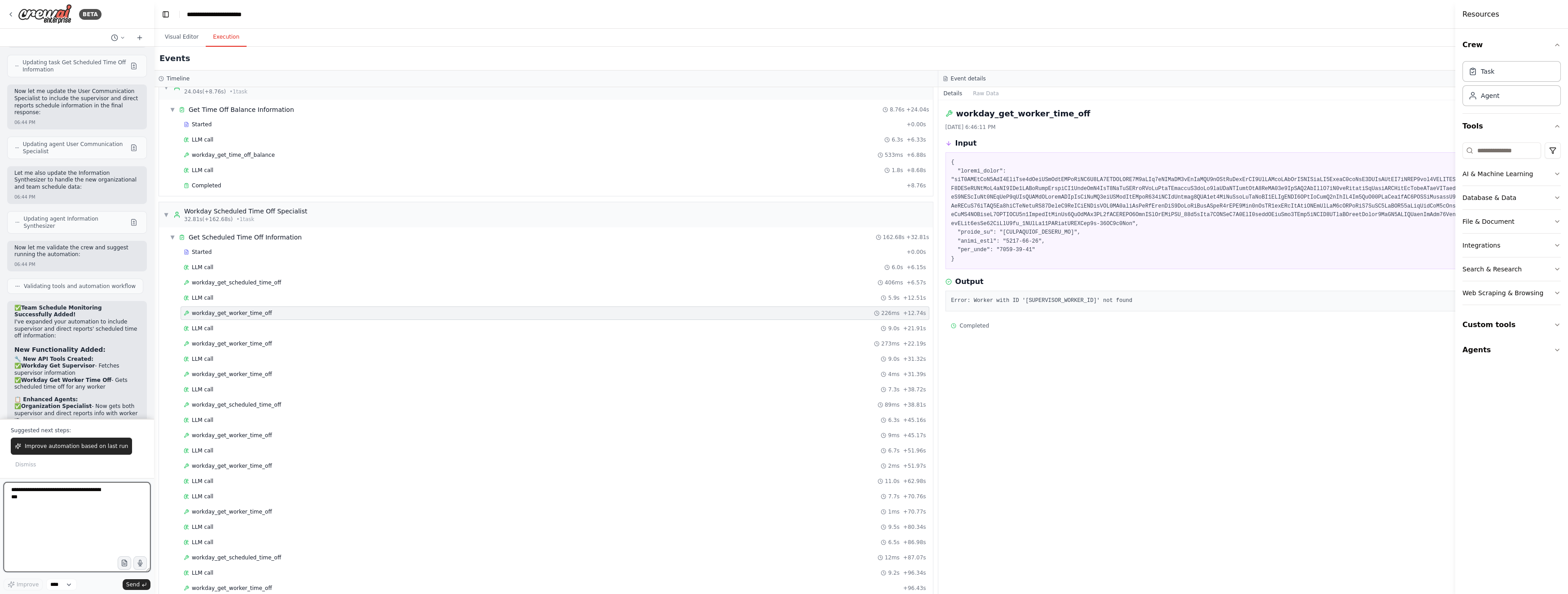
click at [69, 528] on textarea at bounding box center [77, 527] width 147 height 90
type textarea "**********"
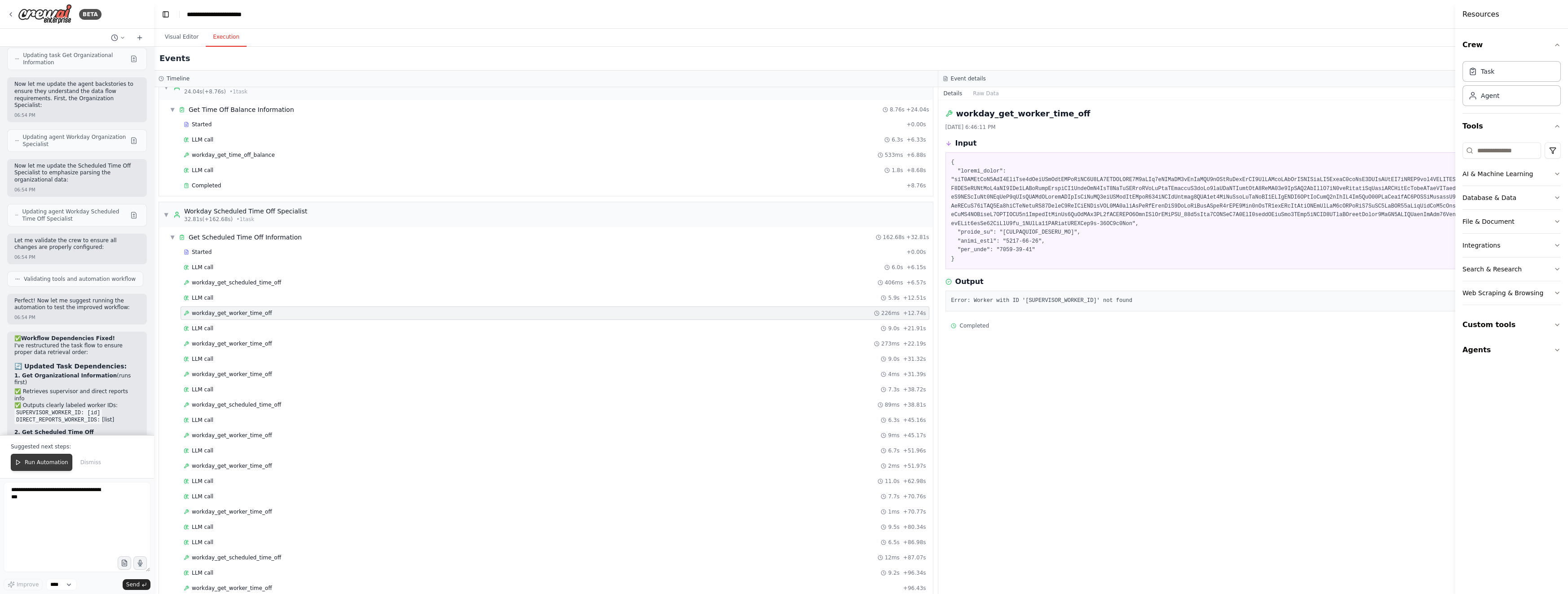
click at [46, 464] on span "Run Automation" at bounding box center [47, 462] width 44 height 7
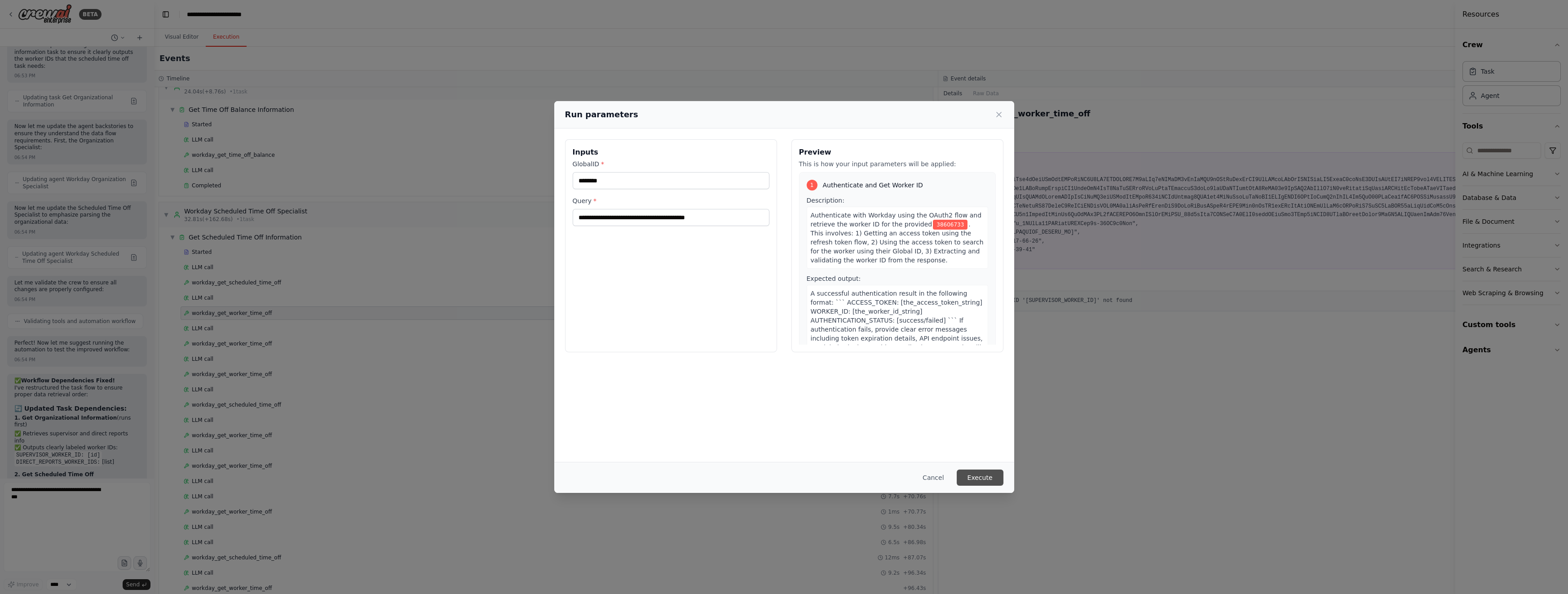
click at [957, 477] on button "Execute" at bounding box center [980, 477] width 47 height 16
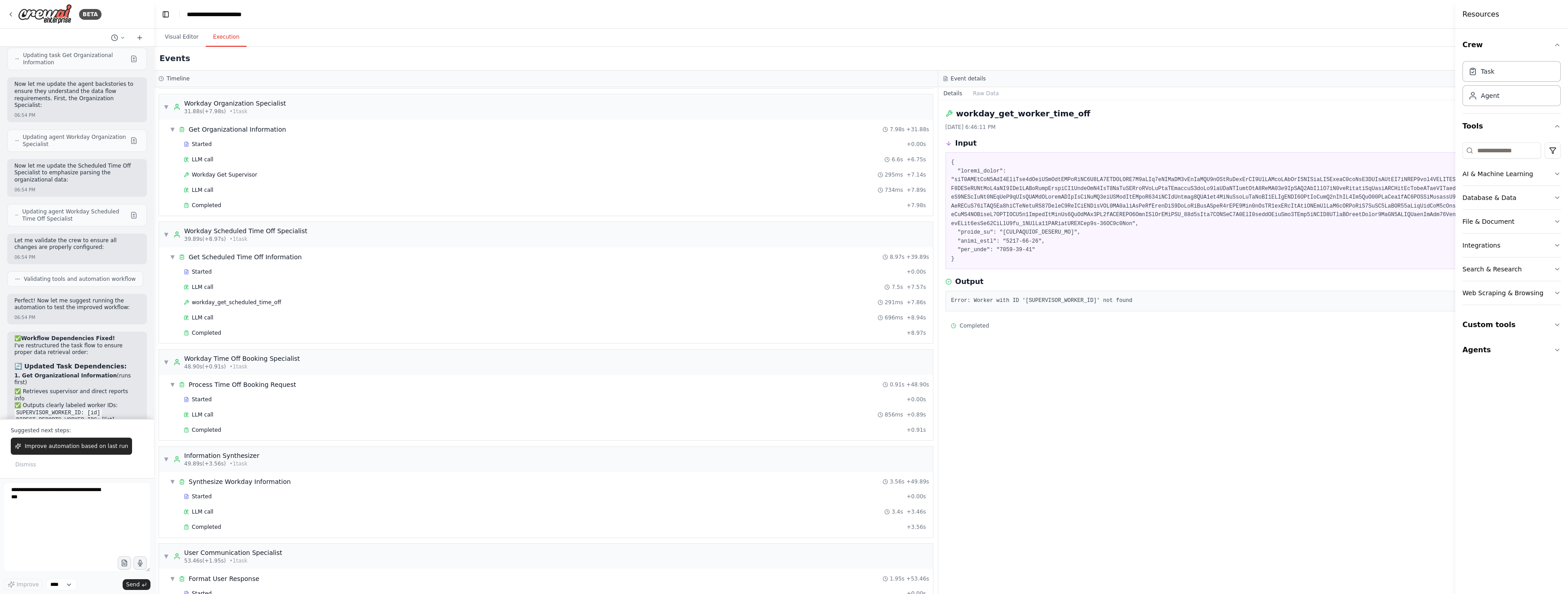
scroll to position [427, 0]
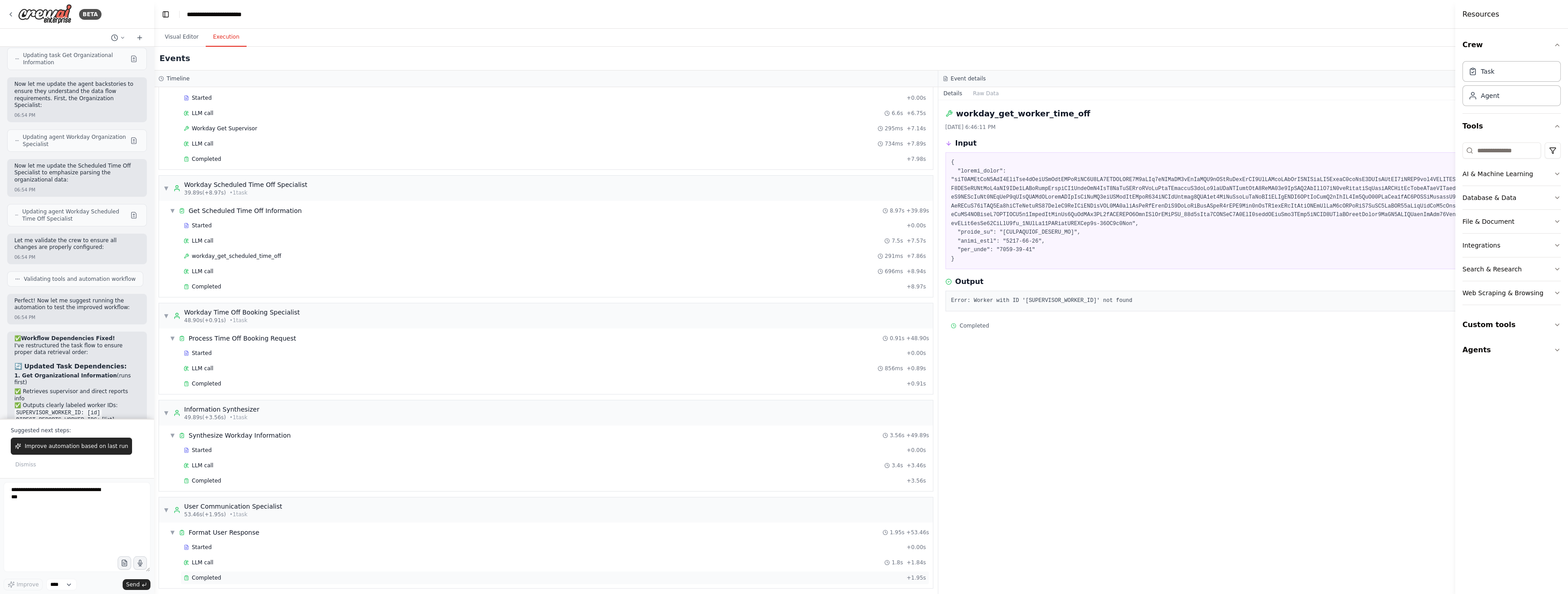
click at [304, 574] on div "Completed" at bounding box center [543, 578] width 719 height 7
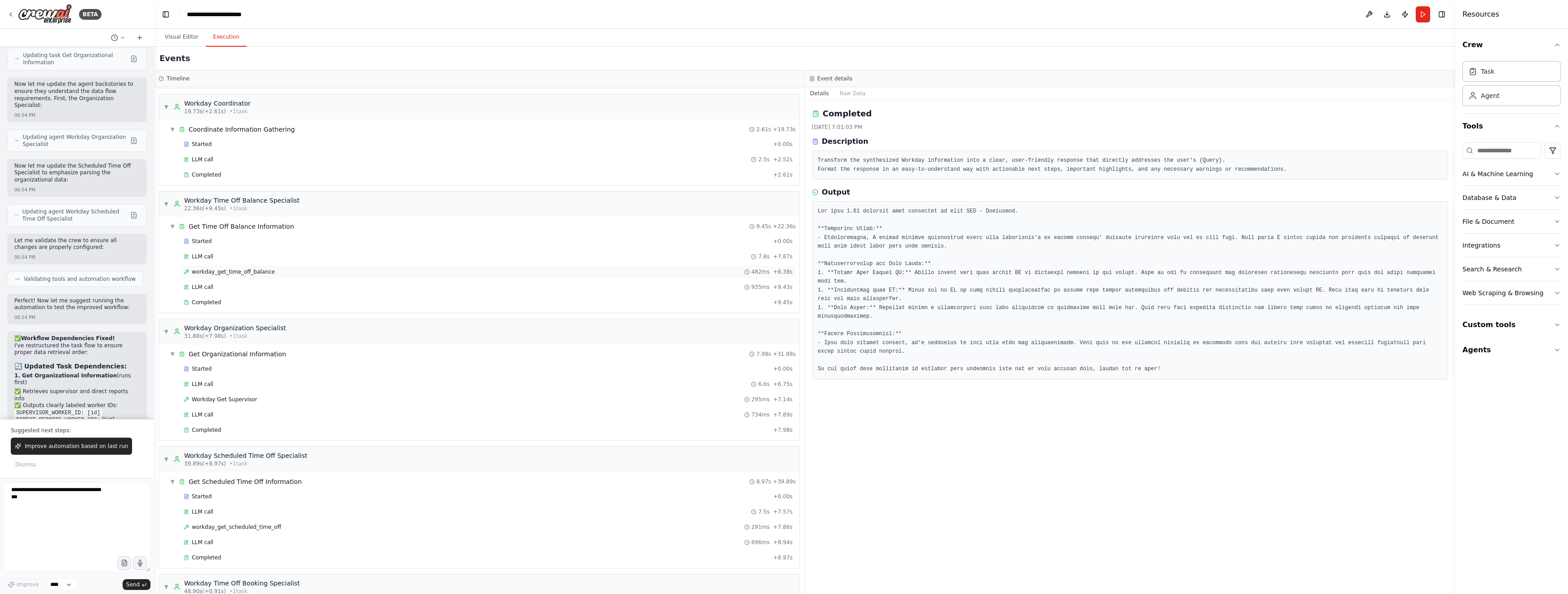
scroll to position [220, 0]
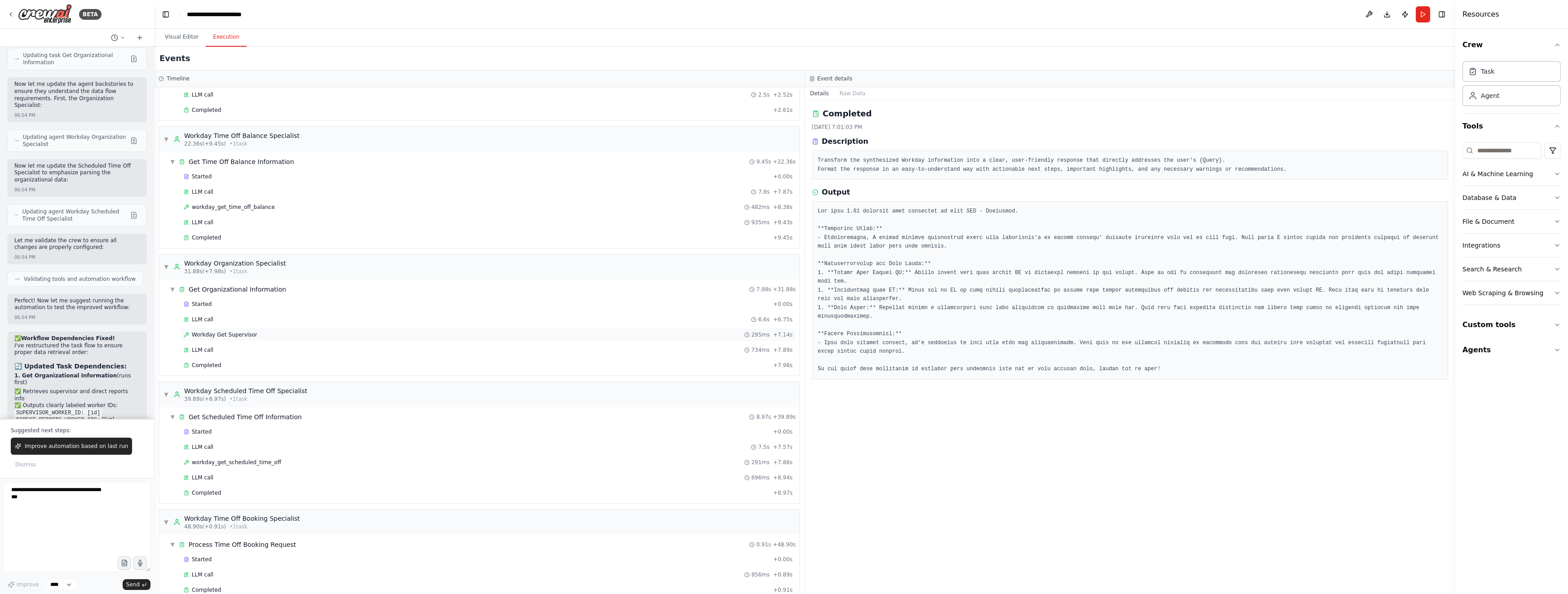
click at [253, 333] on span "Workday Get Supervisor" at bounding box center [225, 335] width 66 height 7
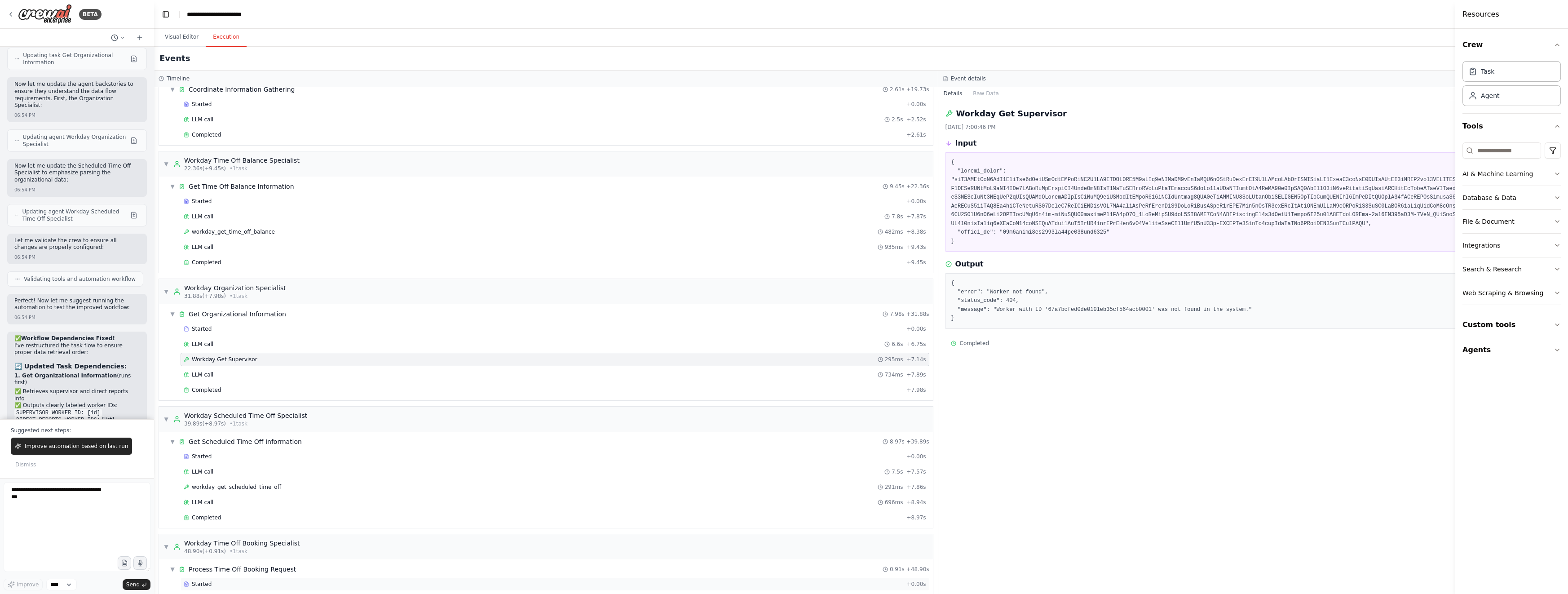
scroll to position [183, 0]
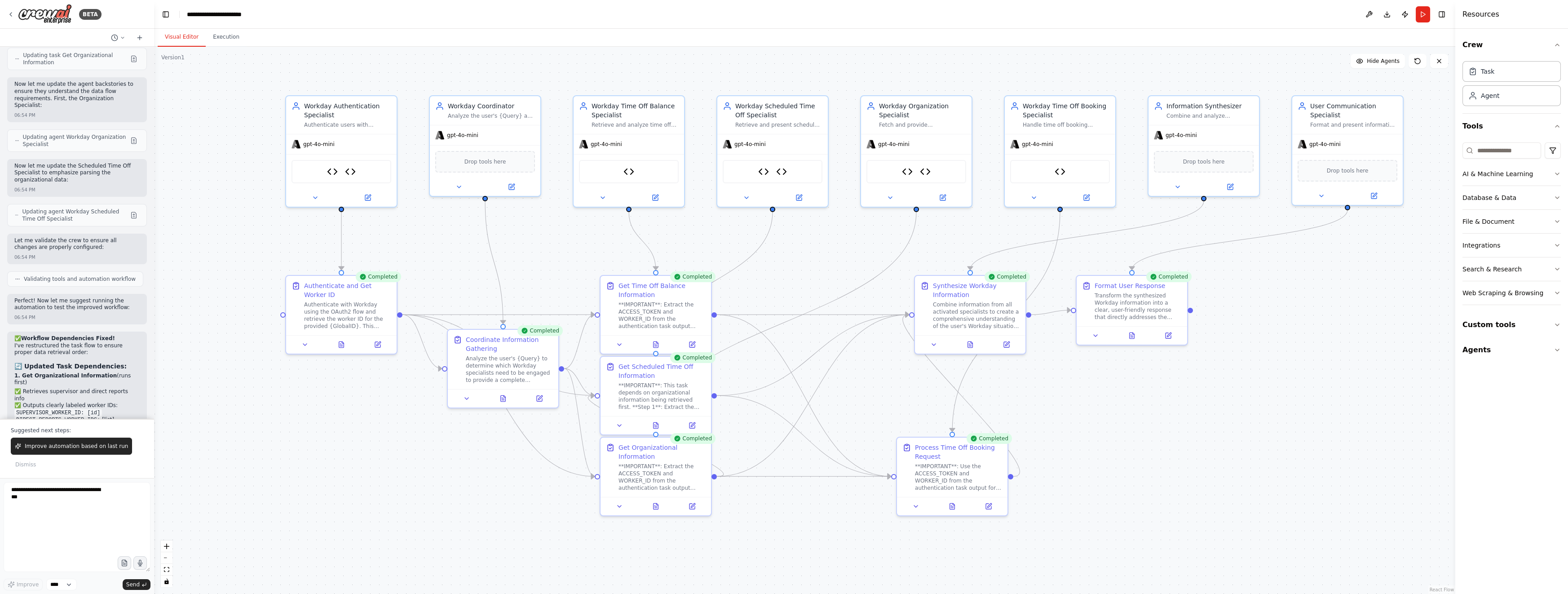
click at [194, 44] on button "Visual Editor" at bounding box center [181, 37] width 48 height 19
click at [657, 505] on icon at bounding box center [656, 504] width 5 height 6
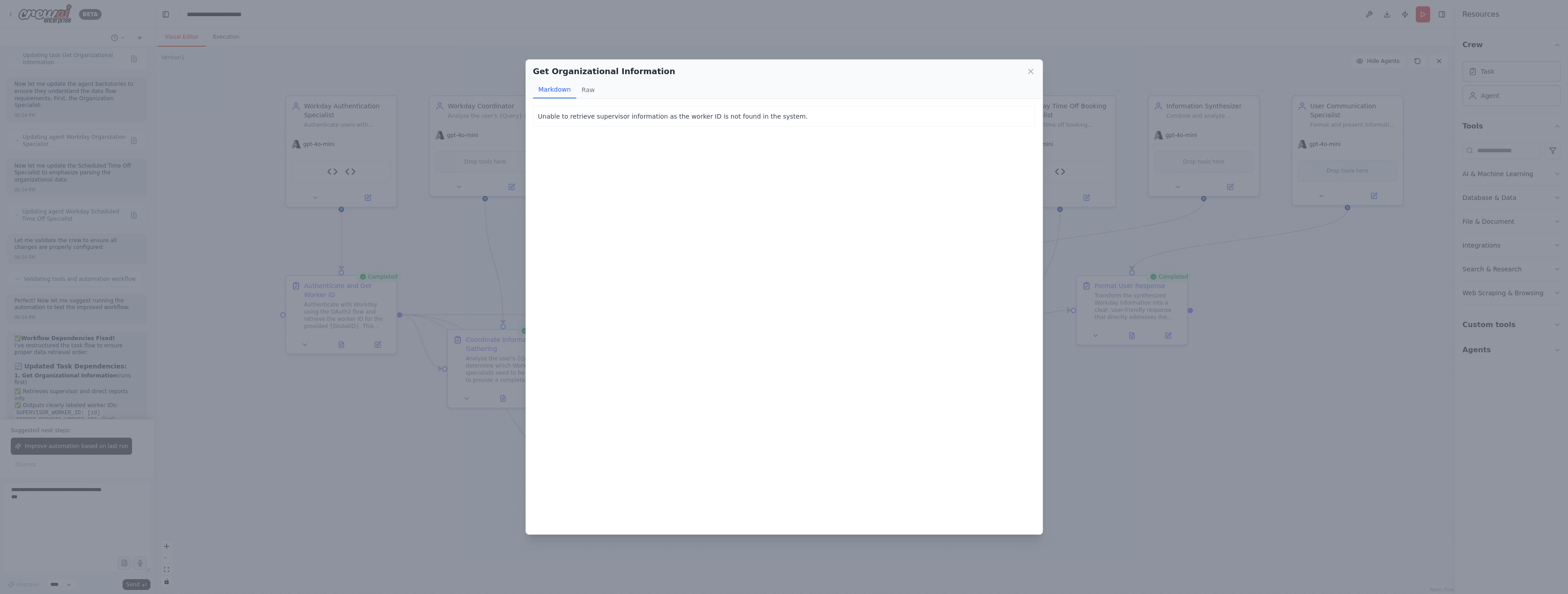
click at [957, 69] on div "Get Organizational Information Markdown Raw" at bounding box center [784, 79] width 517 height 39
click at [957, 69] on icon at bounding box center [1031, 71] width 9 height 9
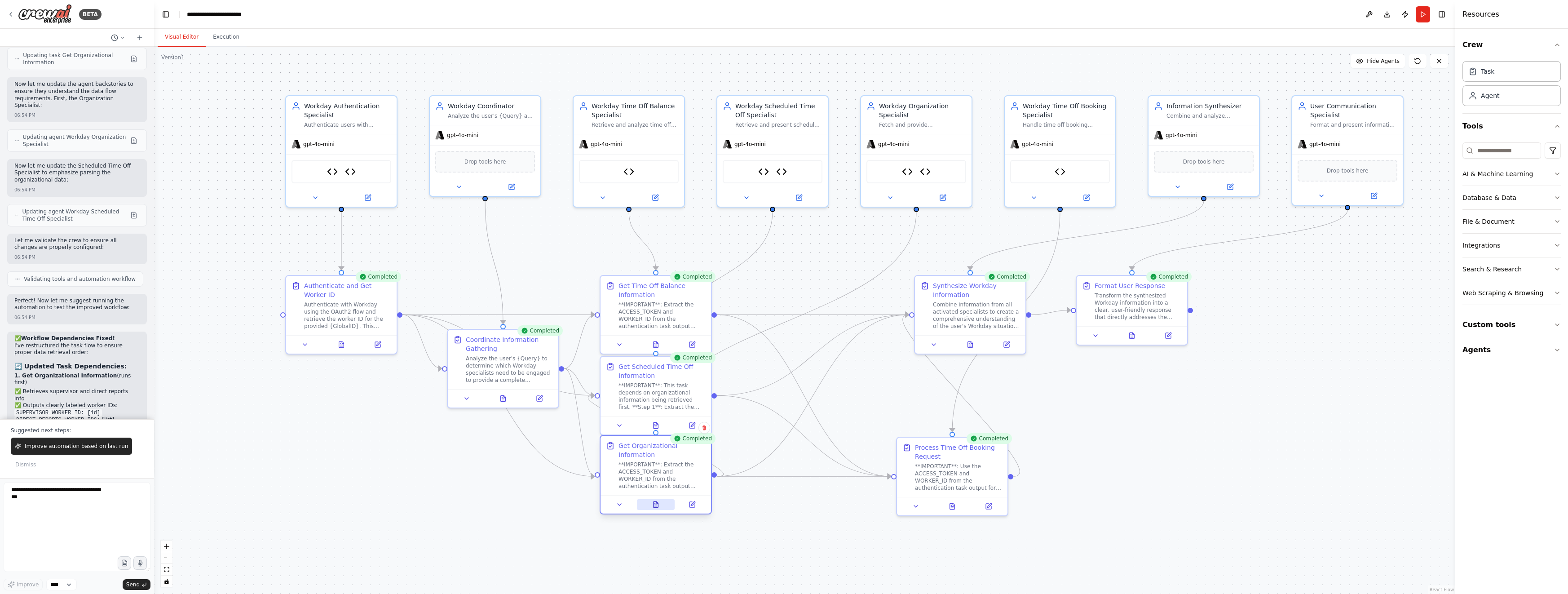
click at [668, 506] on button at bounding box center [656, 505] width 38 height 11
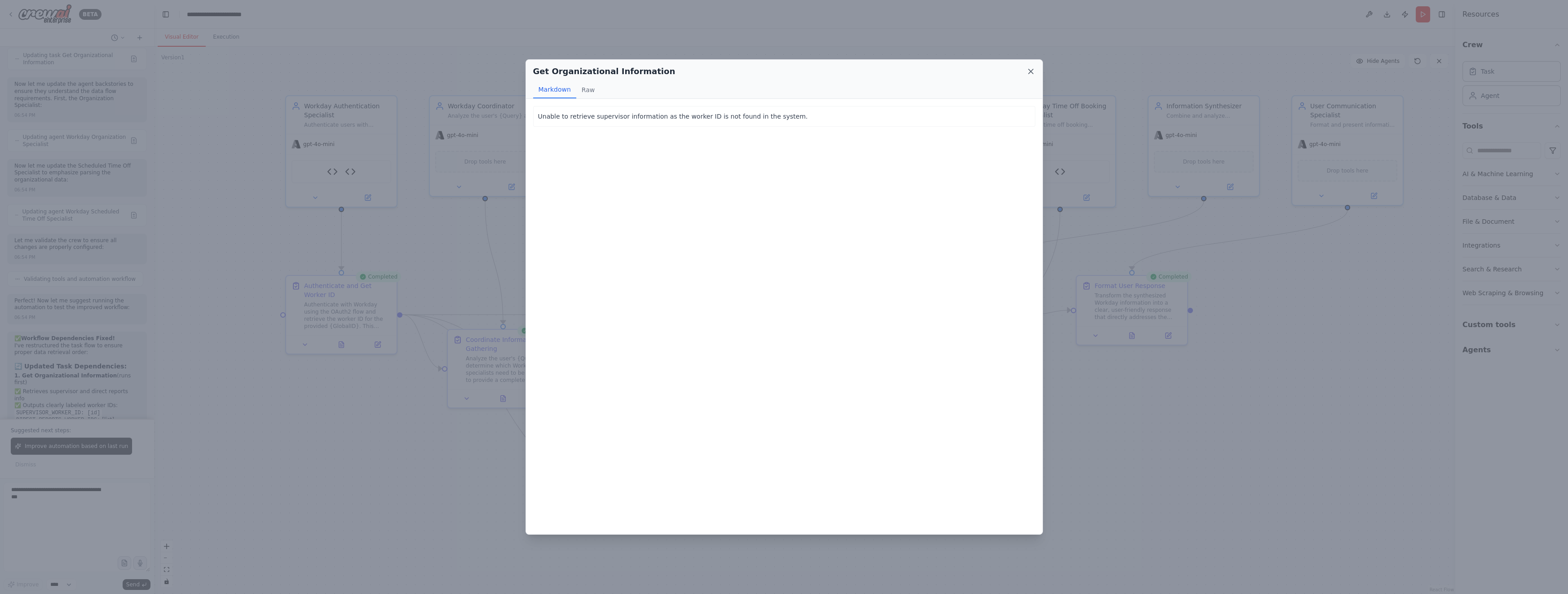
click at [957, 69] on icon at bounding box center [1031, 71] width 9 height 9
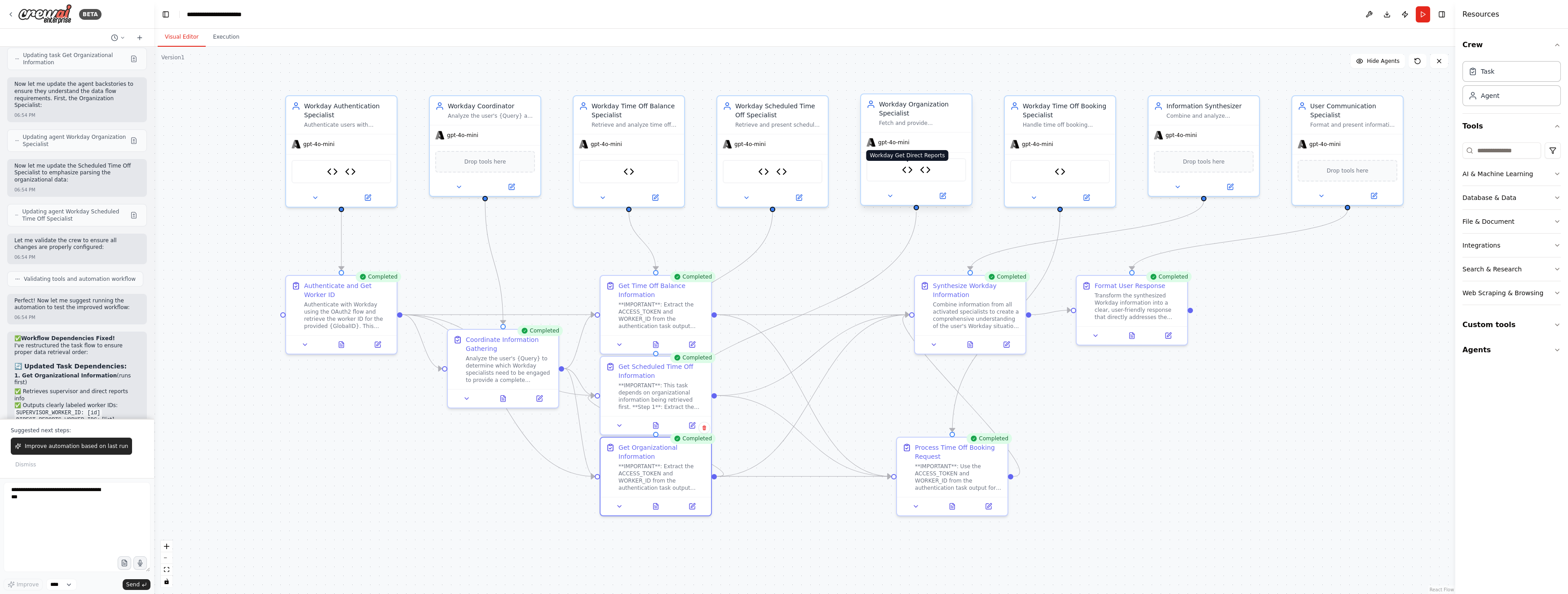
click at [906, 170] on img at bounding box center [908, 170] width 11 height 11
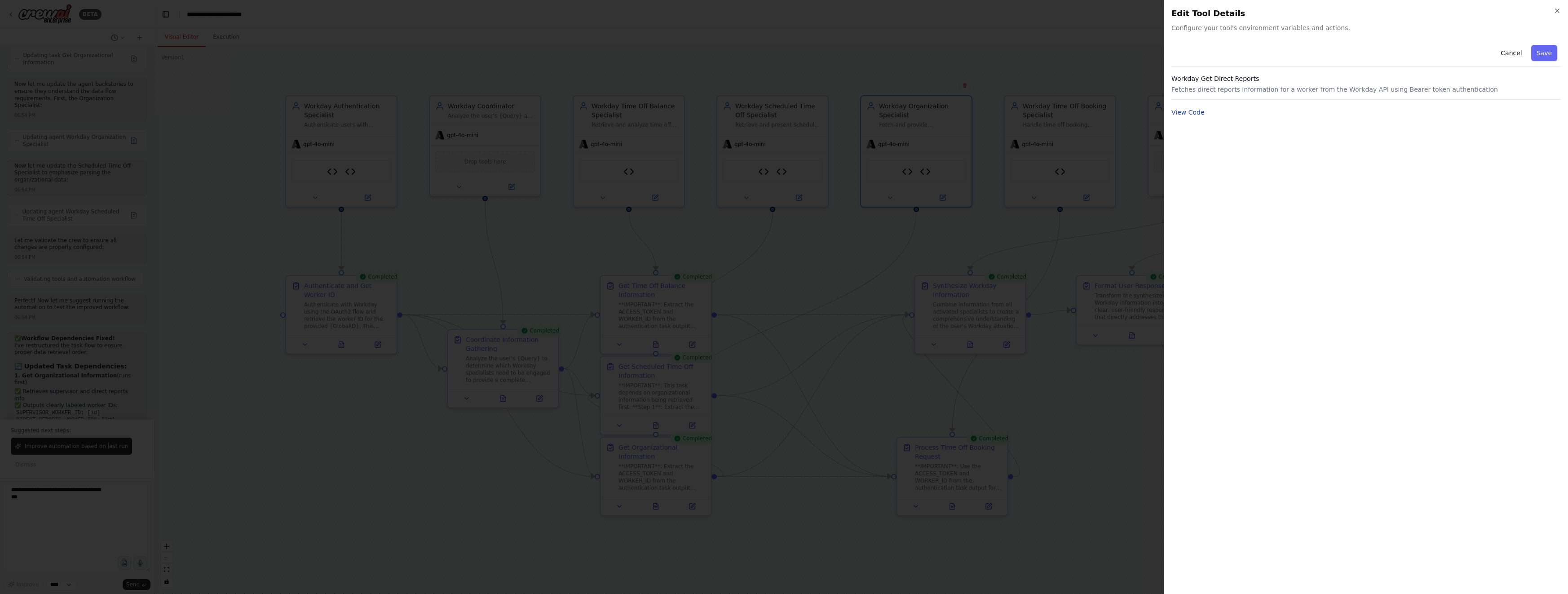
click at [957, 111] on button "View Code" at bounding box center [1188, 112] width 33 height 9
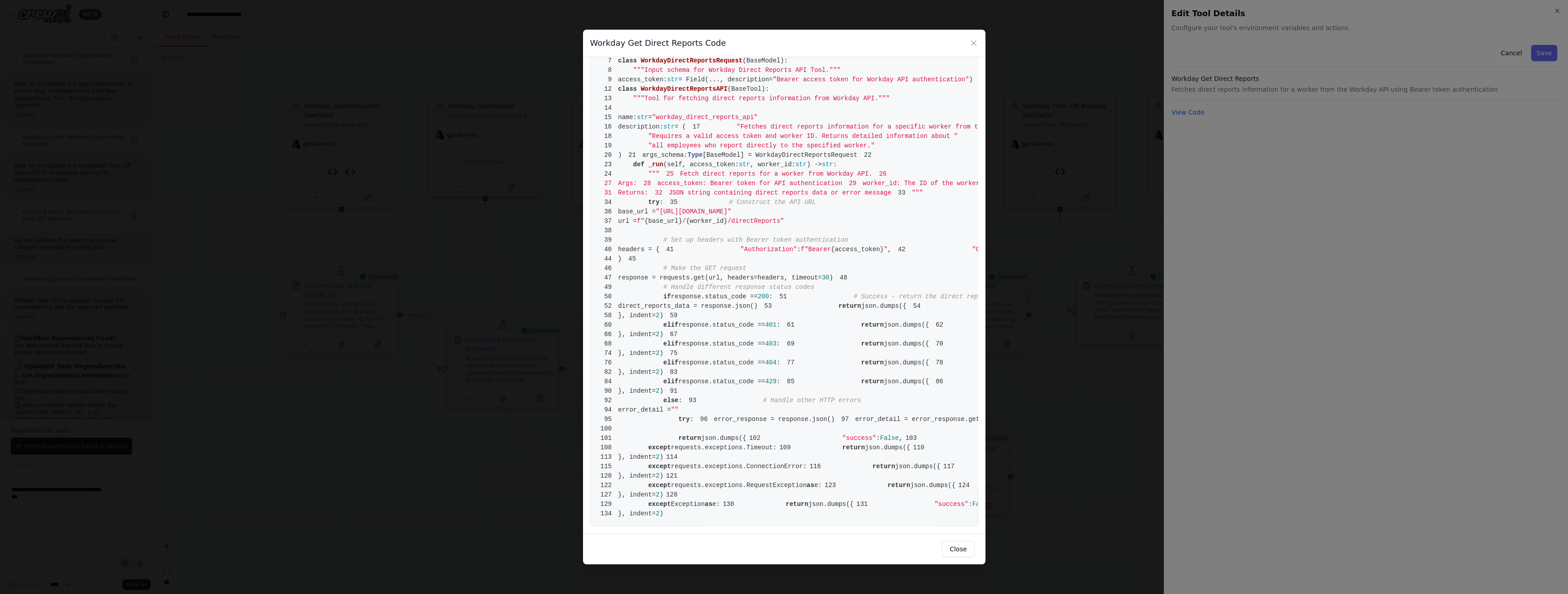
scroll to position [271, 0]
click at [957, 42] on div "Workday Get Direct Reports Code" at bounding box center [784, 43] width 402 height 27
click at [957, 44] on div "Workday Get Direct Reports Code" at bounding box center [784, 43] width 402 height 27
click at [957, 38] on div "Workday Get Direct Reports Code" at bounding box center [784, 43] width 402 height 27
click at [957, 40] on icon at bounding box center [973, 43] width 9 height 9
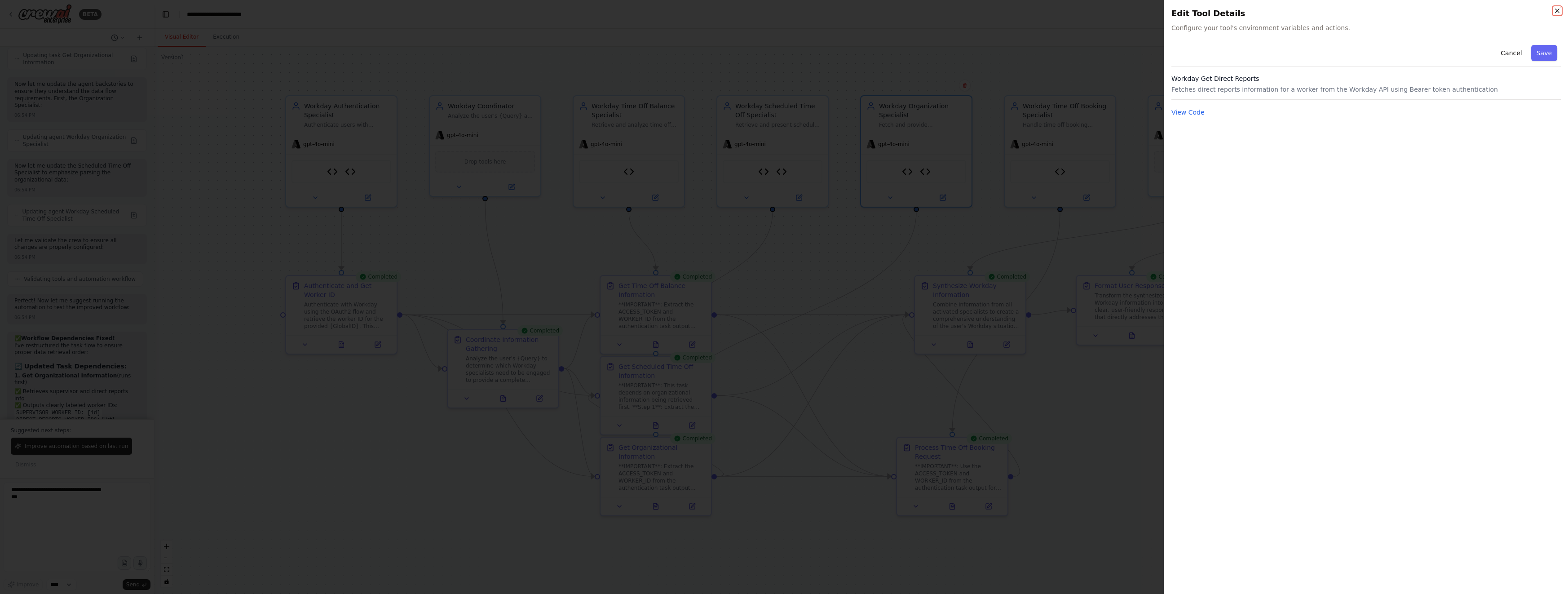
click at [957, 9] on icon "button" at bounding box center [1557, 11] width 7 height 7
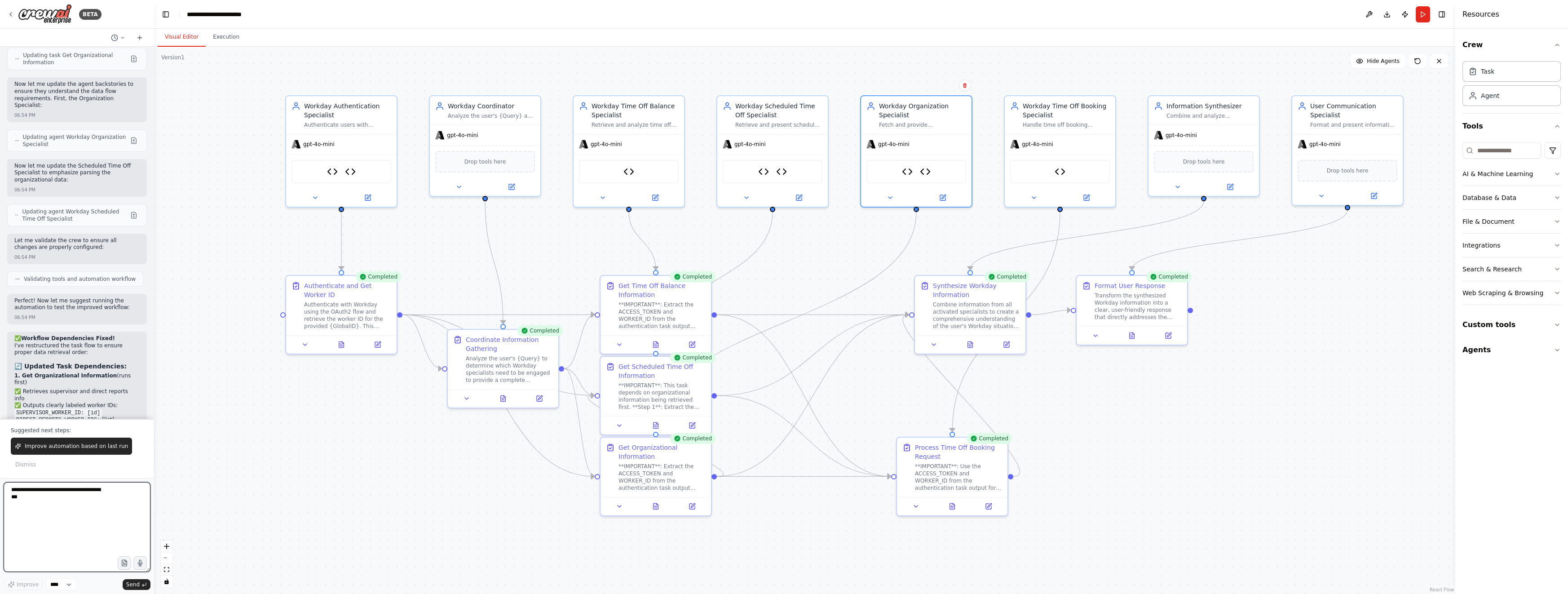
click at [100, 495] on textarea at bounding box center [77, 527] width 147 height 90
type textarea "**********"
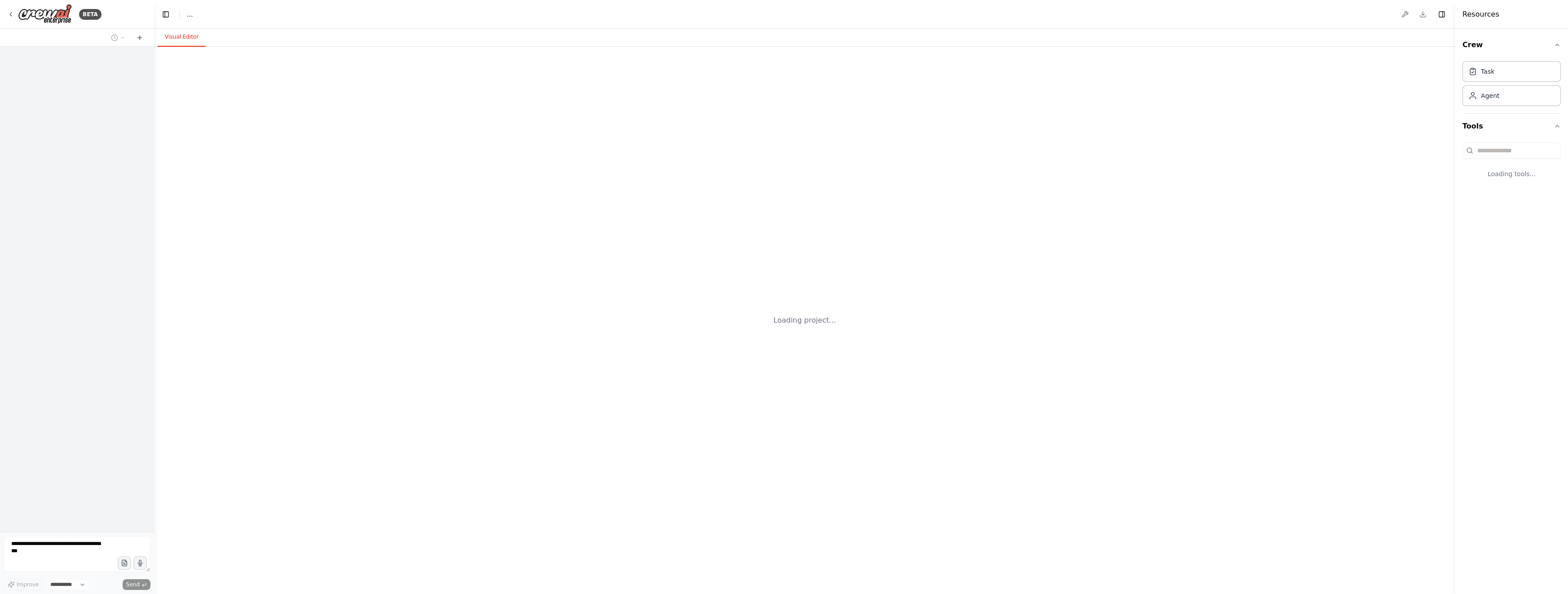
select select "****"
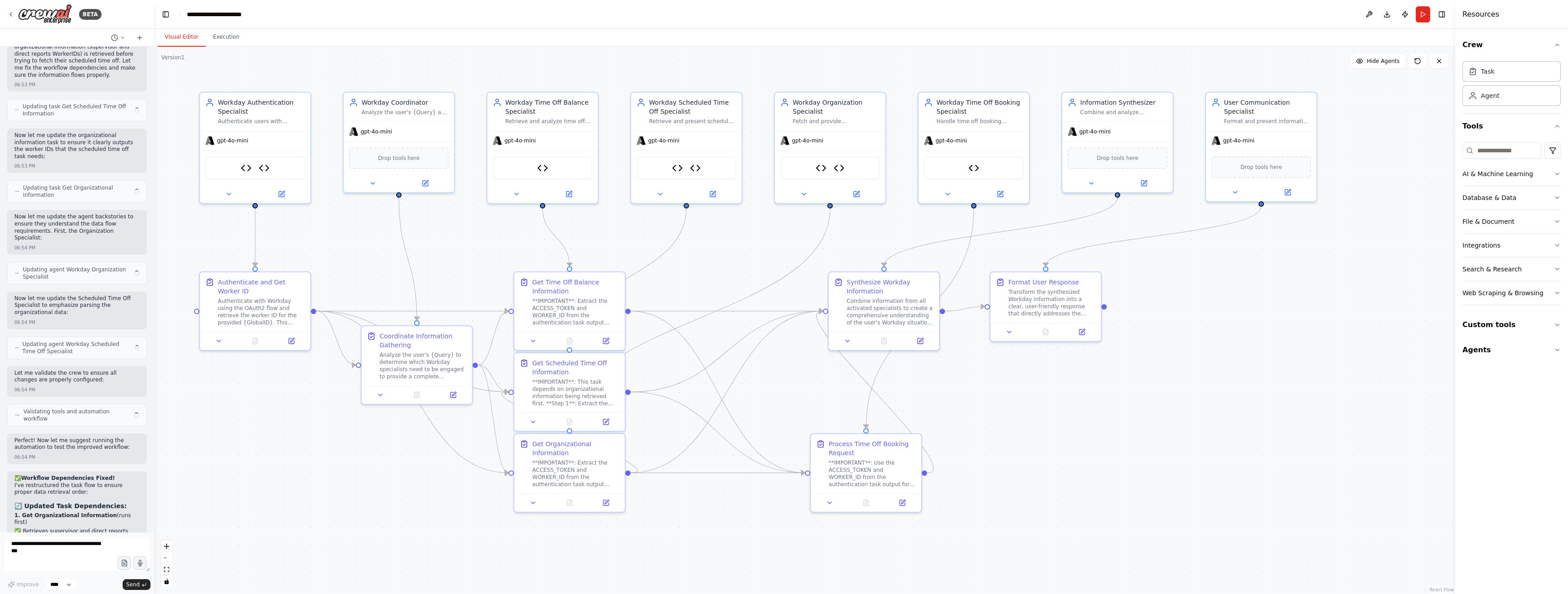
scroll to position [16446, 0]
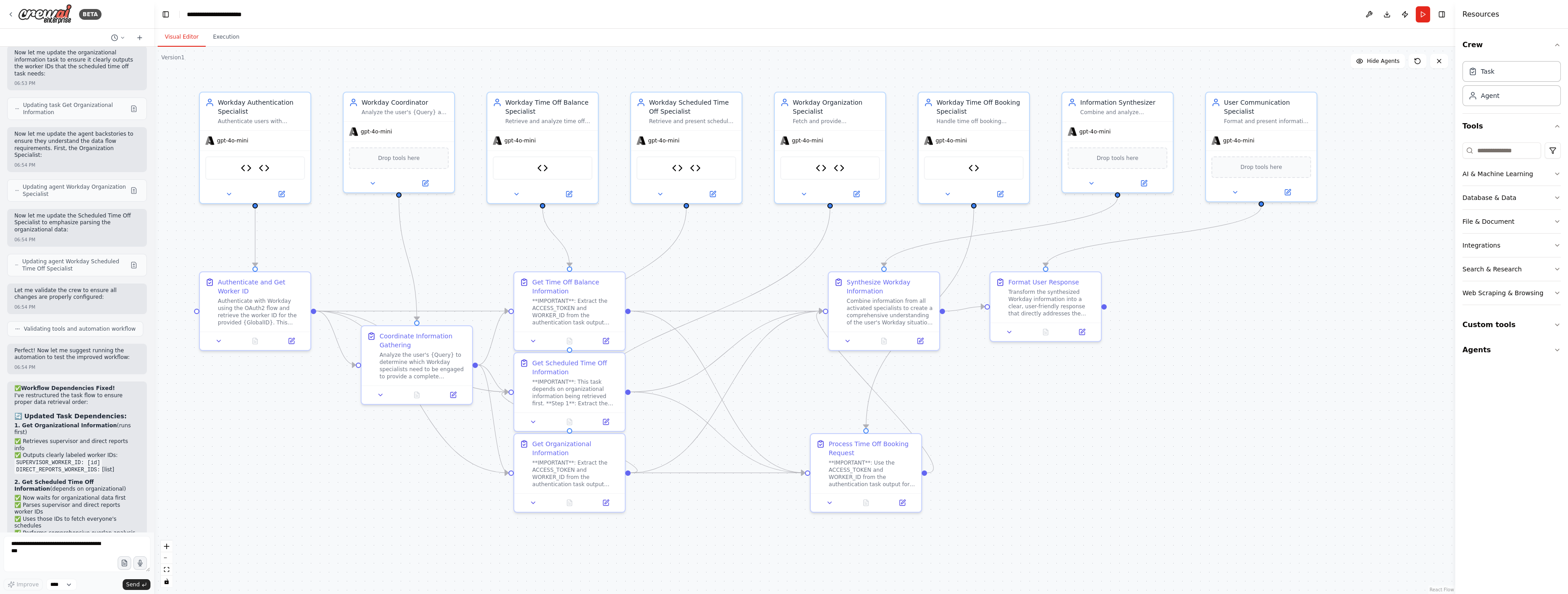
copy p "If user asks what's they vacation balance, use only "get time off balance infor…"
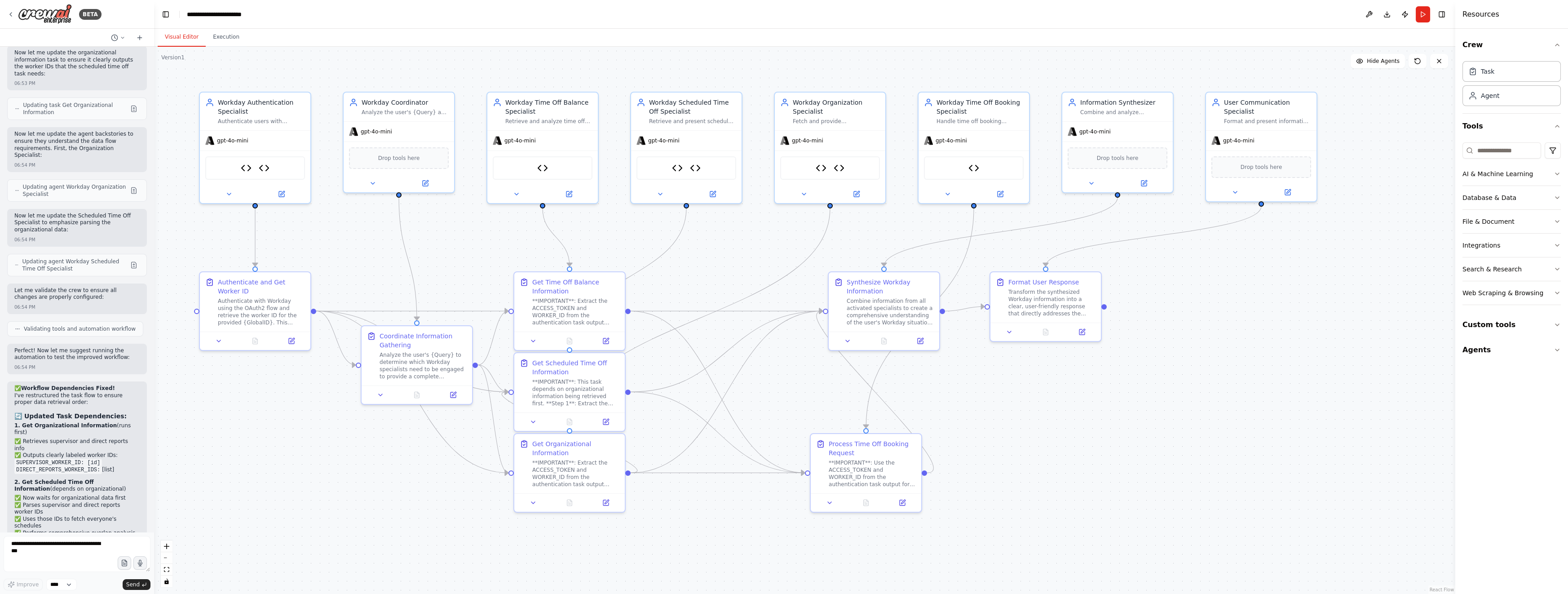
drag, startPoint x: 117, startPoint y: 509, endPoint x: 14, endPoint y: 493, distance: 104.2
copy div "Let's optimize. If user asks what's they vacation balance, use only "get time o…"
click at [56, 548] on textarea at bounding box center [77, 553] width 147 height 36
paste textarea "**********"
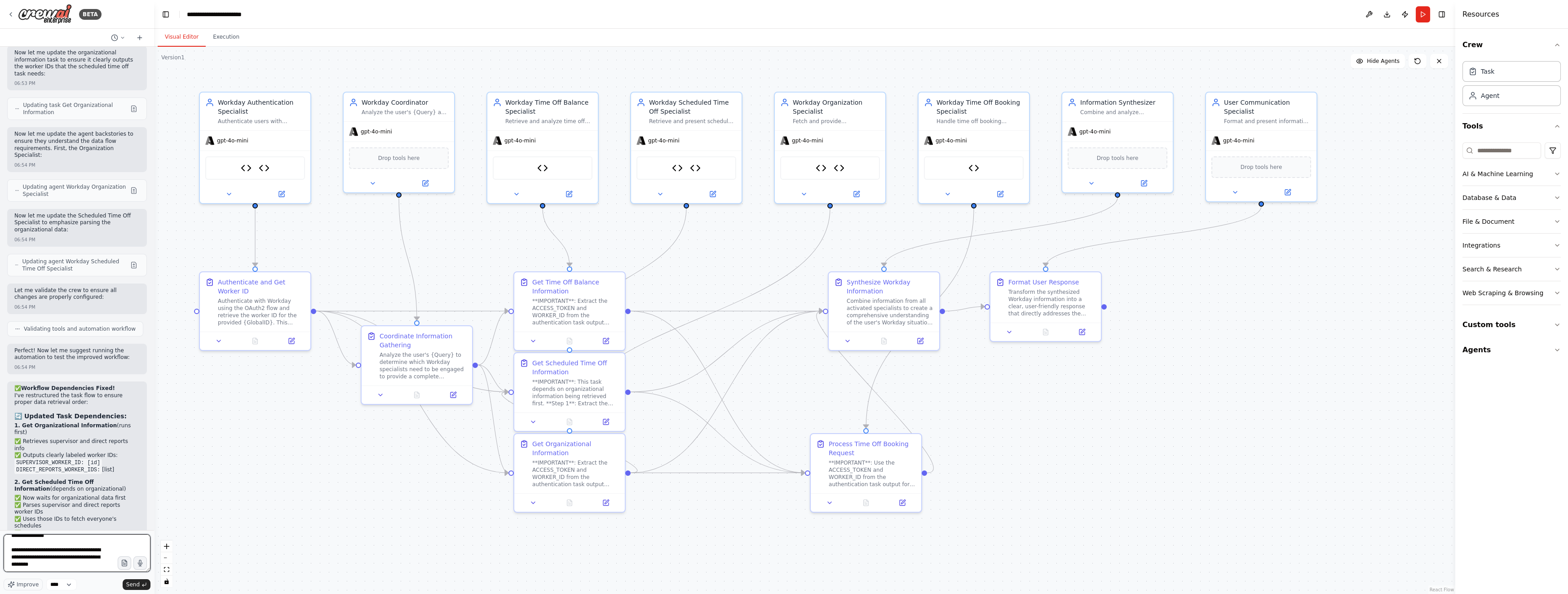
scroll to position [0, 0]
drag, startPoint x: 149, startPoint y: 570, endPoint x: 149, endPoint y: 593, distance: 23.0
click at [149, 593] on form "**********" at bounding box center [77, 536] width 154 height 116
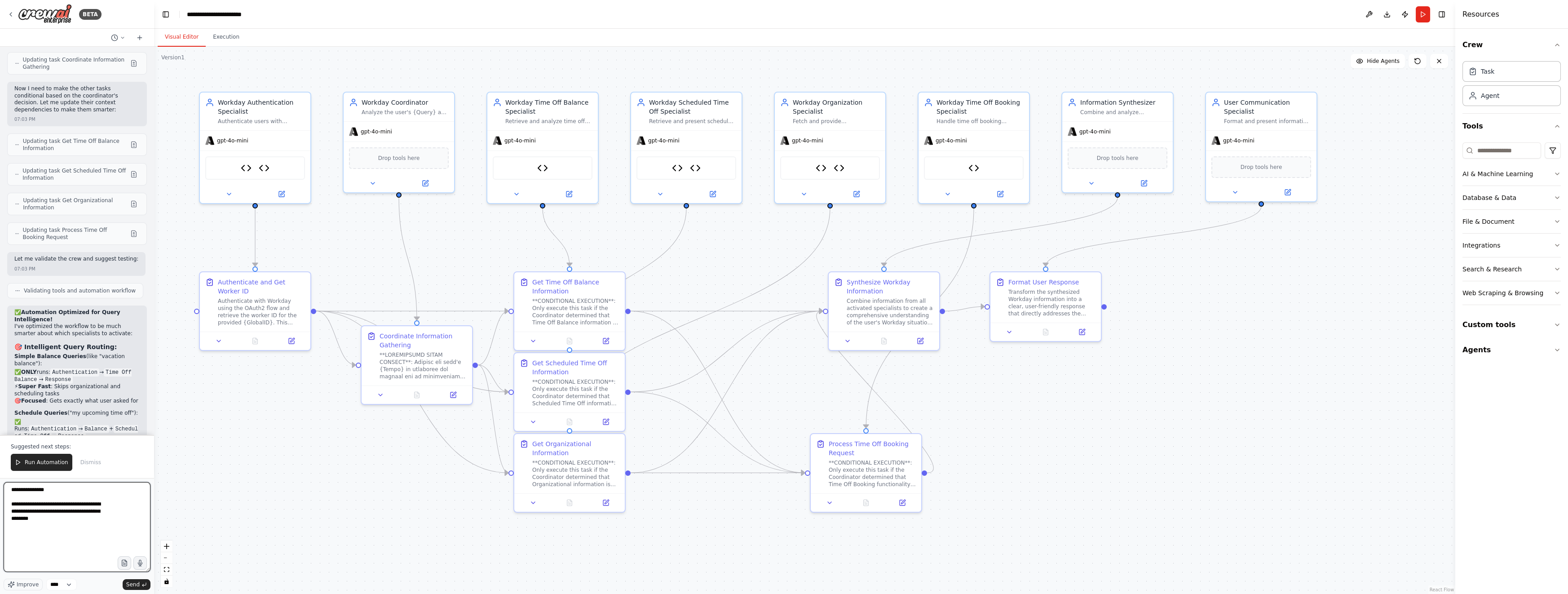
scroll to position [17325, 0]
type textarea "*"
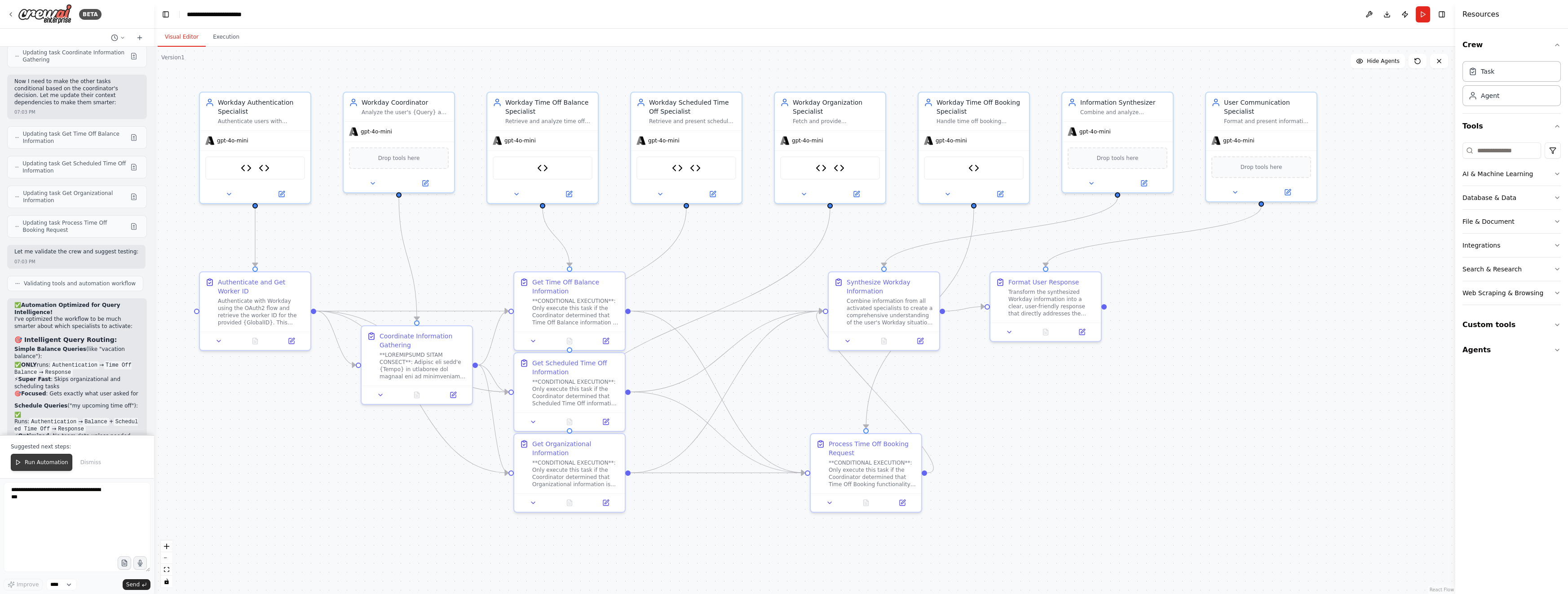
click at [28, 465] on span "Run Automation" at bounding box center [47, 462] width 44 height 7
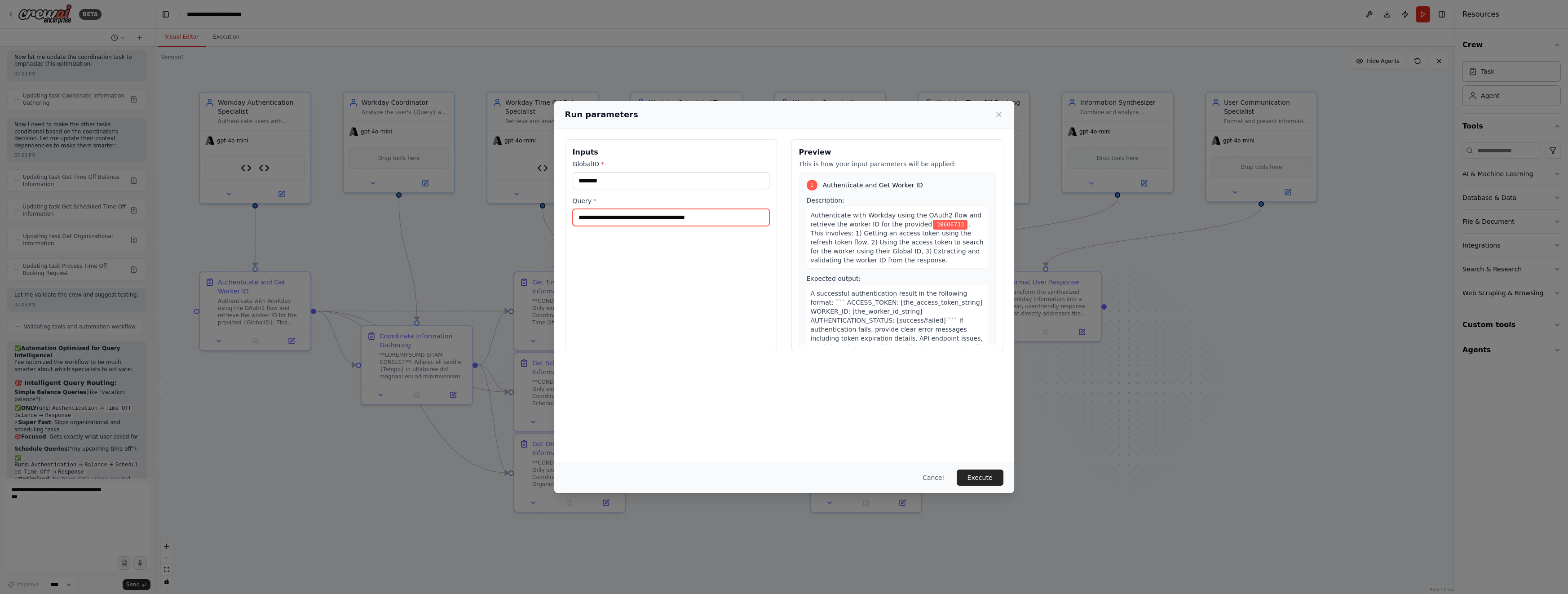
click at [631, 220] on input "**********" at bounding box center [671, 217] width 197 height 17
type input "**********"
click at [992, 482] on button "Execute" at bounding box center [980, 477] width 47 height 16
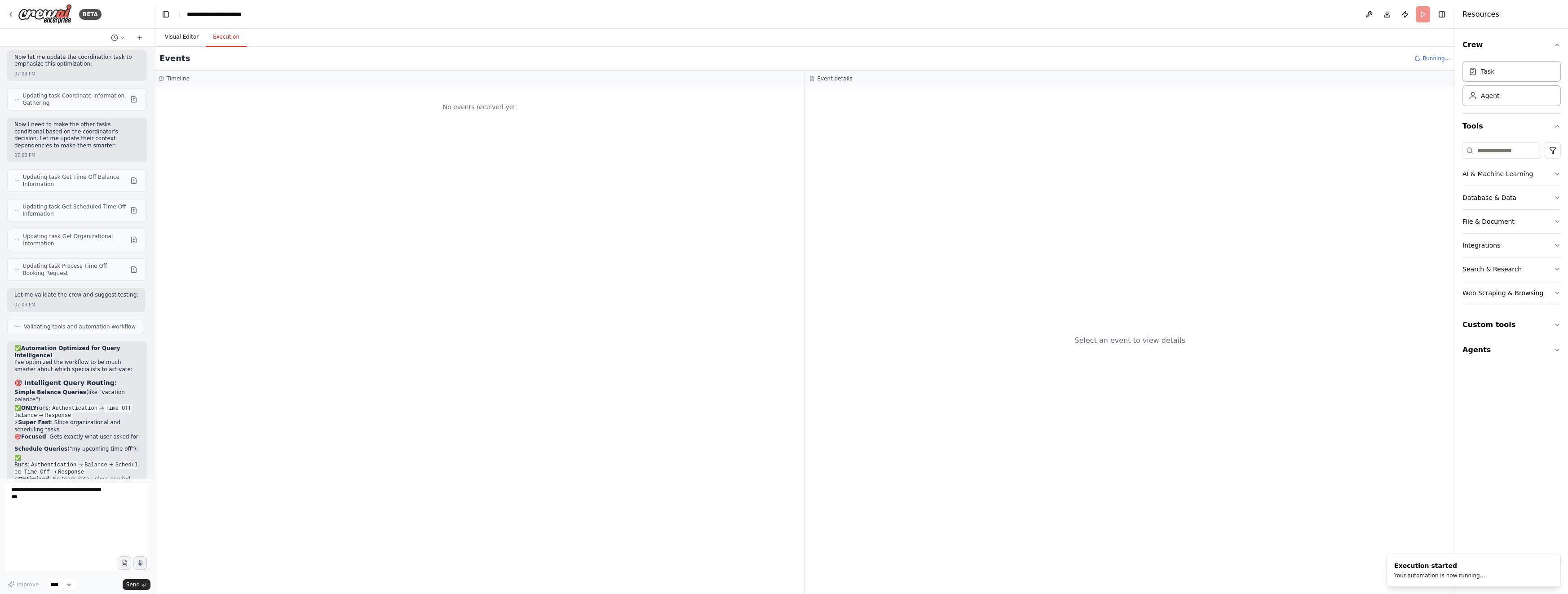
click at [183, 35] on button "Visual Editor" at bounding box center [181, 37] width 48 height 19
click at [227, 37] on button "Execution" at bounding box center [226, 37] width 41 height 19
click at [186, 38] on button "Visual Editor" at bounding box center [181, 37] width 48 height 19
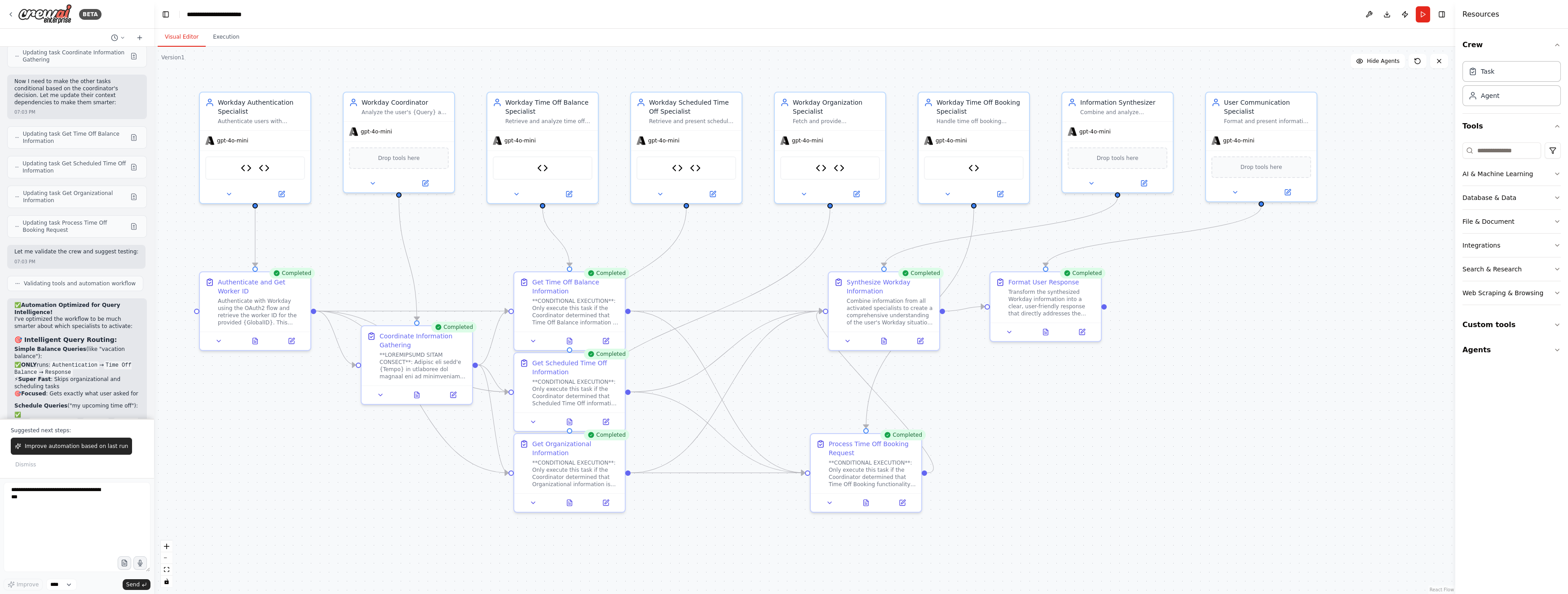
scroll to position [17341, 0]
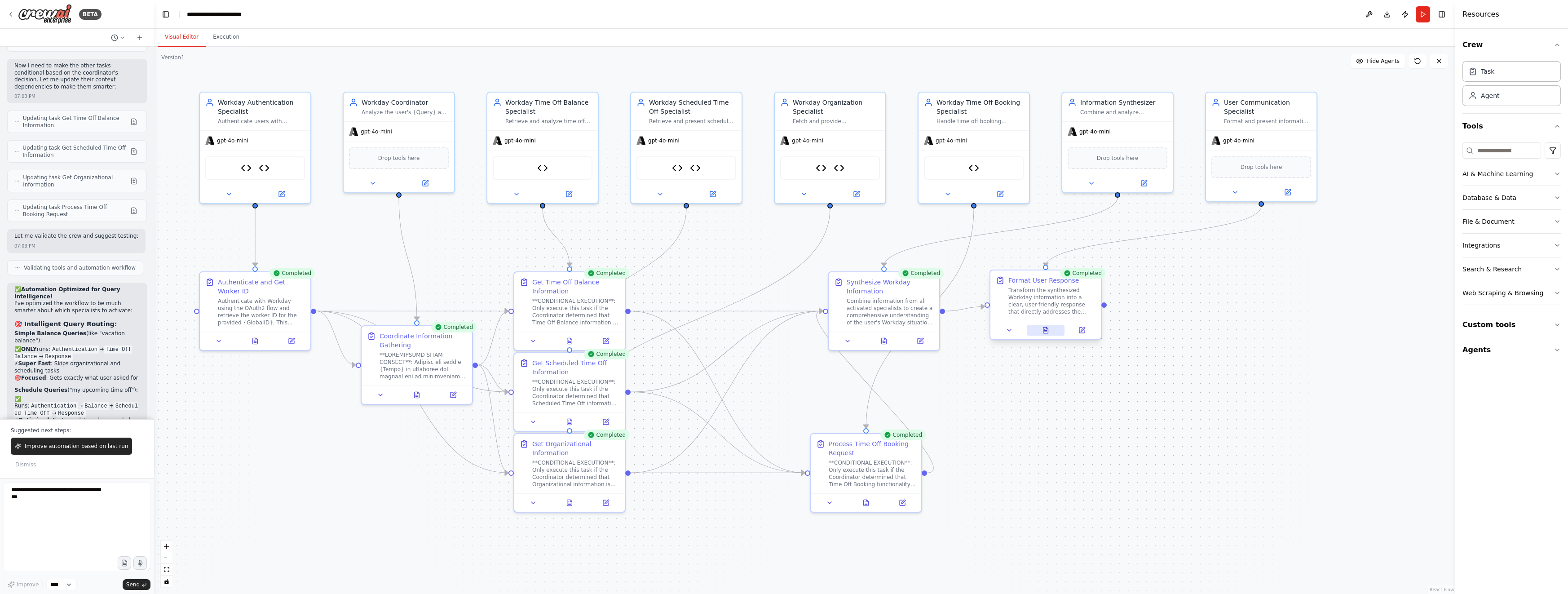
click at [1045, 334] on button at bounding box center [1046, 330] width 38 height 11
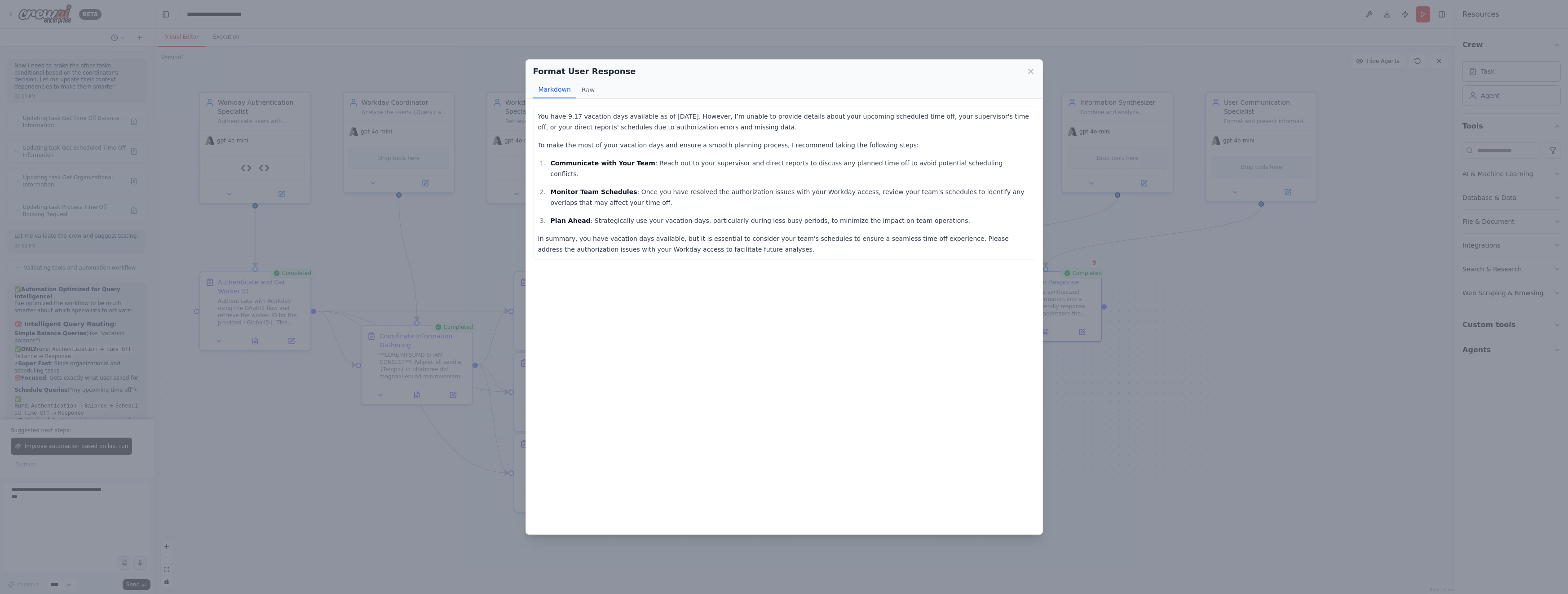
click at [891, 287] on div "You have 9.17 vacation days available as of [DATE]. However, I’m unable to prov…" at bounding box center [784, 316] width 517 height 435
click at [1032, 74] on icon at bounding box center [1031, 71] width 9 height 9
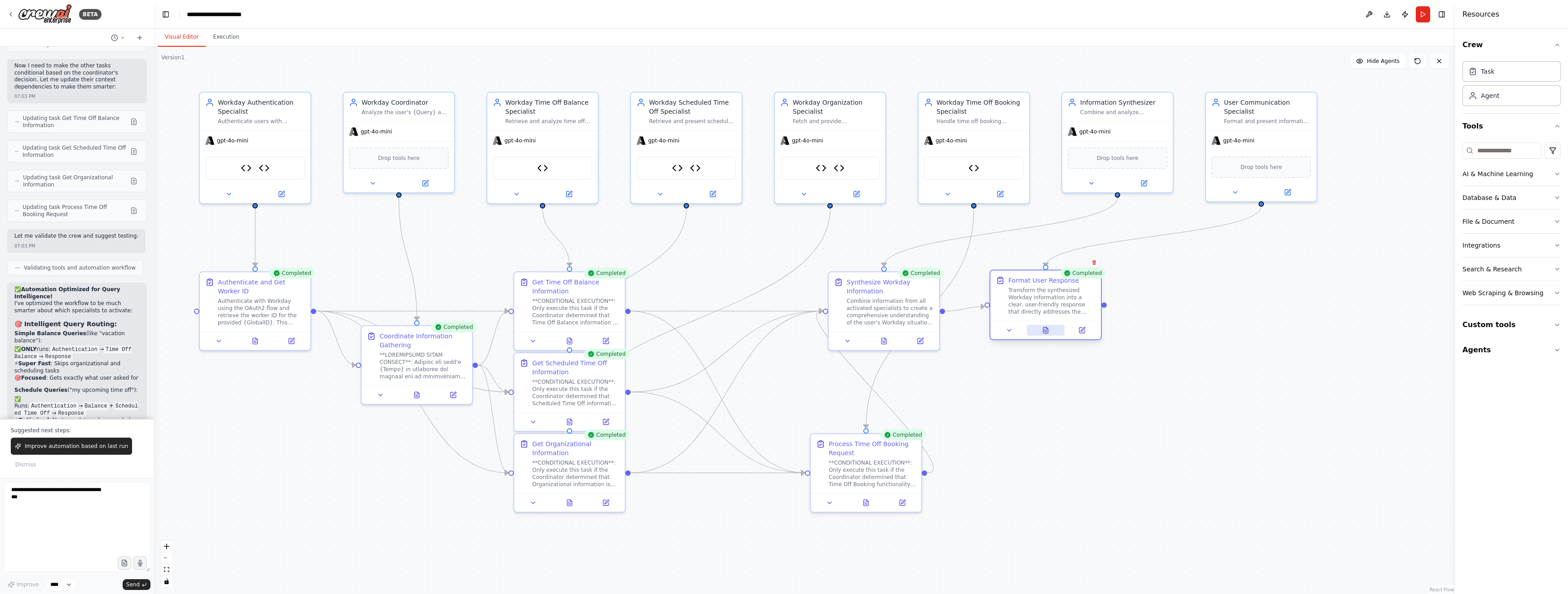
click at [1045, 333] on icon at bounding box center [1046, 330] width 5 height 6
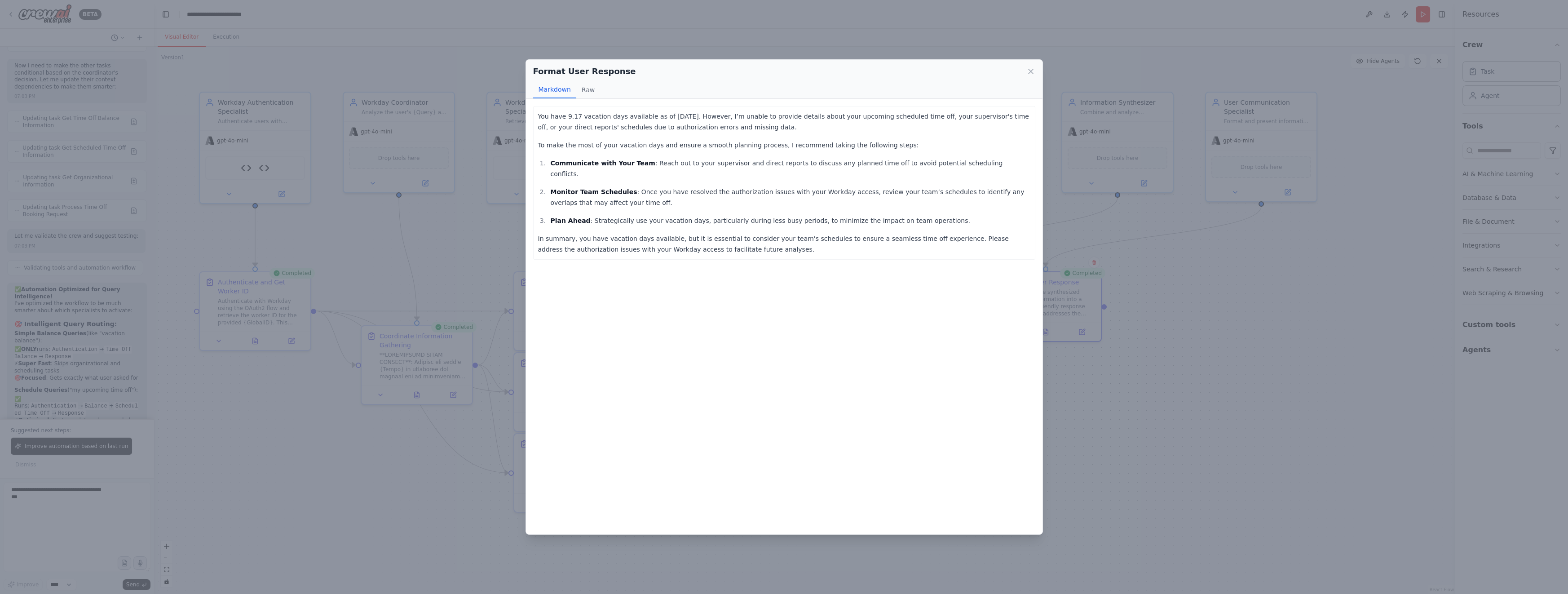
drag, startPoint x: 820, startPoint y: 126, endPoint x: 537, endPoint y: 119, distance: 283.1
click at [537, 119] on div "You have 9.17 vacation days available as of [DATE]. However, I’m unable to prov…" at bounding box center [784, 183] width 502 height 153
copy p "You have 9.17 vacation days available as of [DATE]. However, I’m unable to prov…"
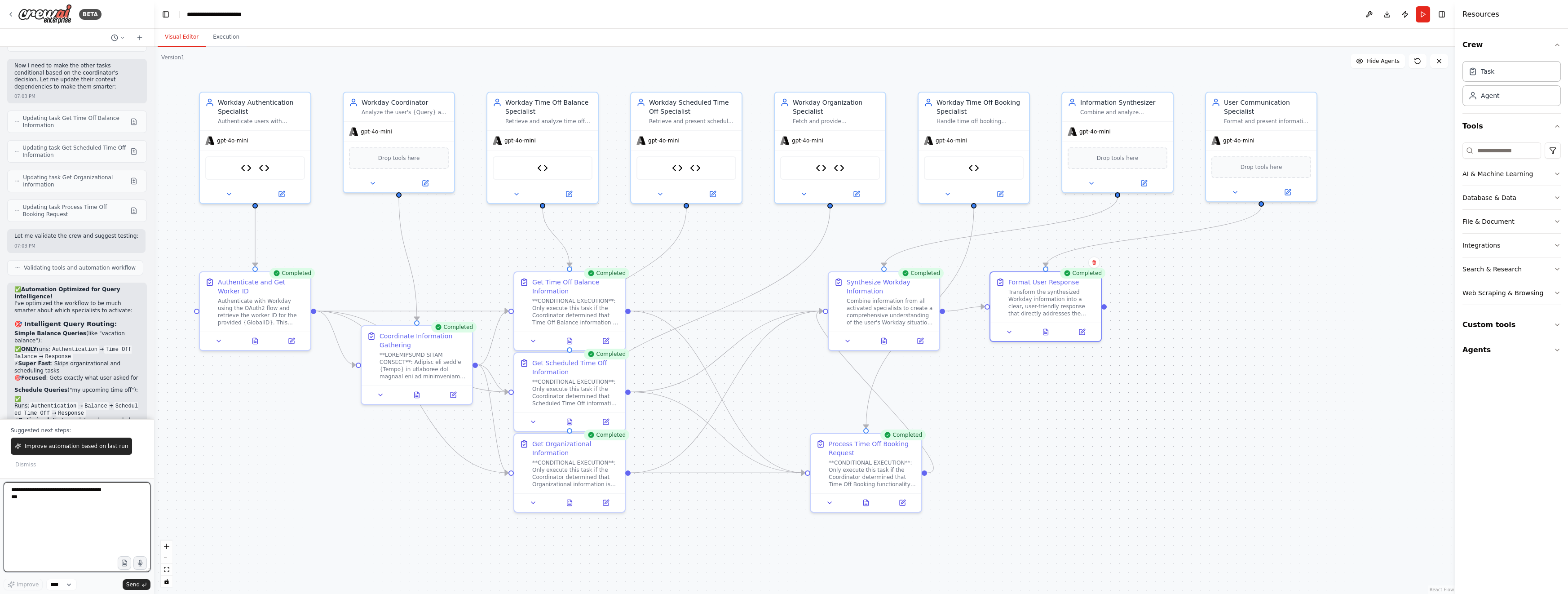
click at [73, 527] on textarea at bounding box center [77, 527] width 147 height 90
paste textarea "**********"
drag, startPoint x: 75, startPoint y: 511, endPoint x: 61, endPoint y: 548, distance: 39.6
click at [61, 548] on textarea "**********" at bounding box center [77, 527] width 147 height 90
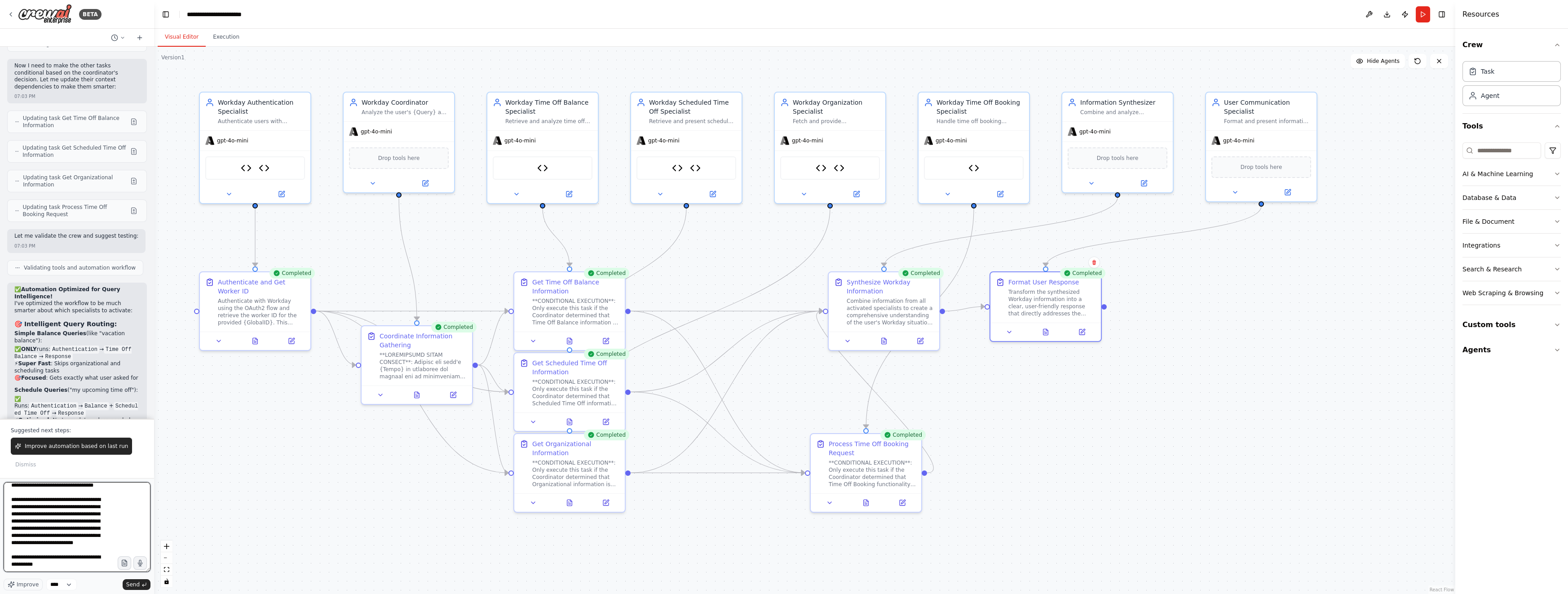
click at [60, 570] on textarea "**********" at bounding box center [77, 527] width 147 height 90
paste textarea "**********"
click at [80, 539] on textarea "**********" at bounding box center [77, 527] width 147 height 90
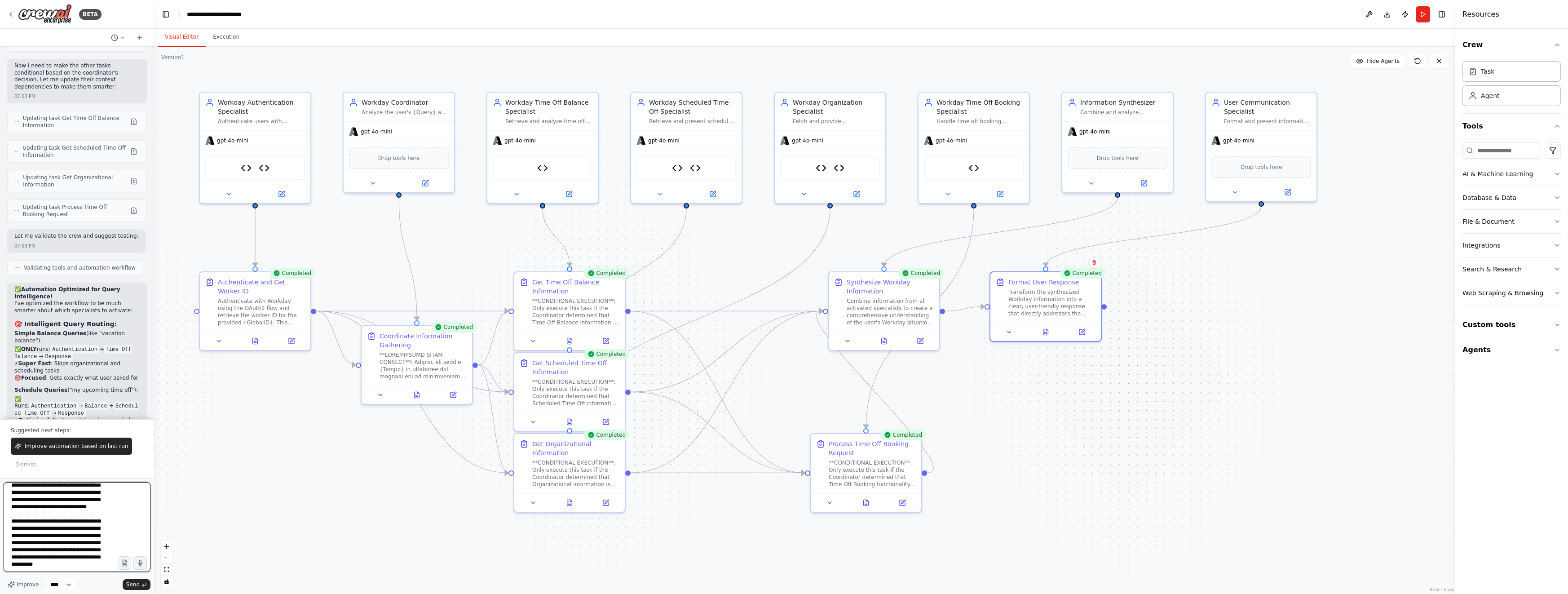
type textarea "**********"
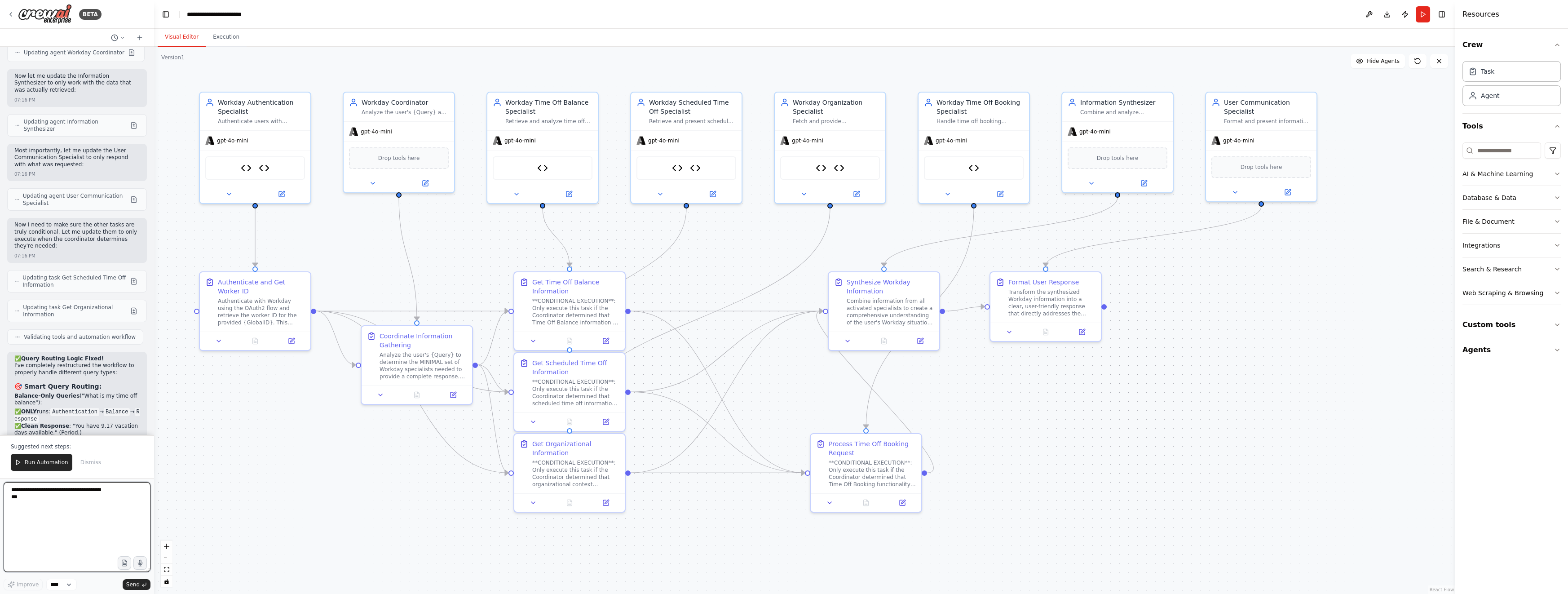
scroll to position [18346, 0]
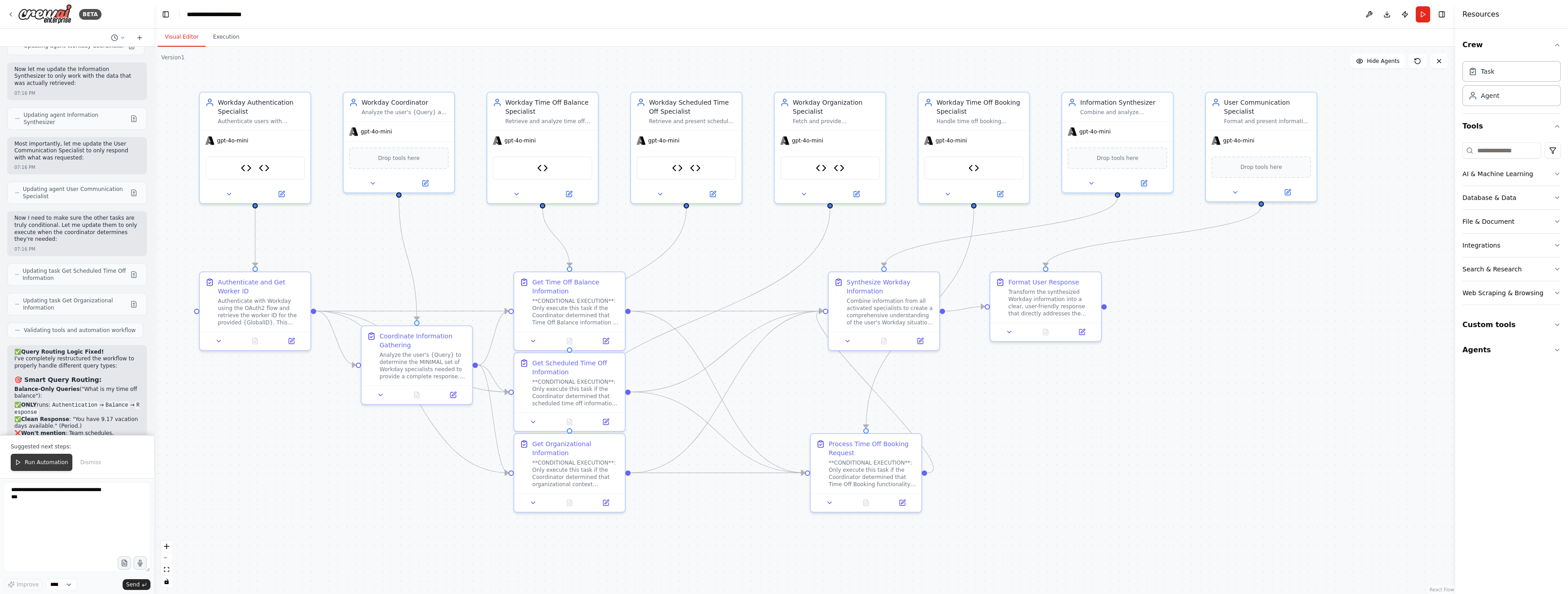
click at [51, 469] on button "Run Automation" at bounding box center [41, 462] width 61 height 17
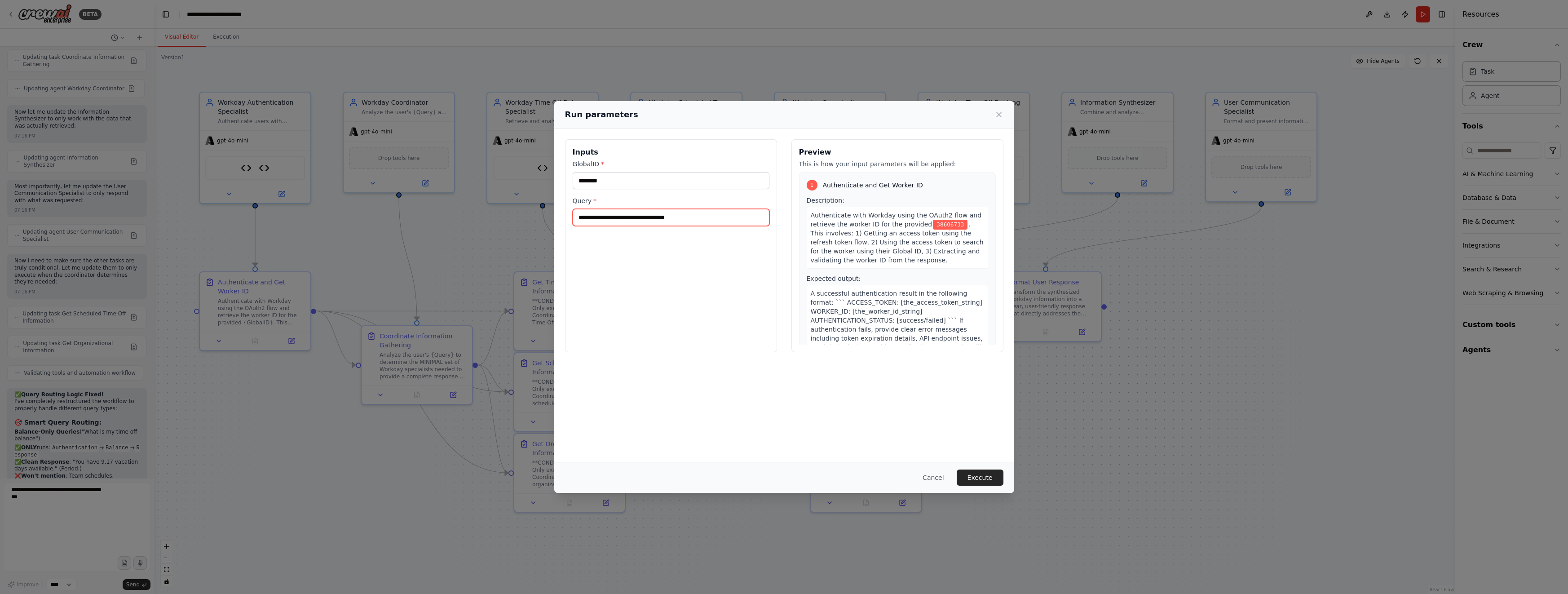
click at [624, 219] on input "**********" at bounding box center [671, 217] width 197 height 17
type input "**********"
click at [973, 477] on button "Execute" at bounding box center [980, 477] width 47 height 16
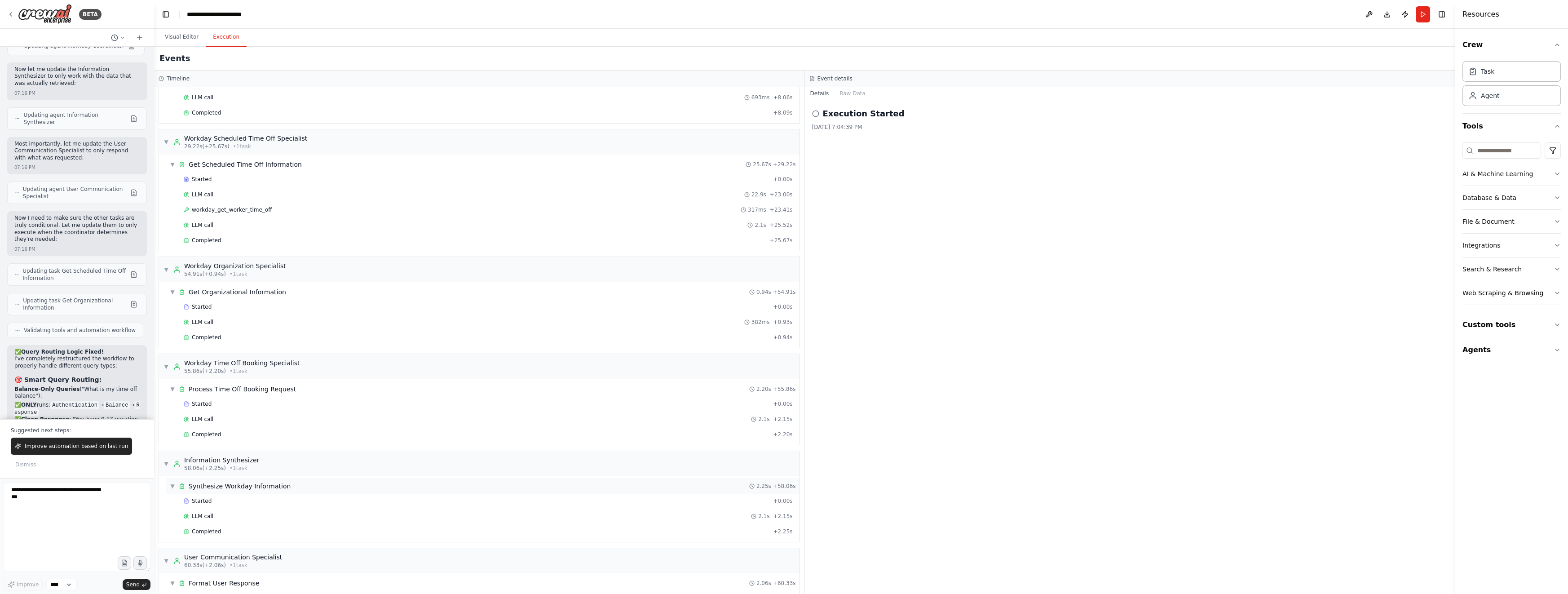
scroll to position [397, 0]
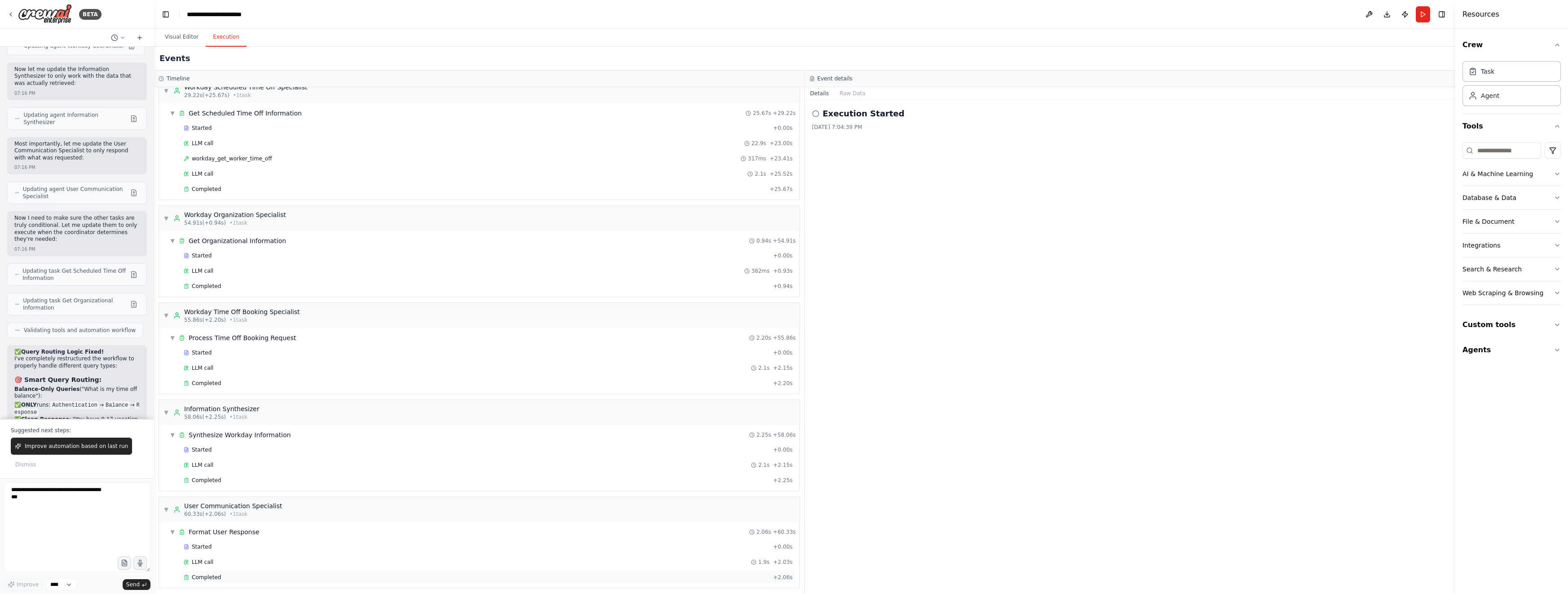
click at [224, 578] on div "Completed + 2.06s" at bounding box center [488, 577] width 615 height 13
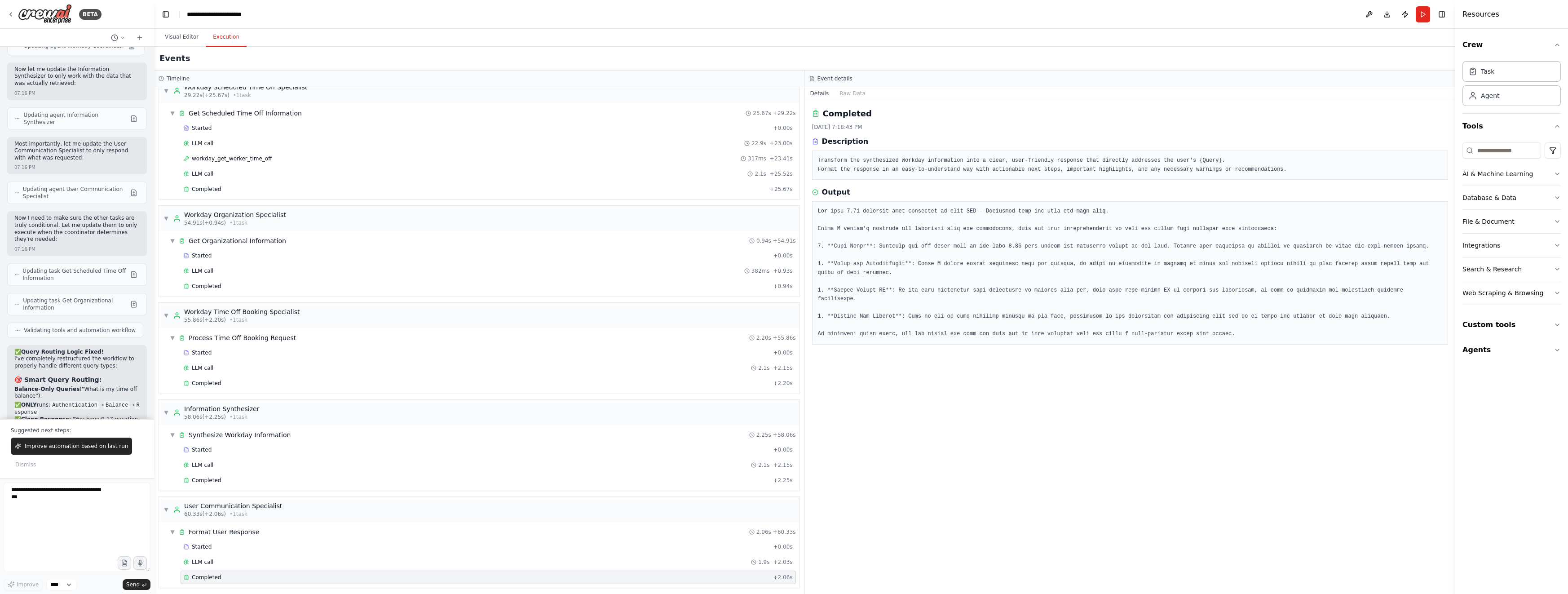
click at [892, 503] on div "Completed [DATE] 7:18:43 PM Description Transform the synthesized Workday infor…" at bounding box center [1130, 347] width 651 height 494
click at [905, 461] on div "Completed [DATE] 7:18:43 PM Description Transform the synthesized Workday infor…" at bounding box center [1130, 347] width 651 height 494
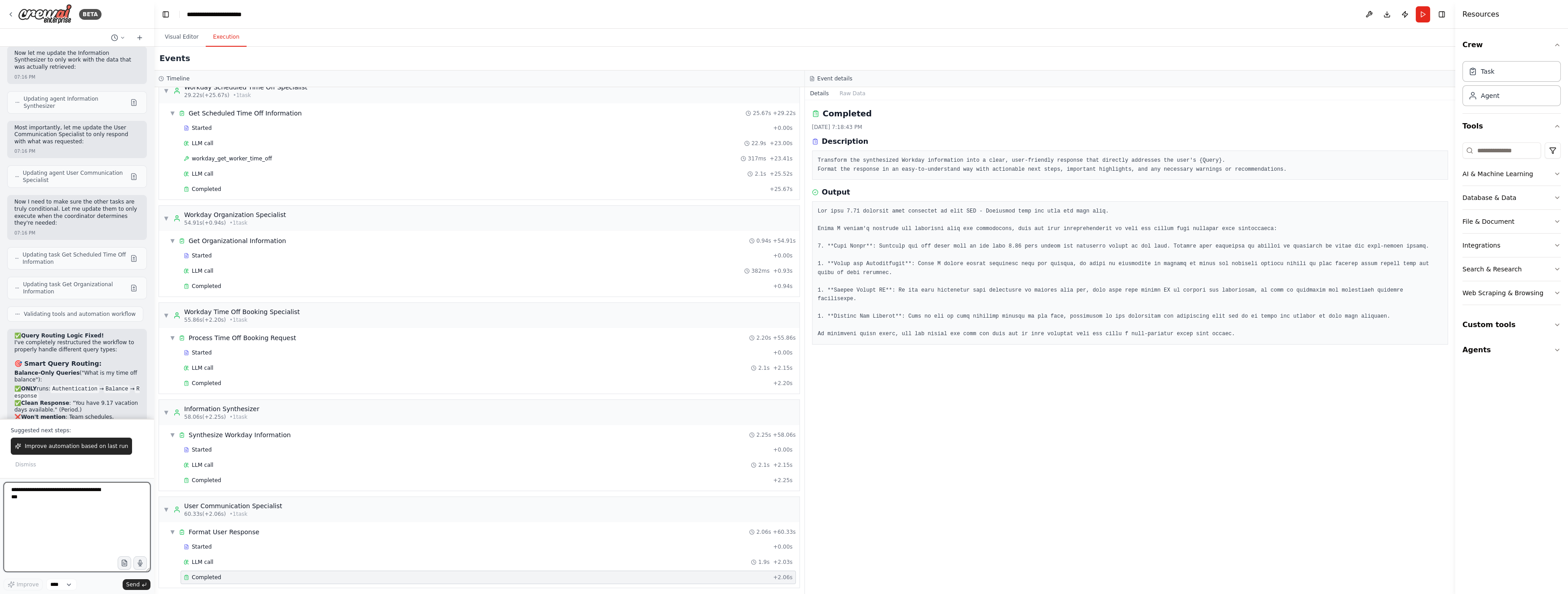
click at [55, 511] on textarea at bounding box center [77, 527] width 147 height 90
click at [919, 458] on div "Completed [DATE] 7:18:43 PM Description Transform the synthesized Workday infor…" at bounding box center [1130, 347] width 651 height 494
